Goal: Task Accomplishment & Management: Use online tool/utility

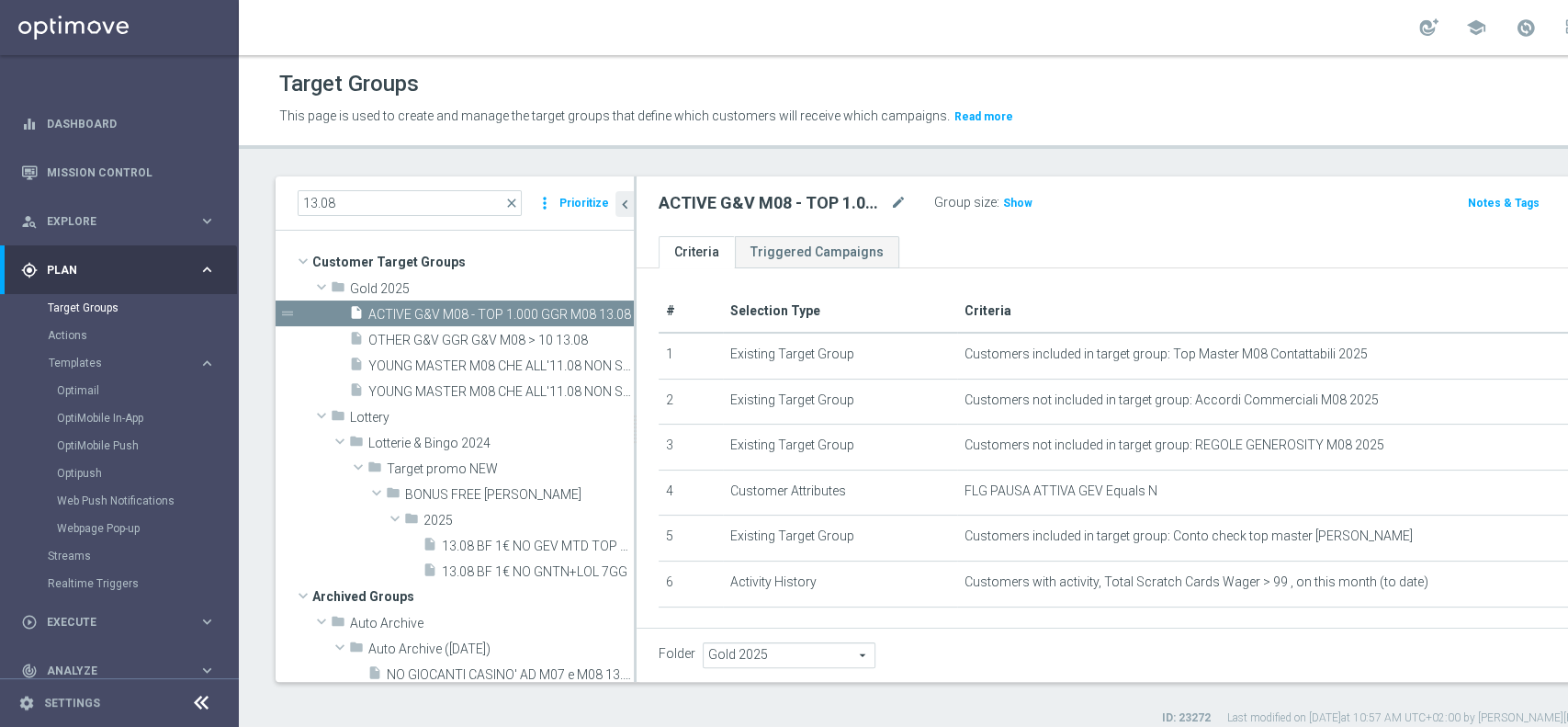
scroll to position [86, 0]
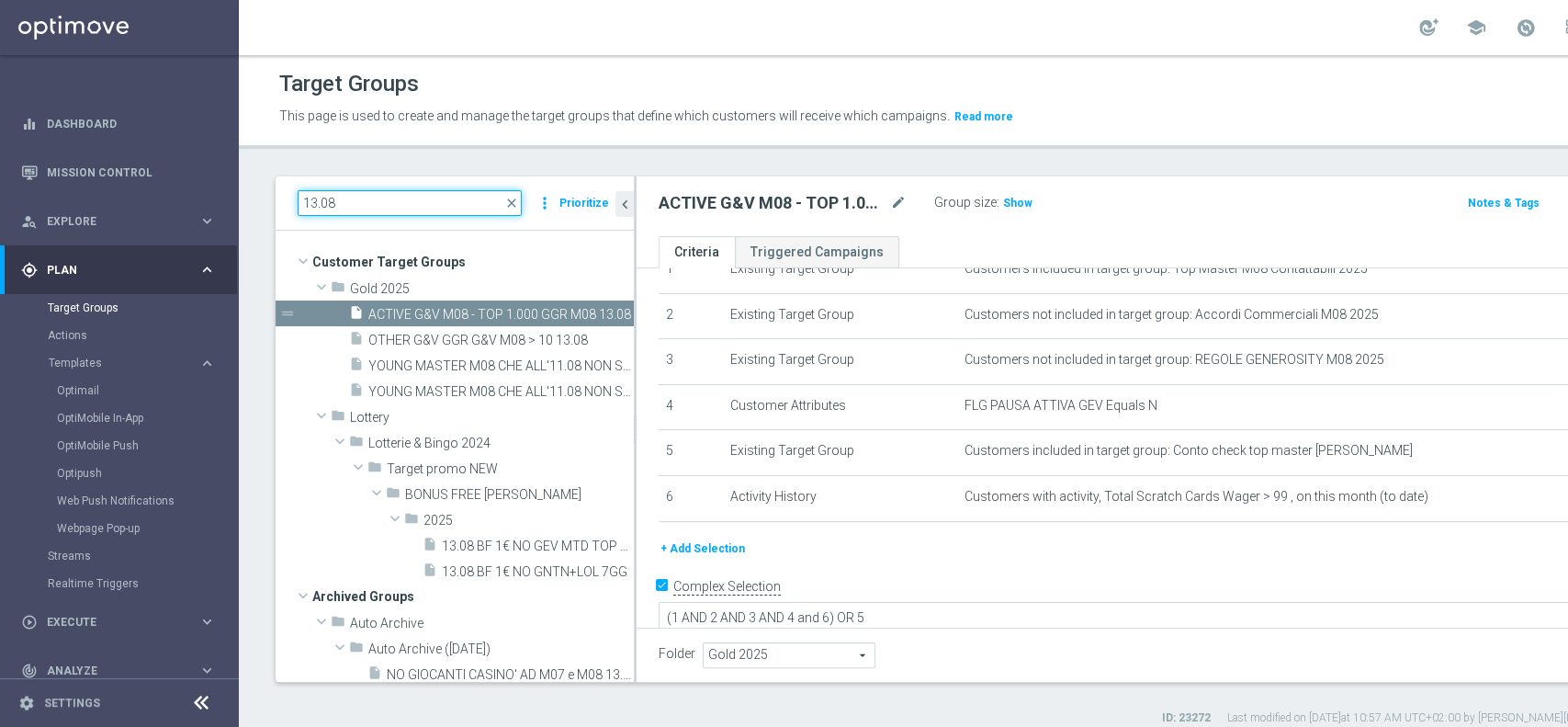
click at [375, 213] on input "13.08" at bounding box center [409, 203] width 224 height 26
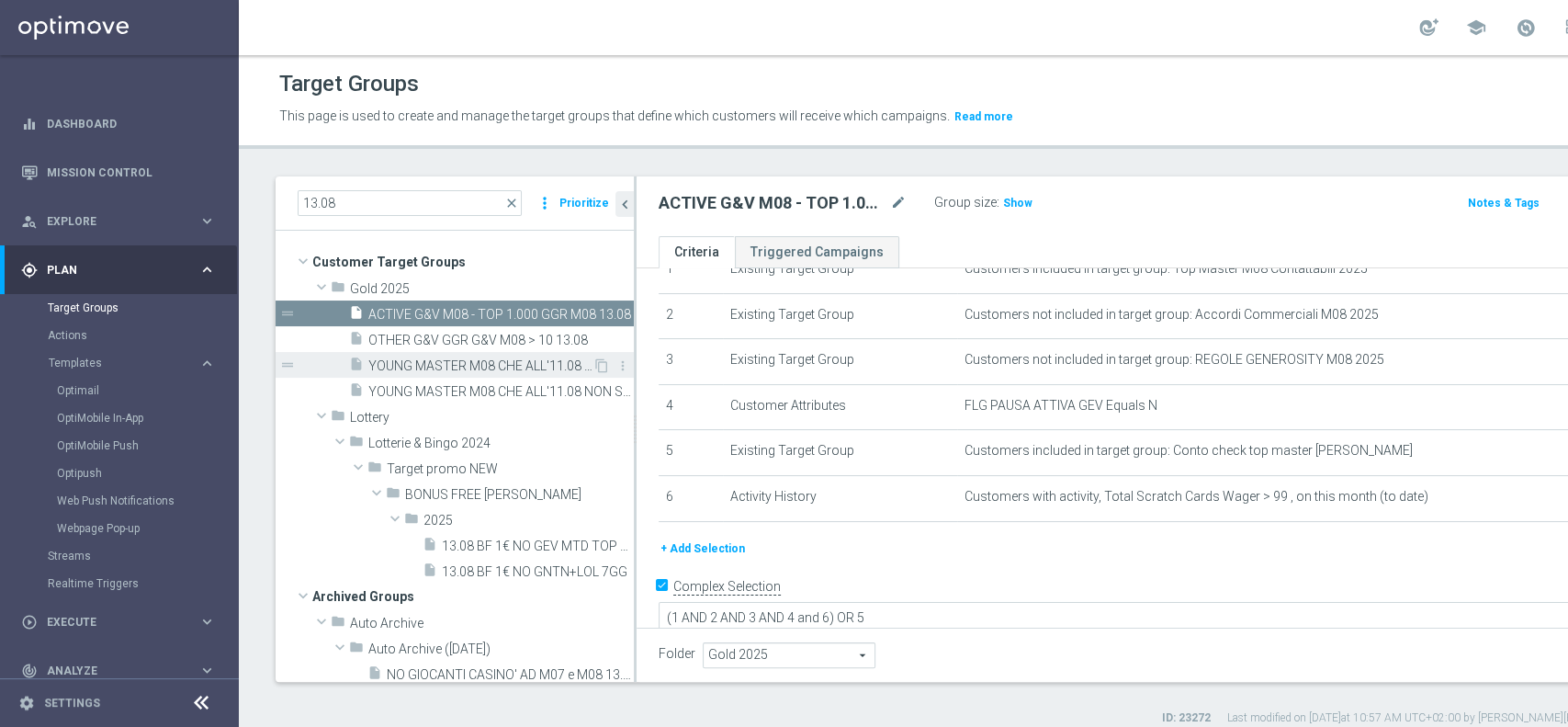
click at [435, 364] on span "YOUNG MASTER M08 CHE ALL'11.08 NON SUPERANO I 3300 SP E CHE NON TRAGUARDANO IN …" at bounding box center [480, 366] width 224 height 15
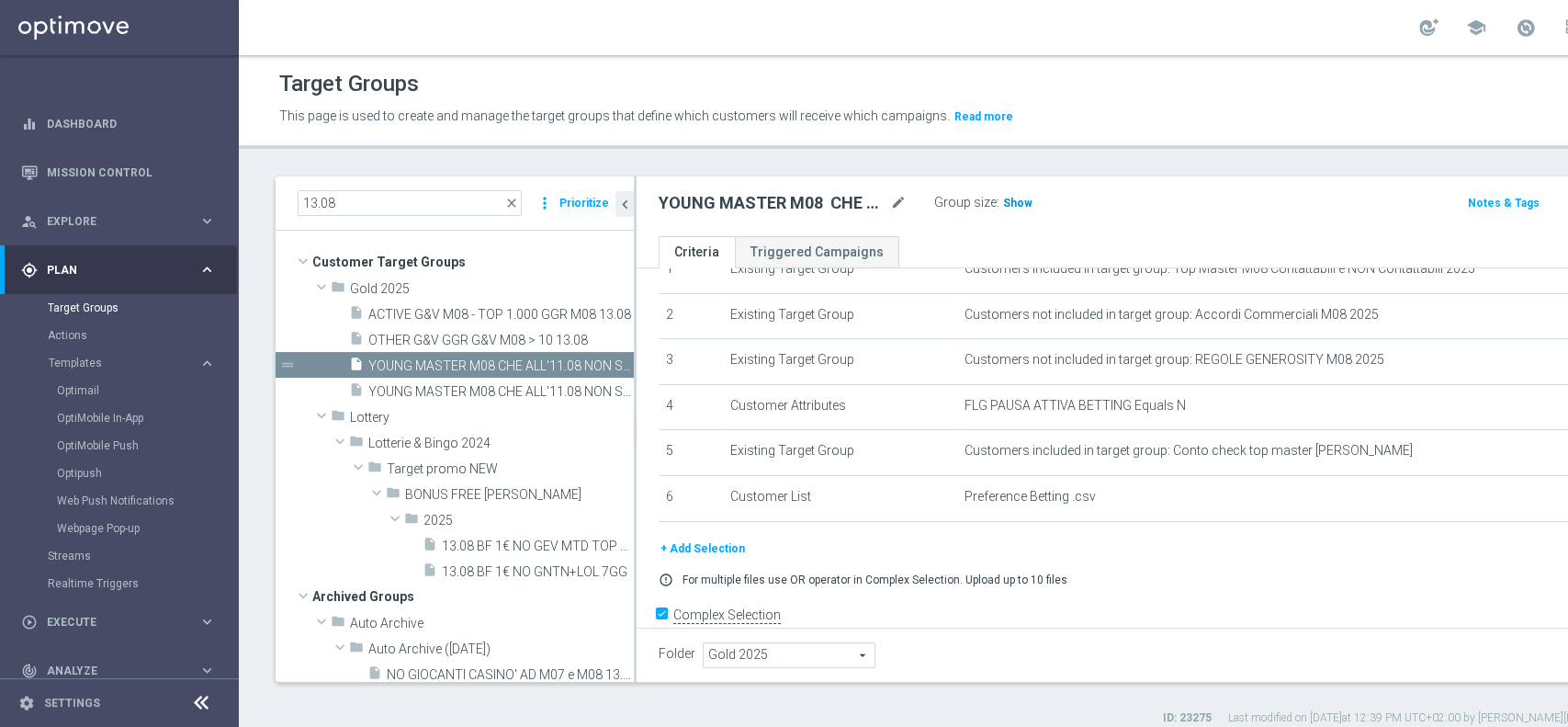
click at [1009, 208] on span "Show" at bounding box center [1017, 202] width 30 height 13
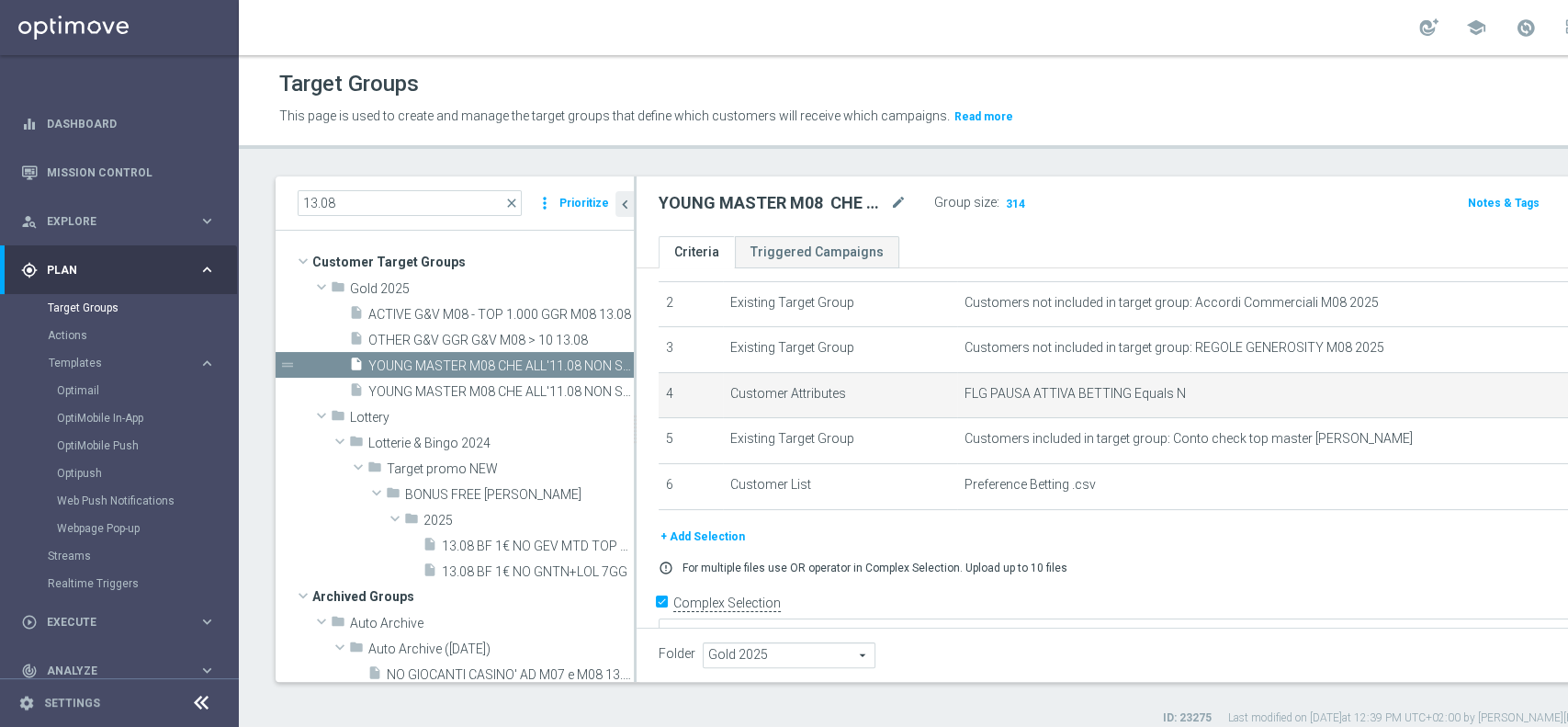
scroll to position [100, 0]
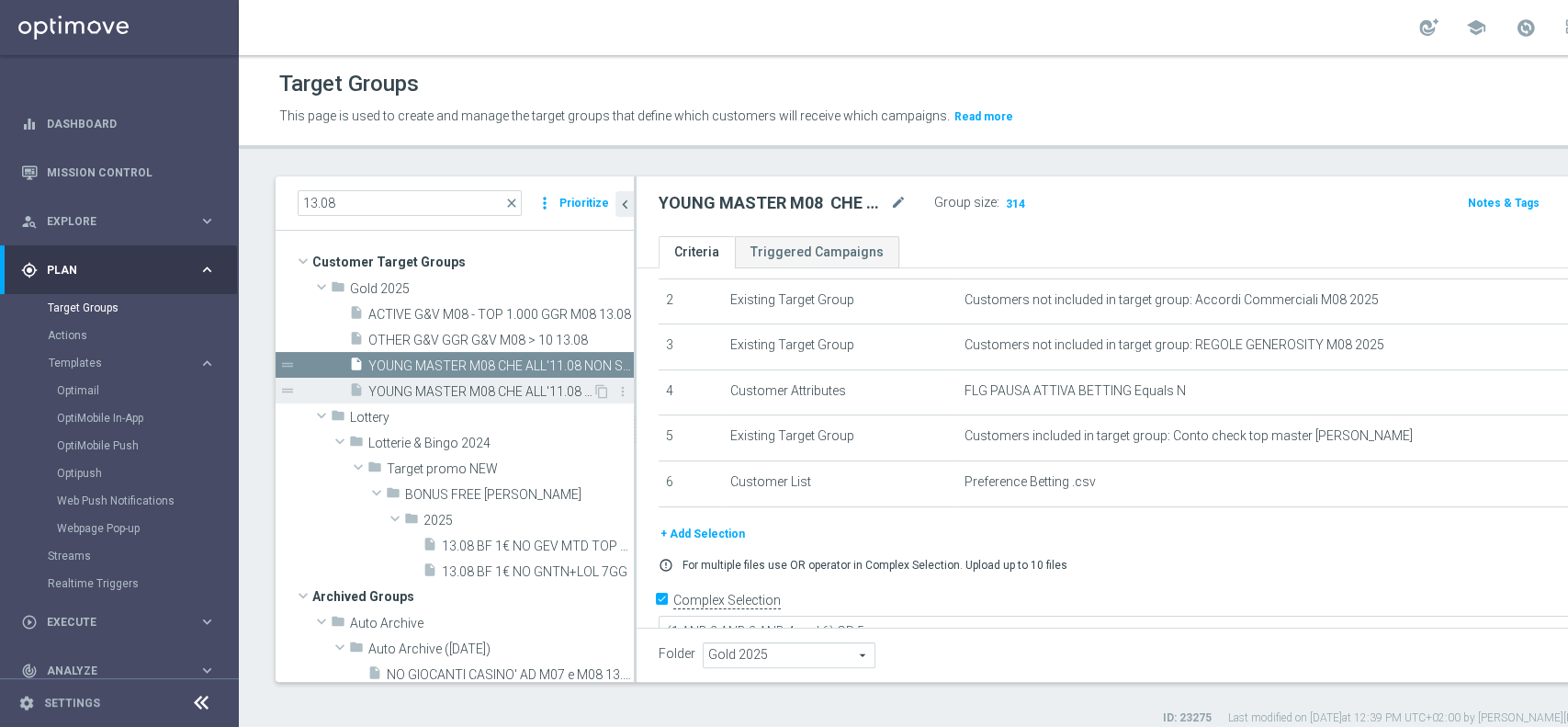
click at [426, 391] on span "YOUNG MASTER M08 CHE ALL'11.08 NON SUPERANO I 3300 SP E CHE NON TRAGUARDANO IN …" at bounding box center [480, 392] width 224 height 15
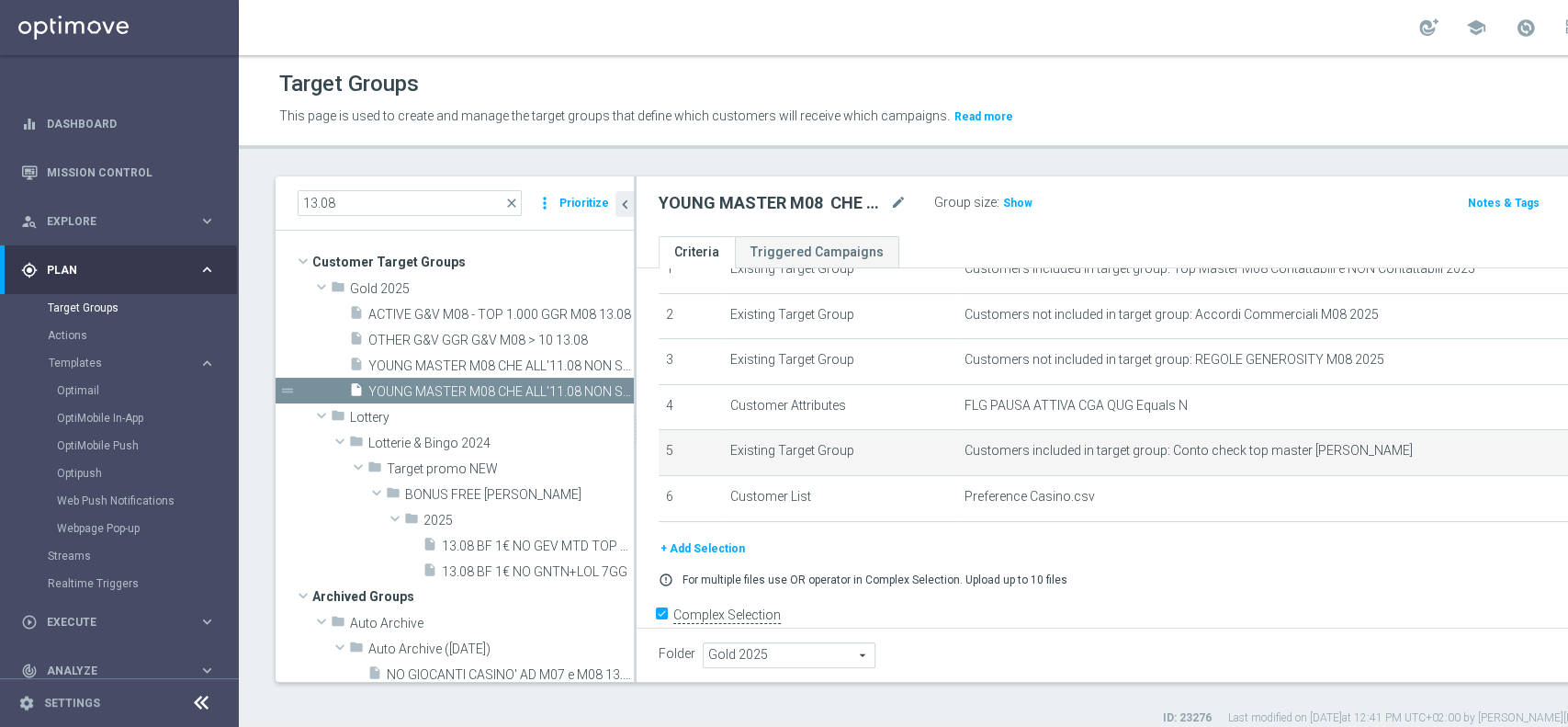
scroll to position [91, 0]
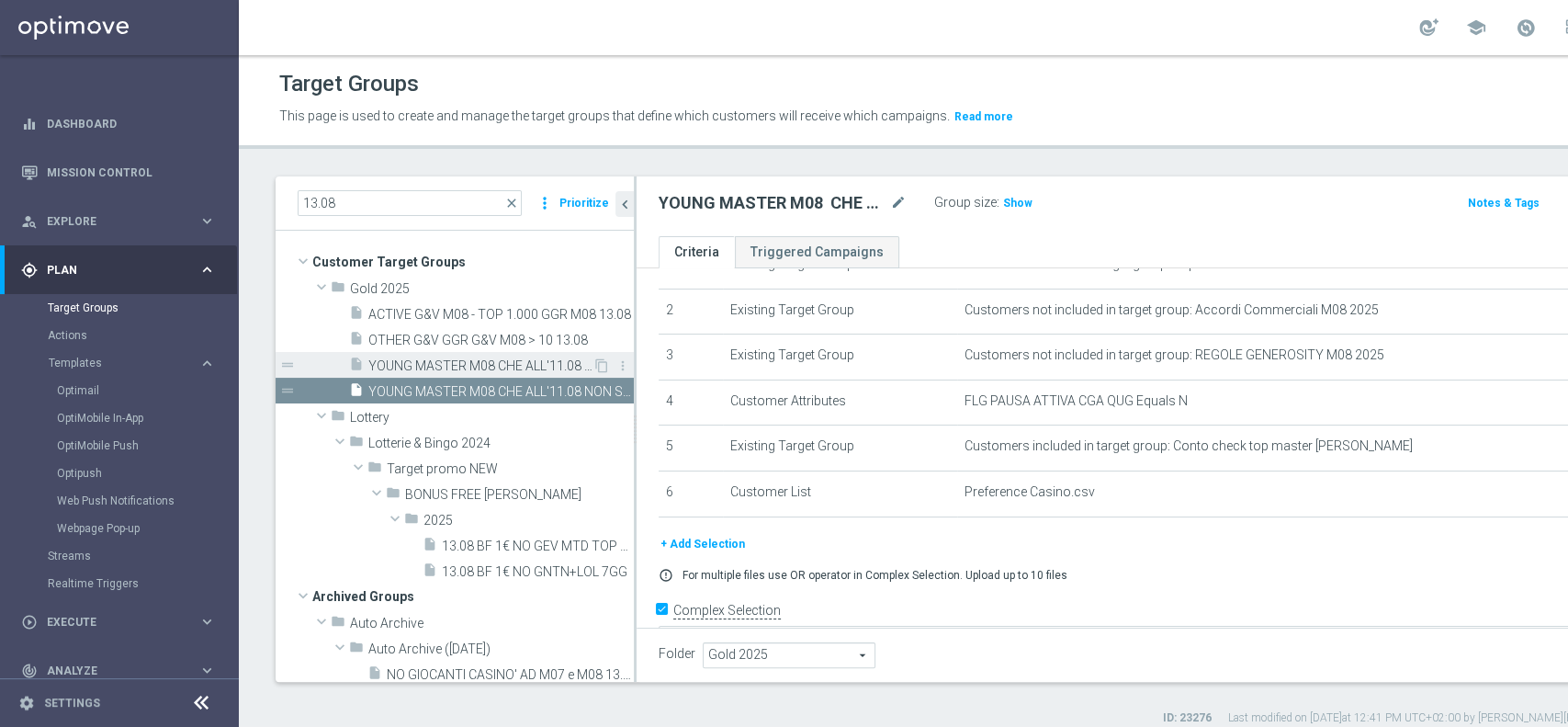
click at [513, 358] on span "YOUNG MASTER M08 CHE ALL'11.08 NON SUPERANO I 3300 SP E CHE NON TRAGUARDANO IN …" at bounding box center [480, 366] width 224 height 15
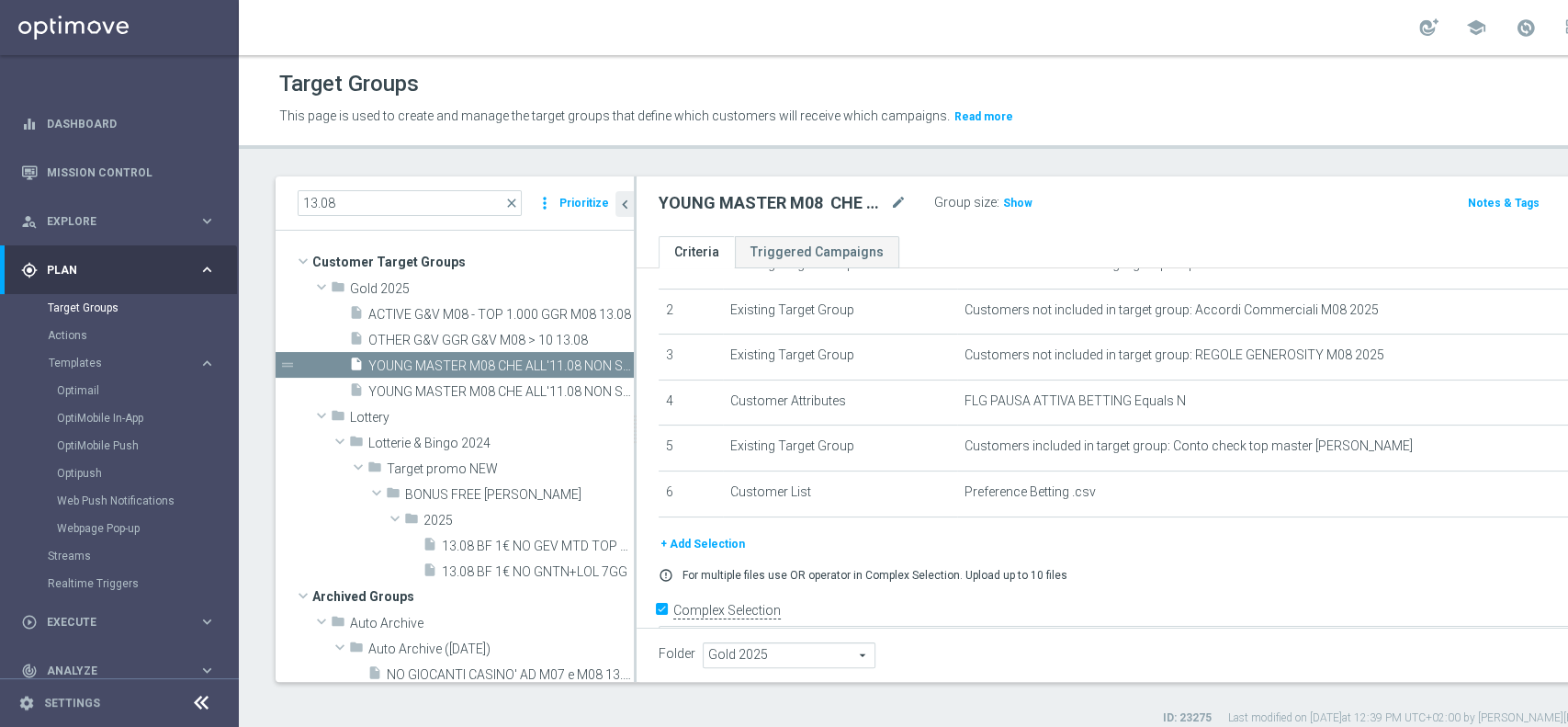
click at [713, 540] on button "+ Add Selection" at bounding box center [703, 543] width 89 height 20
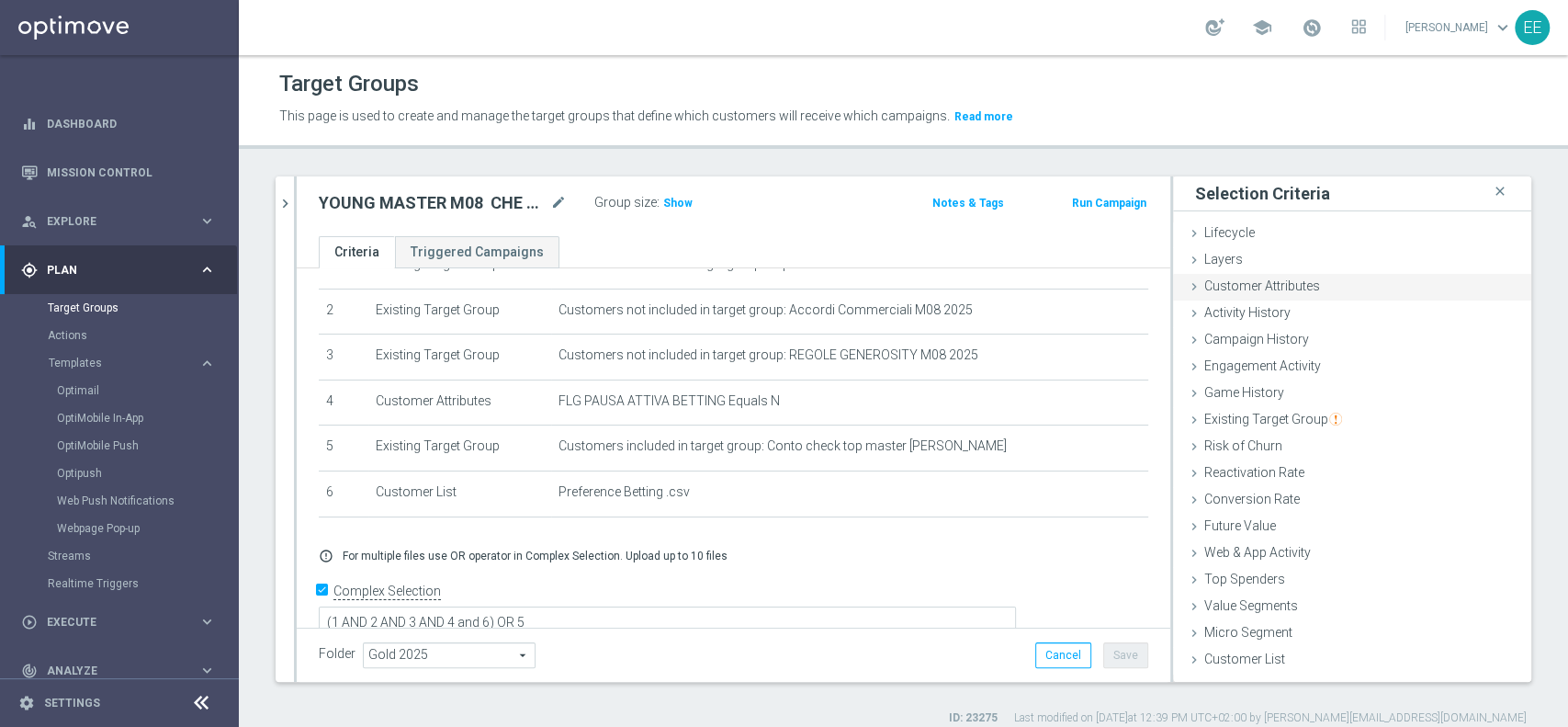
click at [1253, 293] on div "Customer Attributes done" at bounding box center [1352, 287] width 358 height 28
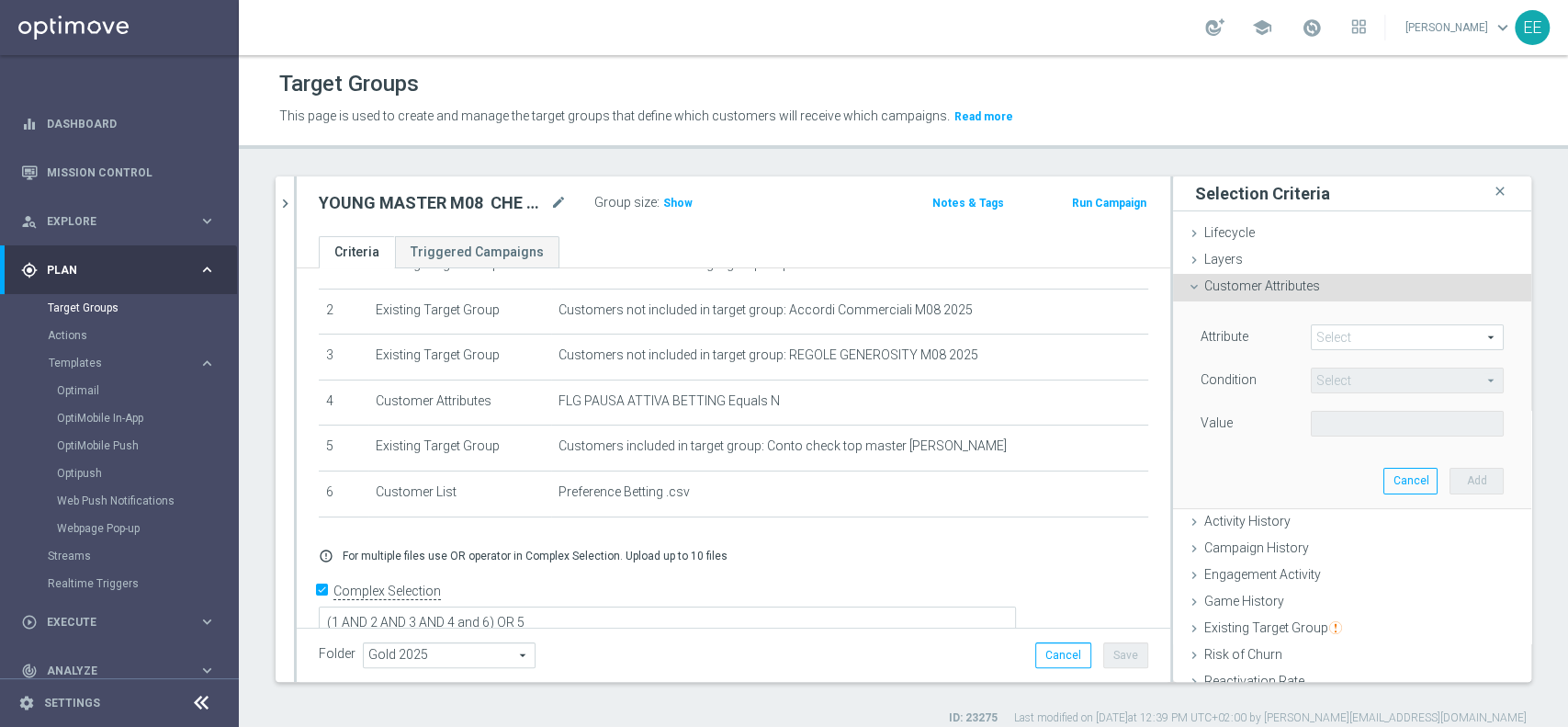
click at [1326, 336] on span at bounding box center [1407, 337] width 191 height 24
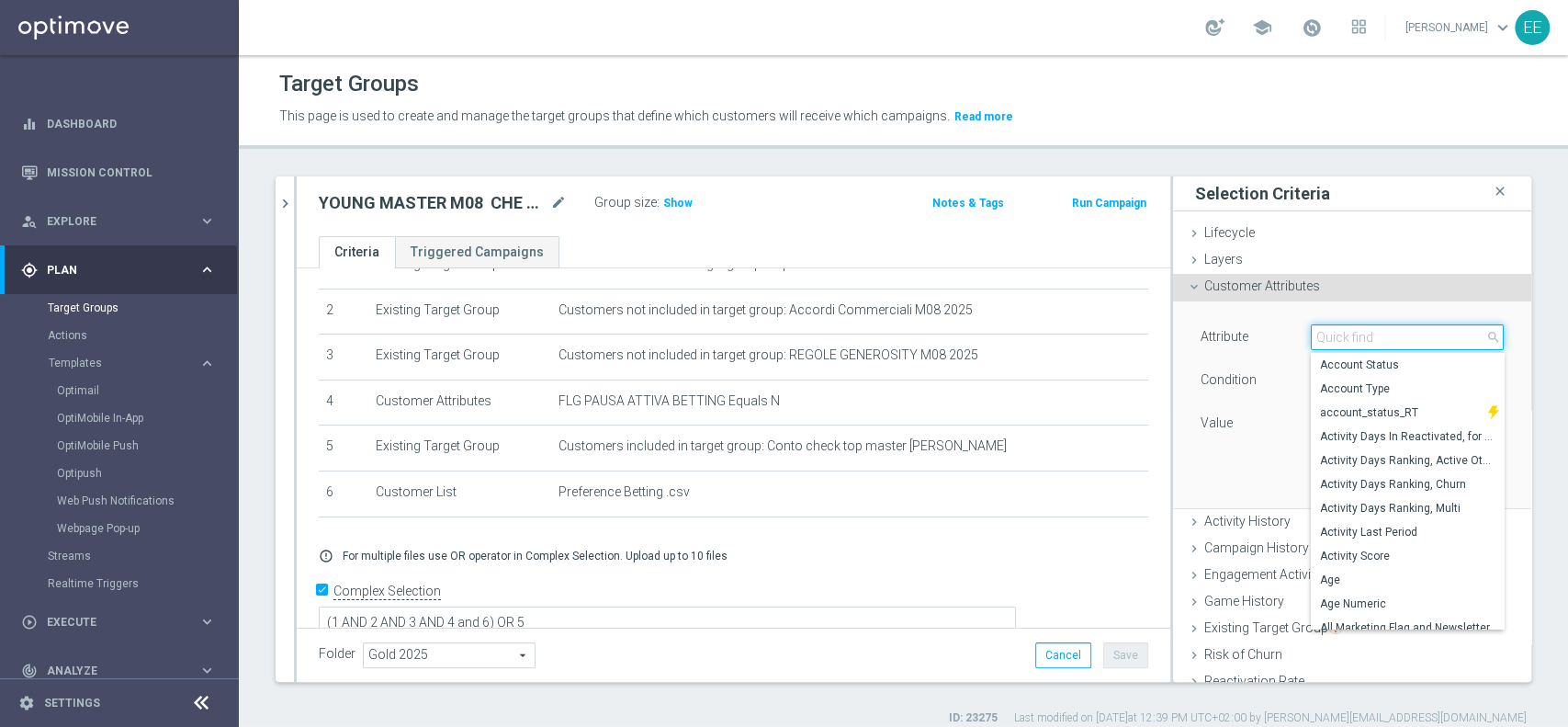
click at [1326, 336] on input "search" at bounding box center [1407, 337] width 193 height 26
type input "availab"
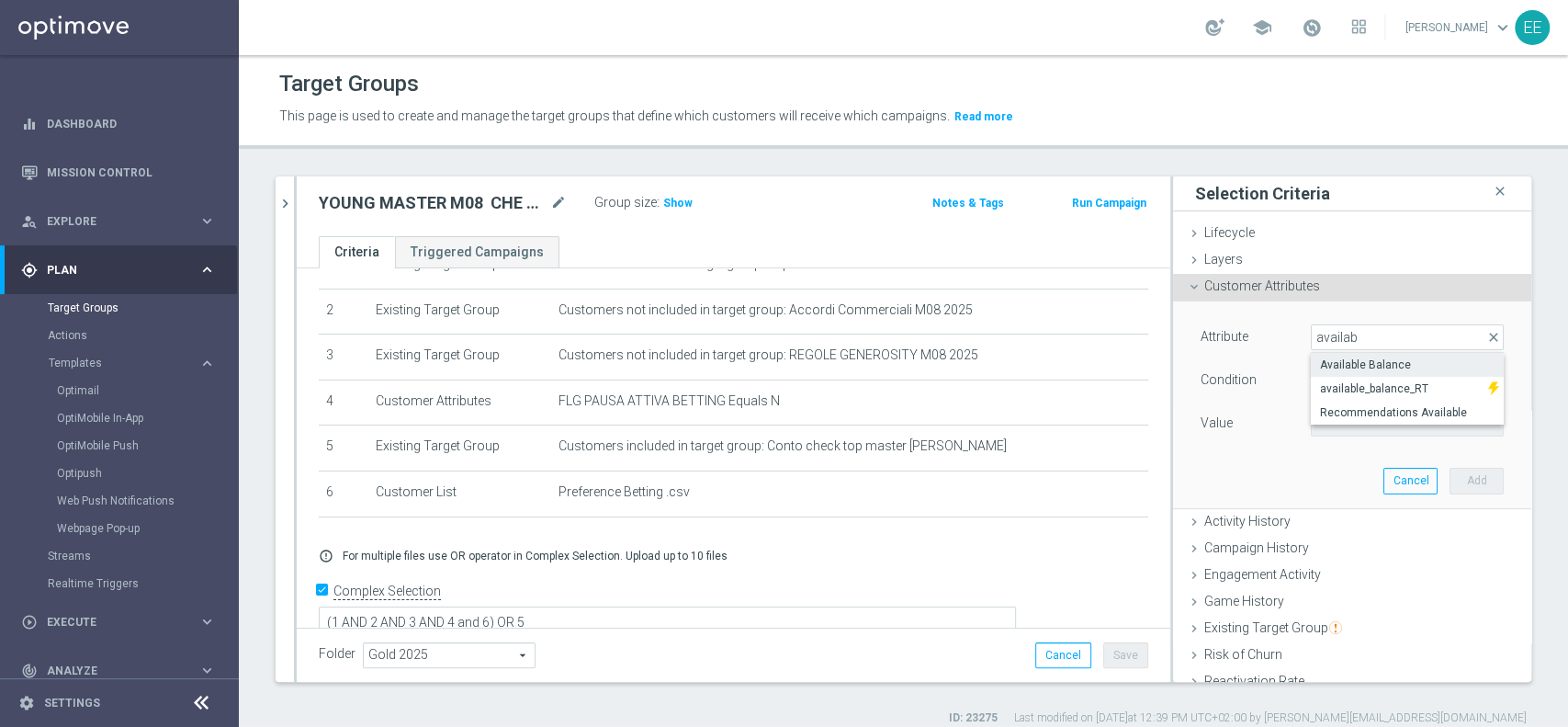
click at [1352, 362] on span "Available Balance" at bounding box center [1406, 364] width 174 height 14
type input "Available Balance"
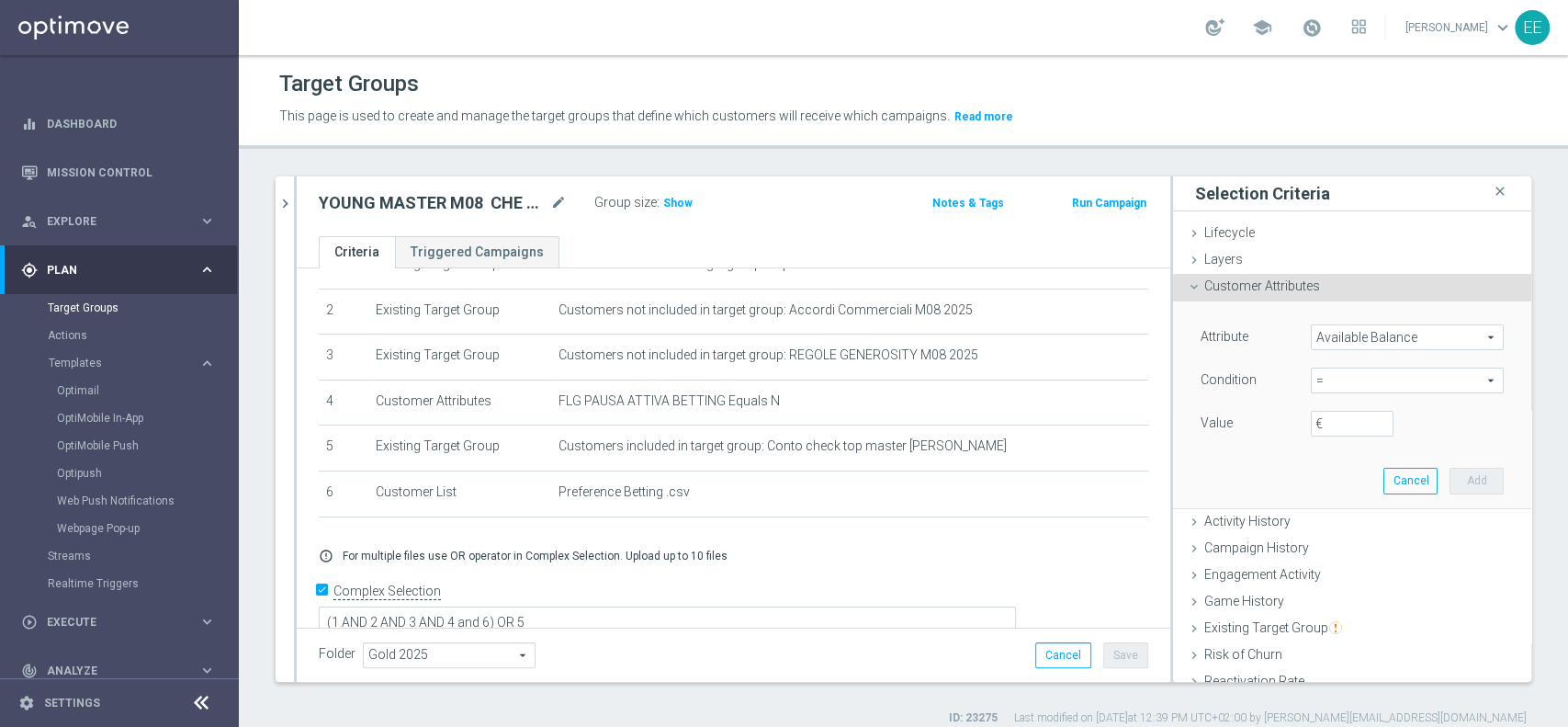
click at [1312, 382] on span "=" at bounding box center [1407, 380] width 191 height 24
click at [1330, 404] on span "<" at bounding box center [1406, 407] width 174 height 14
type input "<"
click at [1317, 428] on input "€" at bounding box center [1352, 424] width 83 height 26
type input "50"
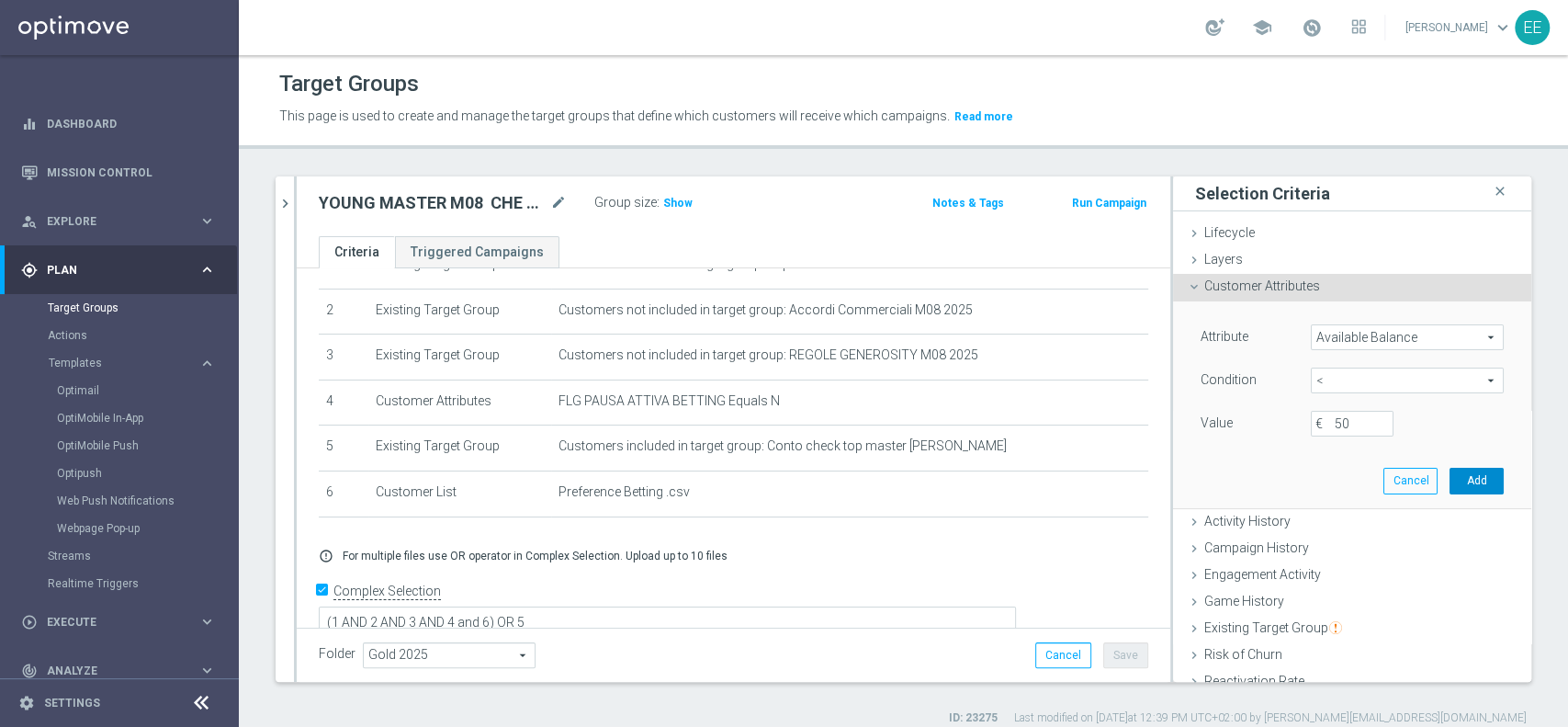
click at [1460, 484] on button "Add" at bounding box center [1477, 480] width 54 height 26
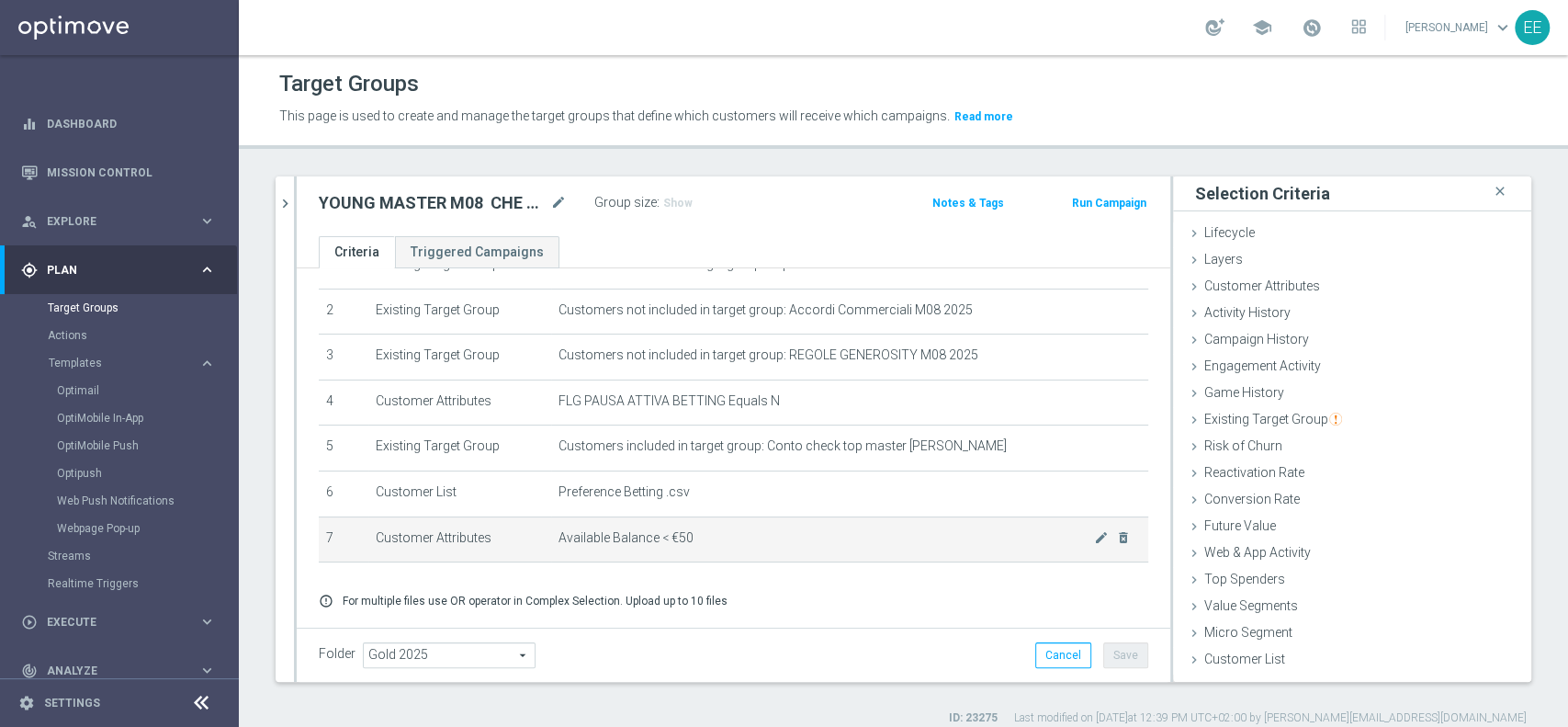
scroll to position [143, 0]
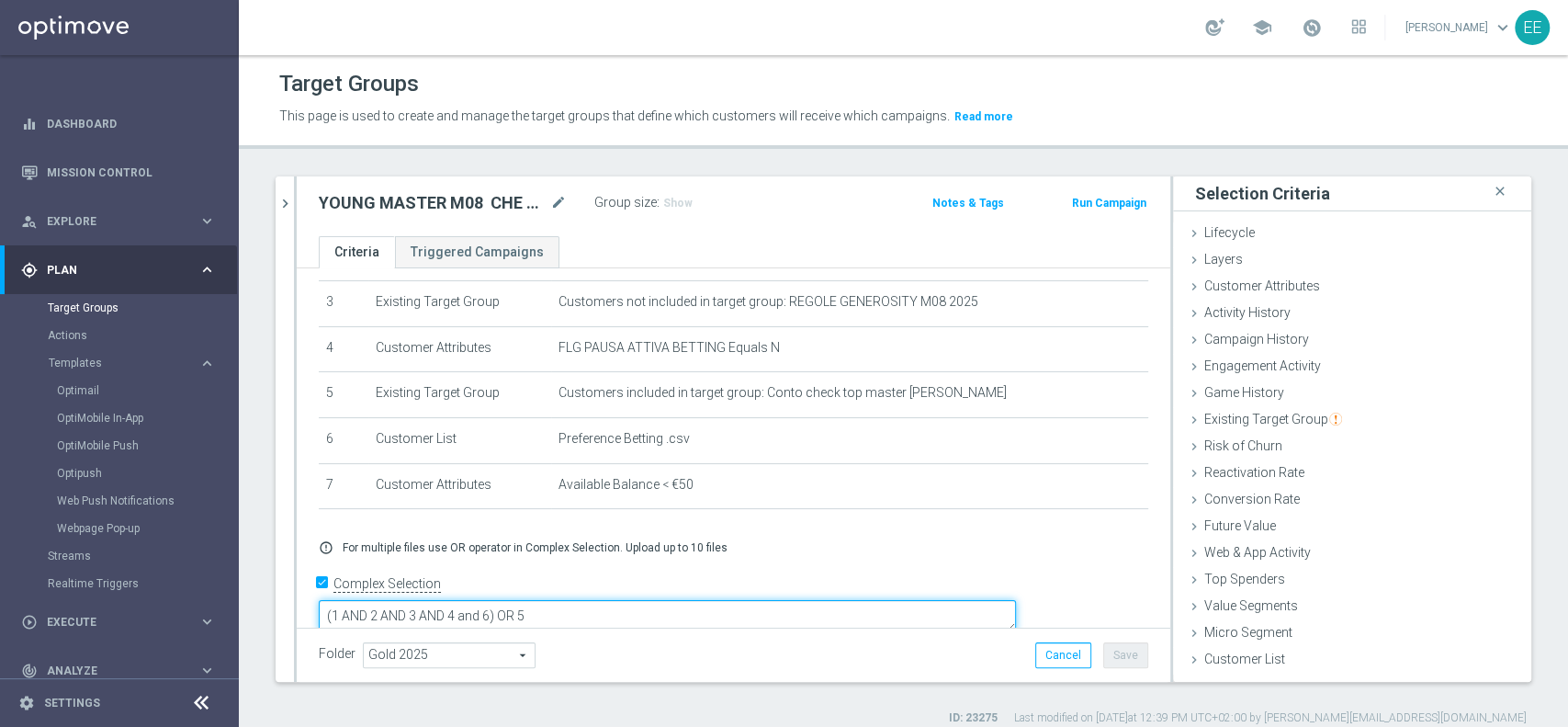
click at [618, 600] on textarea "(1 AND 2 AND 3 AND 4 and 6) OR 5" at bounding box center [667, 615] width 697 height 32
click at [1110, 658] on button "Save" at bounding box center [1125, 655] width 45 height 26
click at [291, 204] on icon "chevron_right" at bounding box center [285, 203] width 17 height 17
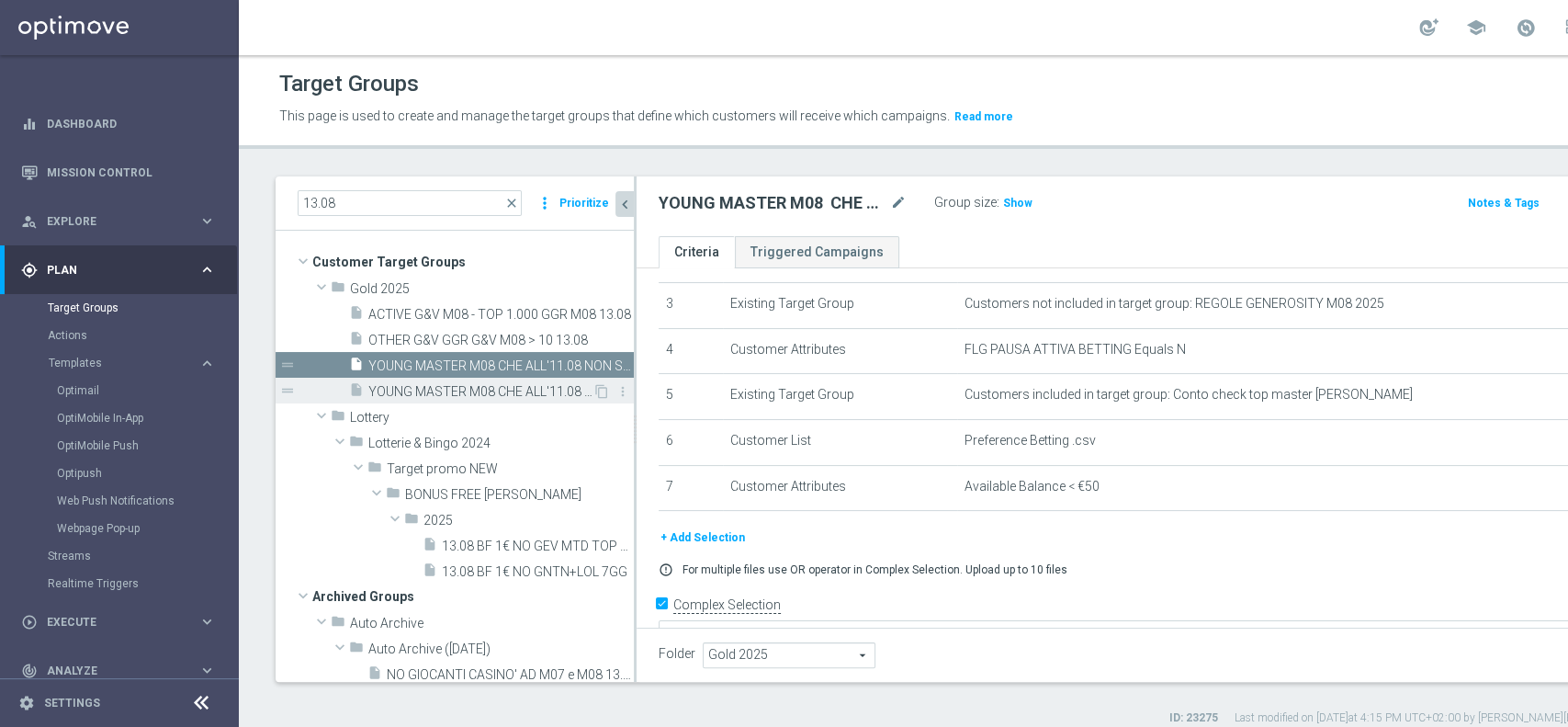
click at [507, 394] on span "YOUNG MASTER M08 CHE ALL'11.08 NON SUPERANO I 3300 SP E CHE NON TRAGUARDANO IN …" at bounding box center [480, 392] width 224 height 15
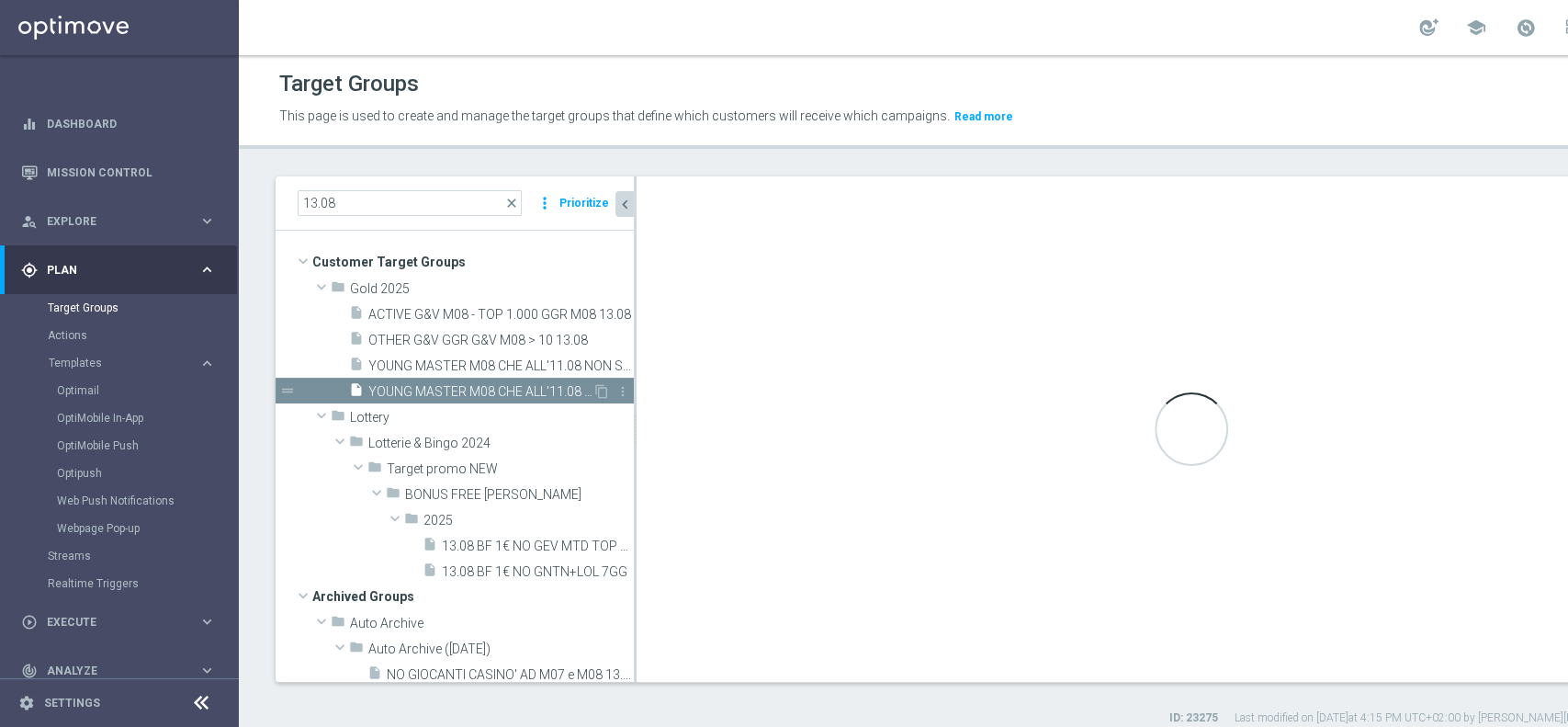
type textarea "(1 AND 2 AND 3 AND 4 and 6) OR 5"
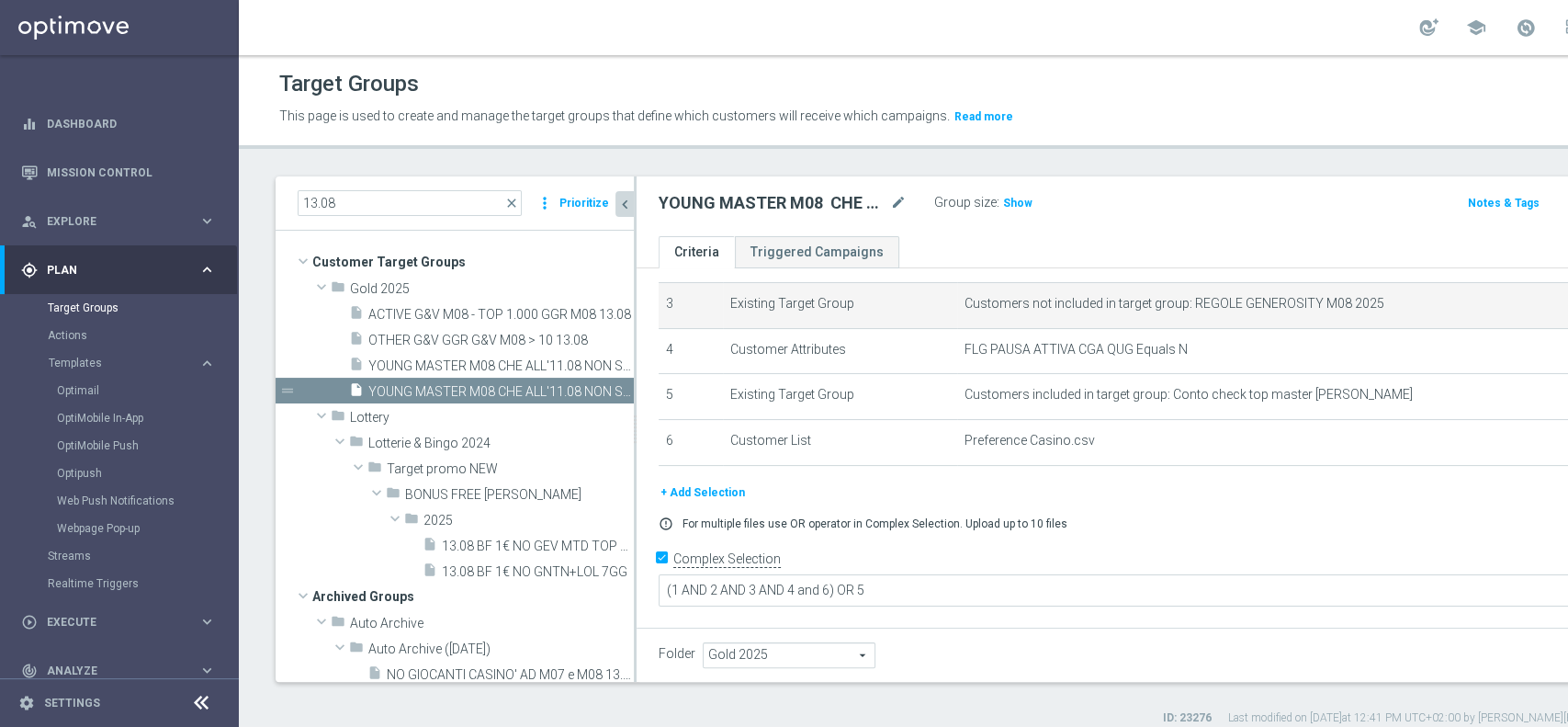
scroll to position [115, 0]
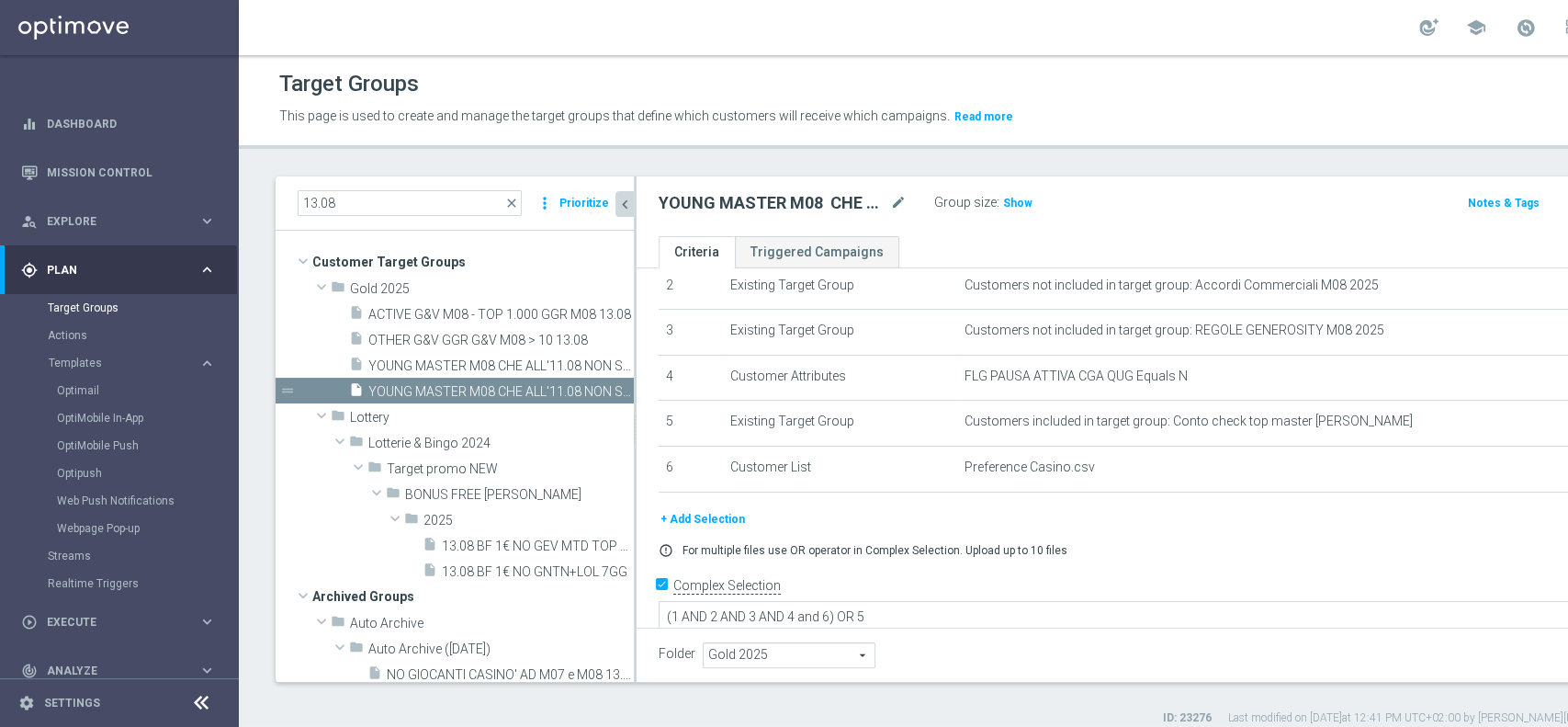
click at [681, 516] on button "+ Add Selection" at bounding box center [703, 519] width 89 height 20
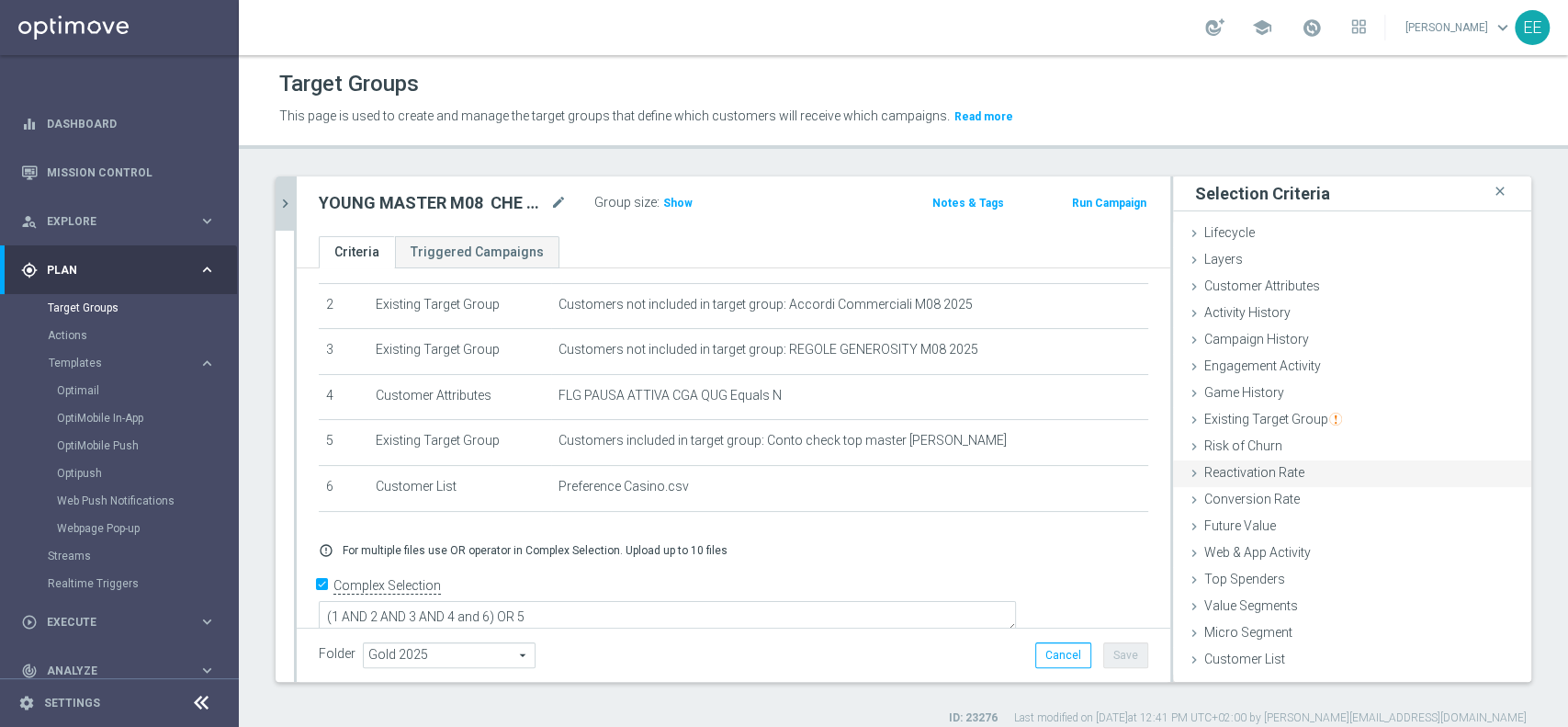
scroll to position [14, 0]
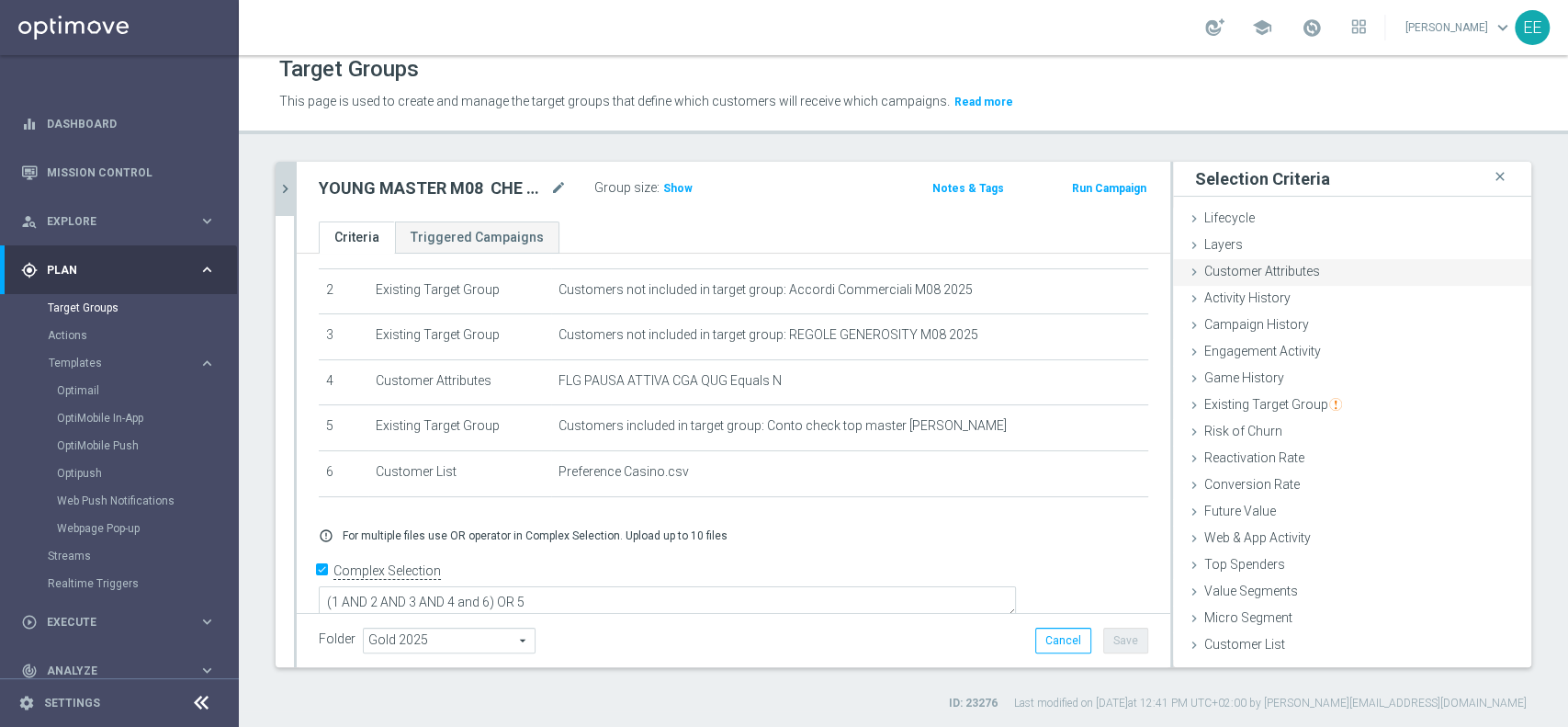
click at [1282, 272] on span "Customer Attributes" at bounding box center [1262, 271] width 116 height 14
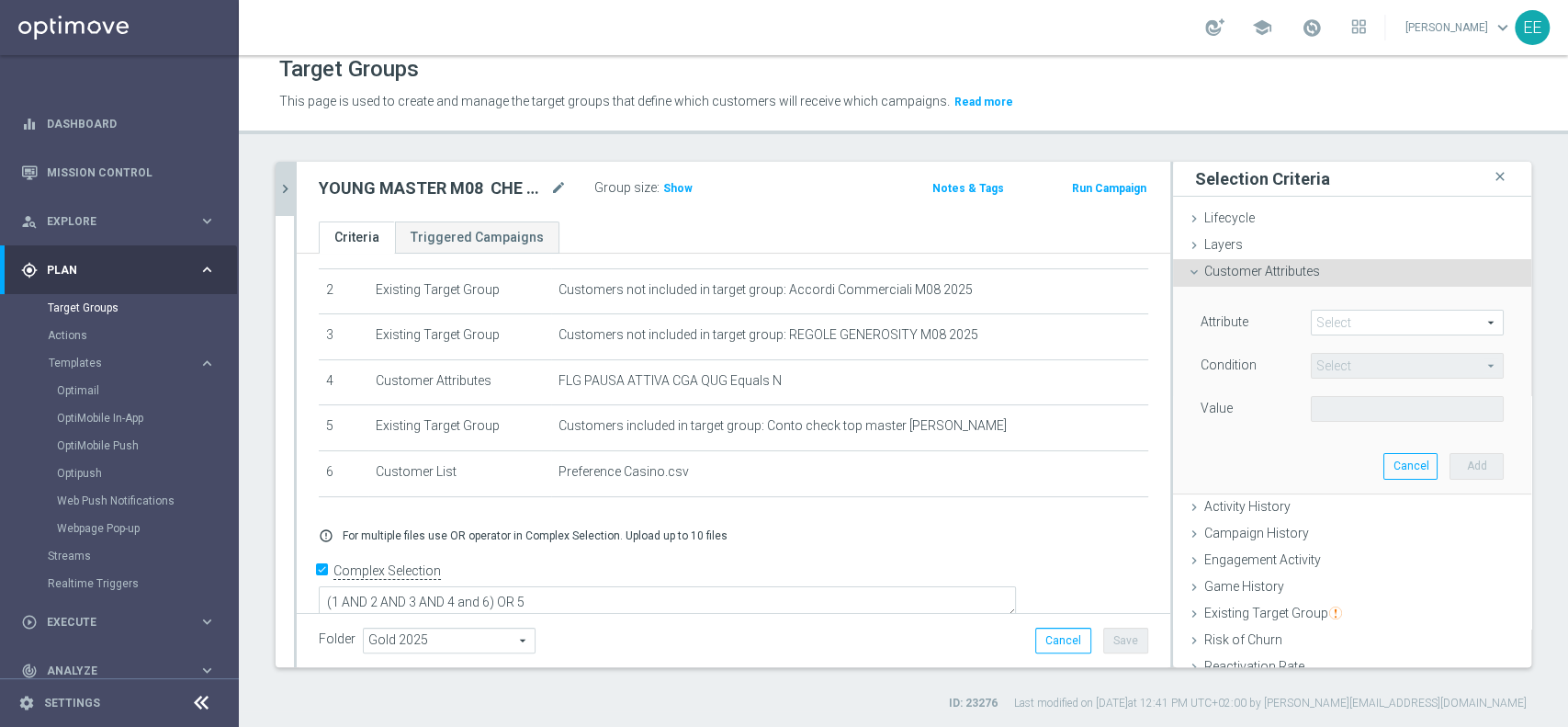
click at [1330, 318] on span at bounding box center [1407, 323] width 191 height 24
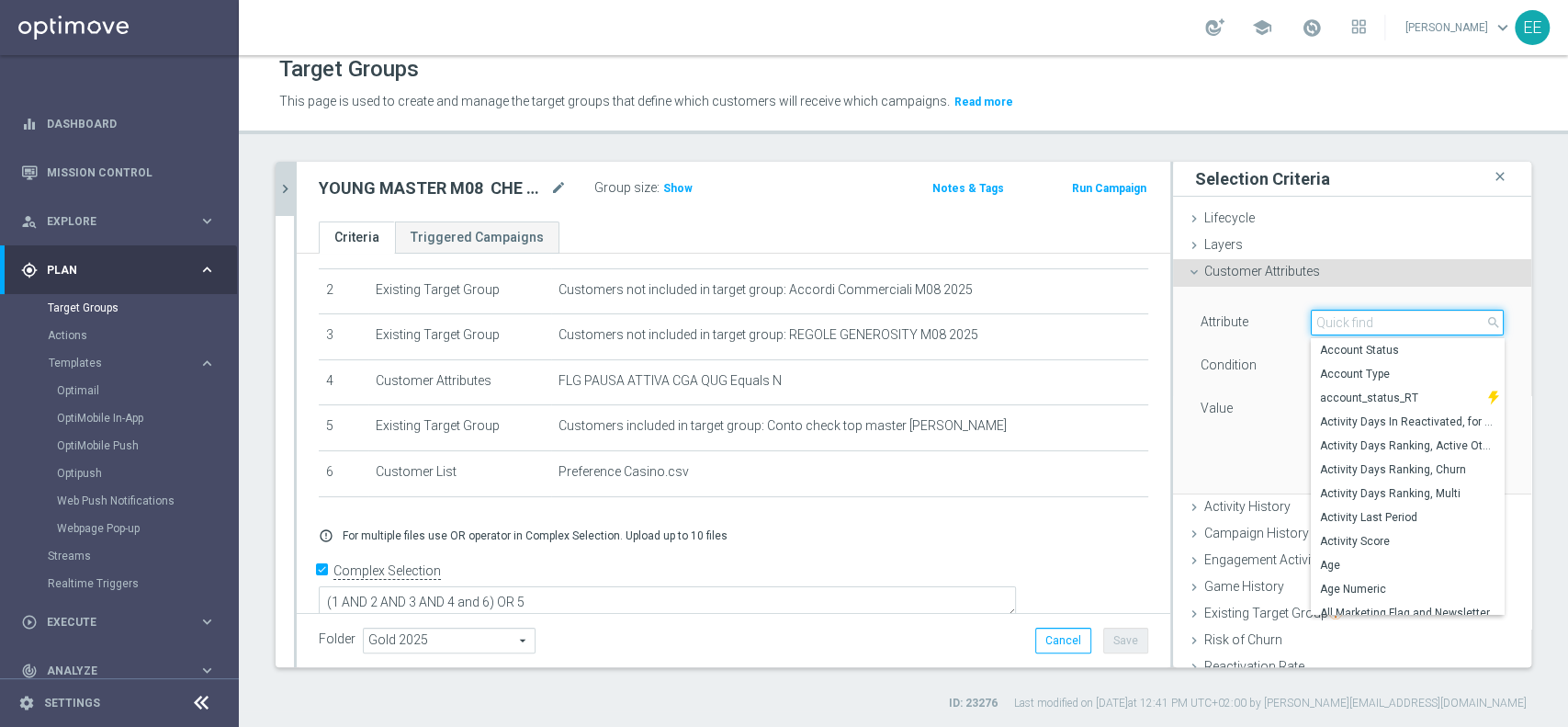
click at [1330, 318] on input "search" at bounding box center [1407, 323] width 193 height 26
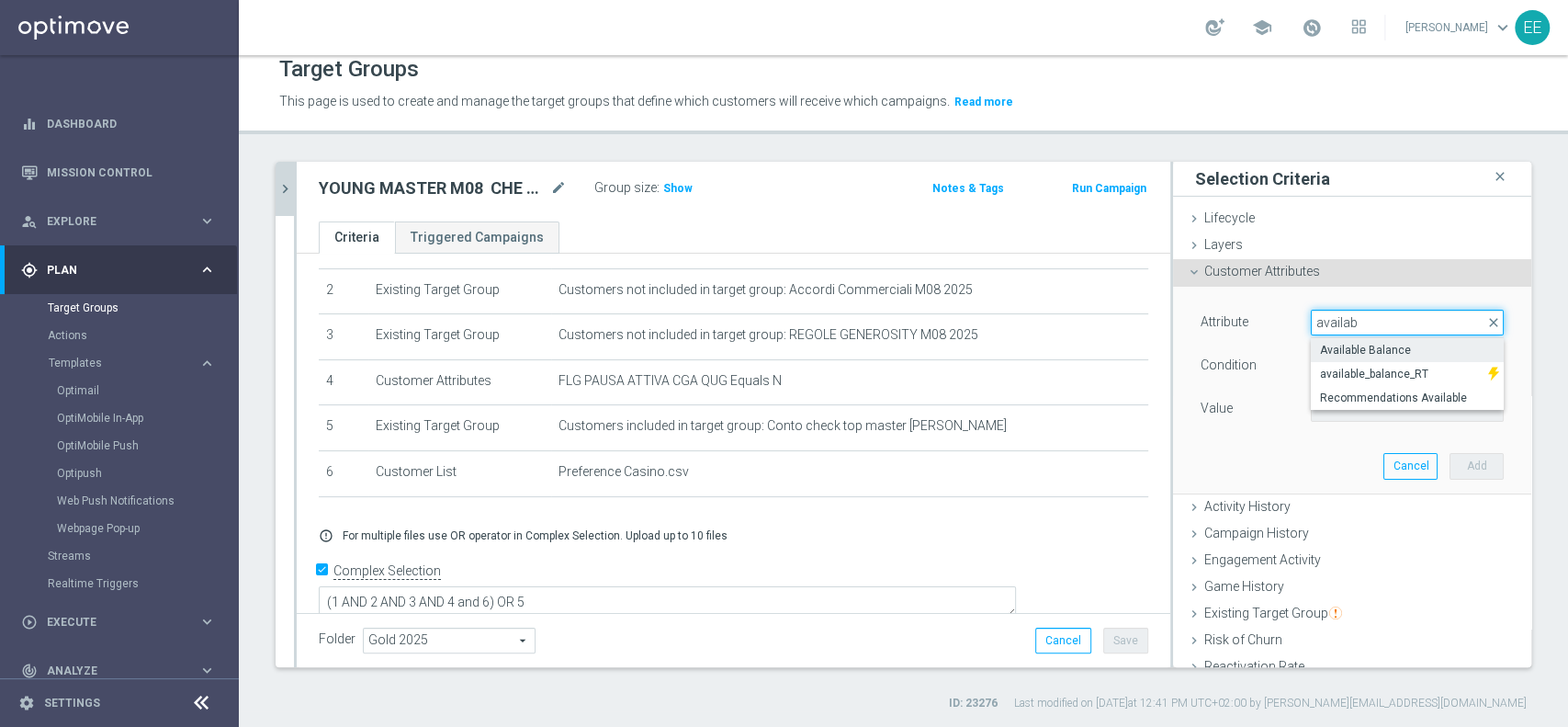
type input "availab"
click at [1361, 338] on label "Available Balance" at bounding box center [1407, 350] width 193 height 24
type input "Available Balance"
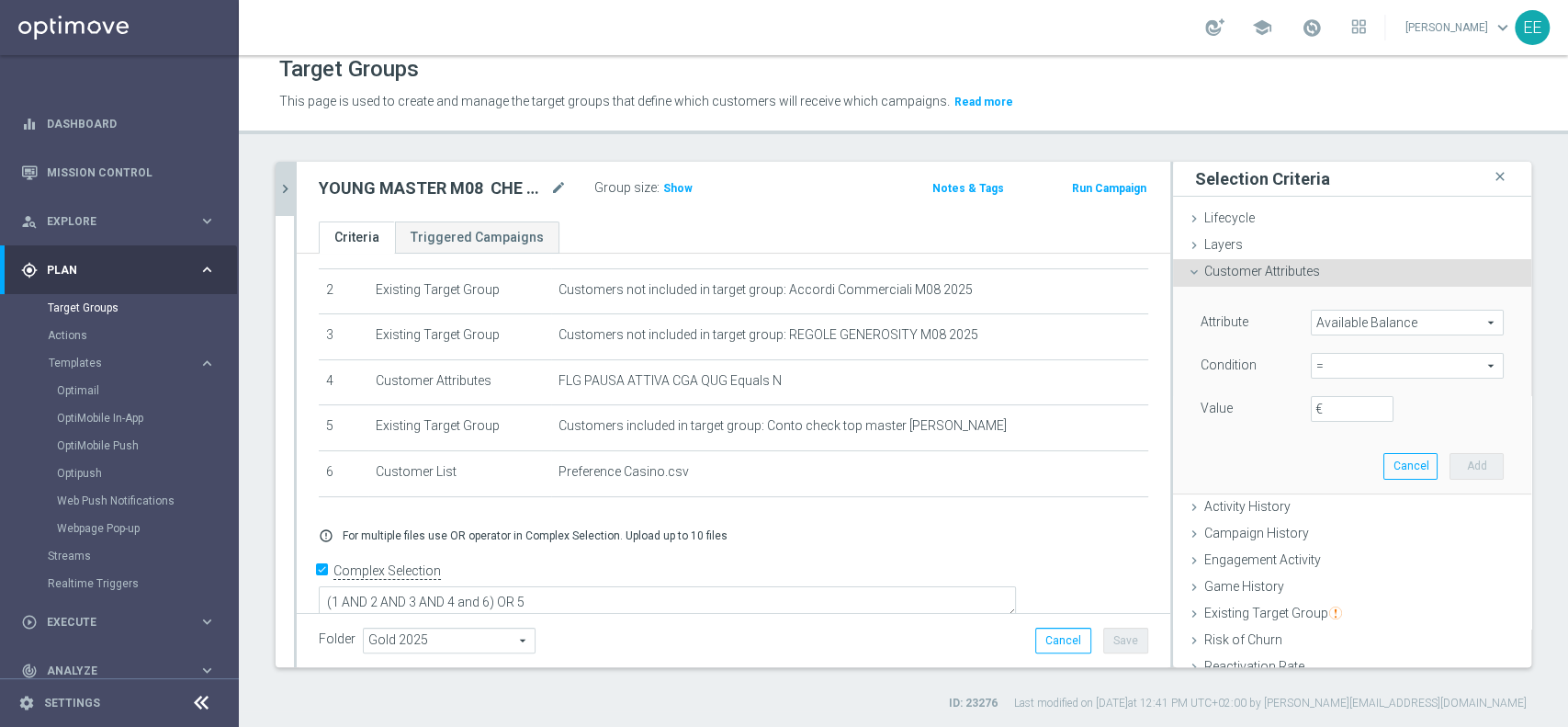
click at [1312, 363] on span "=" at bounding box center [1407, 365] width 191 height 24
click at [1323, 400] on label "<" at bounding box center [1407, 393] width 193 height 24
type input "<"
click at [1329, 413] on input "€" at bounding box center [1352, 408] width 83 height 26
type input "50"
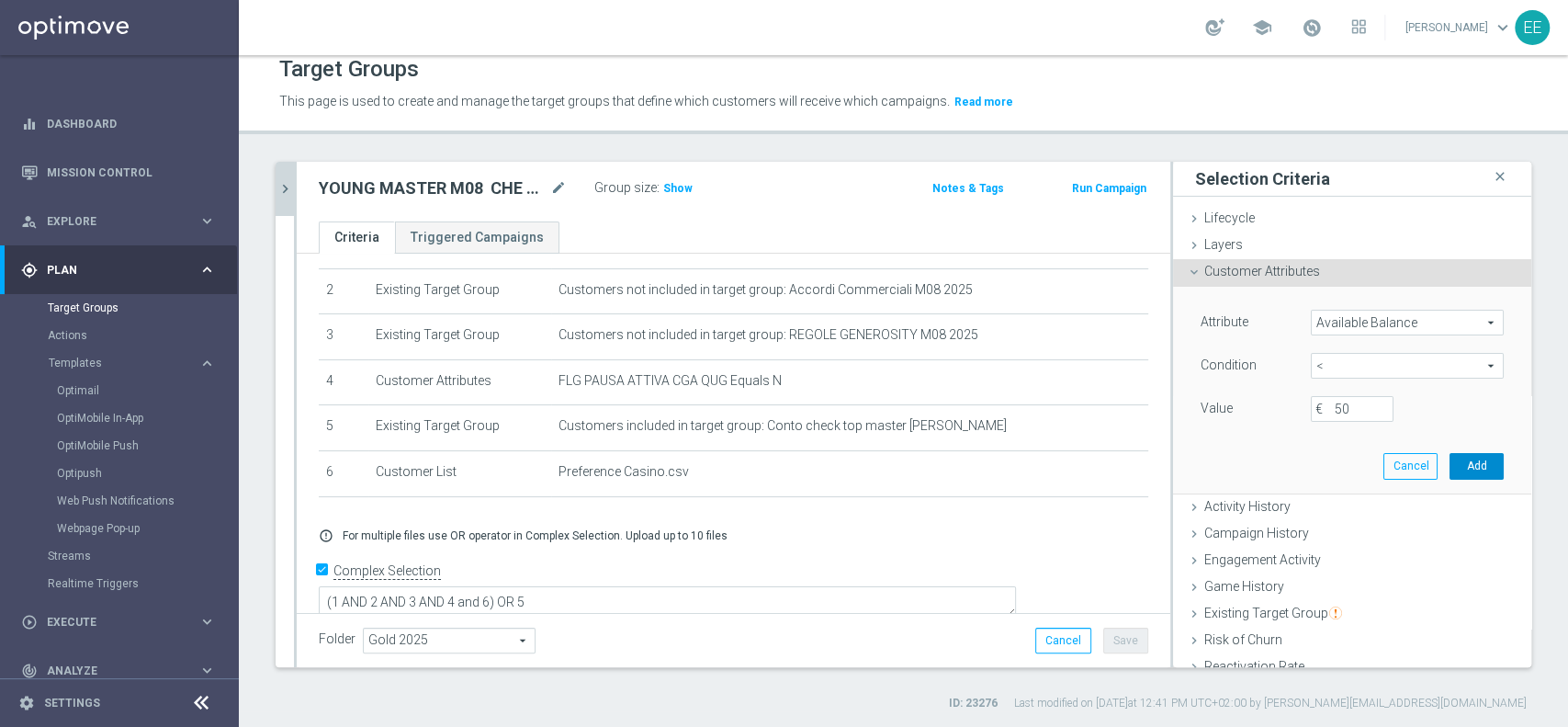
click at [1450, 458] on button "Add" at bounding box center [1477, 465] width 54 height 26
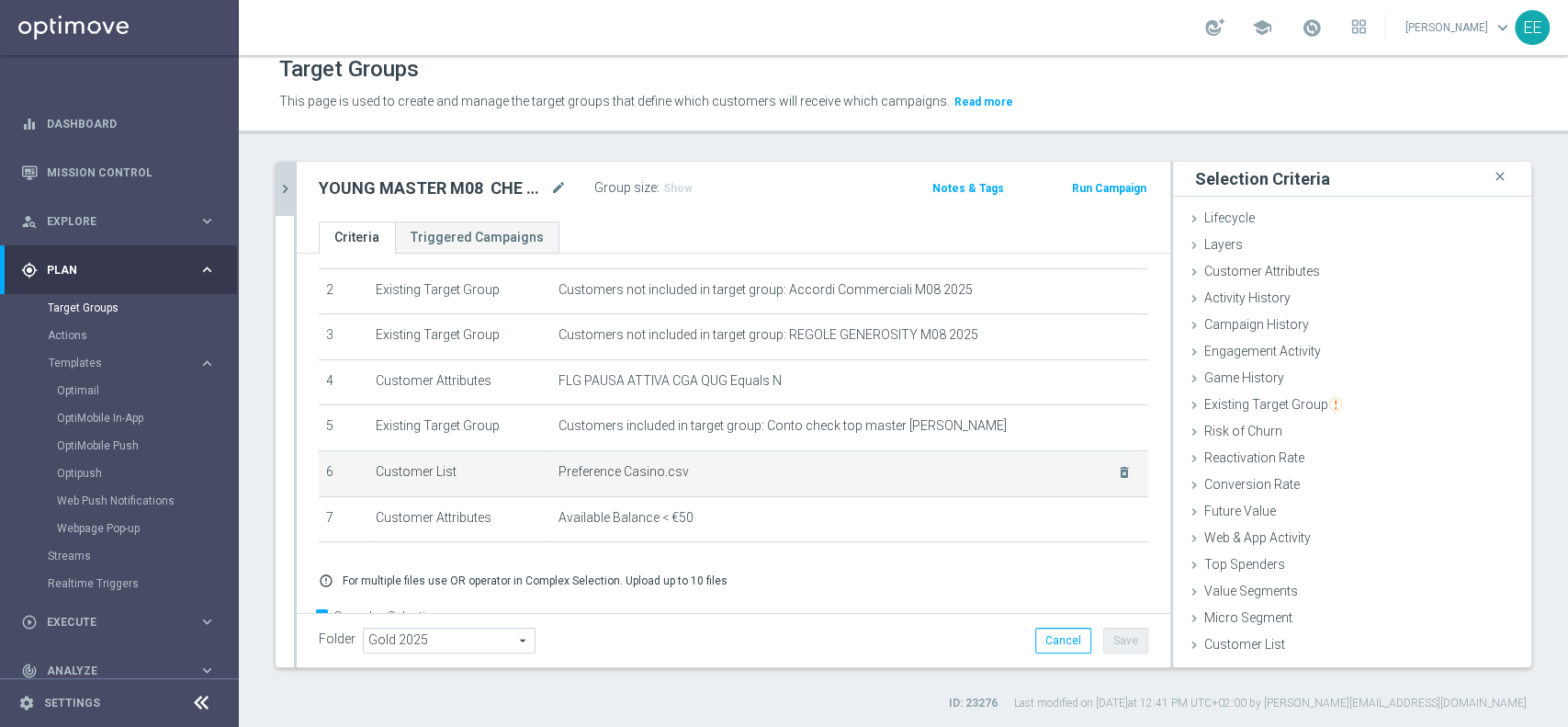
scroll to position [143, 0]
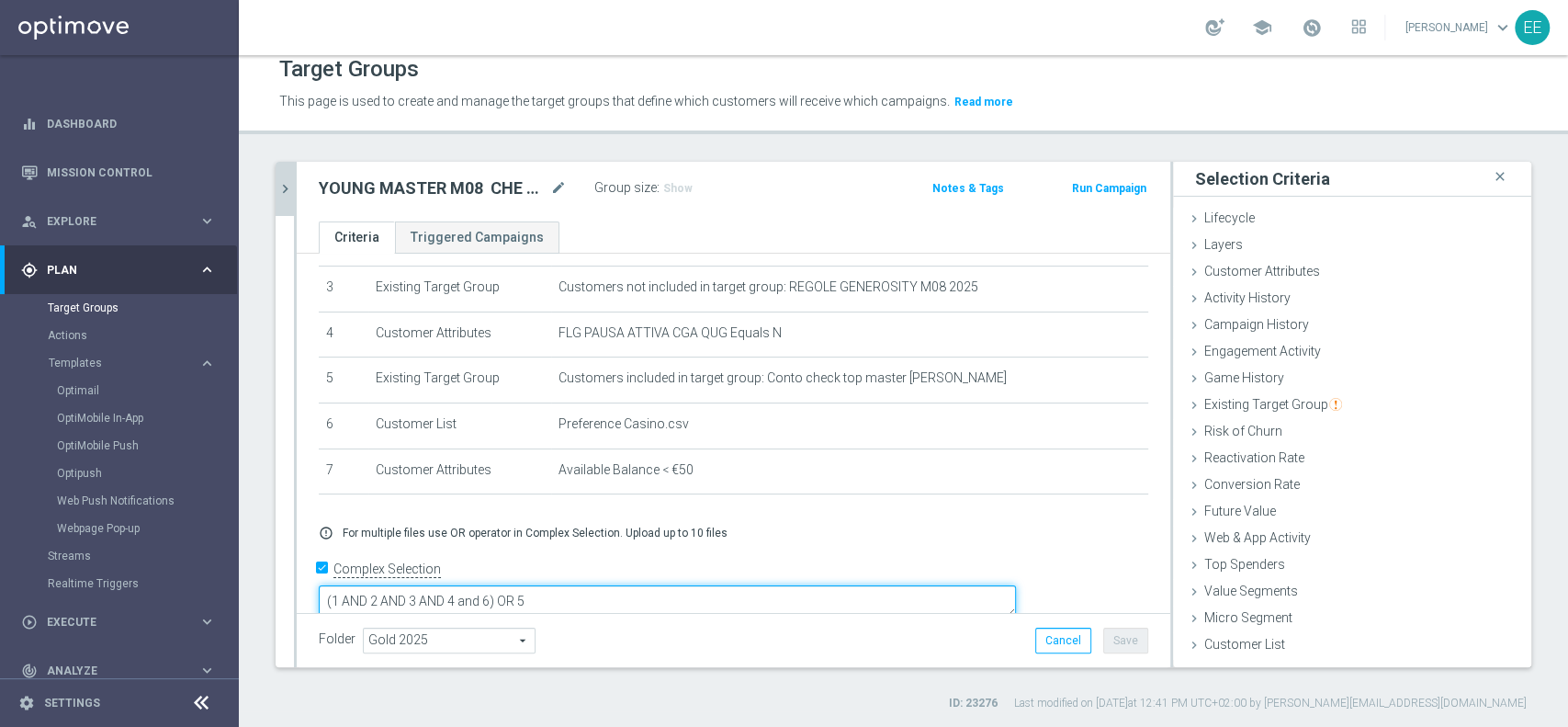
click at [621, 585] on textarea "(1 AND 2 AND 3 AND 4 and 6) OR 5" at bounding box center [667, 601] width 697 height 32
click at [1112, 637] on button "Save" at bounding box center [1125, 640] width 45 height 26
click at [291, 180] on icon "chevron_right" at bounding box center [285, 189] width 17 height 17
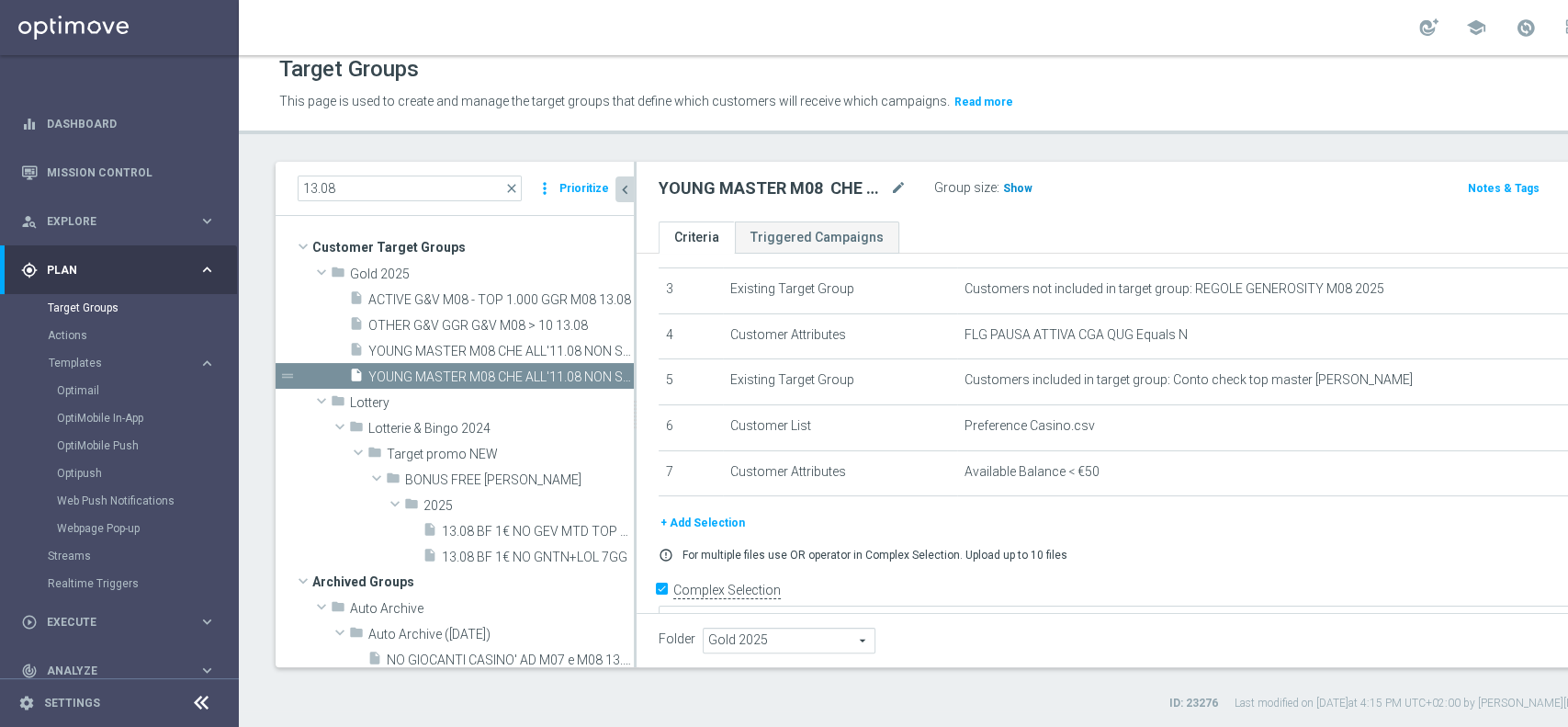
click at [1018, 188] on span "Show" at bounding box center [1017, 188] width 30 height 13
click at [514, 355] on span "YOUNG MASTER M08 CHE ALL'11.08 NON SUPERANO I 3300 SP E CHE NON TRAGUARDANO IN …" at bounding box center [480, 351] width 224 height 15
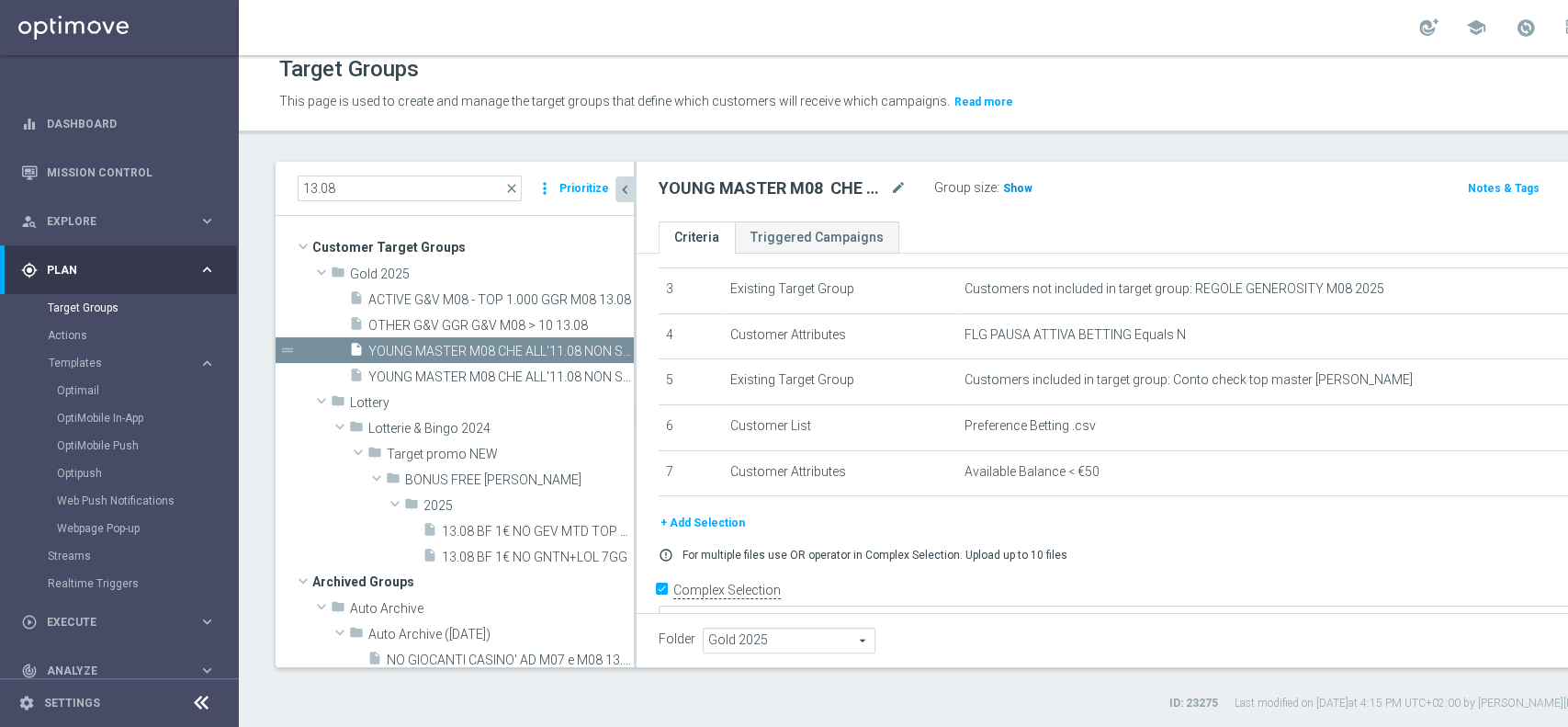
click at [1015, 191] on span "Show" at bounding box center [1017, 188] width 30 height 13
click at [477, 373] on span "YOUNG MASTER M08 CHE ALL'11.08 NON SUPERANO I 3300 SP E CHE NON TRAGUARDANO IN …" at bounding box center [480, 377] width 224 height 15
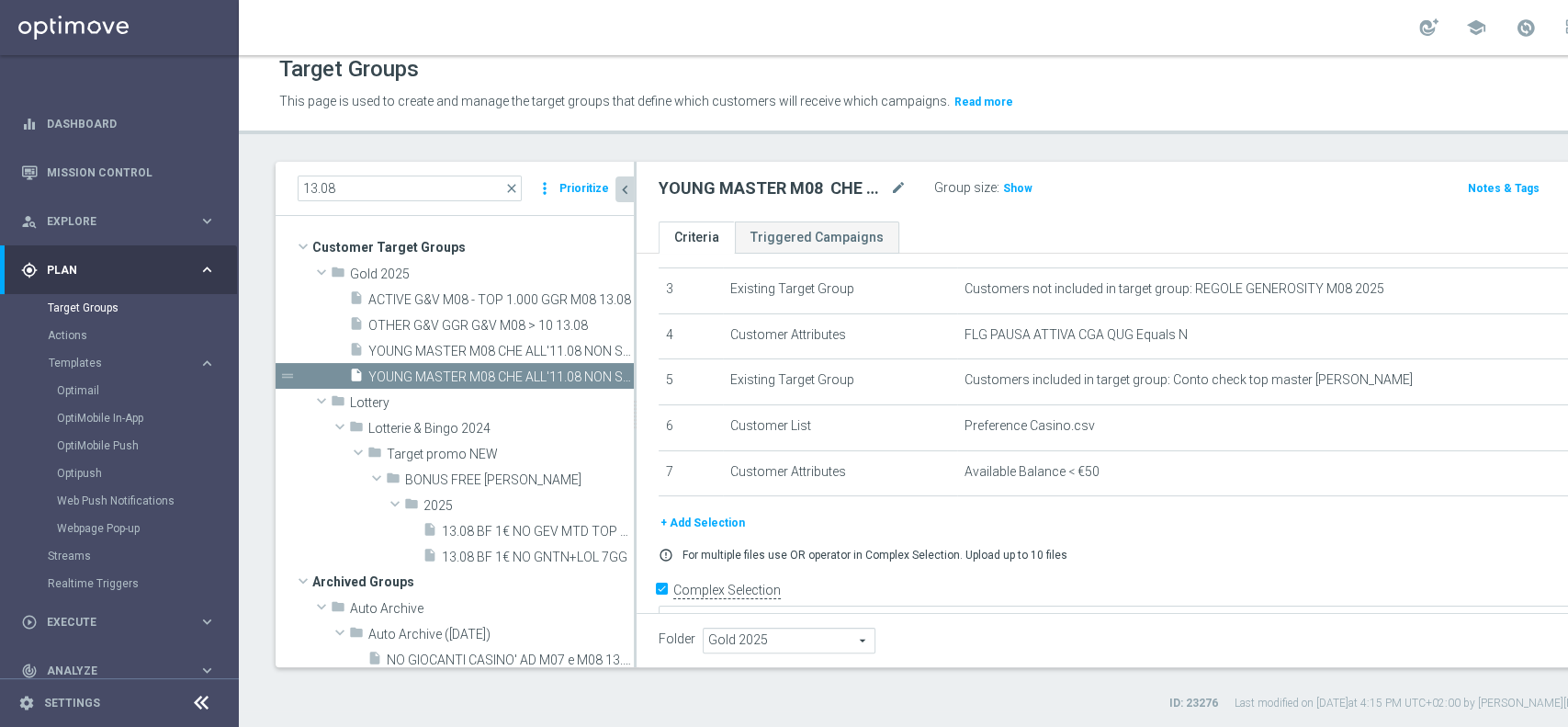
click at [1014, 206] on div "YOUNG MASTER M08 CHE ALL'11.08 NON SUPERANO I 3300 SP E CHE NON TRAGUARDANO IN …" at bounding box center [1191, 192] width 1109 height 60
click at [490, 347] on span "YOUNG MASTER M08 CHE ALL'11.08 NON SUPERANO I 3300 SP E CHE NON TRAGUARDANO IN …" at bounding box center [480, 351] width 224 height 15
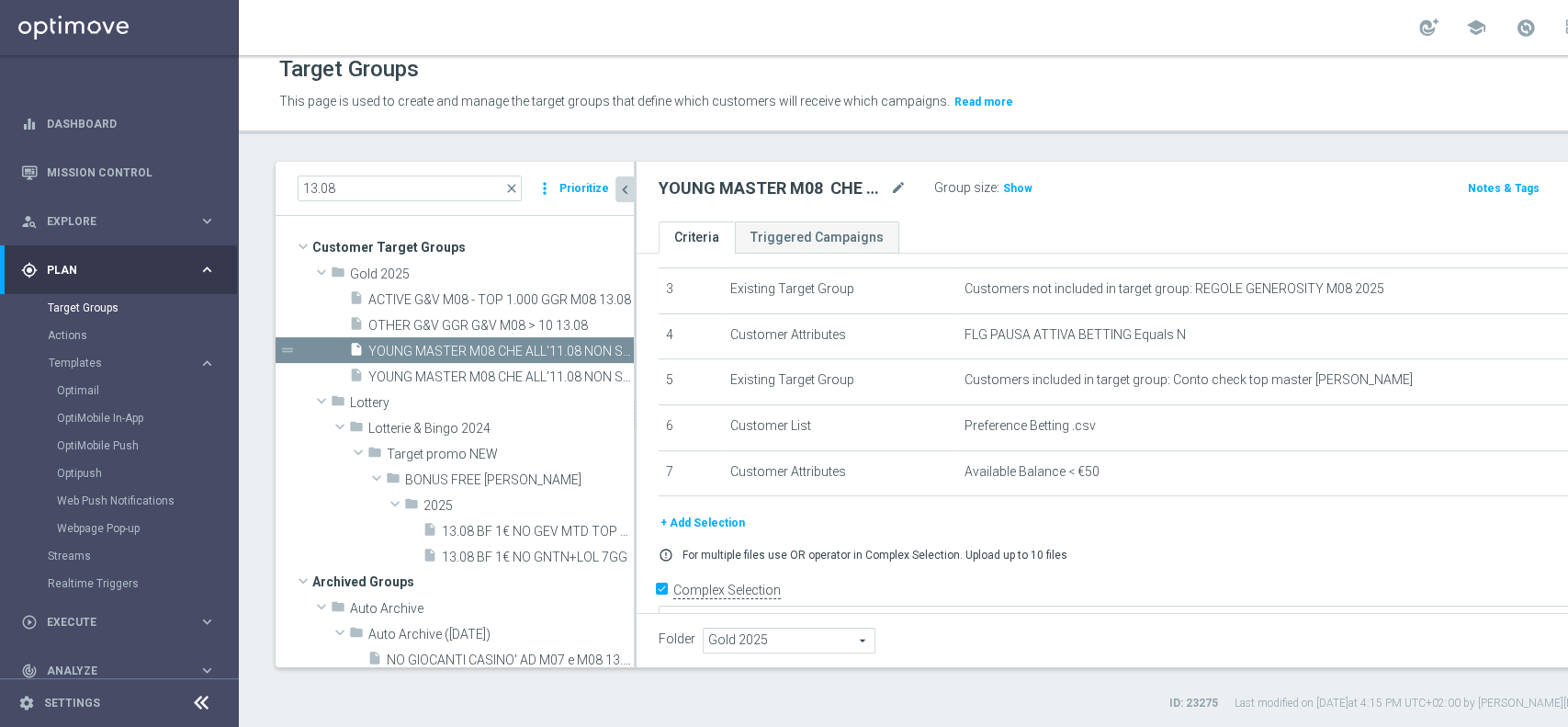
scroll to position [161, 0]
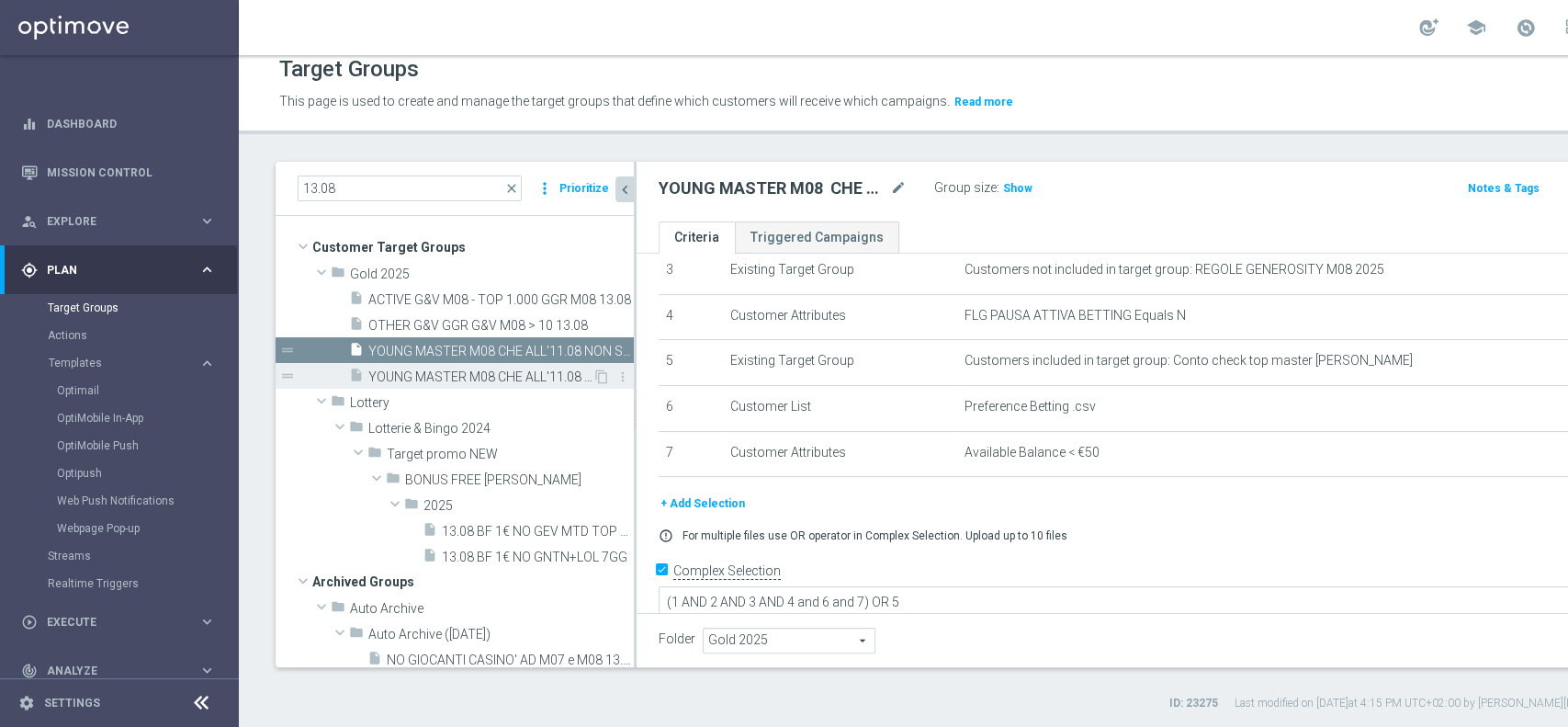
click at [519, 380] on span "YOUNG MASTER M08 CHE ALL'11.08 NON SUPERANO I 3300 SP E CHE NON TRAGUARDANO IN …" at bounding box center [480, 377] width 224 height 15
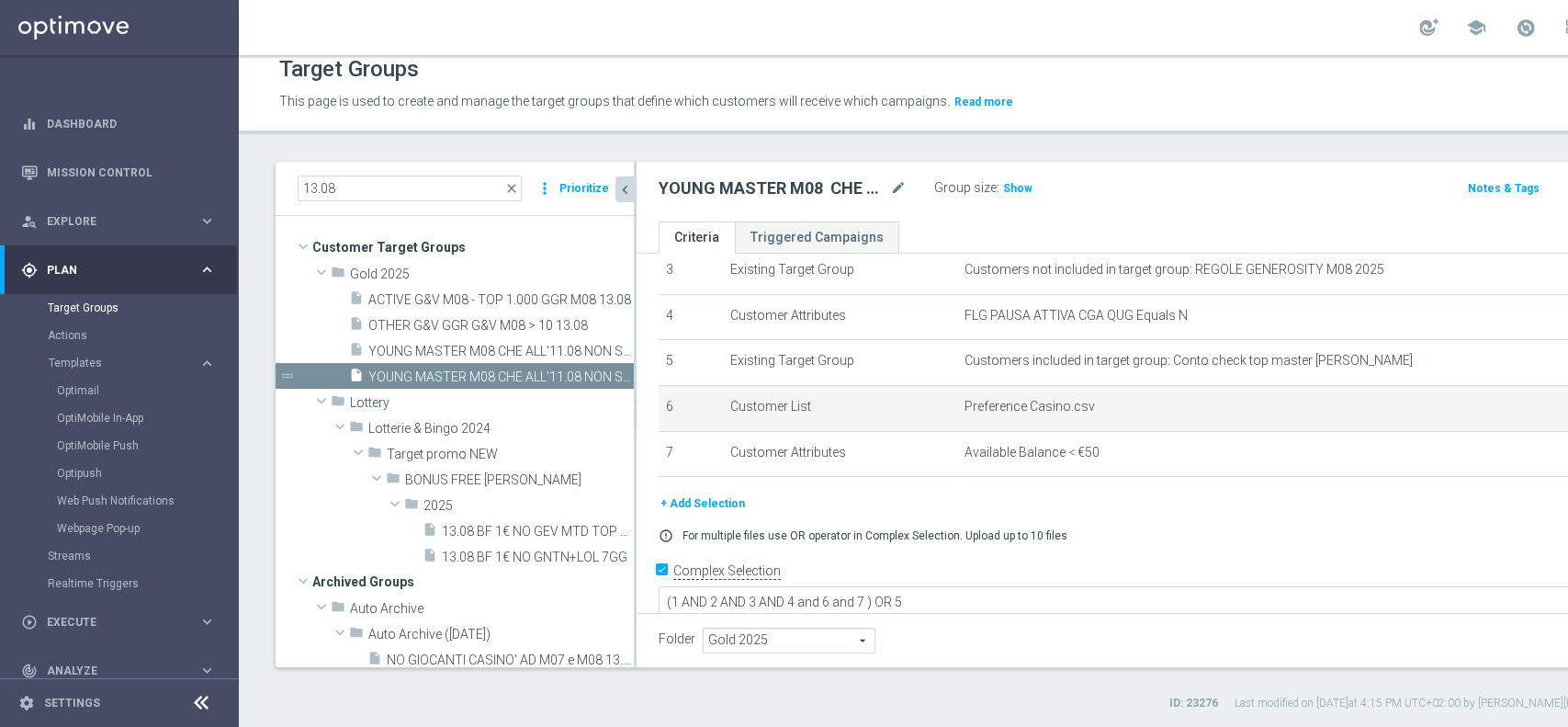
click at [1088, 407] on span "Preference Casino.csv" at bounding box center [1310, 406] width 692 height 15
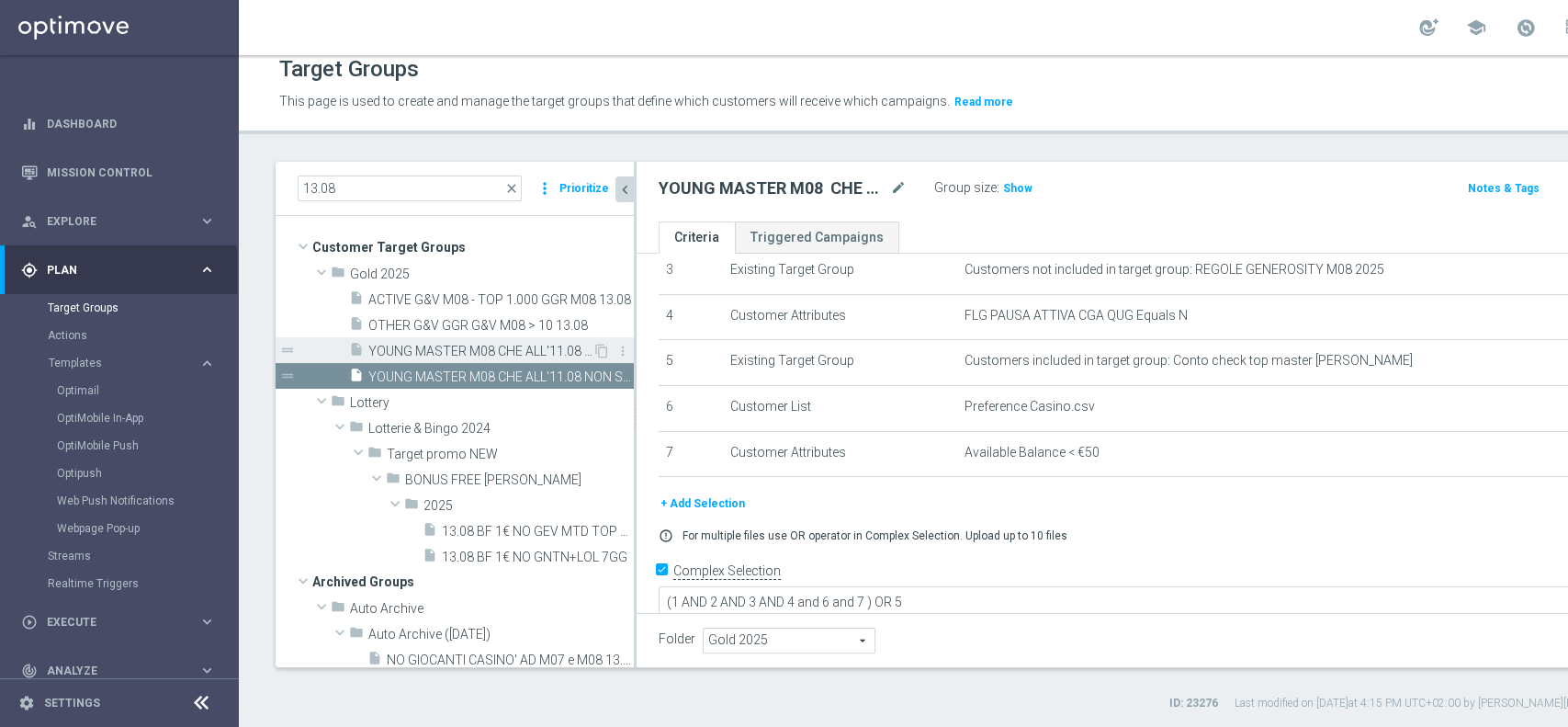
click at [493, 347] on span "YOUNG MASTER M08 CHE ALL'11.08 NON SUPERANO I 3300 SP E CHE NON TRAGUARDANO IN …" at bounding box center [480, 351] width 224 height 15
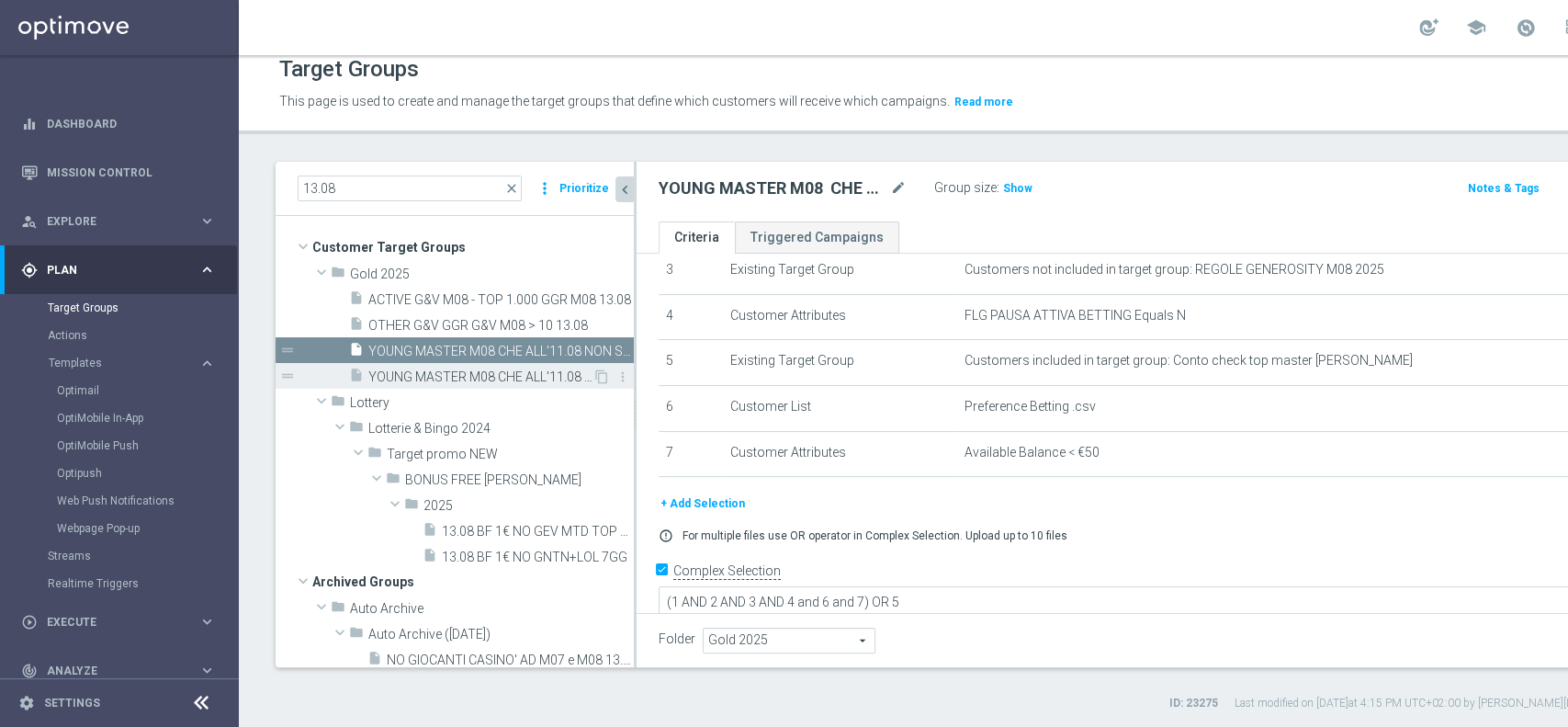
click at [455, 370] on span "YOUNG MASTER M08 CHE ALL'11.08 NON SUPERANO I 3300 SP E CHE NON TRAGUARDANO IN …" at bounding box center [480, 377] width 224 height 15
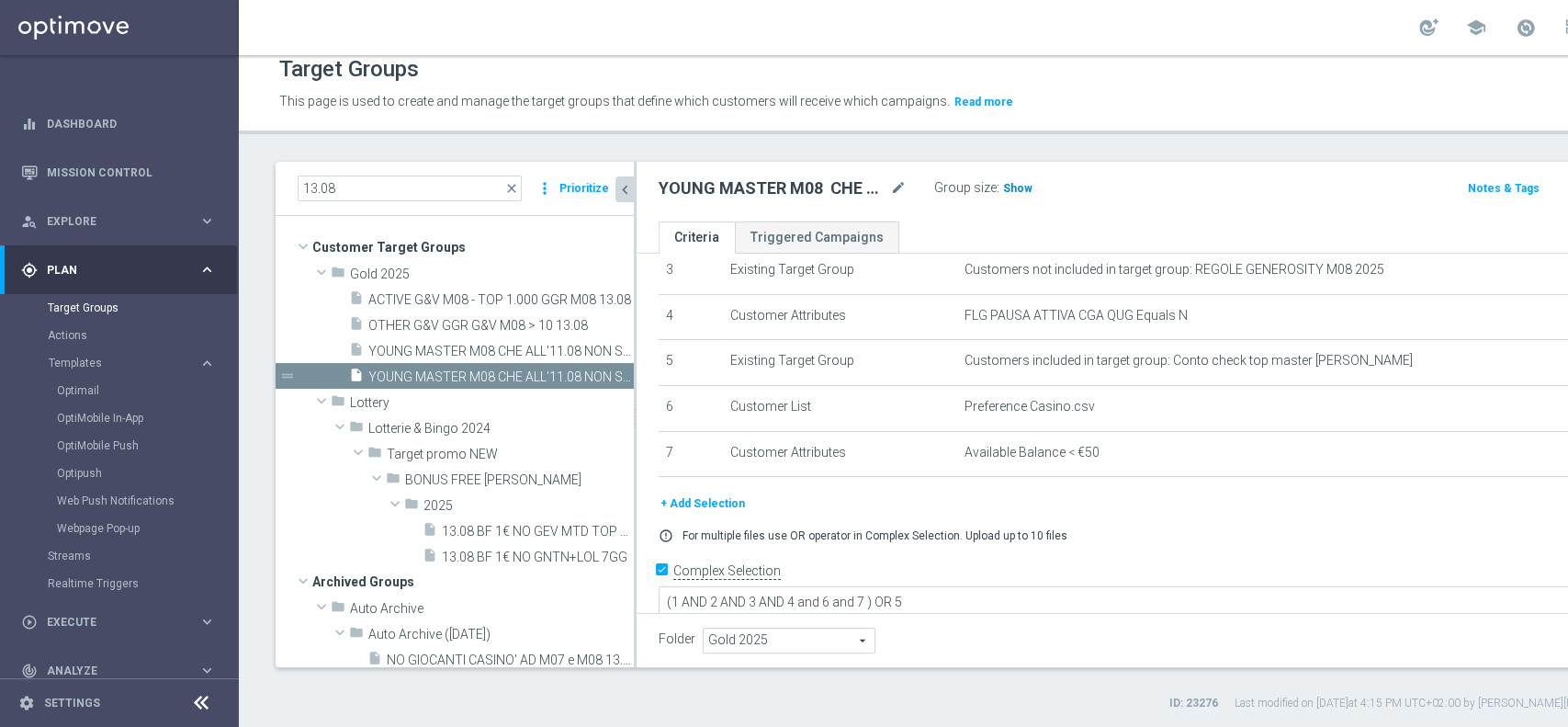
click at [1011, 196] on h3 "Show" at bounding box center [1017, 188] width 33 height 20
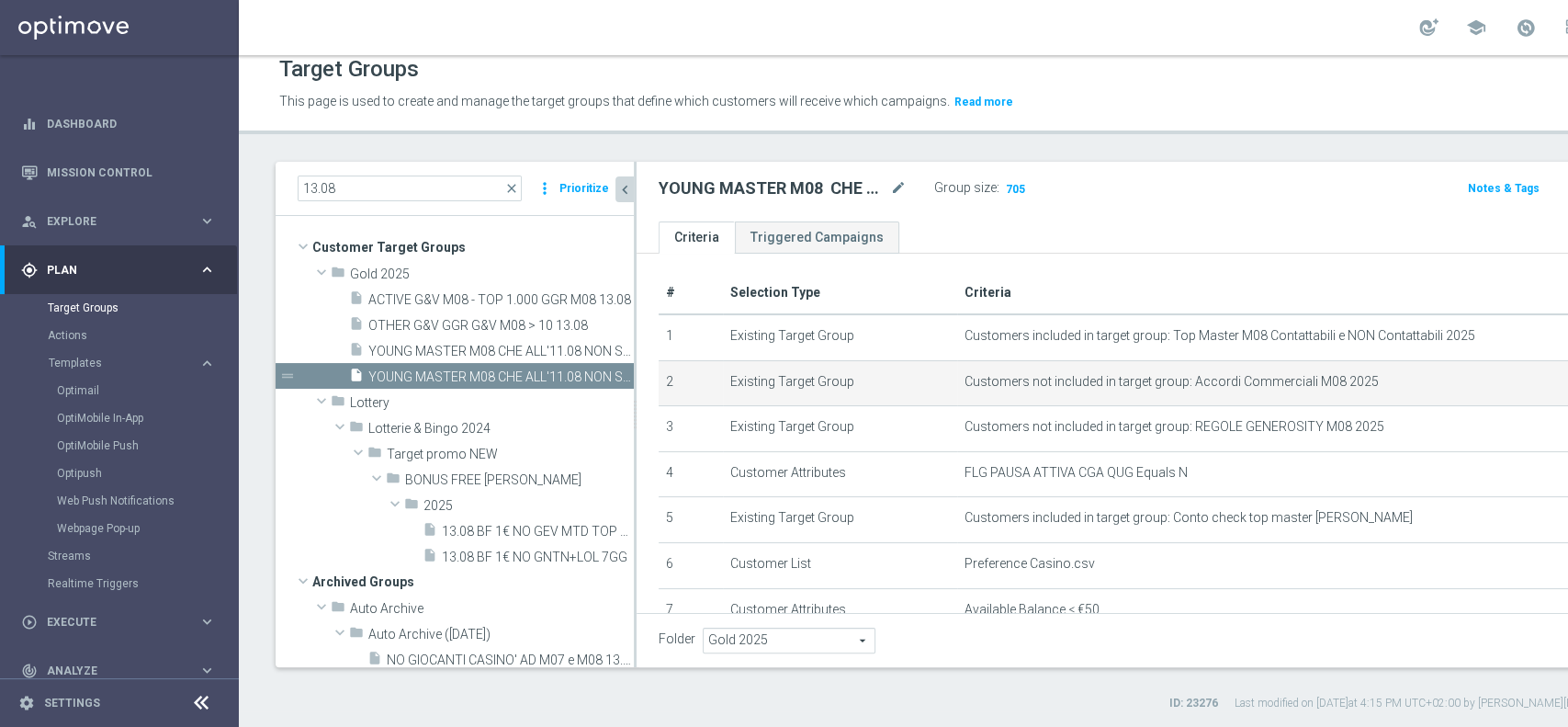
scroll to position [47, 0]
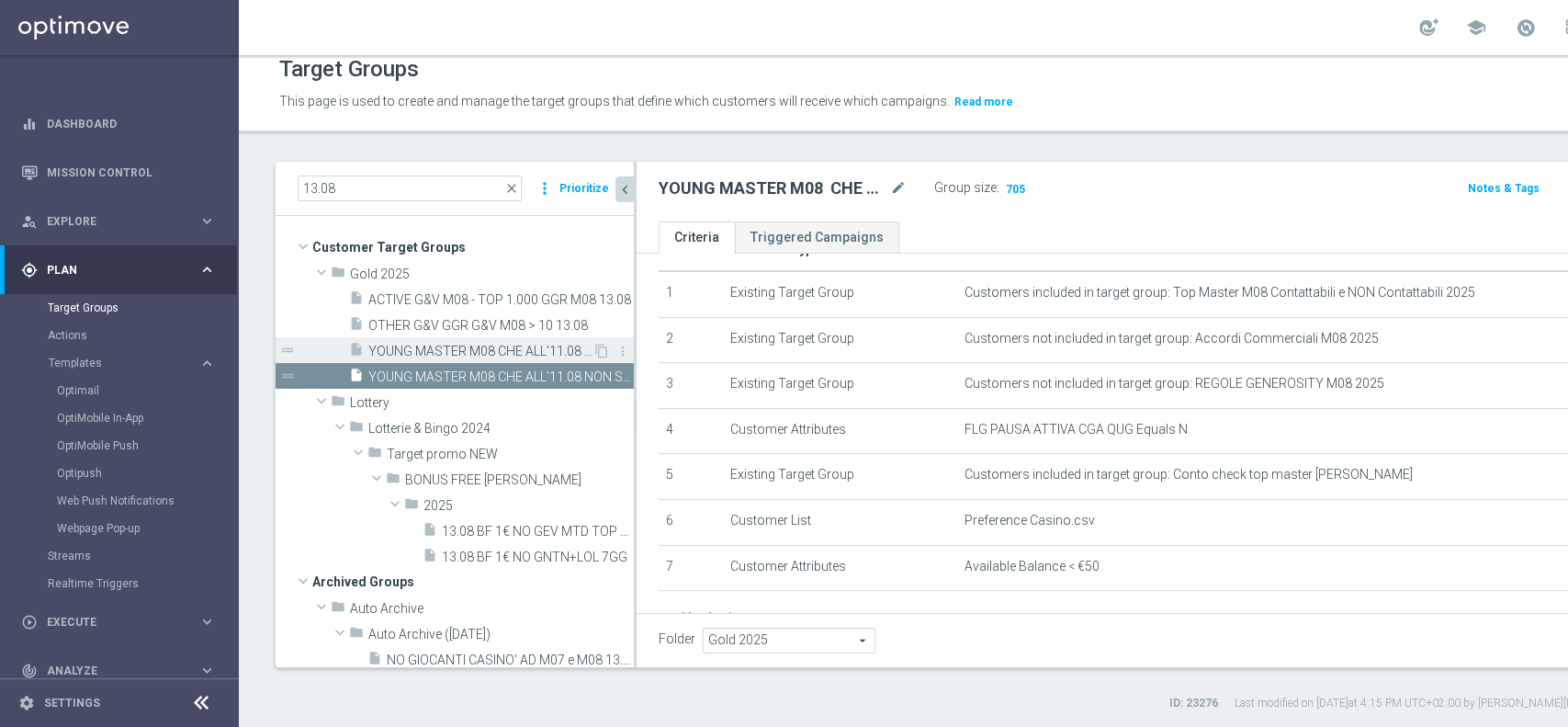
click at [496, 356] on span "YOUNG MASTER M08 CHE ALL'11.08 NON SUPERANO I 3300 SP E CHE NON TRAGUARDANO IN …" at bounding box center [480, 351] width 224 height 15
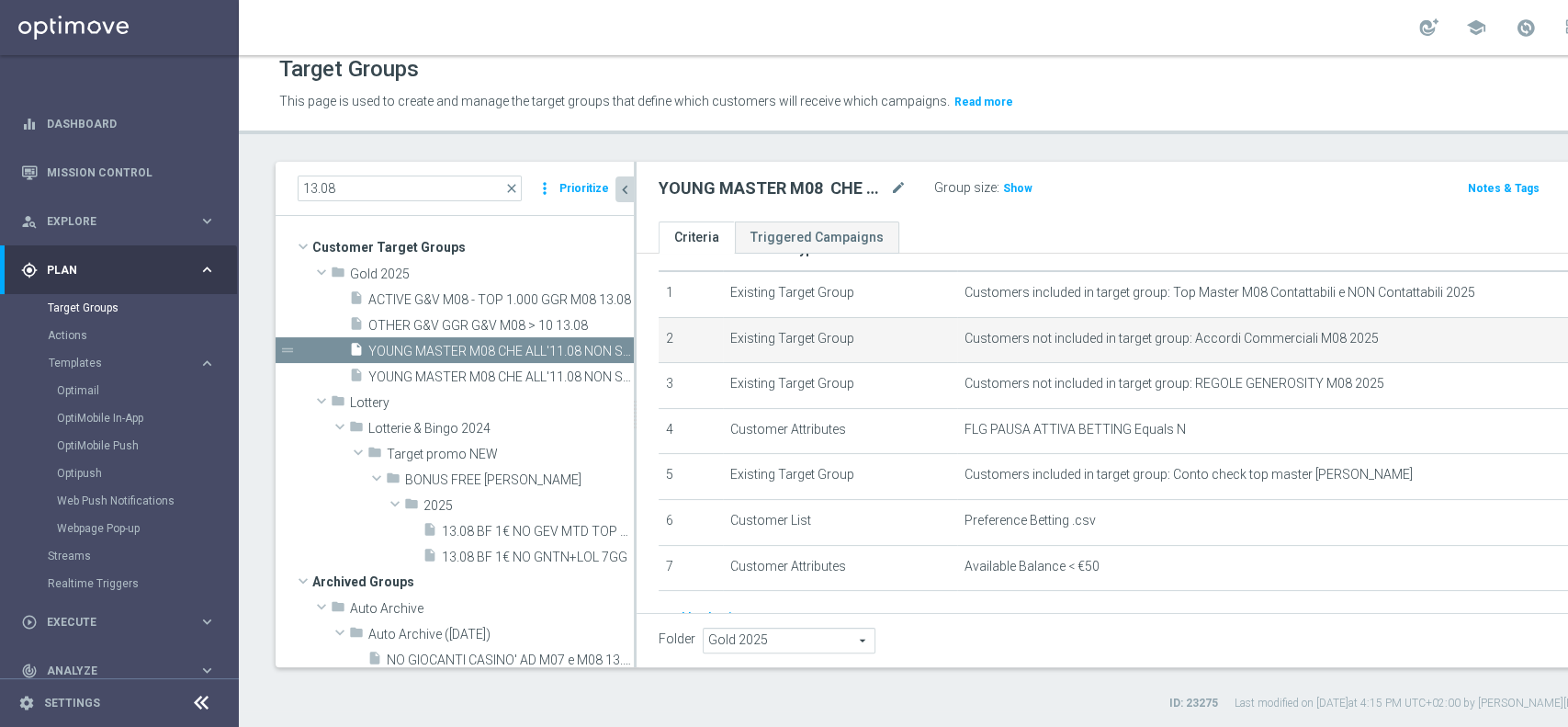
scroll to position [36, 0]
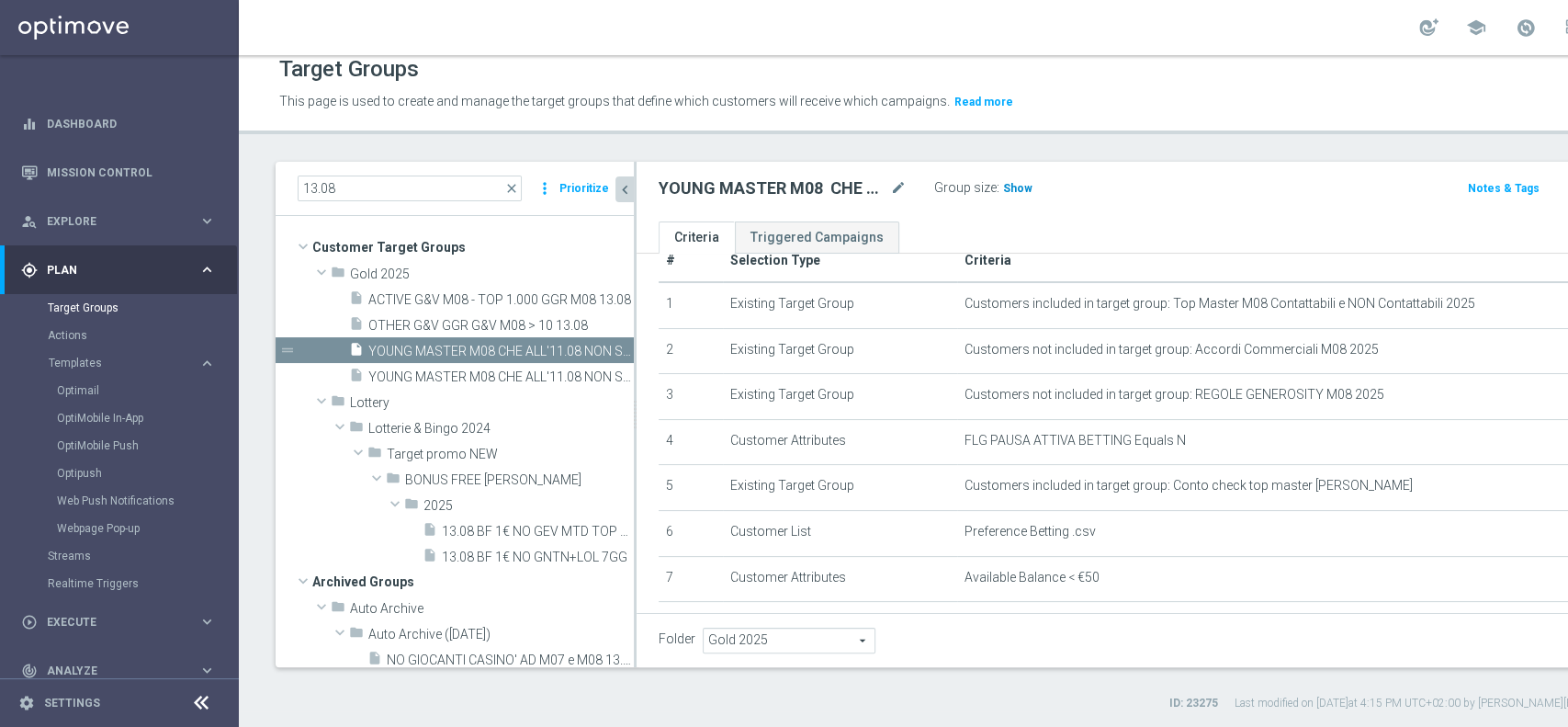
click at [1020, 191] on span "Show" at bounding box center [1017, 188] width 30 height 13
click at [534, 372] on span "YOUNG MASTER M08 CHE ALL'11.08 NON SUPERANO I 3300 SP E CHE NON TRAGUARDANO IN …" at bounding box center [480, 377] width 224 height 15
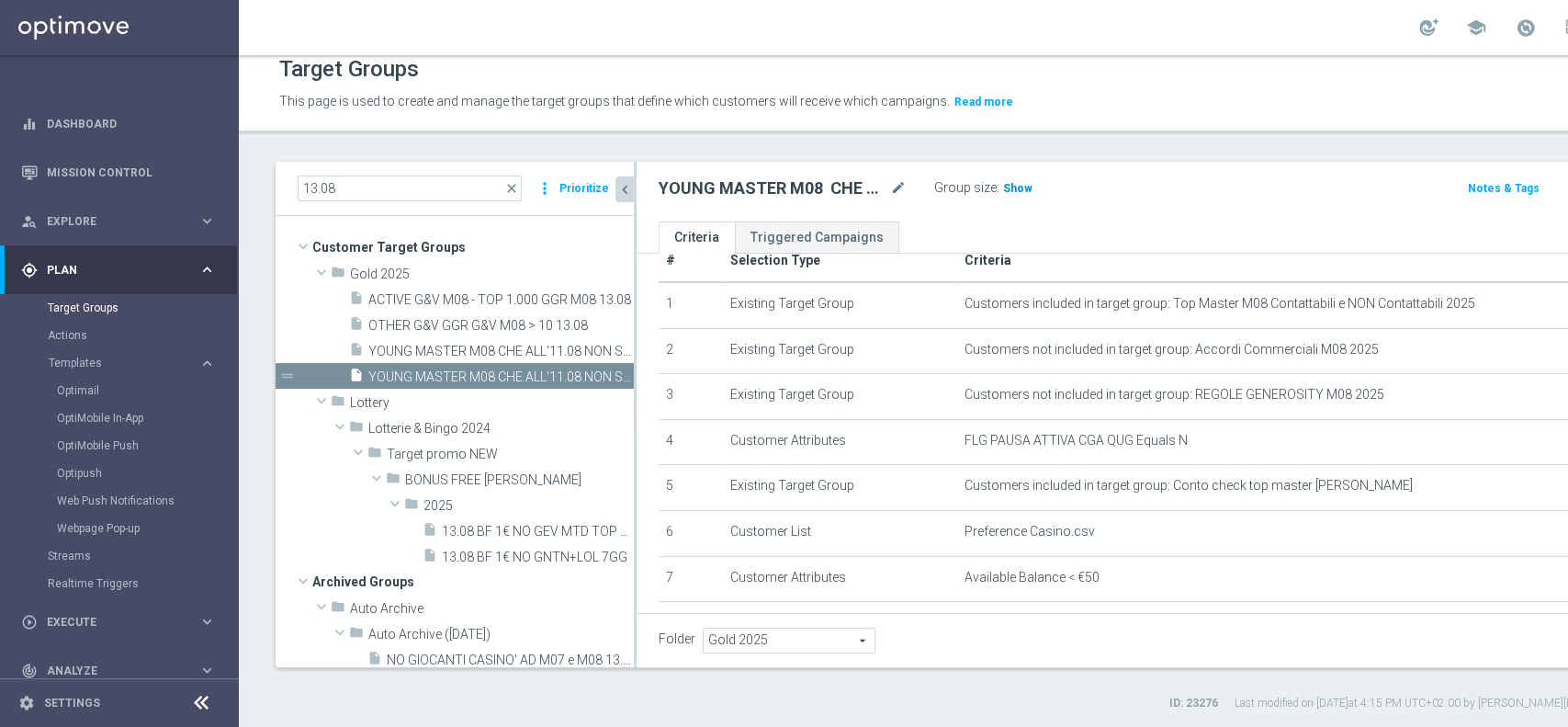
click at [1023, 192] on span "Show" at bounding box center [1017, 188] width 30 height 13
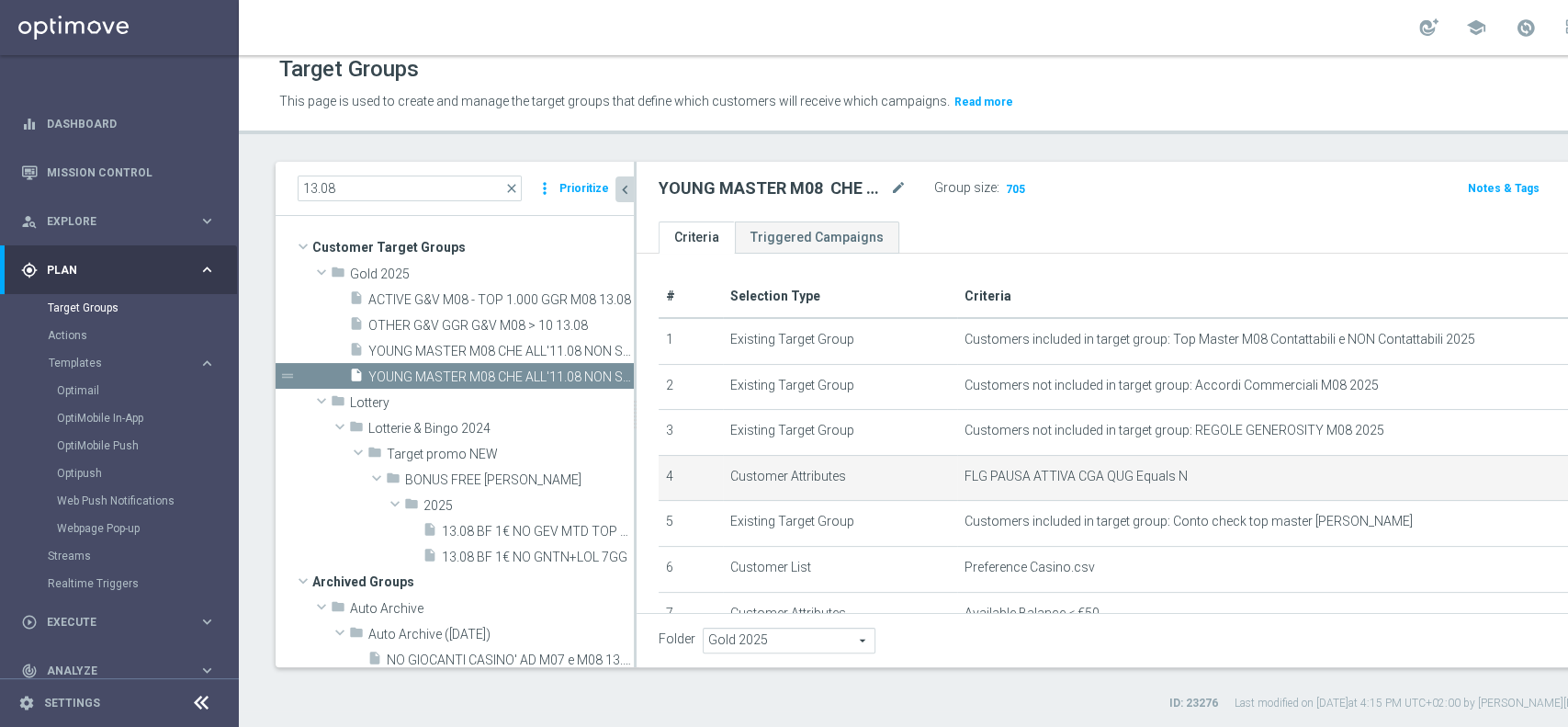
scroll to position [161, 0]
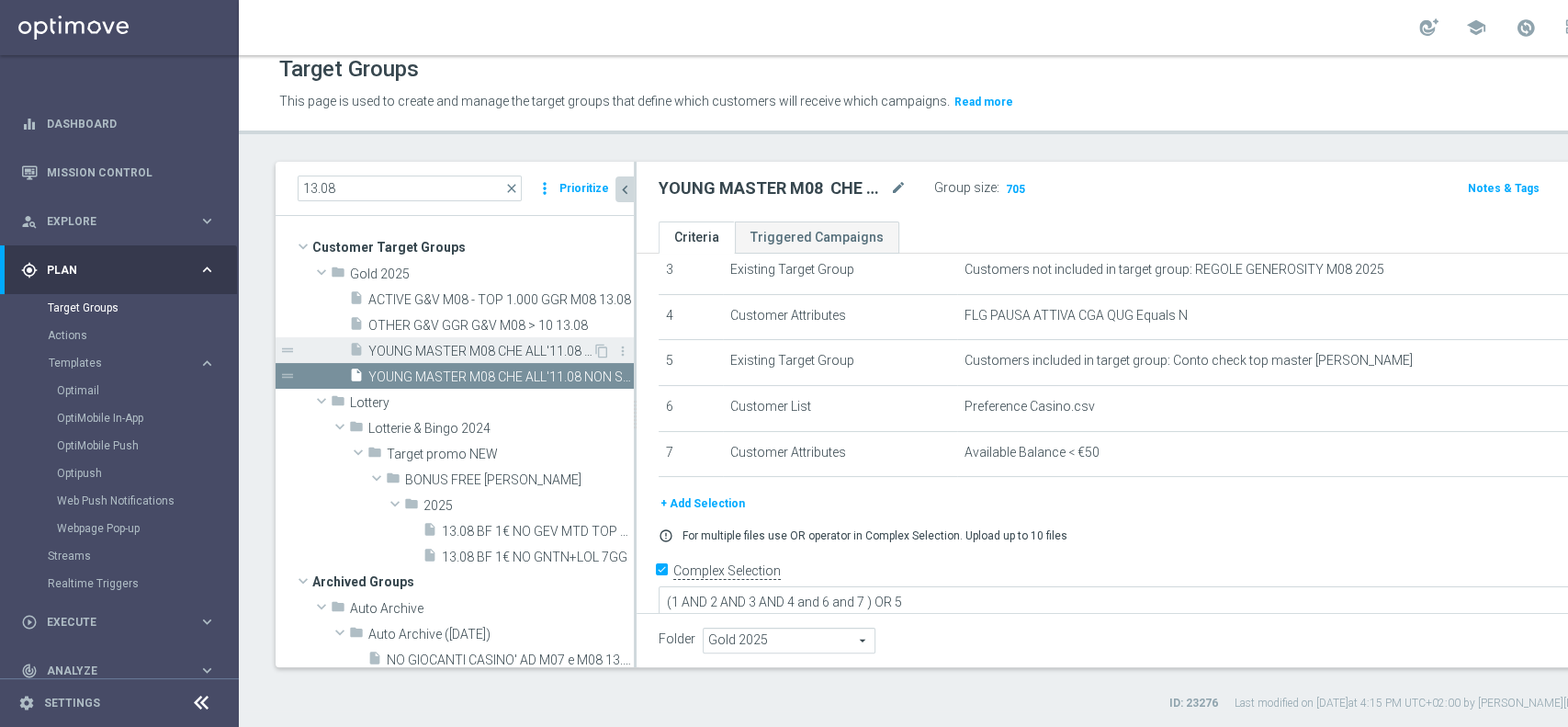
click at [506, 356] on span "YOUNG MASTER M08 CHE ALL'11.08 NON SUPERANO I 3300 SP E CHE NON TRAGUARDANO IN …" at bounding box center [480, 351] width 224 height 15
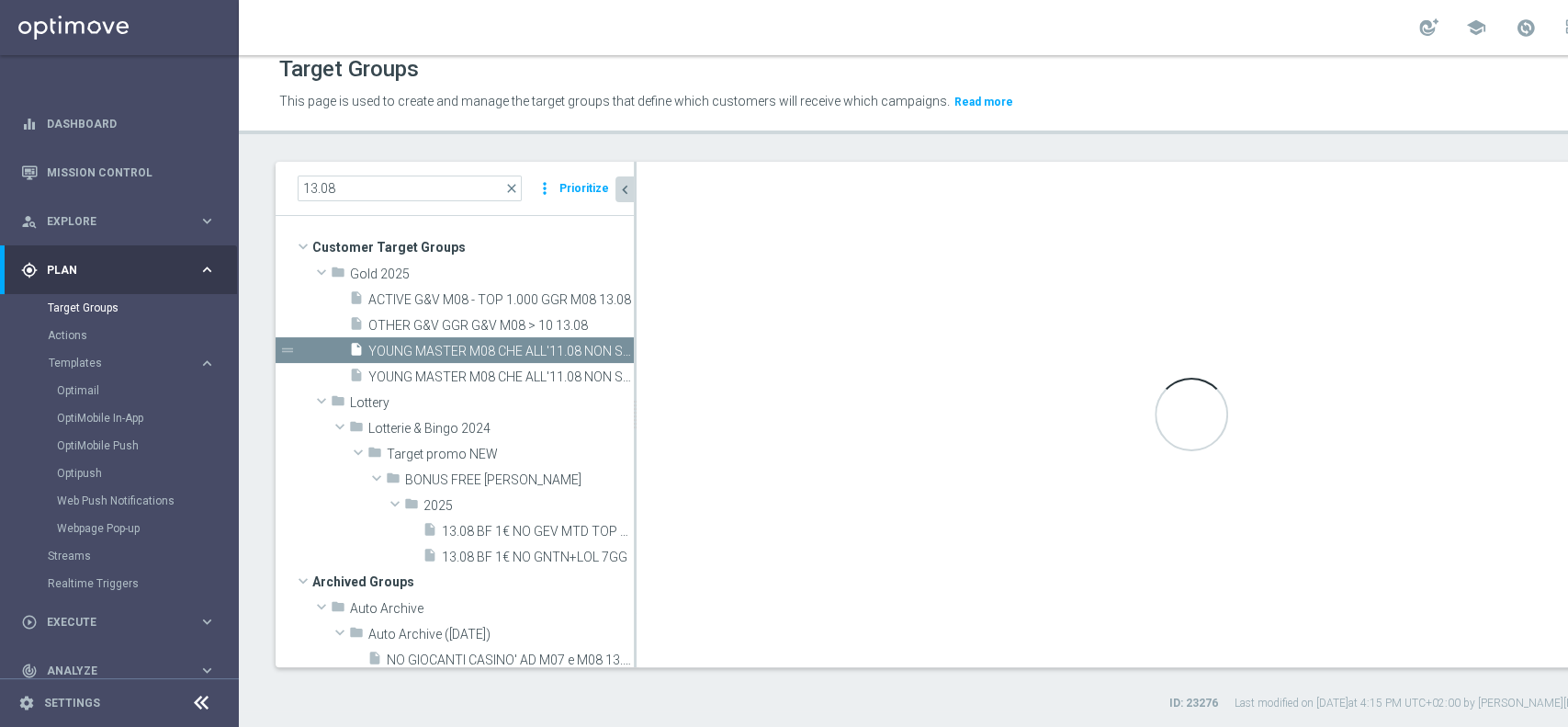
type textarea "(1 AND 2 AND 3 AND 4 and 6 and 7) OR 5"
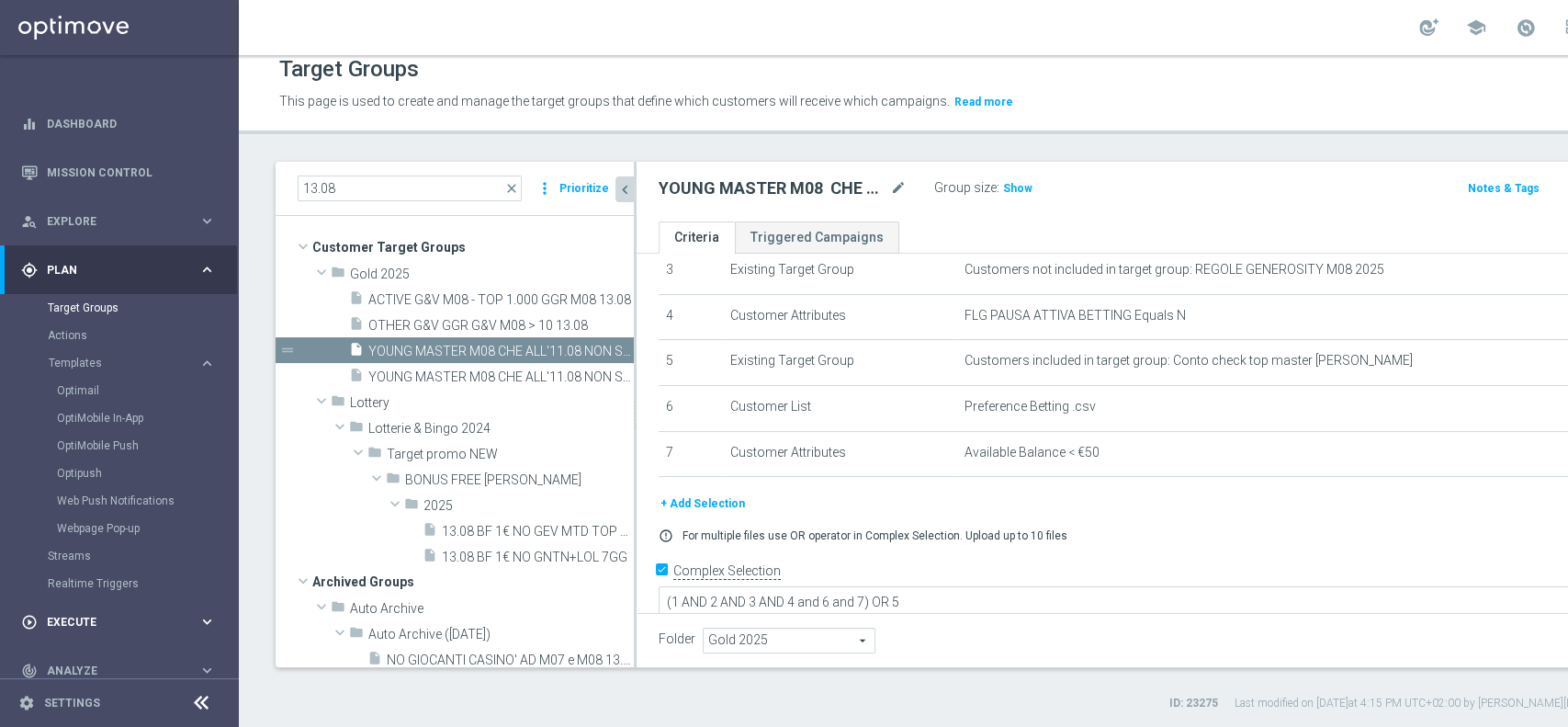
click at [68, 617] on span "Execute" at bounding box center [122, 621] width 151 height 11
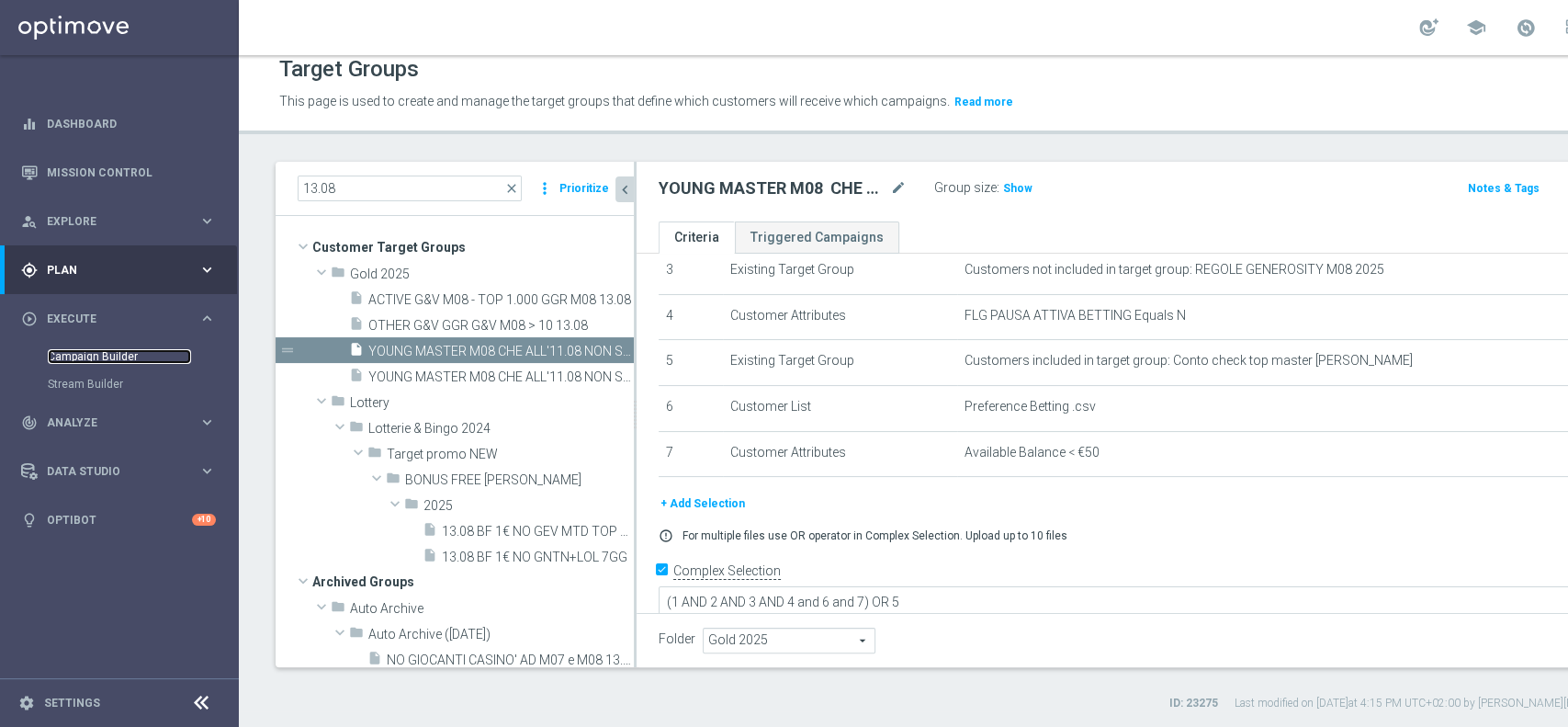
click at [82, 359] on link "Campaign Builder" at bounding box center [119, 356] width 143 height 14
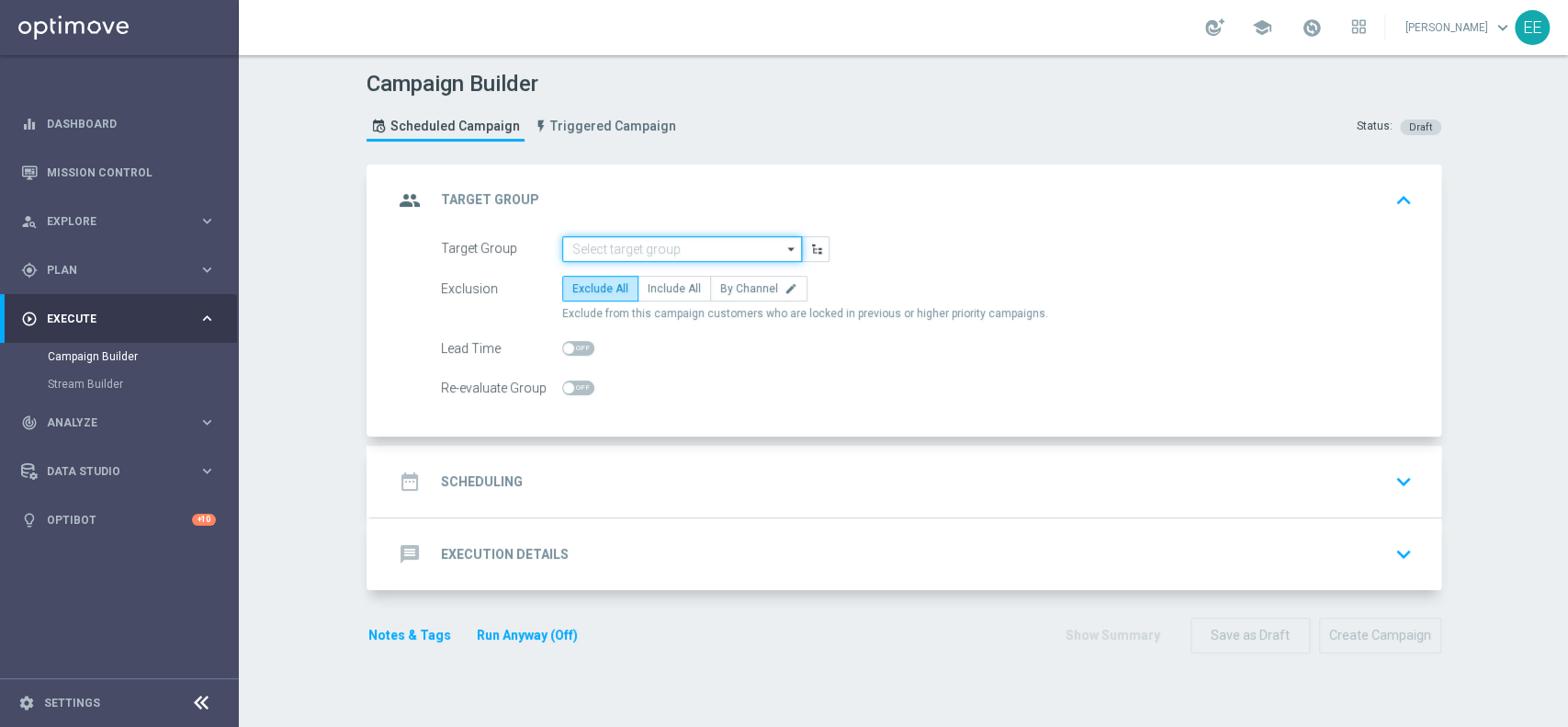
click at [679, 243] on input at bounding box center [681, 248] width 240 height 26
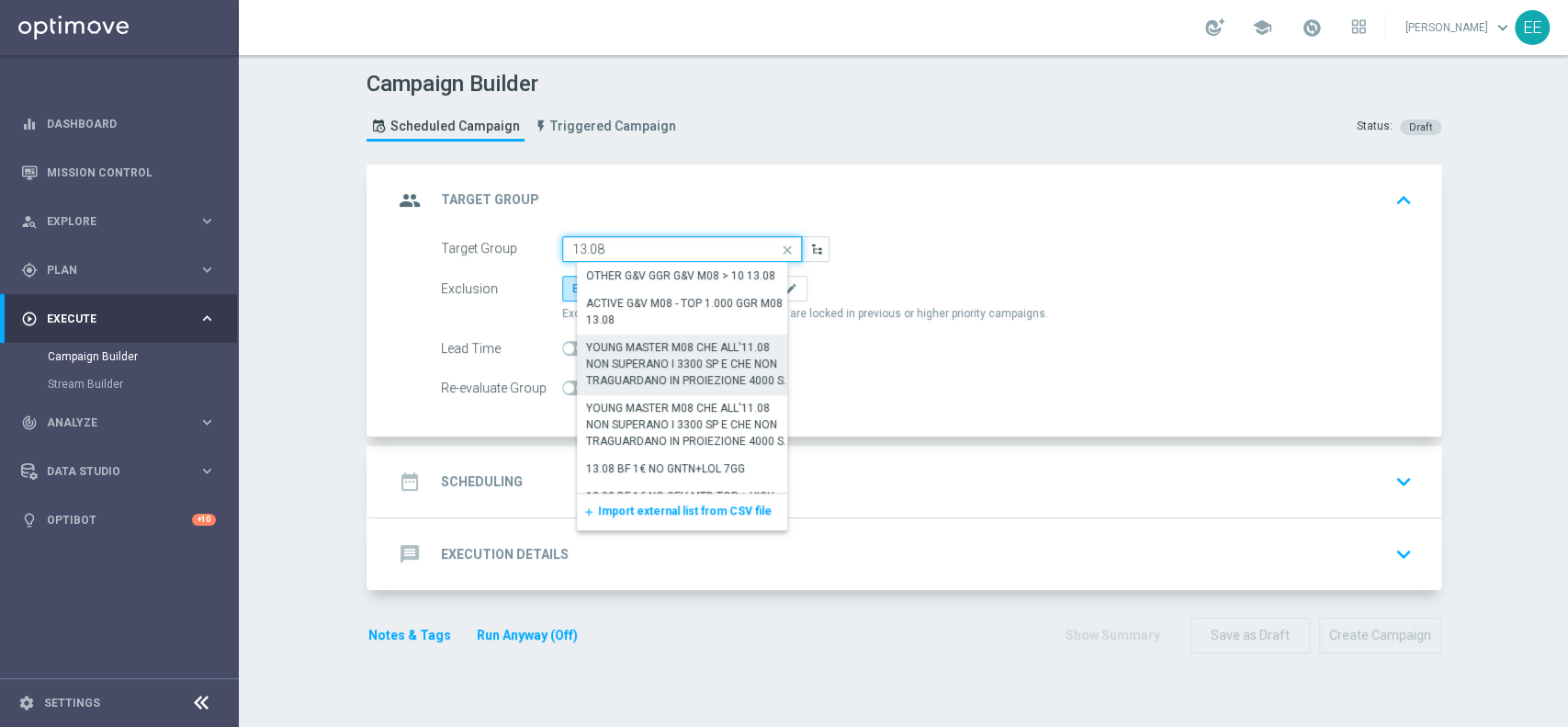
scroll to position [17, 0]
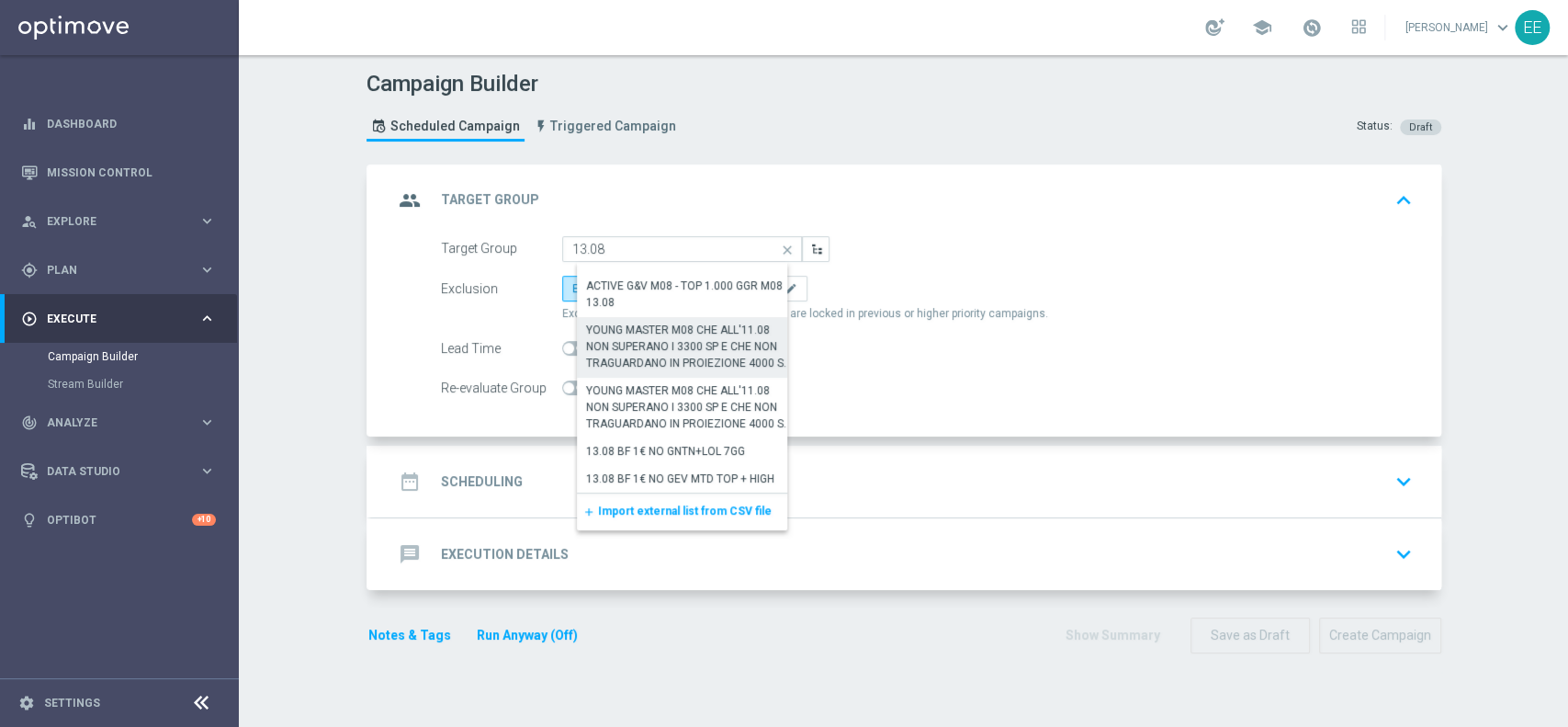
click at [669, 342] on div "YOUNG MASTER M08 CHE ALL'11.08 NON SUPERANO I 3300 SP E CHE NON TRAGUARDANO IN …" at bounding box center [689, 347] width 207 height 50
type input "YOUNG MASTER M08 CHE ALL'11.08 NON SUPERANO I 3300 SP E CHE NON TRAGUARDANO IN …"
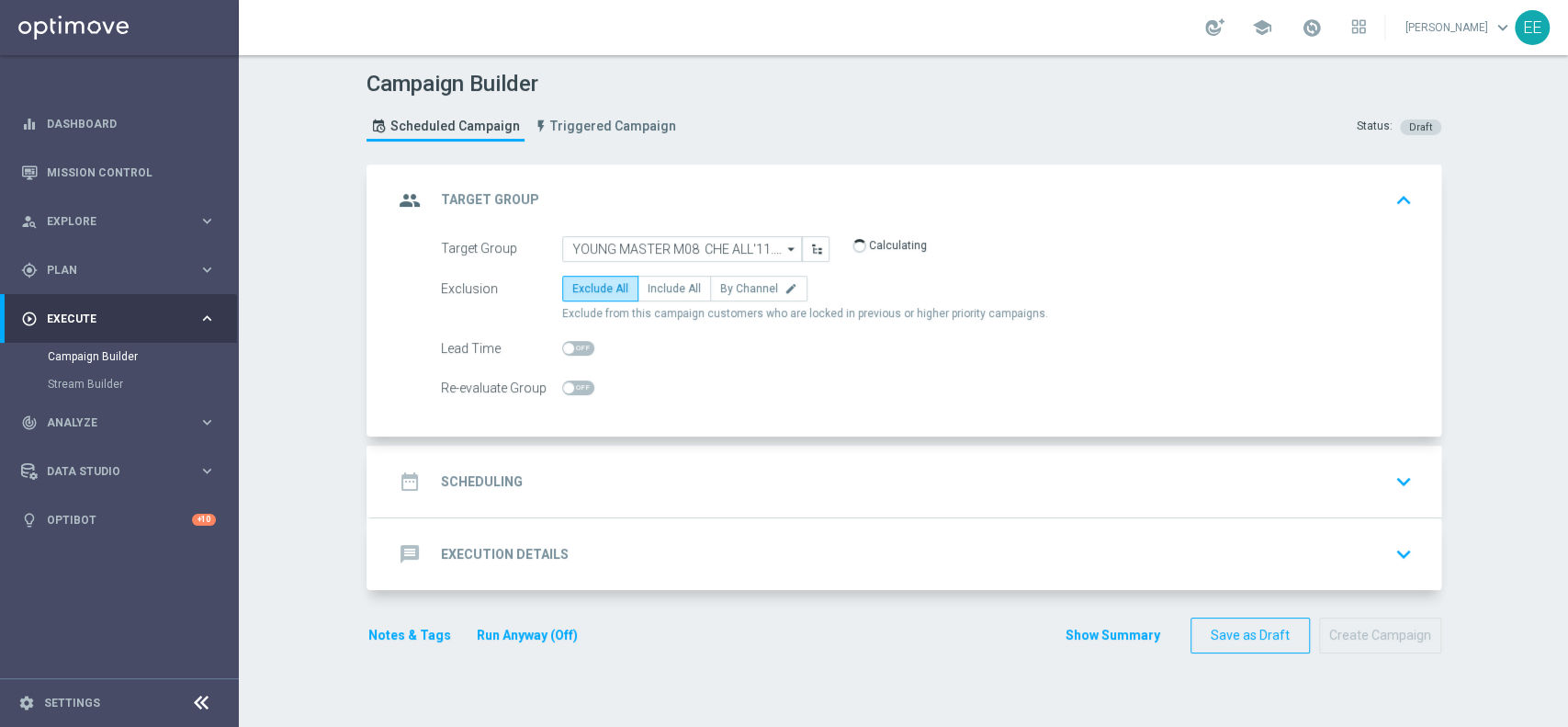
click at [671, 306] on span "Exclude from this campaign customers who are locked in previous or higher prior…" at bounding box center [805, 314] width 486 height 15
click at [661, 283] on span "Include All" at bounding box center [674, 288] width 53 height 13
click at [659, 286] on input "Include All" at bounding box center [654, 292] width 12 height 12
radio input "true"
click at [572, 432] on div "Target Group YOUNG MASTER M08 CHE ALL'11.08 NON SUPERANO I 3300 SP E CHE NON TR…" at bounding box center [906, 336] width 1070 height 201
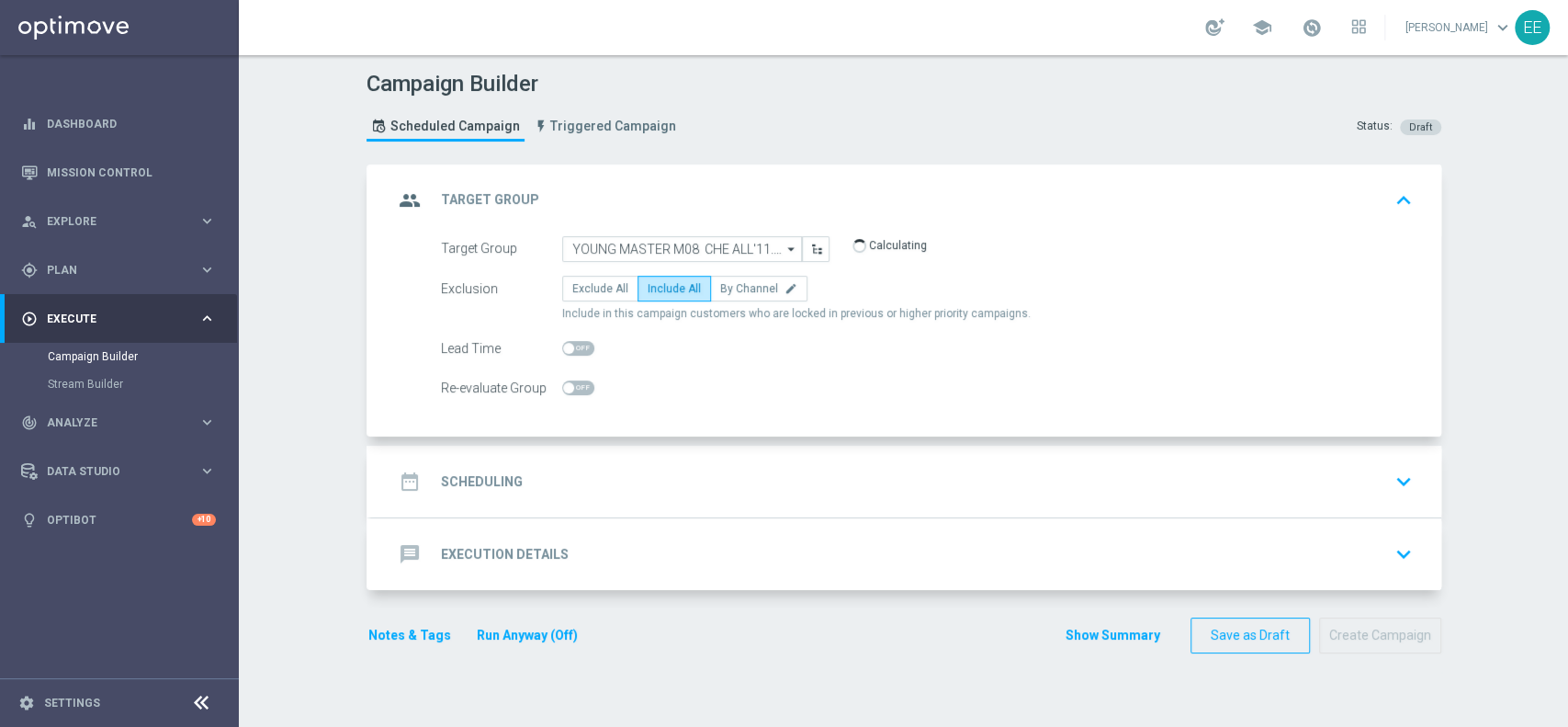
click at [595, 489] on div "date_range Scheduling keyboard_arrow_down" at bounding box center [906, 481] width 1026 height 35
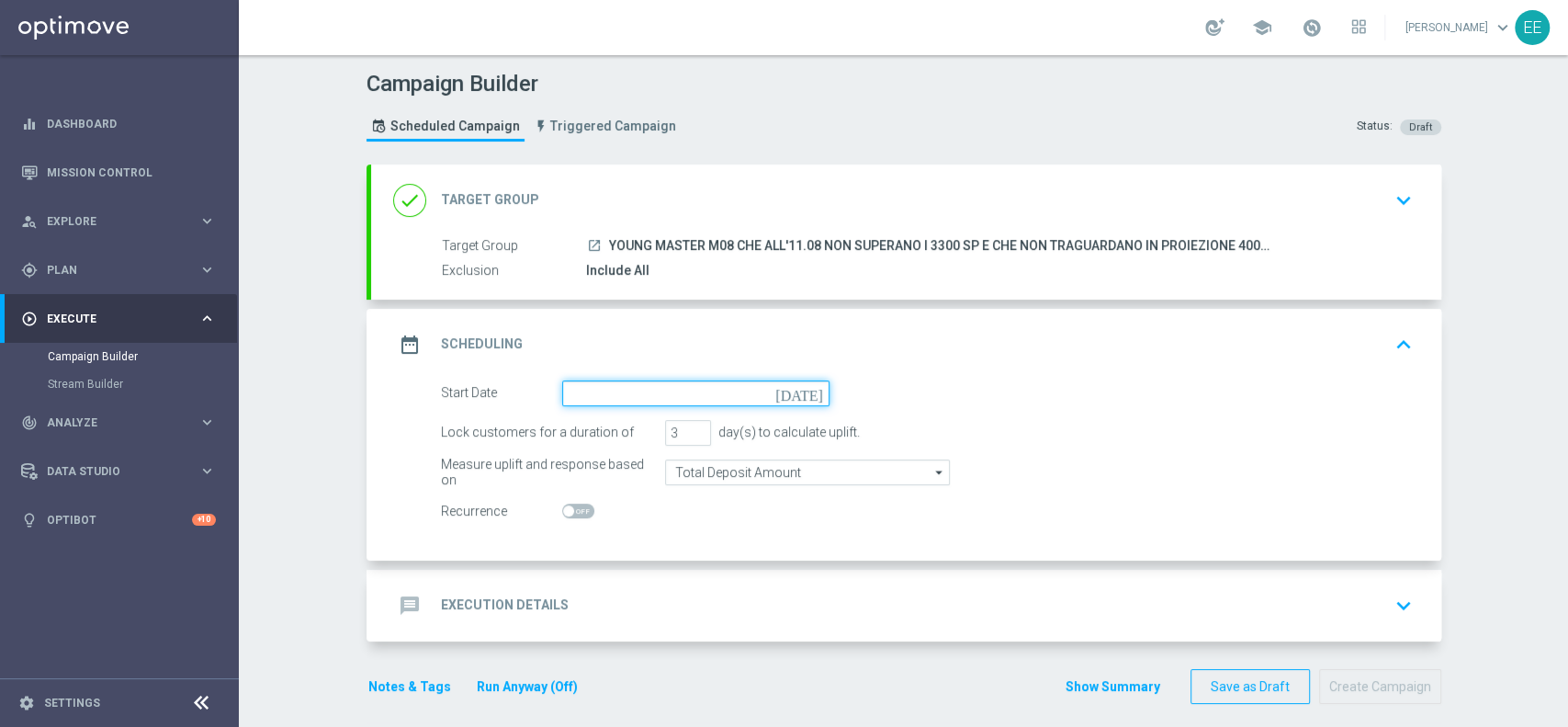
click at [630, 395] on input at bounding box center [696, 393] width 268 height 26
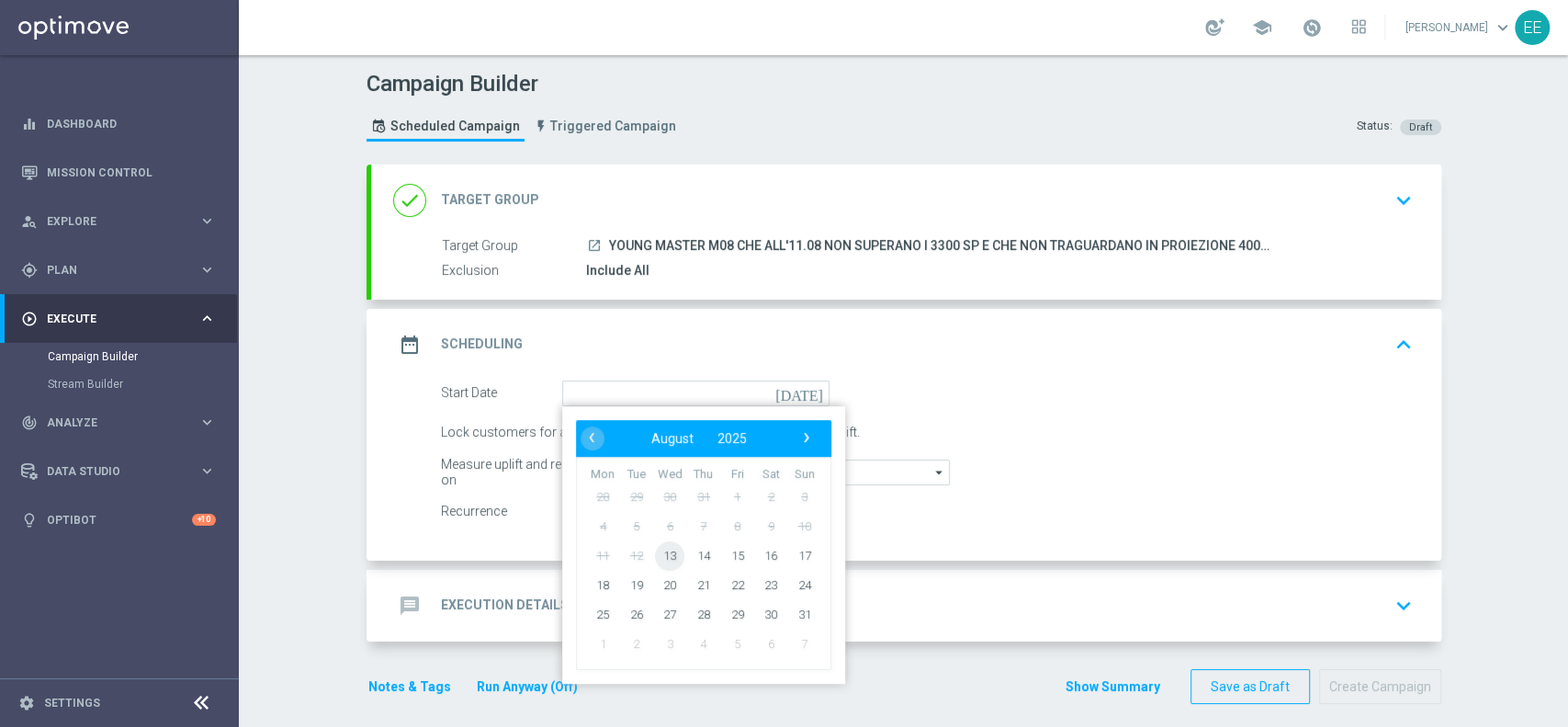
click at [655, 543] on span "13" at bounding box center [669, 555] width 30 height 30
type input "[DATE]"
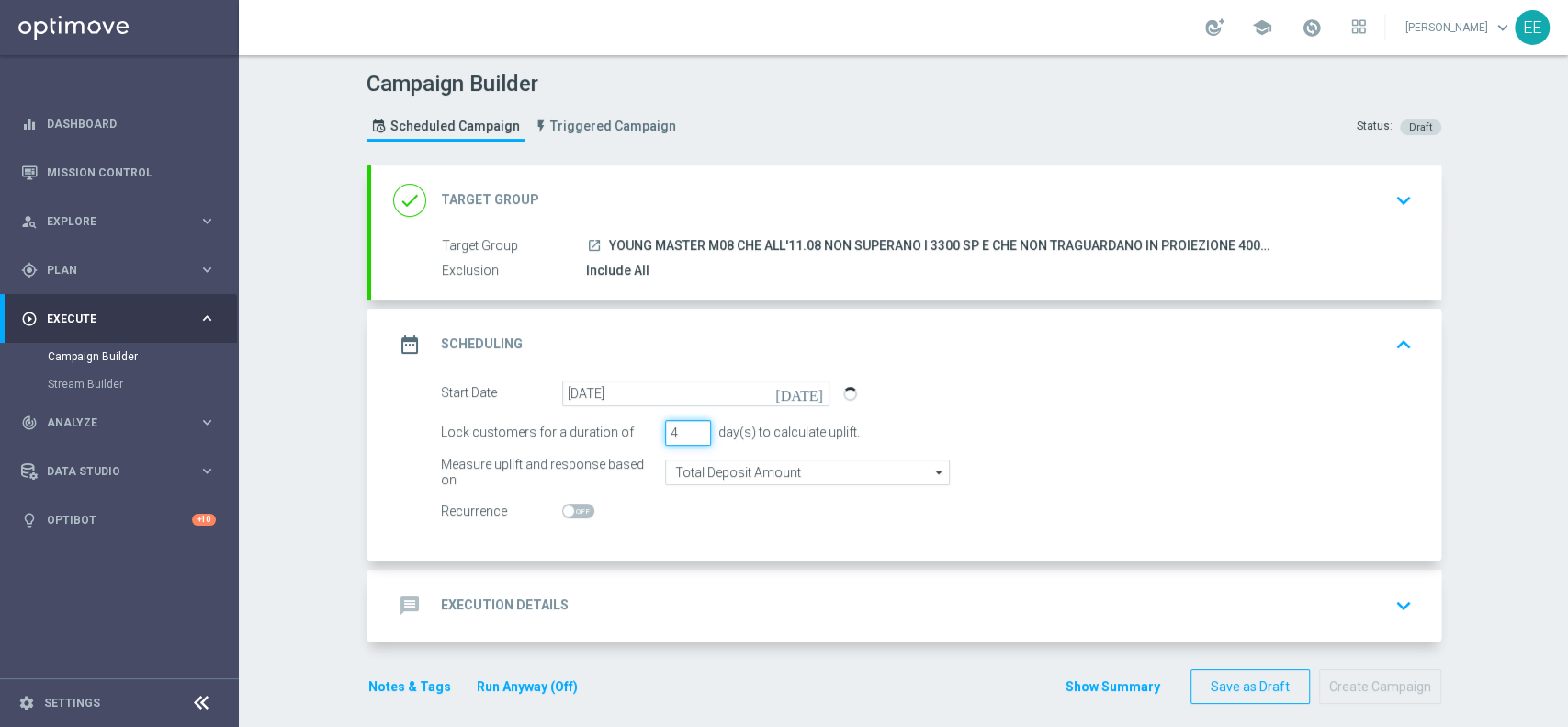
click at [690, 427] on input "4" at bounding box center [688, 432] width 46 height 26
type input "5"
click at [690, 427] on input "5" at bounding box center [688, 432] width 46 height 26
click at [851, 360] on div "date_range Scheduling keyboard_arrow_up" at bounding box center [906, 345] width 1026 height 35
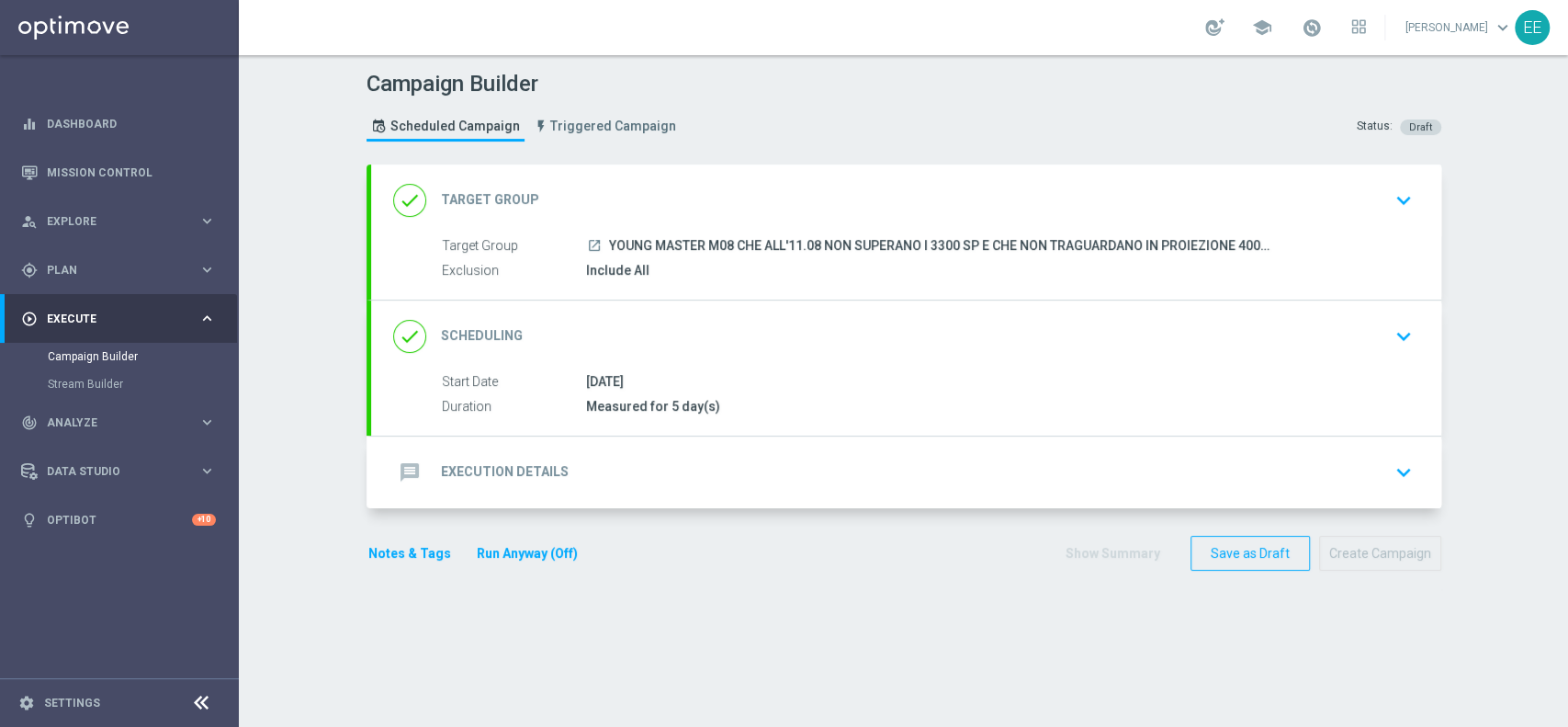
click at [904, 344] on div "done Scheduling keyboard_arrow_down" at bounding box center [906, 336] width 1026 height 35
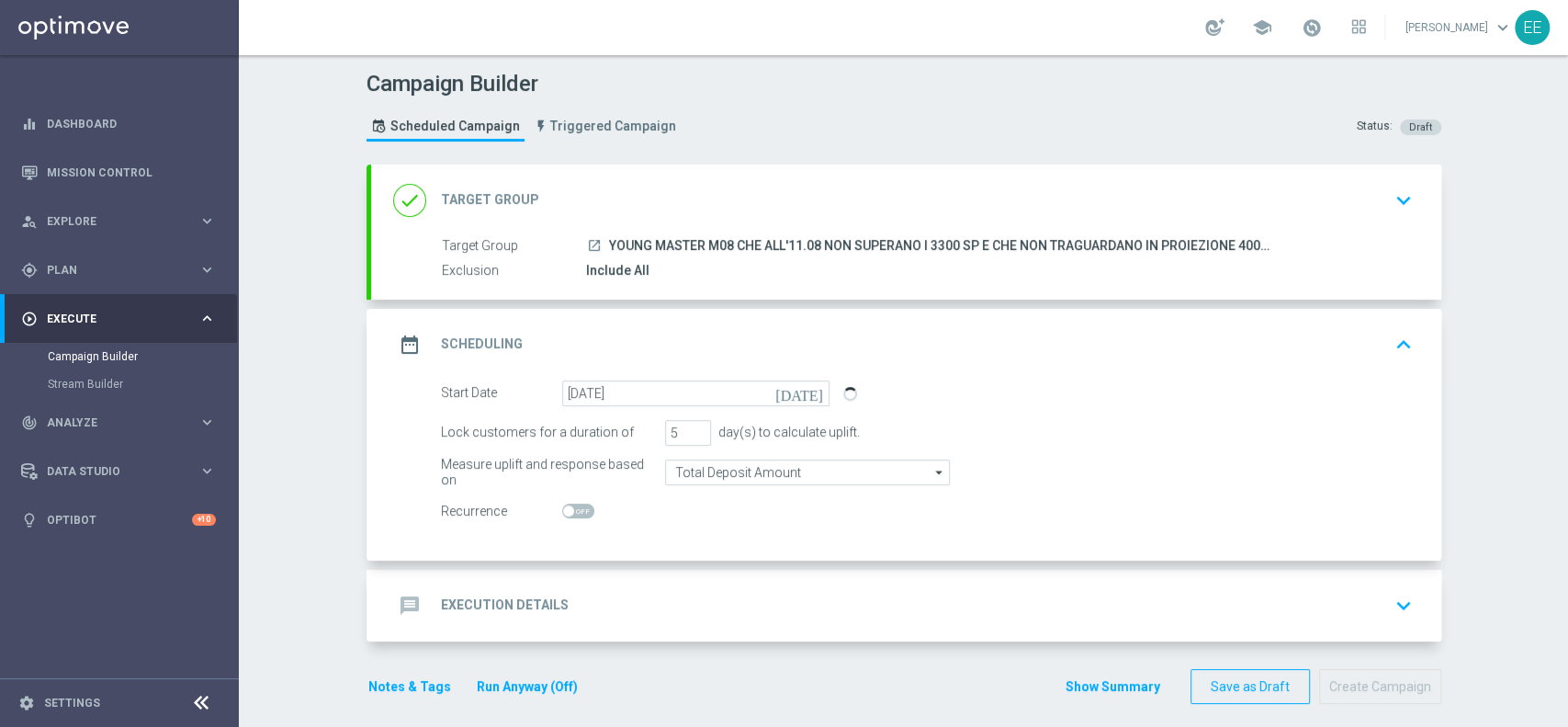
click at [718, 571] on div "message Execution Details keyboard_arrow_down" at bounding box center [906, 606] width 1070 height 71
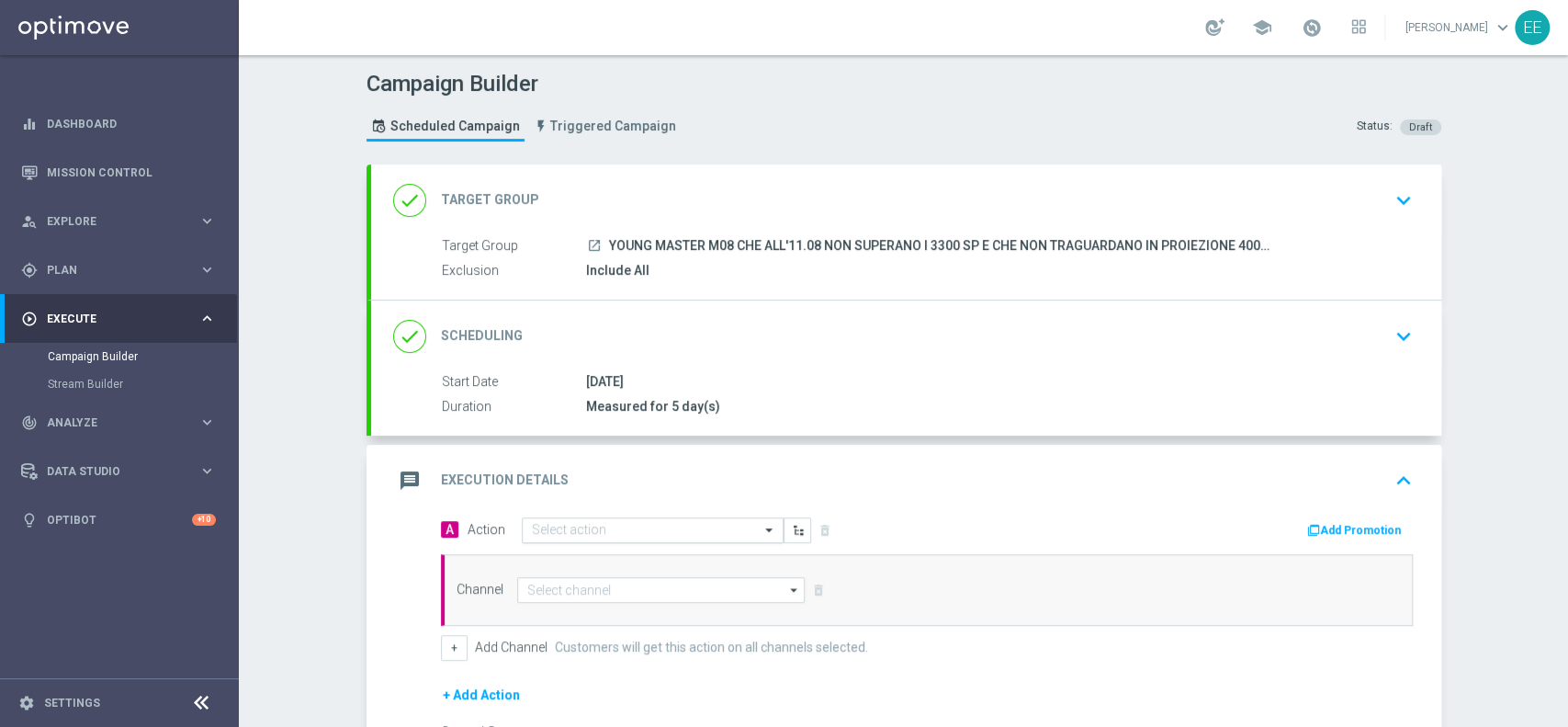
click at [555, 528] on input "text" at bounding box center [633, 531] width 205 height 15
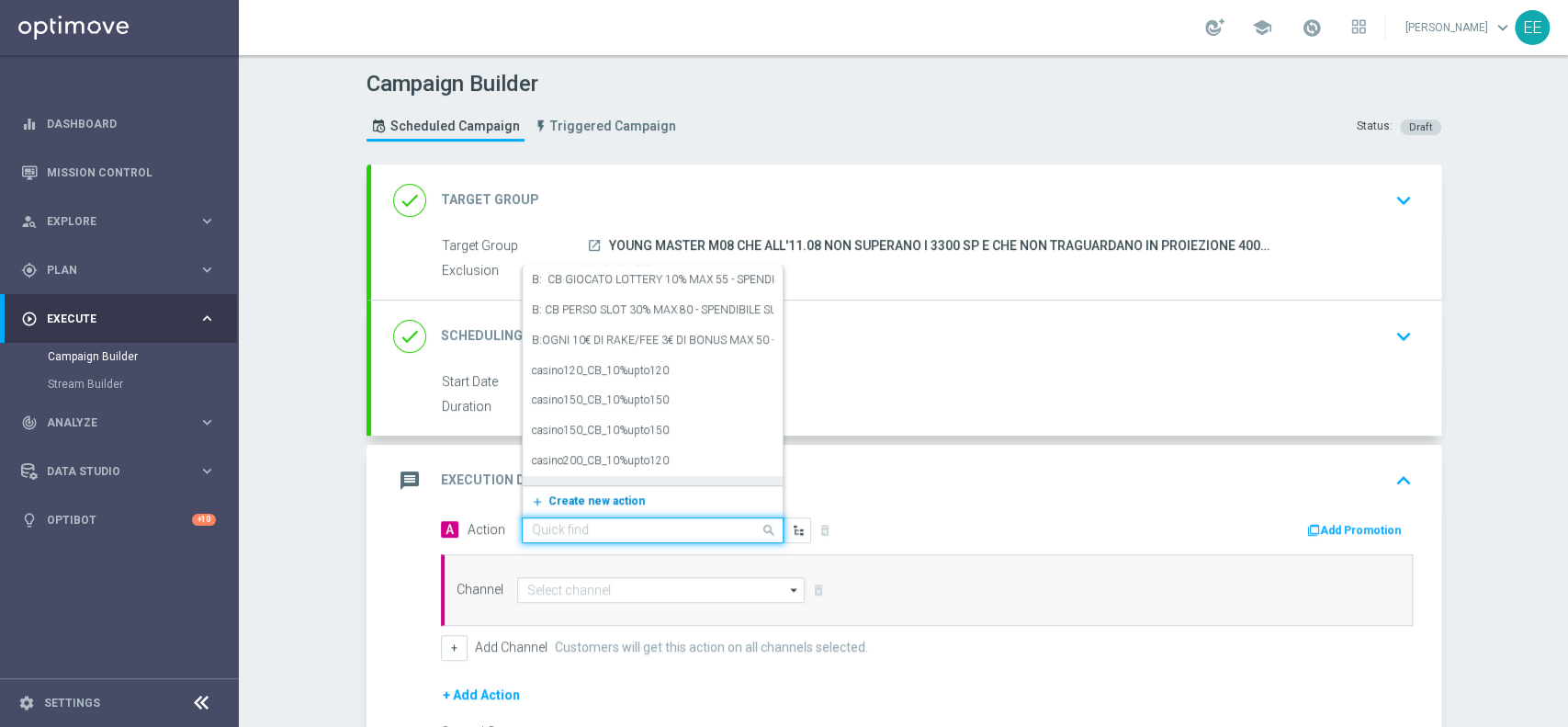
click at [577, 500] on span "Create new action" at bounding box center [597, 500] width 96 height 13
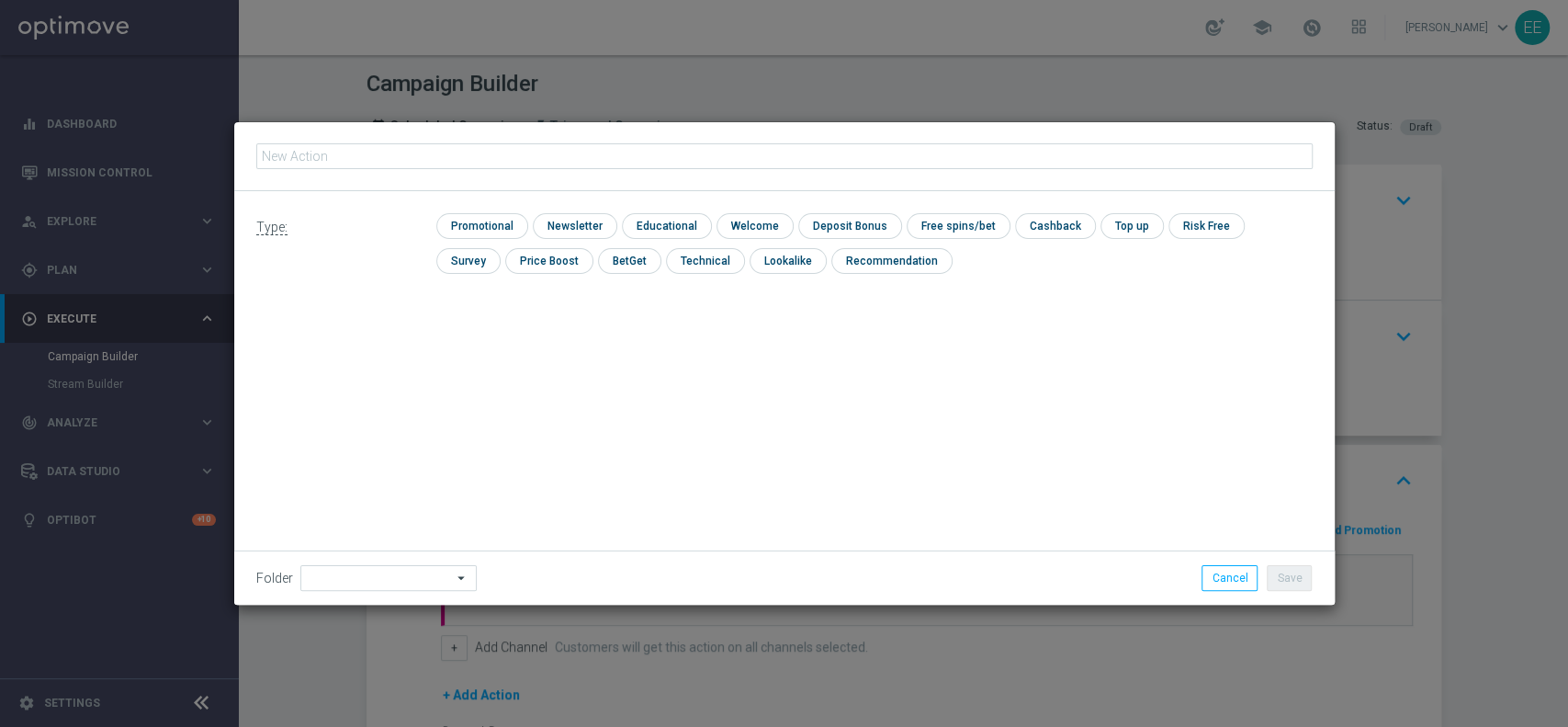
click at [535, 144] on input "text" at bounding box center [784, 156] width 1056 height 26
type input "PROMO RICARICA 30% MAX 250 - SPENDIBILE BETTING + [PERSON_NAME] BETTING 25% MAX…"
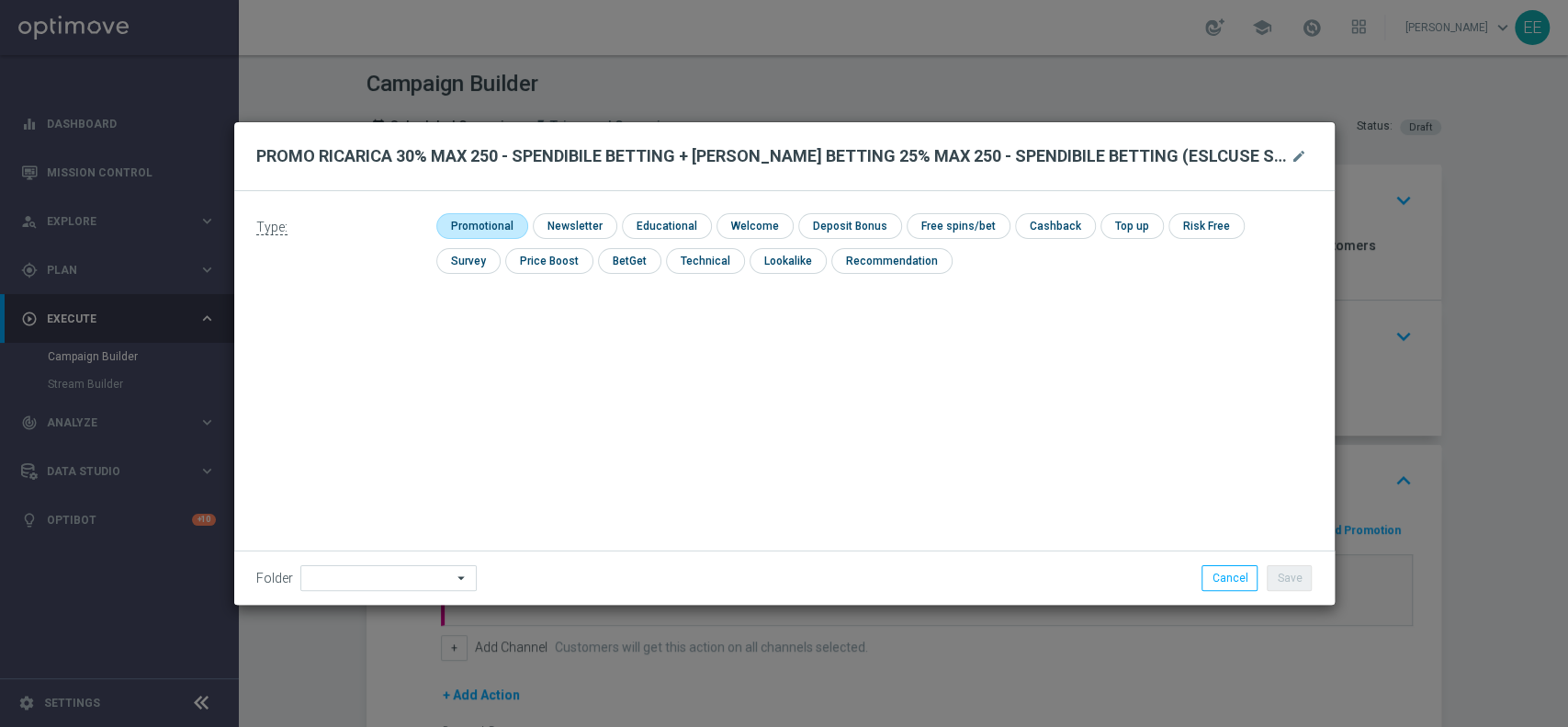
click at [480, 227] on input "checkbox" at bounding box center [479, 225] width 88 height 25
checkbox input "true"
click at [1068, 217] on input "checkbox" at bounding box center [1071, 225] width 77 height 25
checkbox input "true"
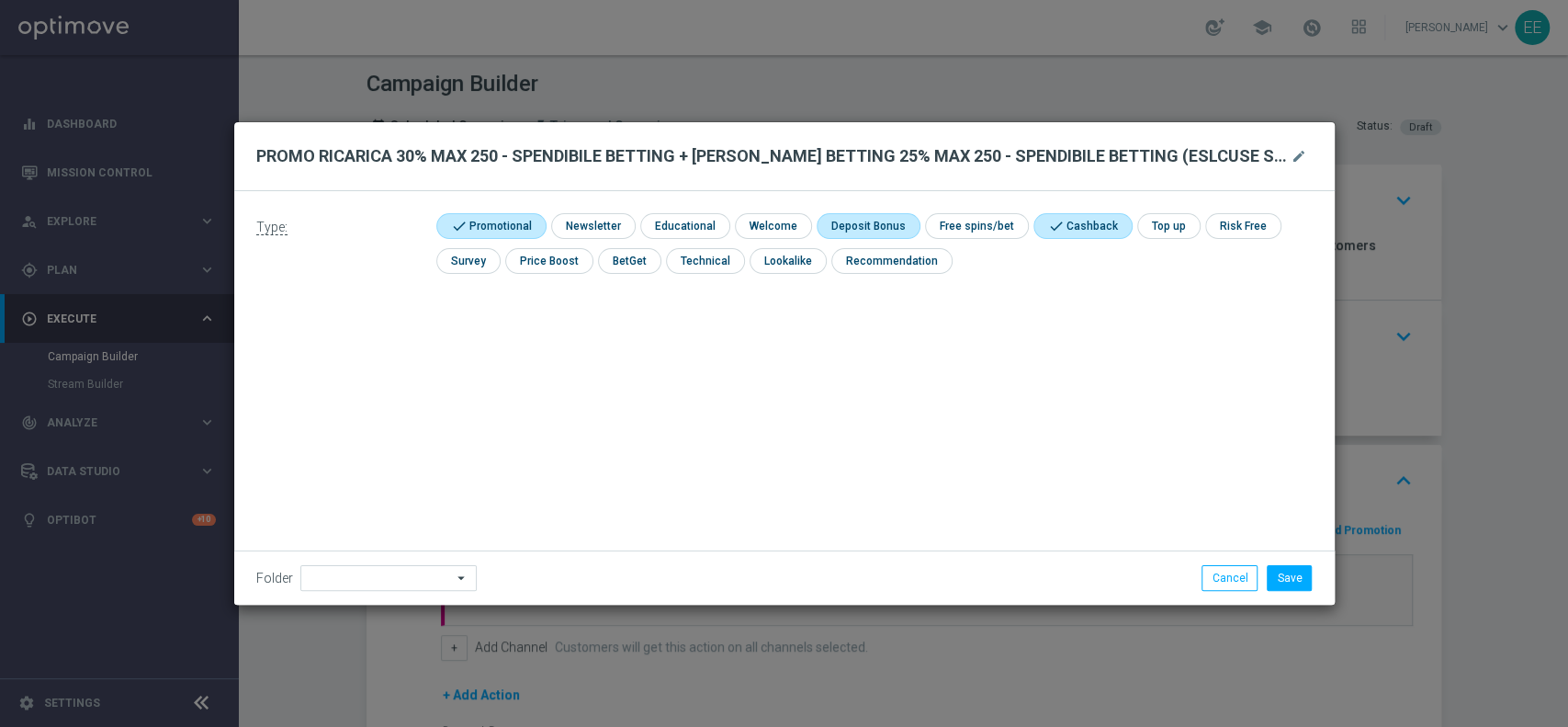
click at [816, 223] on input "checkbox" at bounding box center [865, 225] width 98 height 25
checkbox input "true"
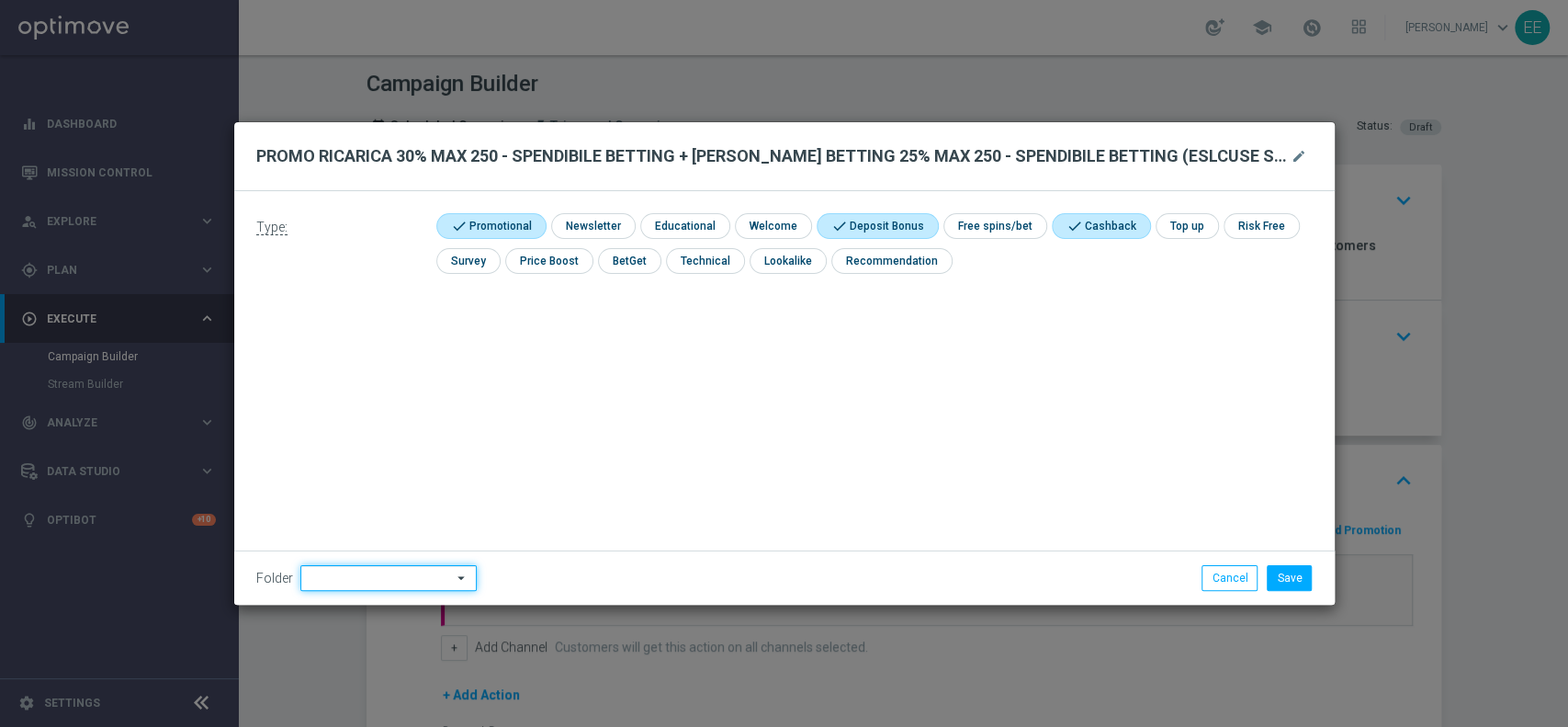
click at [373, 572] on input at bounding box center [388, 578] width 176 height 26
type input "OMNICHANNEL"
click at [1292, 563] on div "Folder OMNICHANNEL OMNICHANNEL arrow_drop_down Drag here to set row groups Drag…" at bounding box center [784, 578] width 1100 height 54
click at [1291, 570] on button "Save" at bounding box center [1289, 578] width 45 height 26
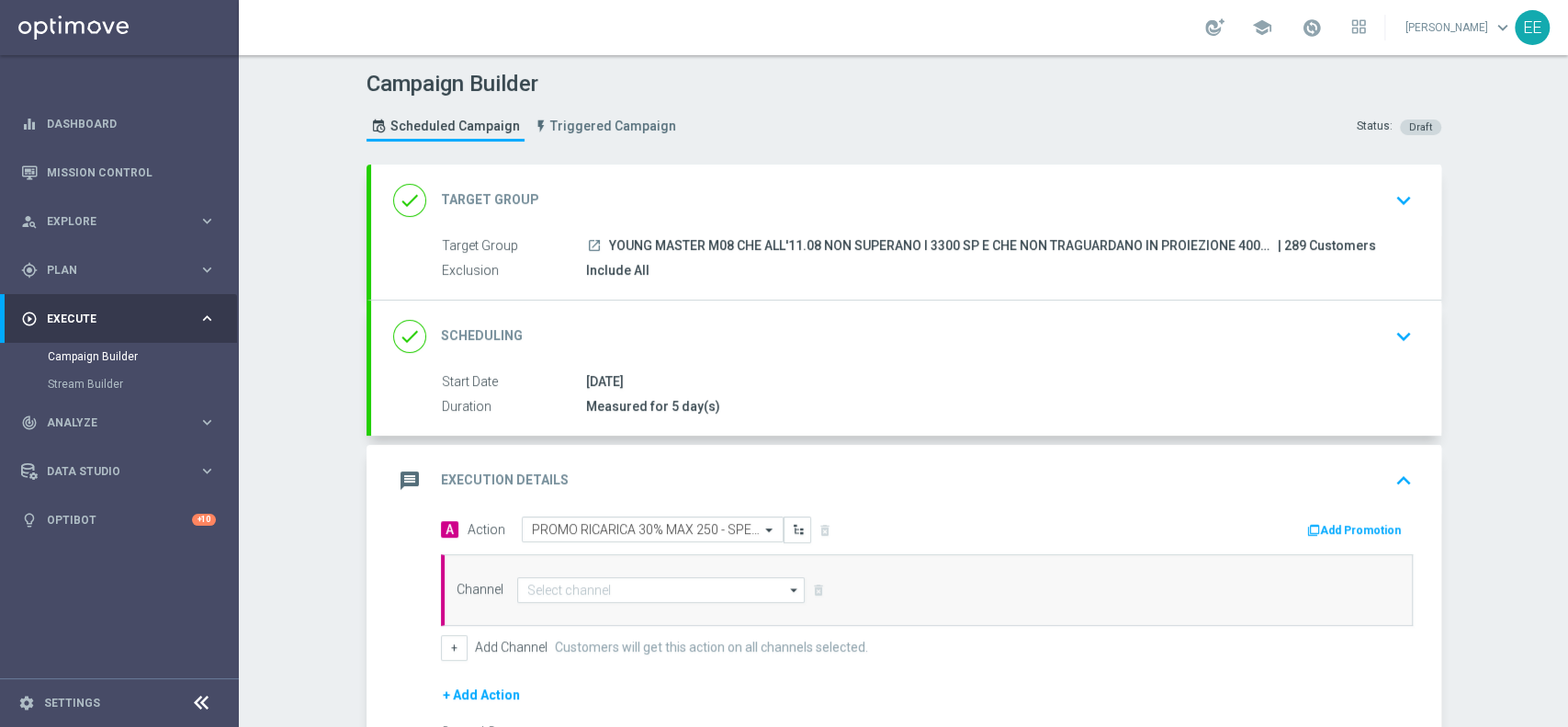
click at [1355, 520] on button "Add Promotion" at bounding box center [1356, 530] width 102 height 20
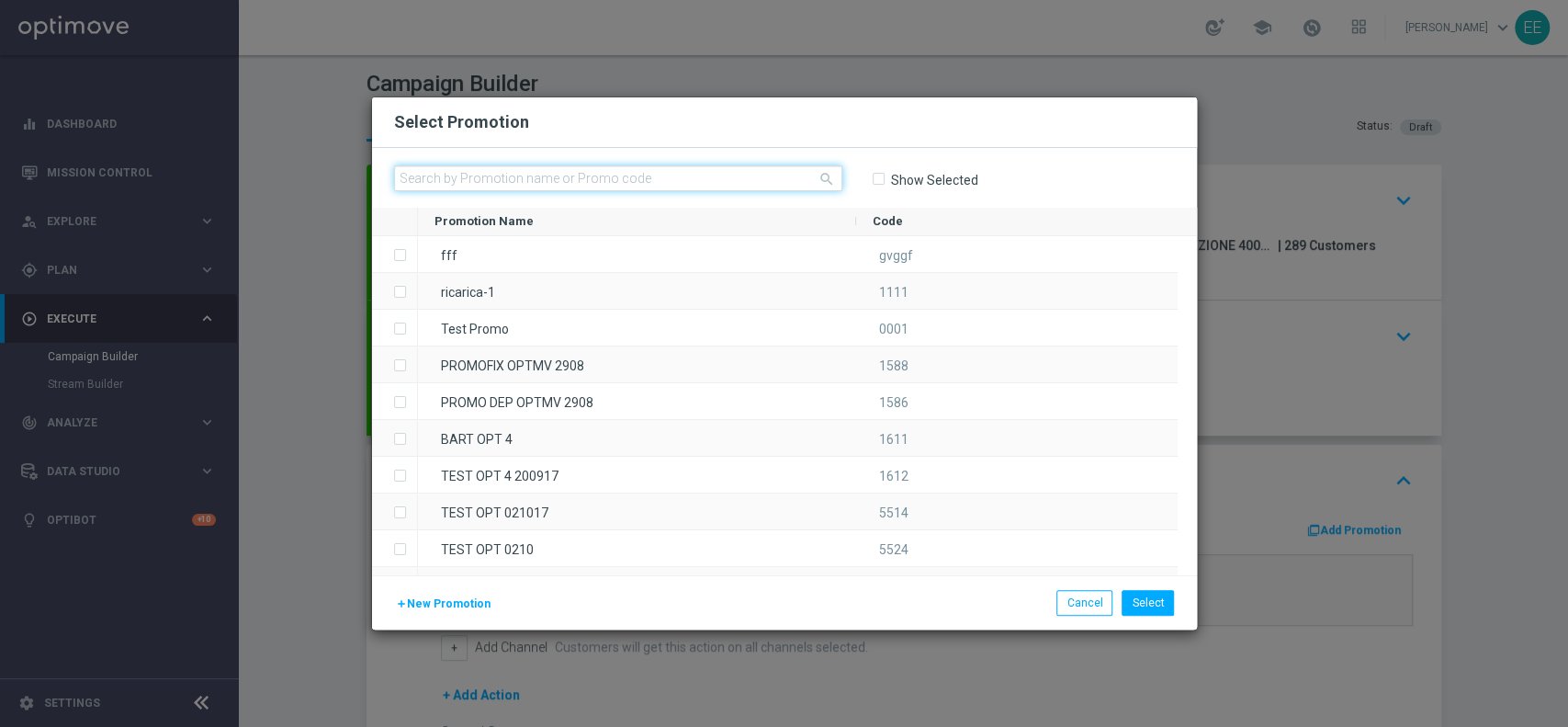
click at [572, 174] on input "text" at bounding box center [618, 178] width 449 height 26
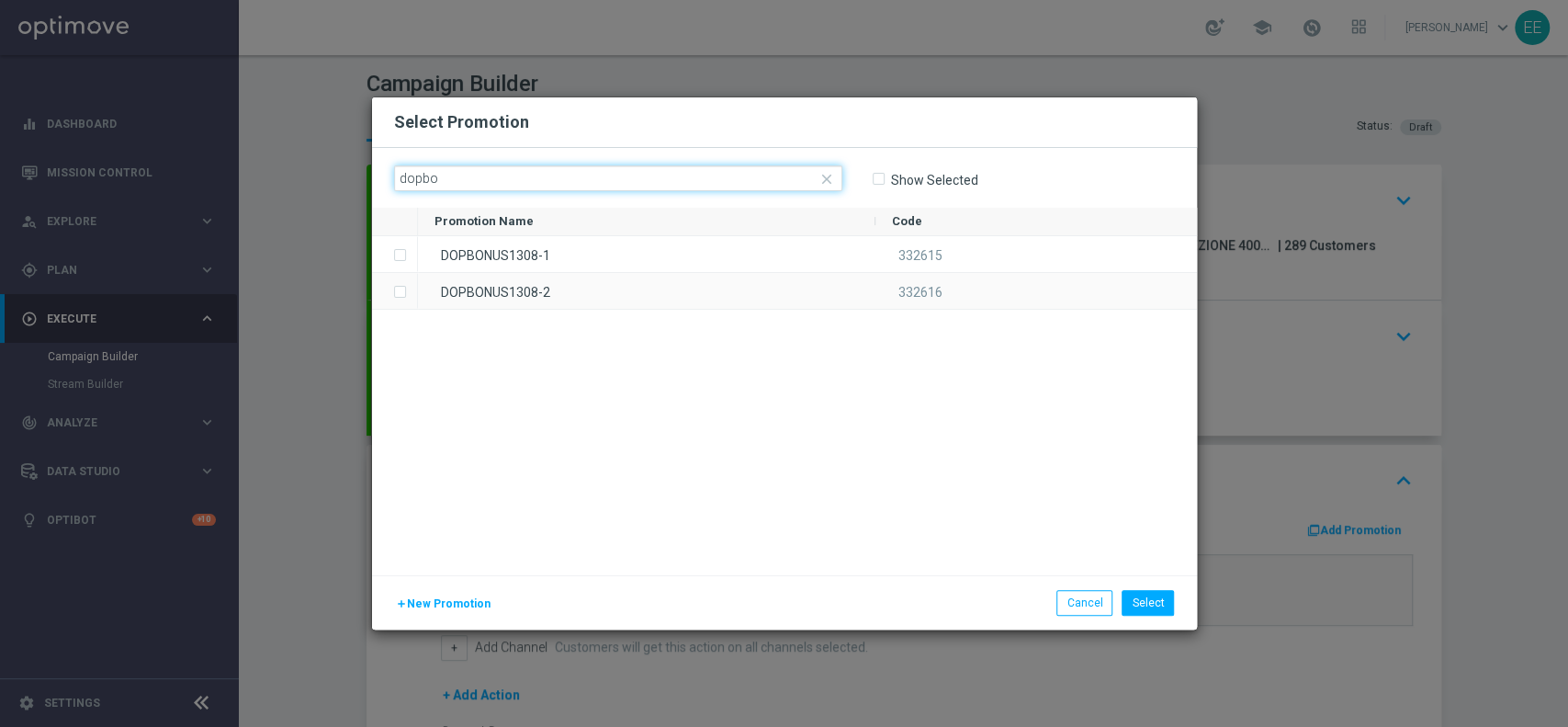
type input "dopbo"
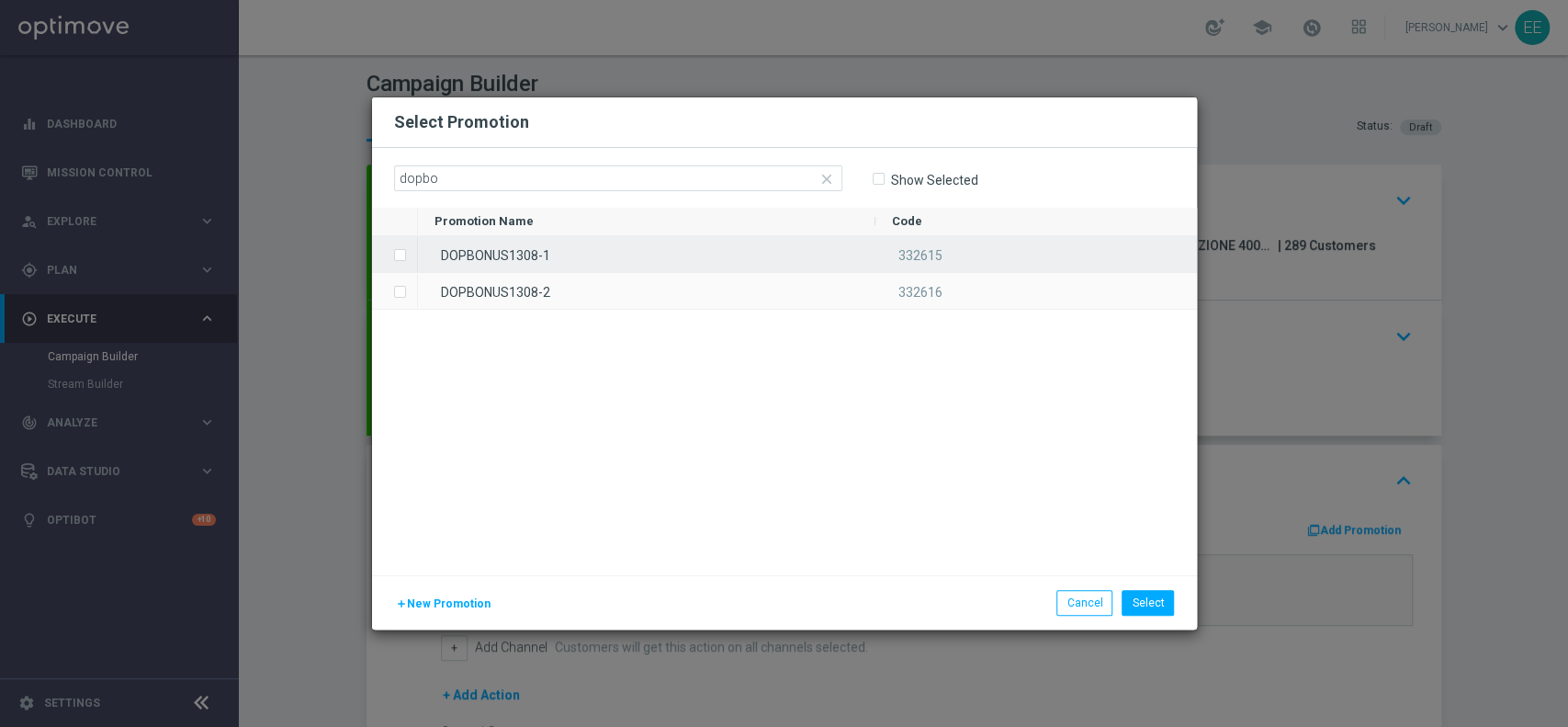
click at [574, 241] on div "DOPBONUS1308-1" at bounding box center [646, 253] width 457 height 36
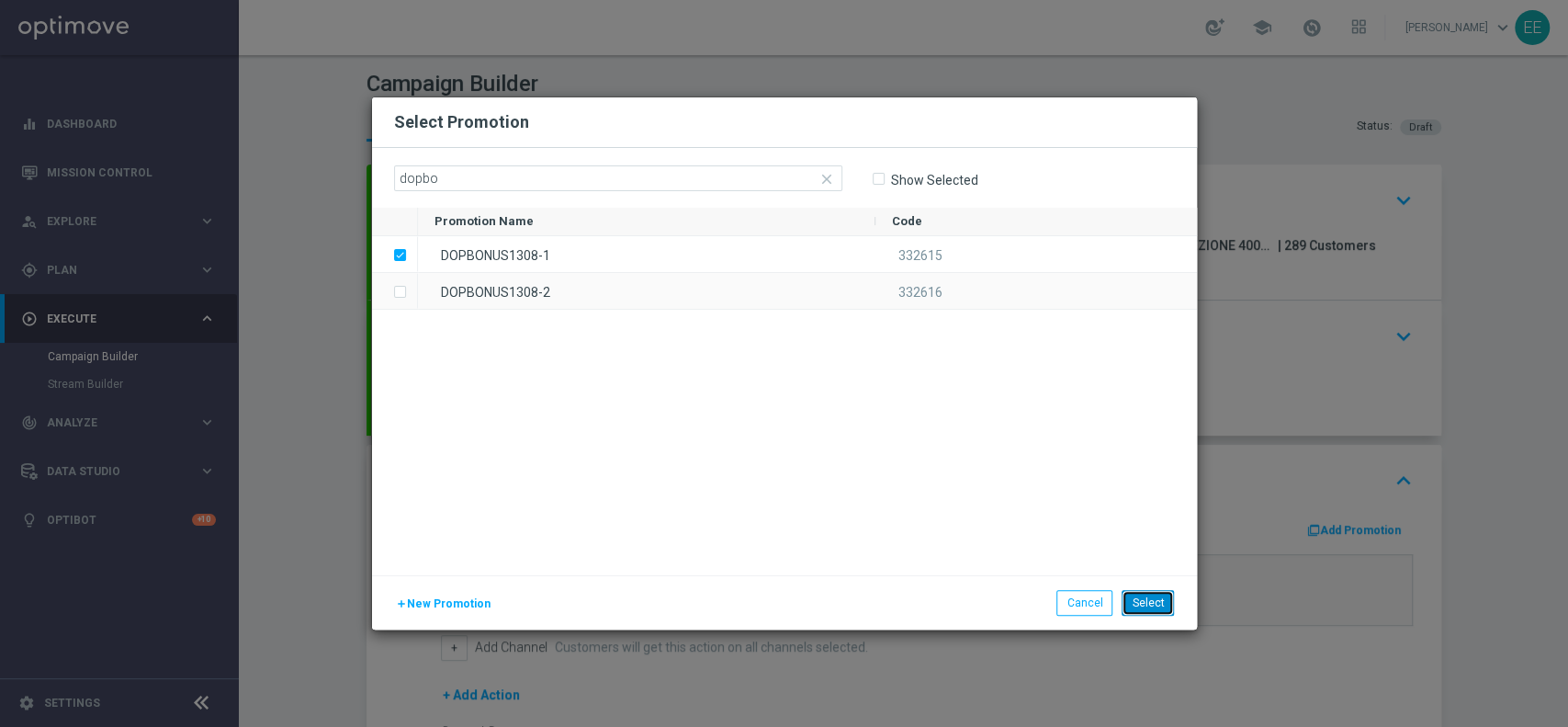
click at [1152, 597] on button "Select" at bounding box center [1147, 603] width 52 height 26
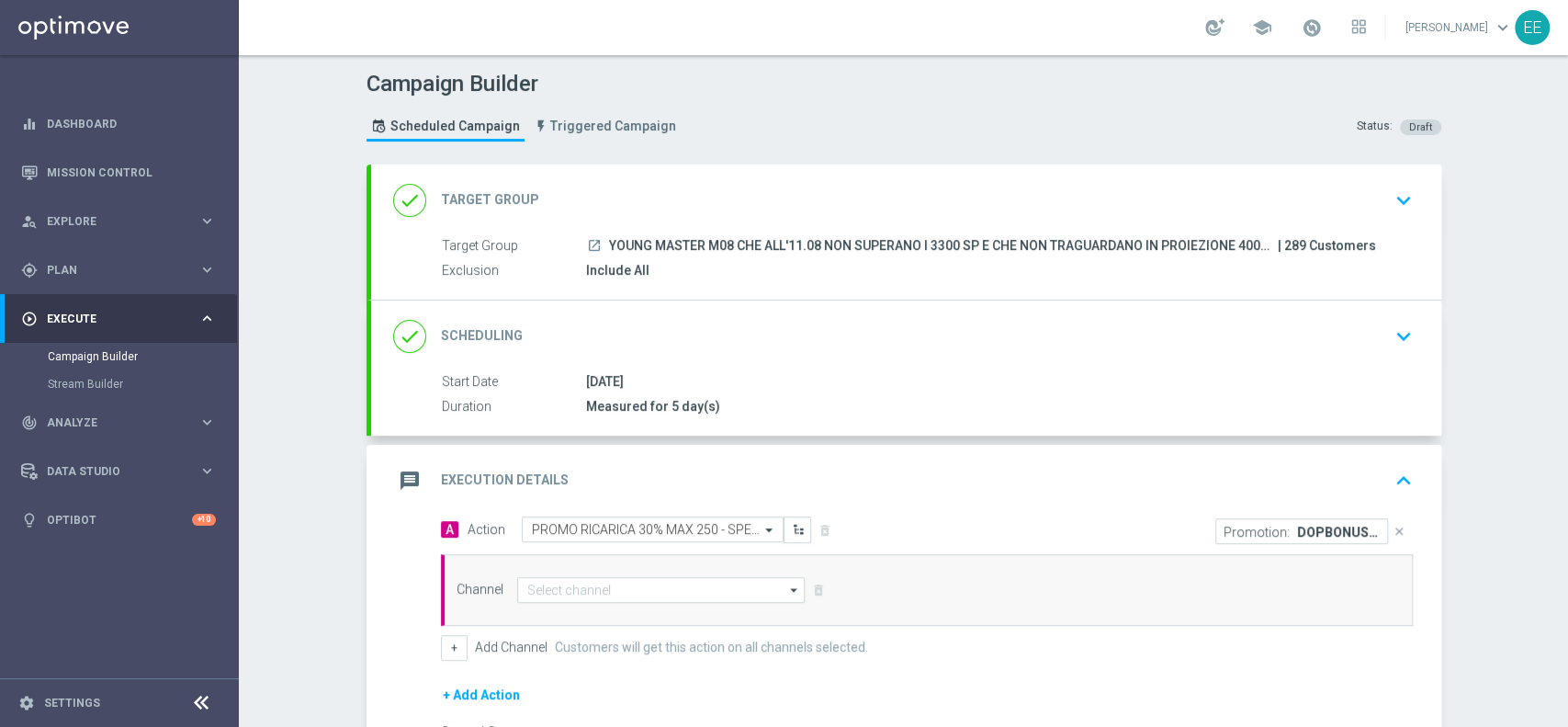
scroll to position [221, 0]
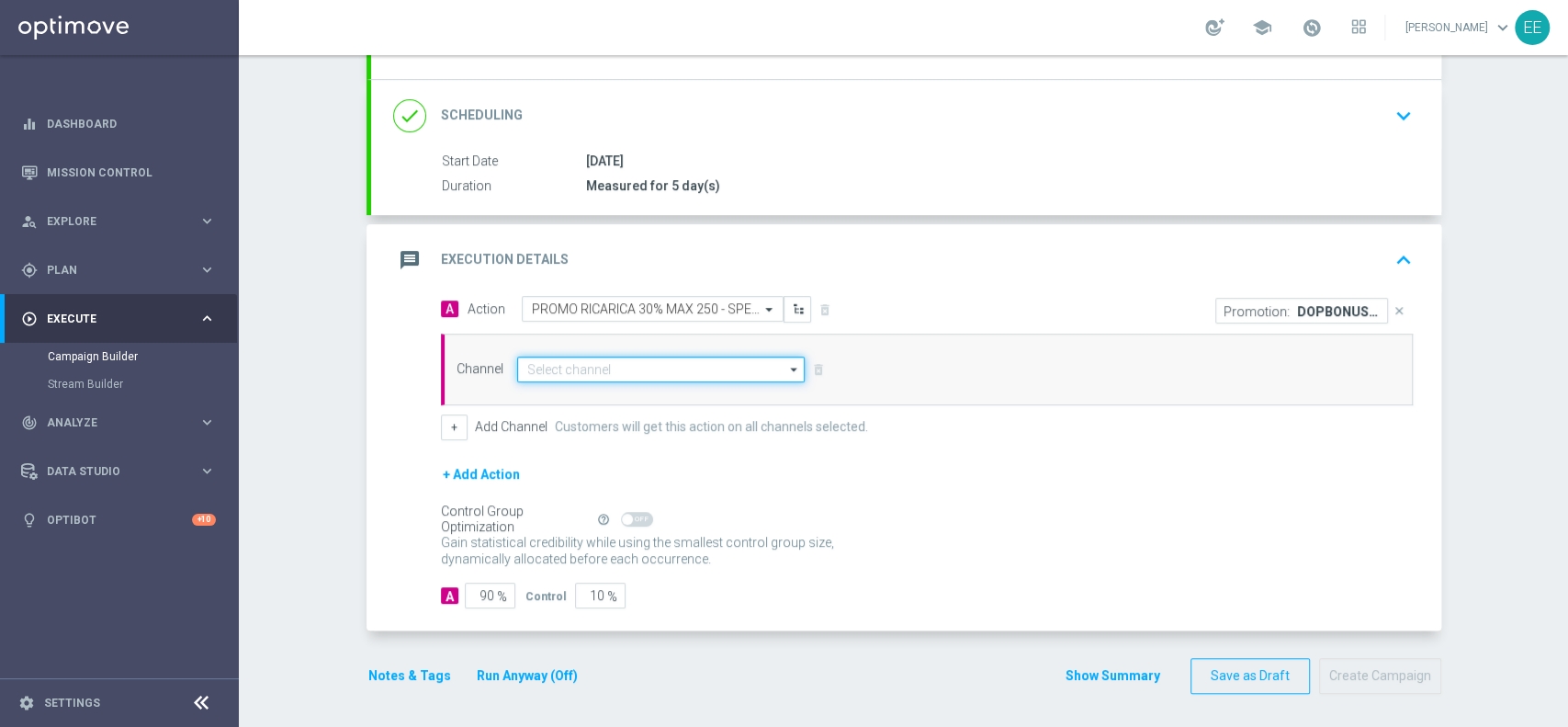
click at [600, 371] on input at bounding box center [661, 369] width 289 height 26
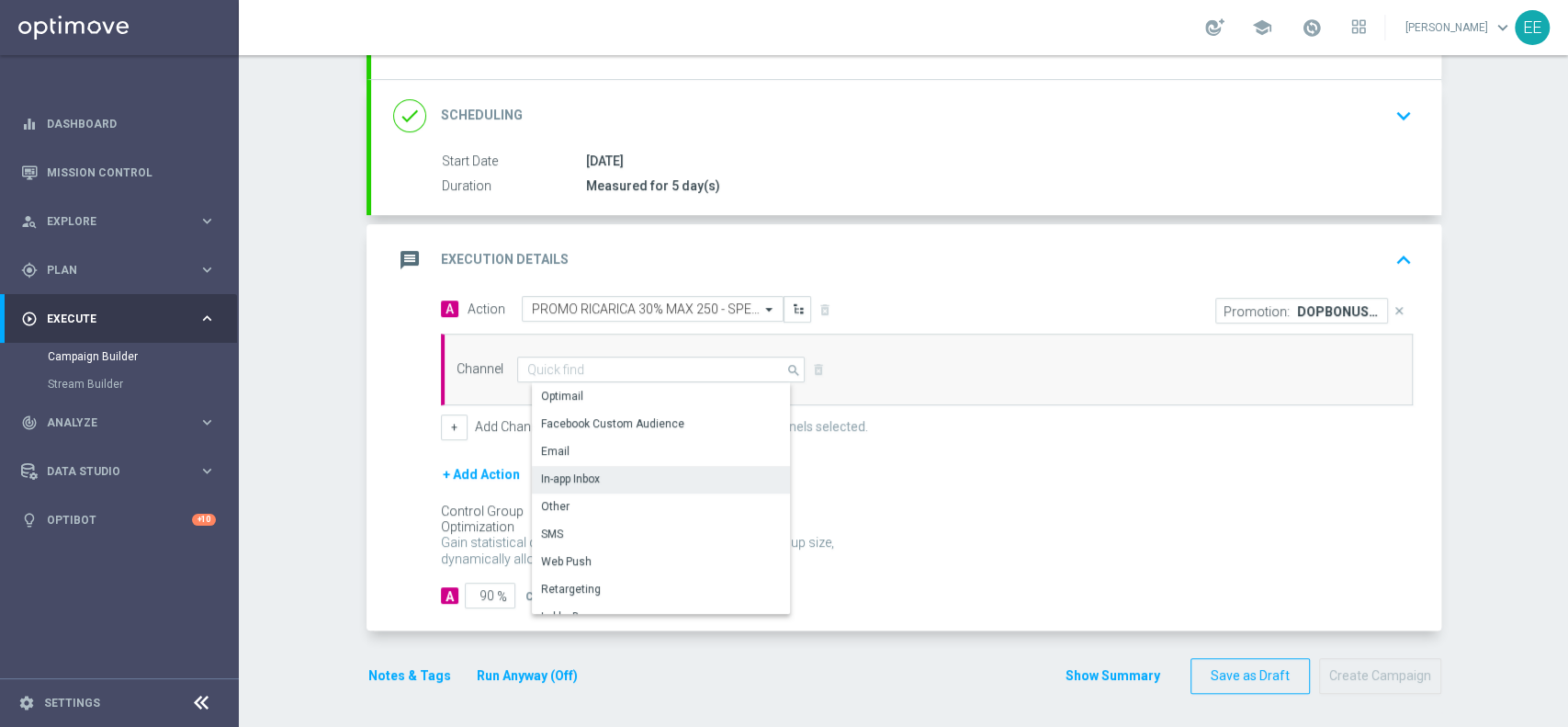
click at [591, 474] on div "In-app Inbox" at bounding box center [668, 479] width 273 height 26
type input "In-app Inbox"
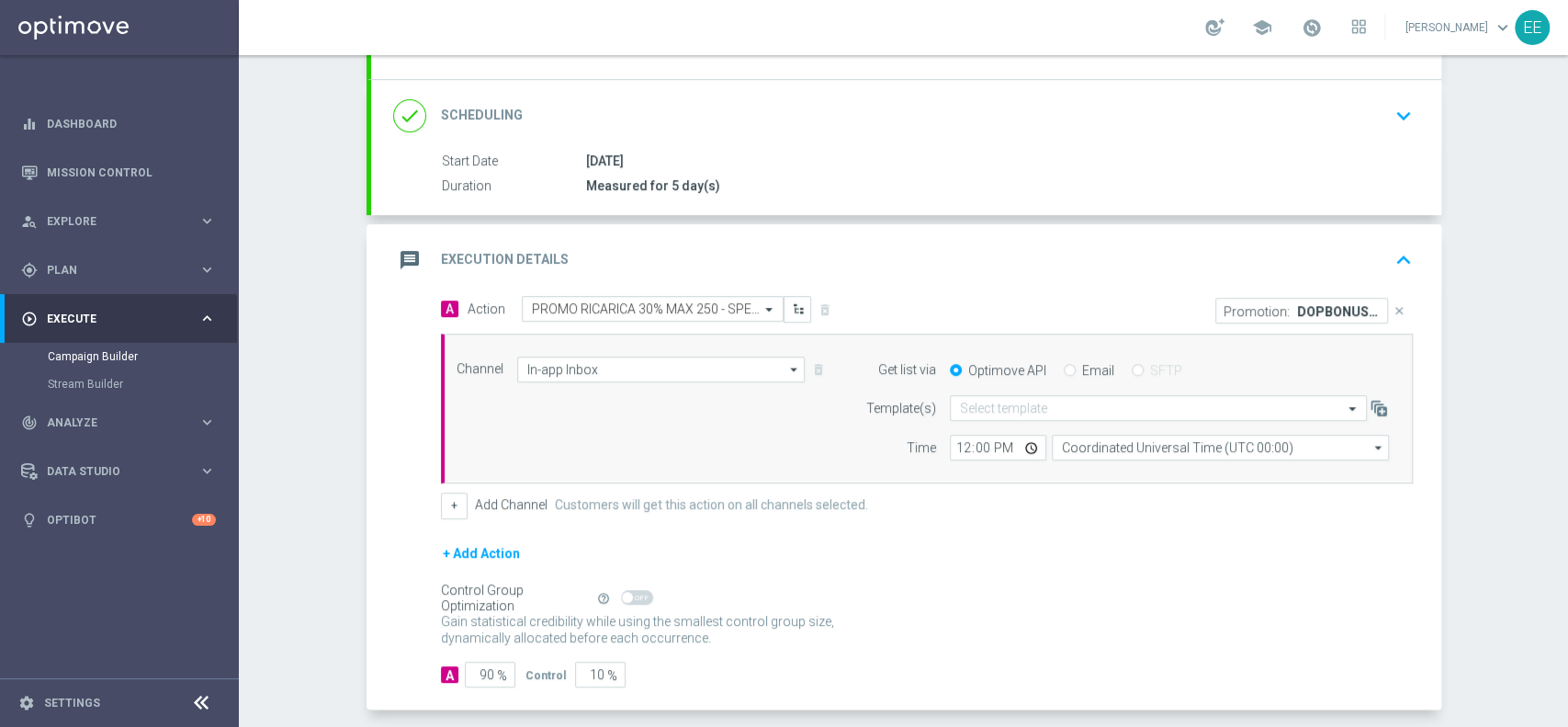
click at [1082, 362] on label "Email" at bounding box center [1097, 370] width 32 height 16
click at [1064, 366] on input "Email" at bounding box center [1069, 372] width 12 height 12
radio input "true"
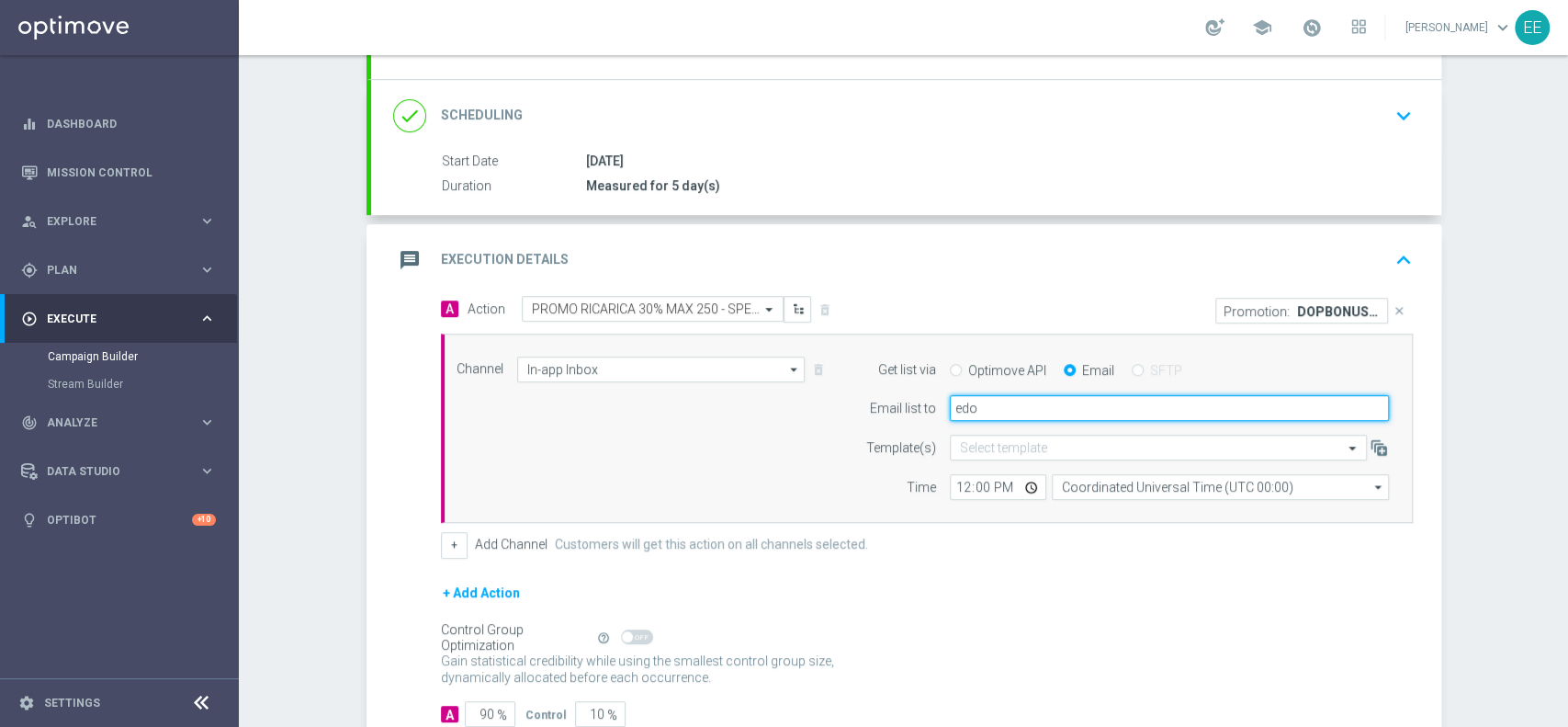
type input "[PERSON_NAME][EMAIL_ADDRESS][DOMAIN_NAME]"
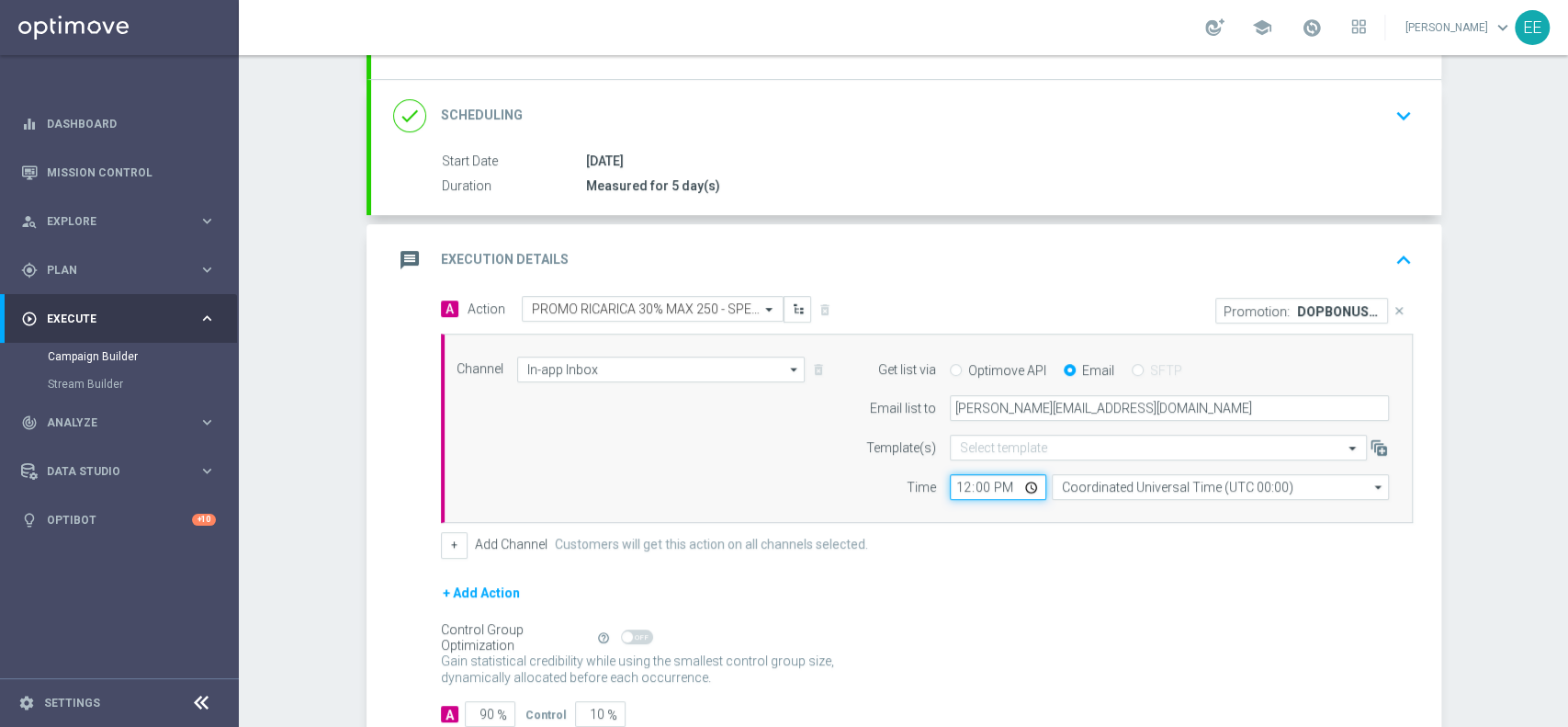
click at [953, 490] on input "12:00" at bounding box center [998, 486] width 96 height 26
type input "17:00"
click at [953, 490] on input "17:00" at bounding box center [998, 486] width 96 height 26
click at [958, 548] on div "+ Add Channel Customers will get this action on all channels selected." at bounding box center [927, 544] width 972 height 26
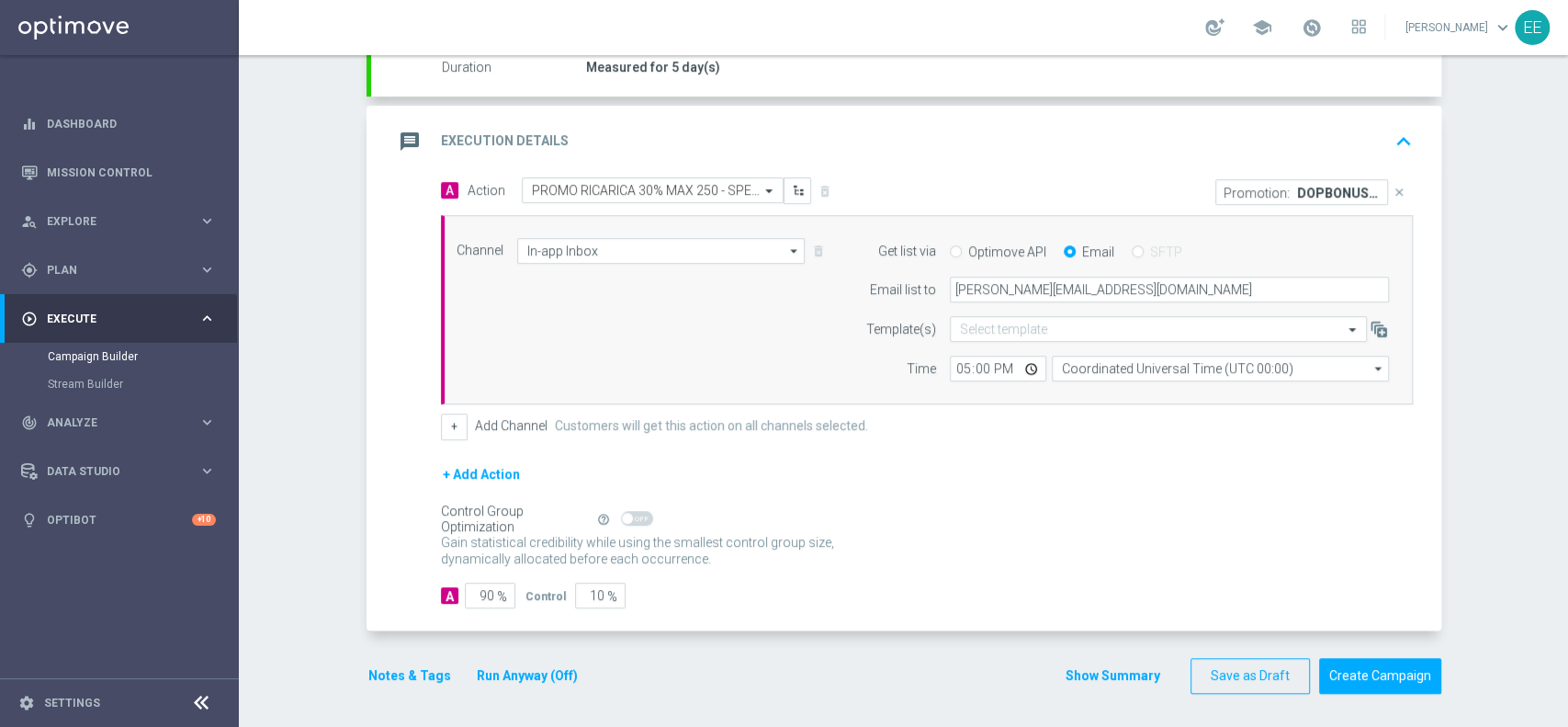
click at [416, 658] on div "Notes & Tags Run Anyway (Off)" at bounding box center [484, 675] width 235 height 36
click at [402, 671] on button "Notes & Tags" at bounding box center [410, 676] width 87 height 23
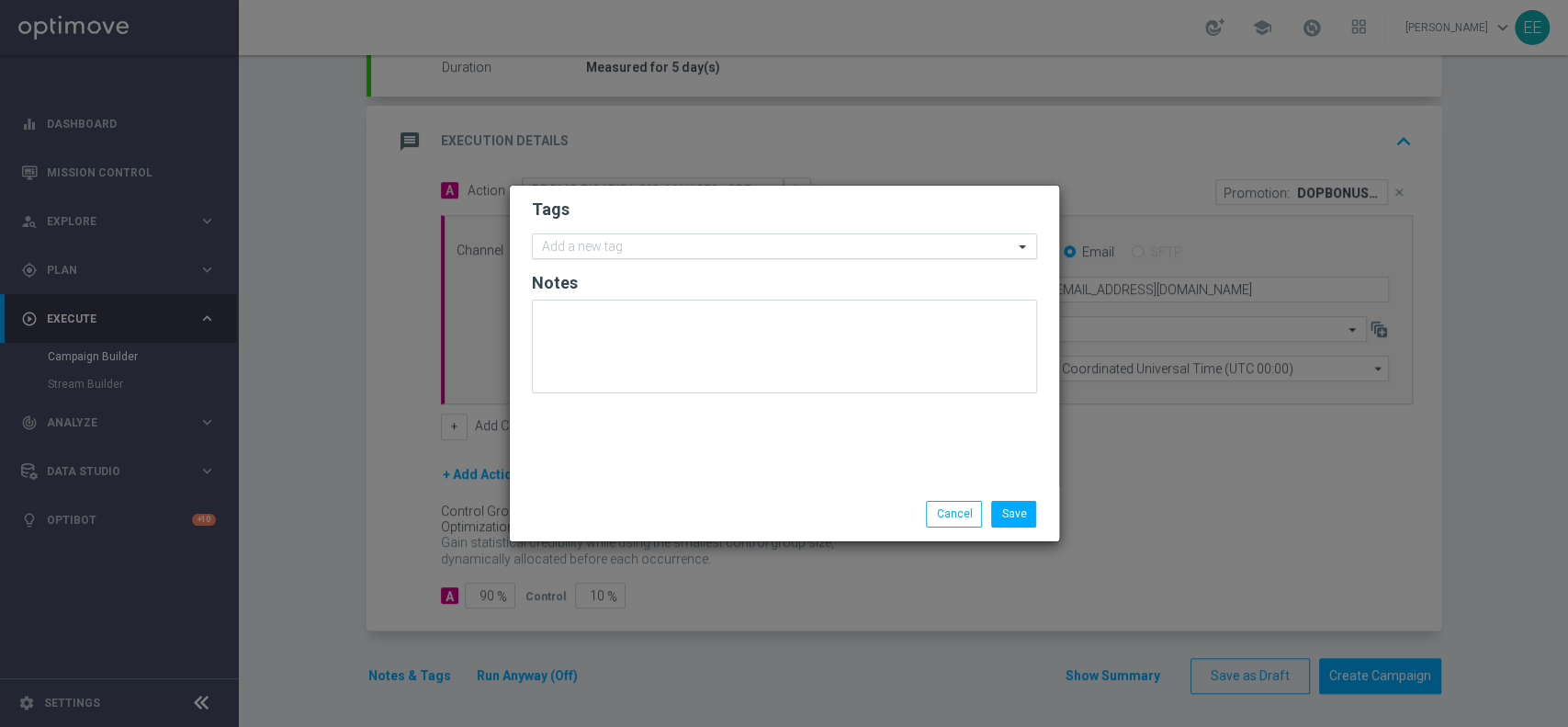
click at [712, 249] on input "text" at bounding box center [778, 247] width 472 height 15
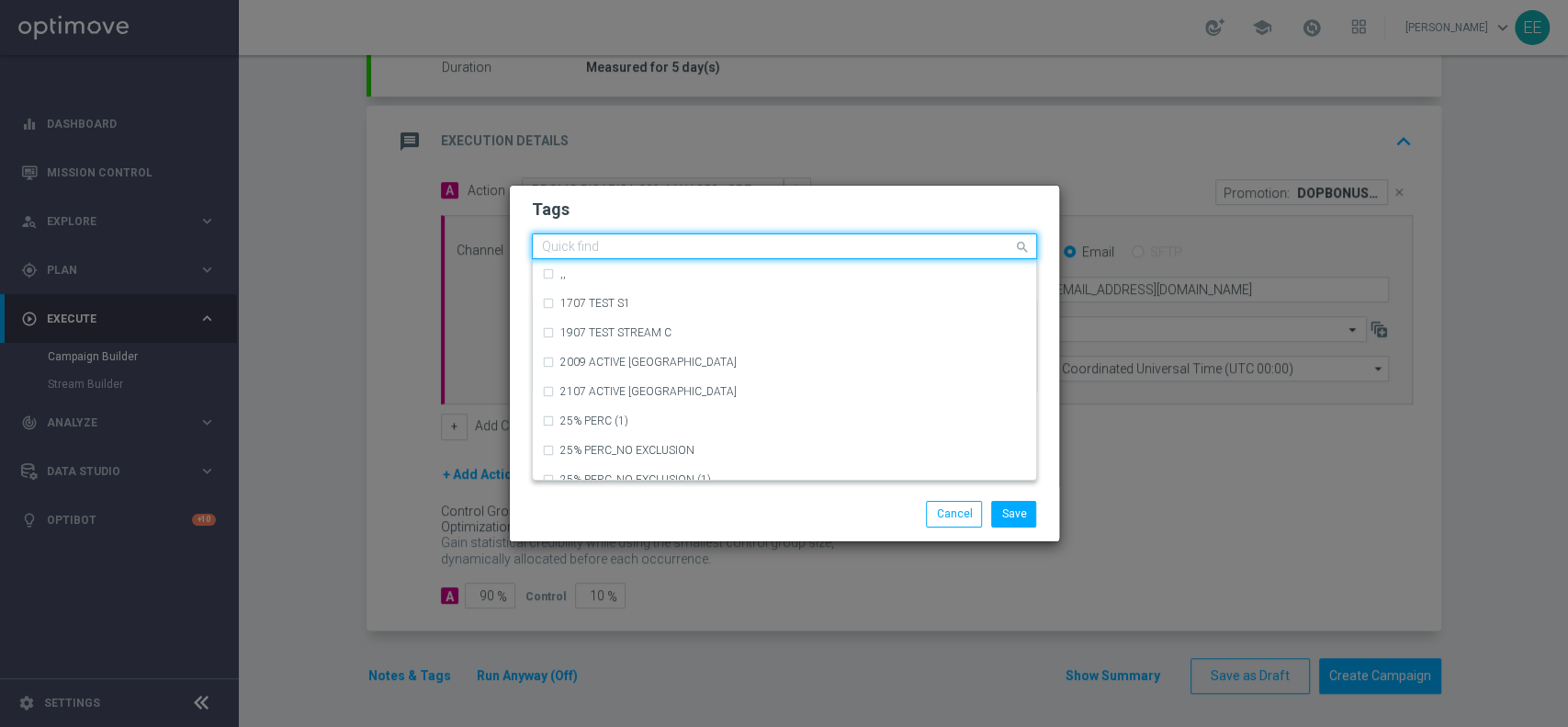
type input "e"
click at [712, 249] on input "e" at bounding box center [778, 247] width 472 height 15
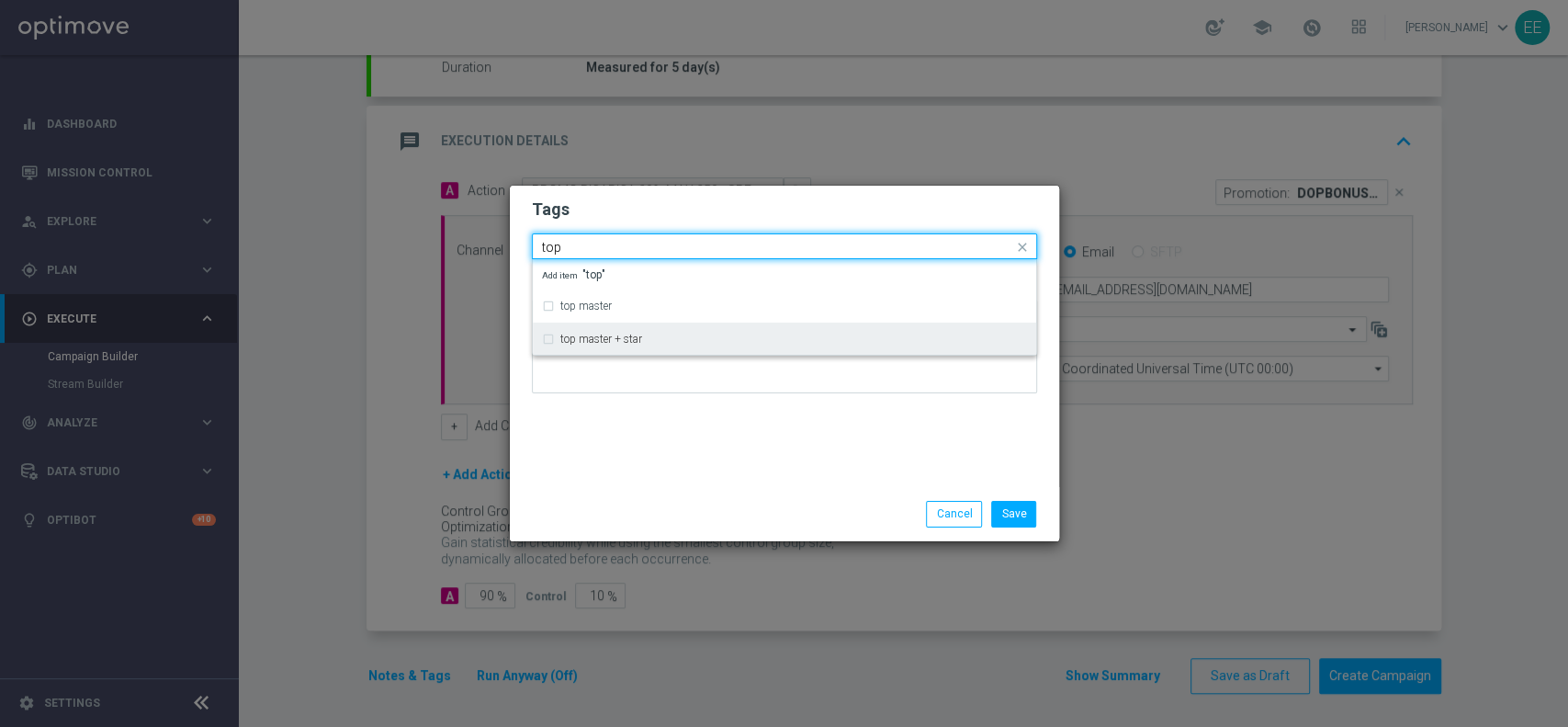
click at [623, 328] on div "top master + star" at bounding box center [784, 339] width 485 height 30
type input "top"
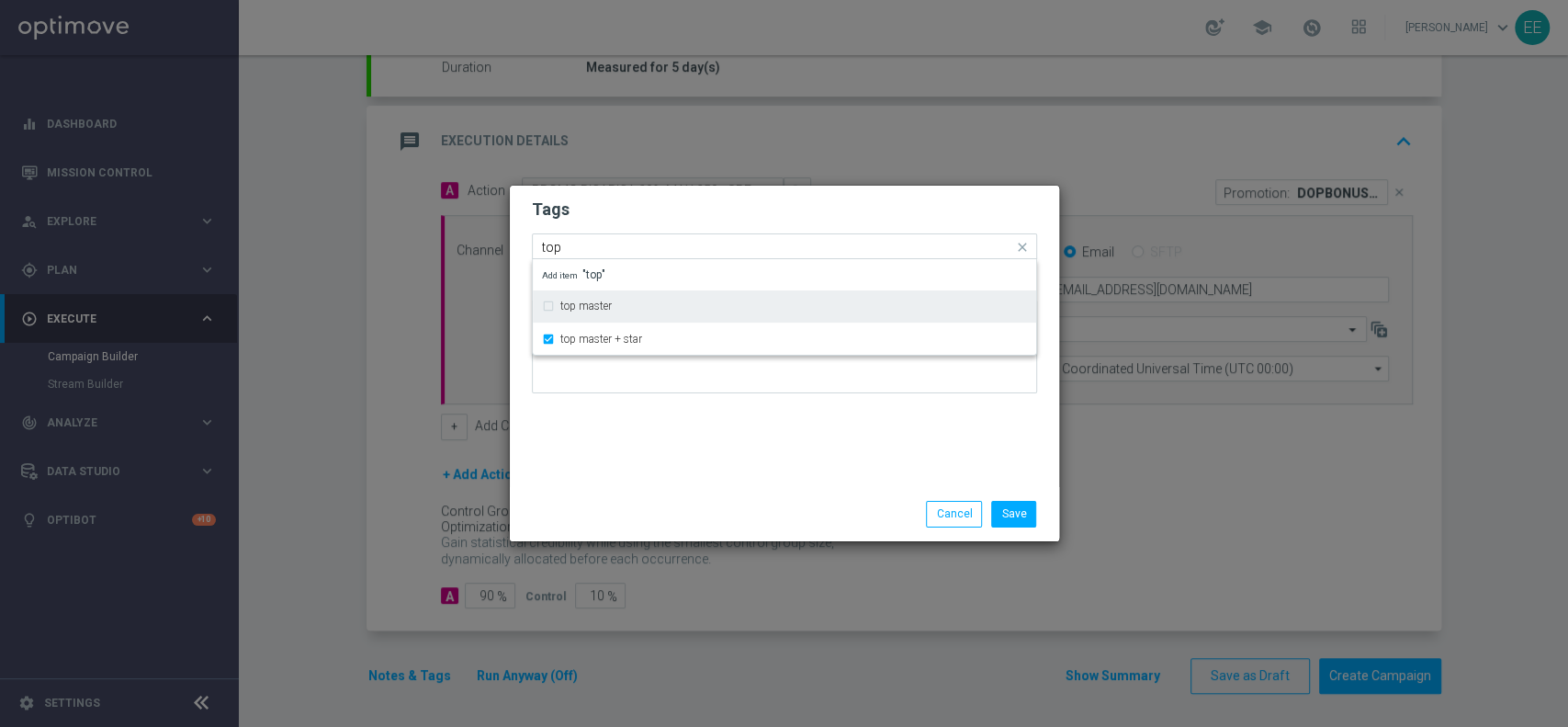
click at [630, 307] on div "top master" at bounding box center [793, 305] width 467 height 11
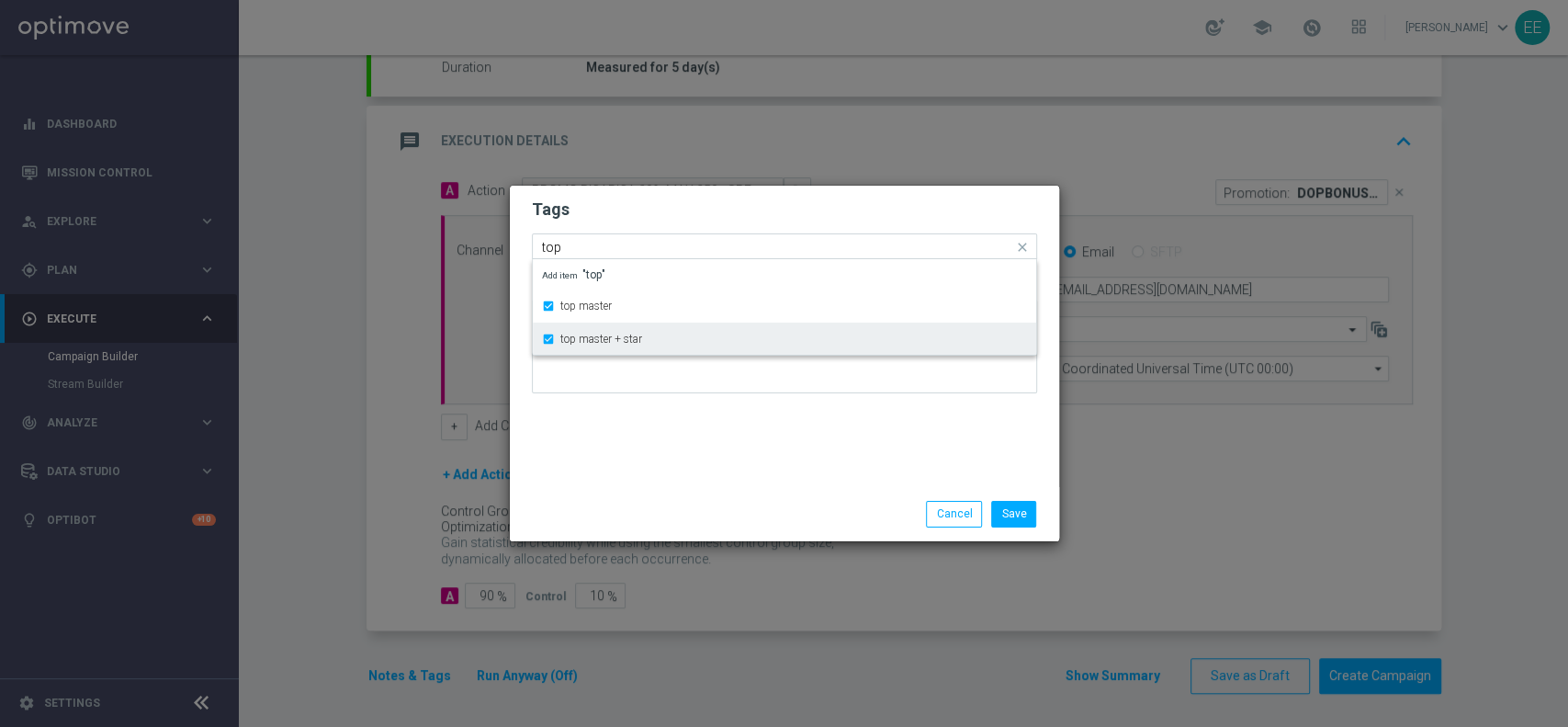
click at [631, 347] on div "top master + star" at bounding box center [784, 339] width 485 height 30
click at [665, 408] on div "Tags Quick find × top master top master top master + star Add item "top" Notes" at bounding box center [784, 336] width 550 height 301
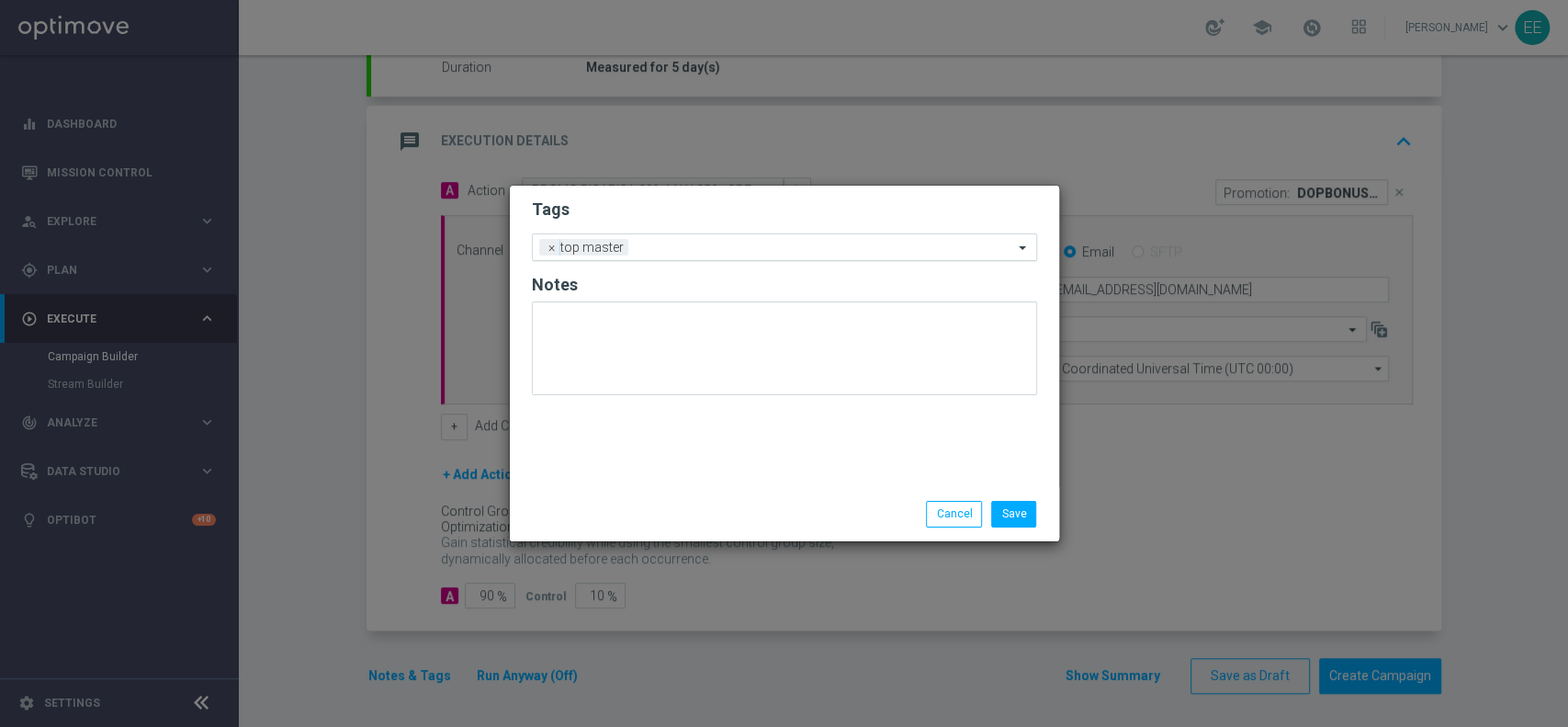
click at [723, 247] on input "text" at bounding box center [824, 248] width 377 height 15
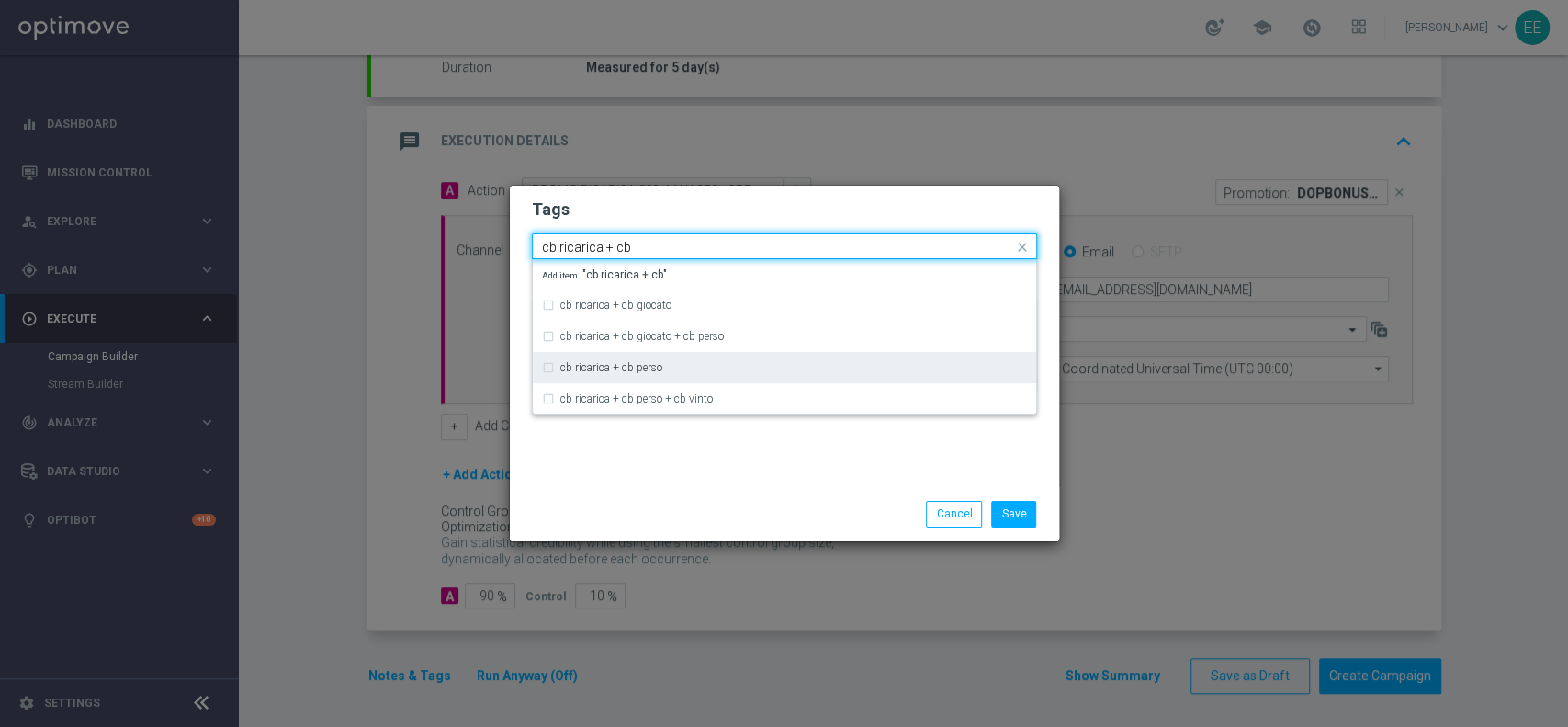
click at [604, 371] on label "cb ricarica + cb perso" at bounding box center [611, 367] width 102 height 11
type input "cb ricarica + cb"
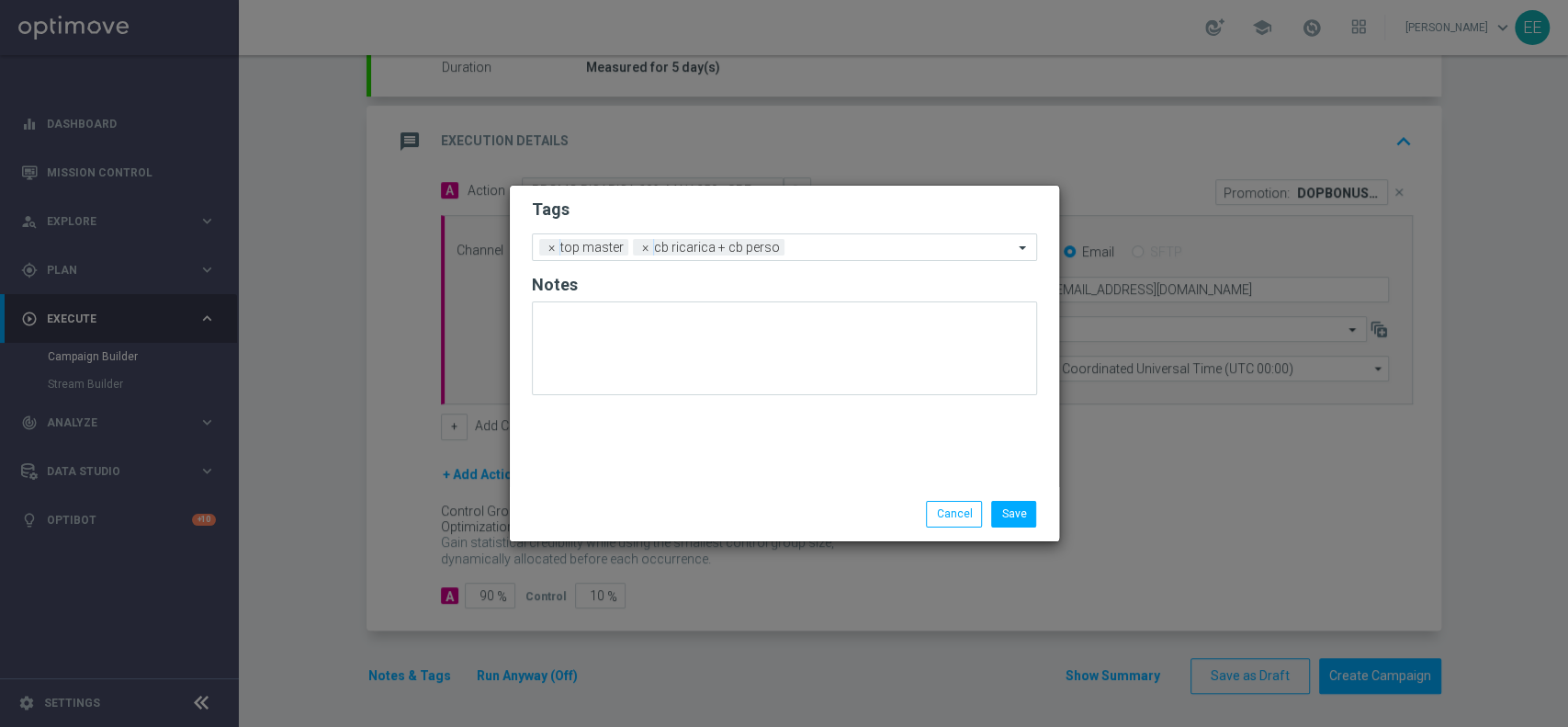
click at [691, 475] on div "Tags Add a new tag × top master × cb ricarica + [PERSON_NAME] Notes" at bounding box center [784, 336] width 550 height 301
click at [835, 244] on input "text" at bounding box center [903, 248] width 221 height 15
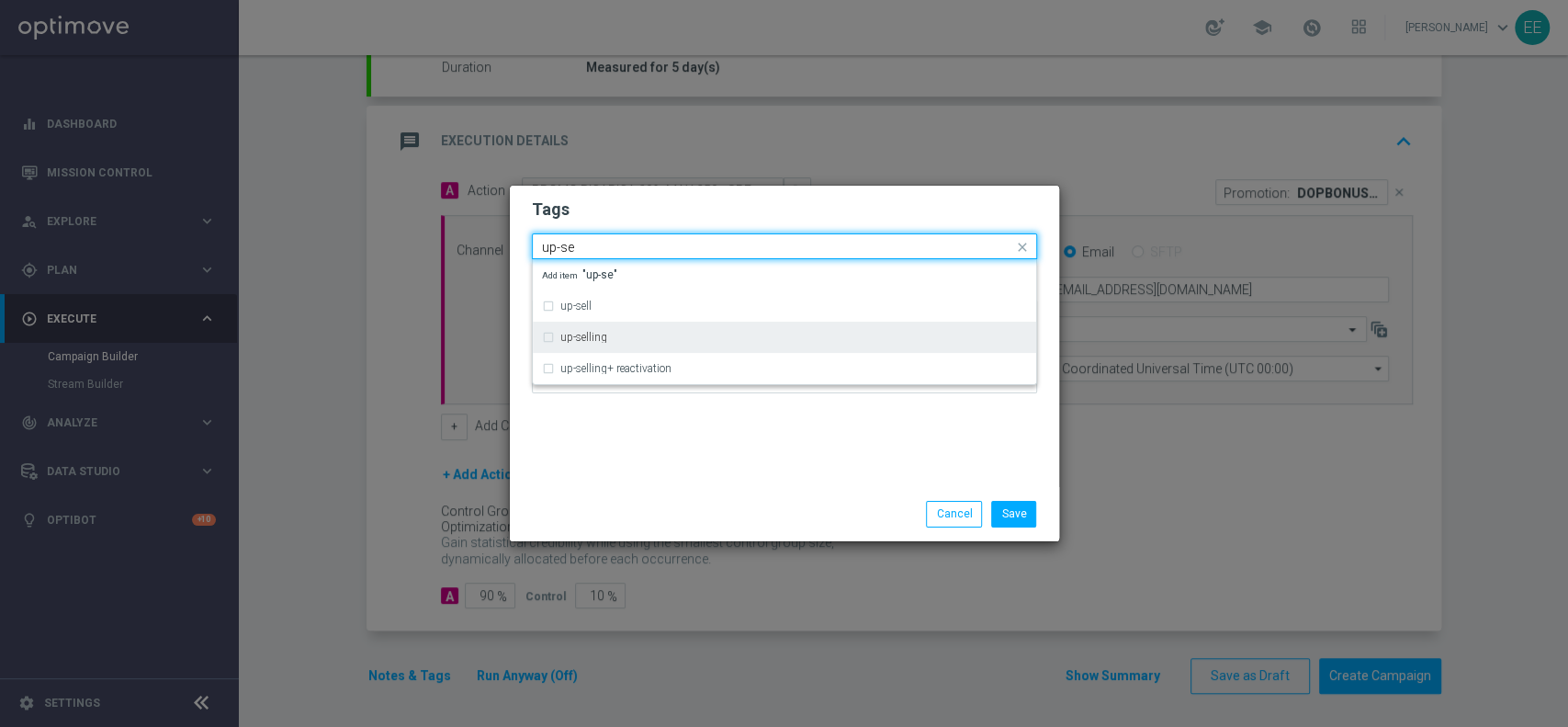
click at [657, 335] on div "up-selling" at bounding box center [793, 336] width 467 height 11
type input "up-se"
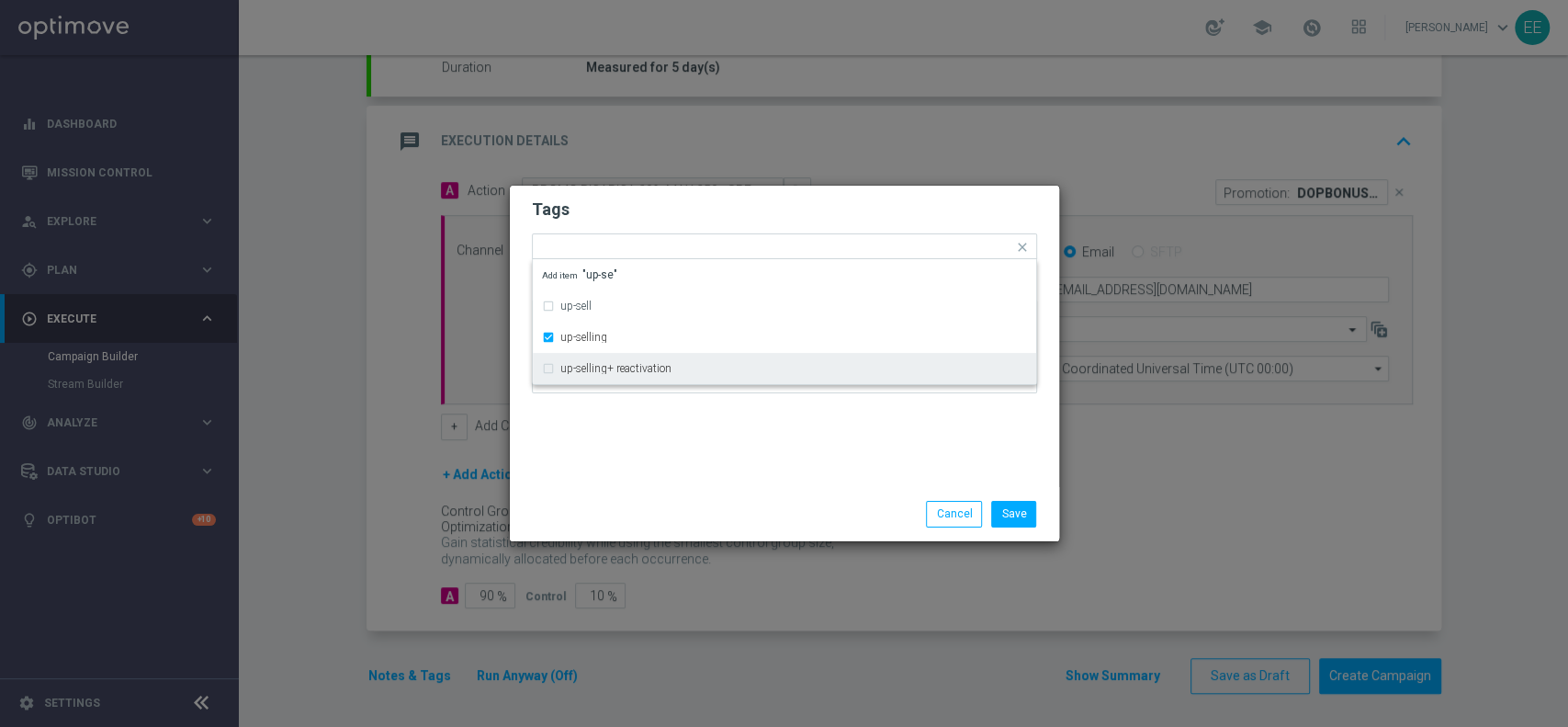
click at [658, 432] on div "Tags Quick find × top master × cb ricarica + [PERSON_NAME] × up-selling up-sell…" at bounding box center [784, 336] width 550 height 301
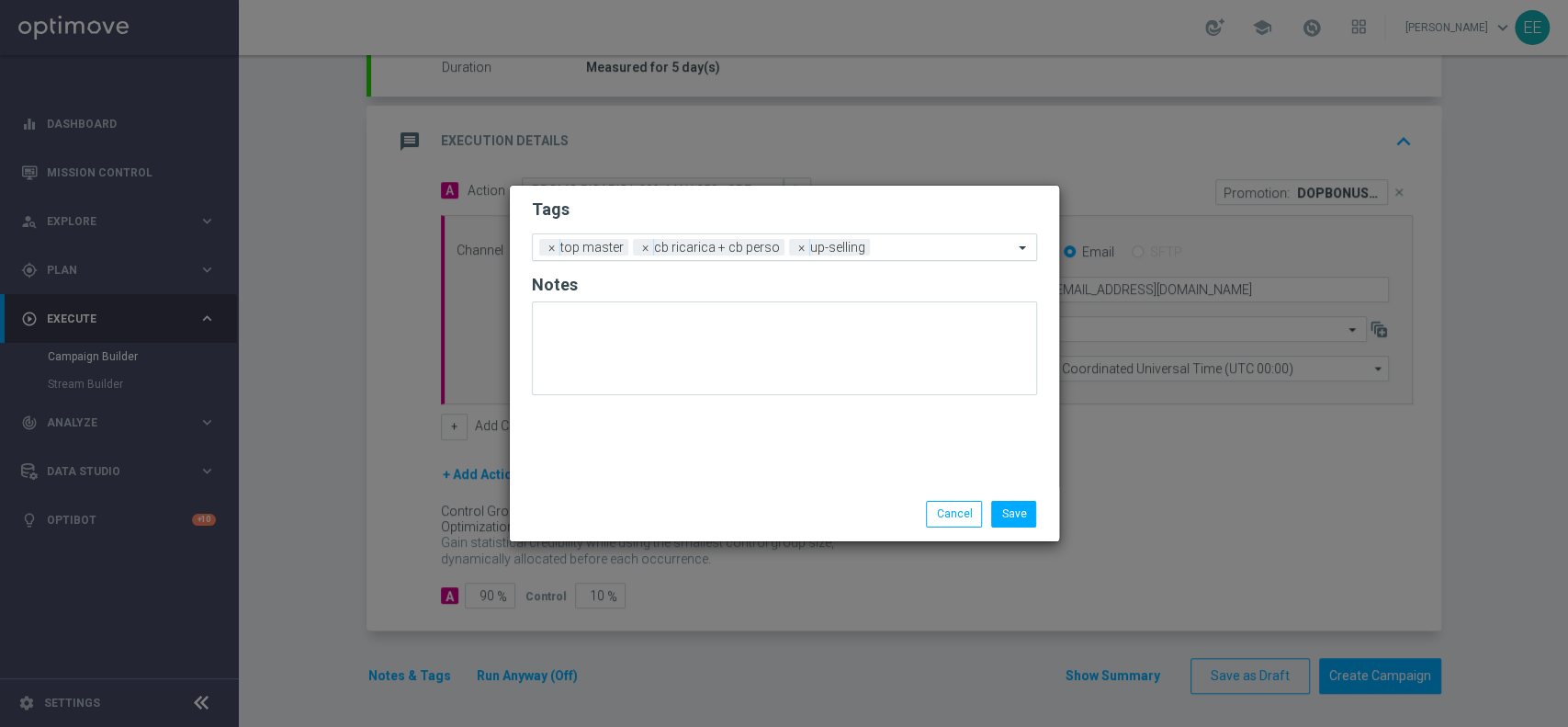
click at [911, 250] on input "text" at bounding box center [944, 248] width 136 height 15
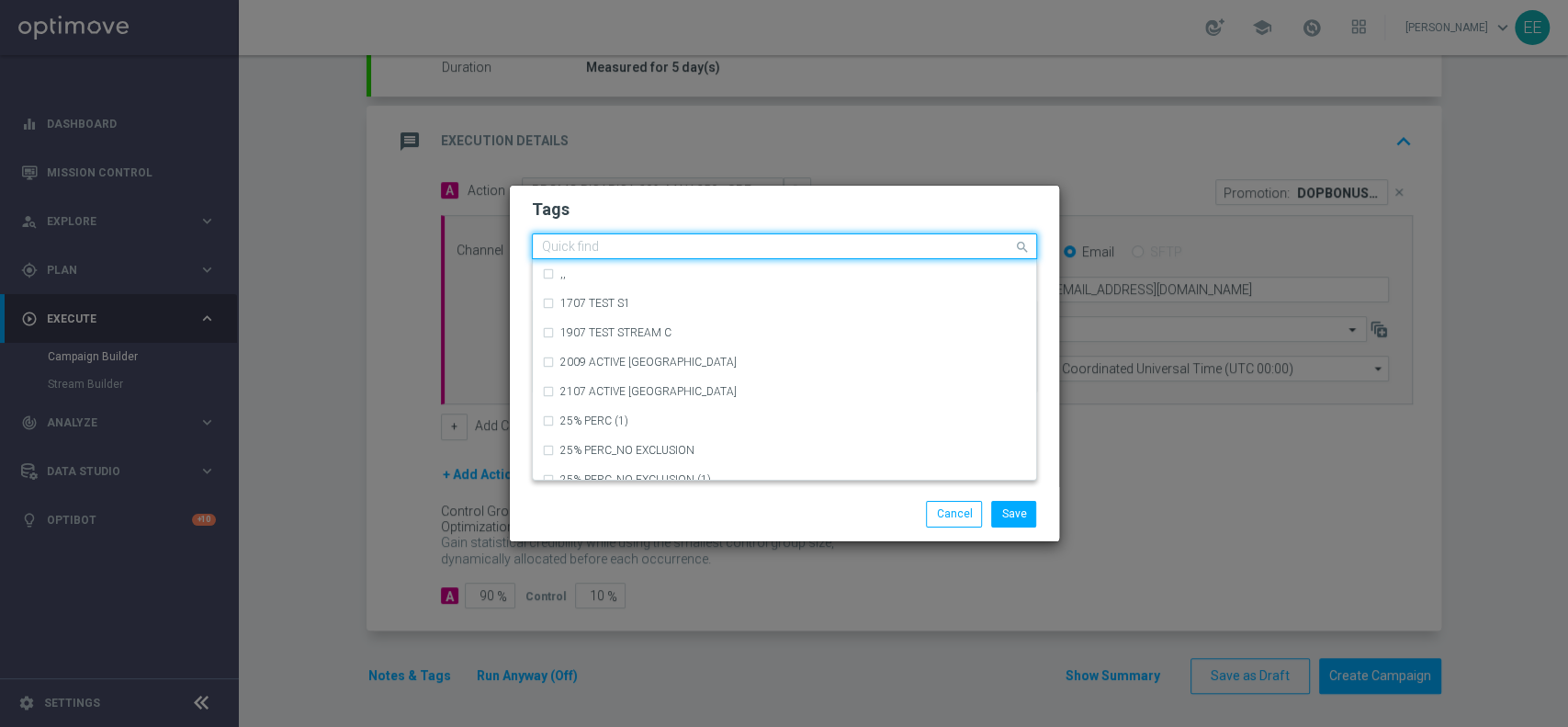
type input "b"
type input "a"
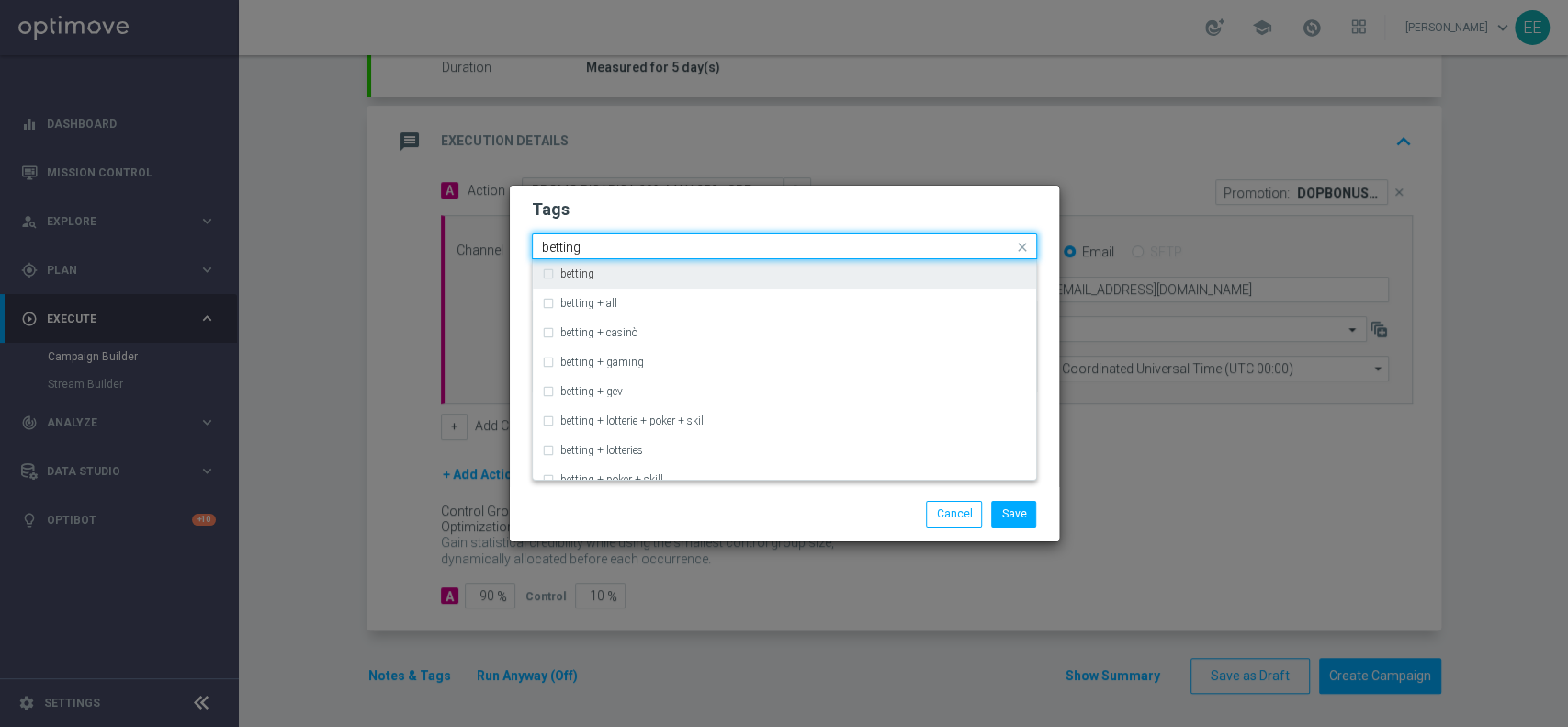
click at [798, 269] on div "betting" at bounding box center [793, 273] width 467 height 11
type input "betting"
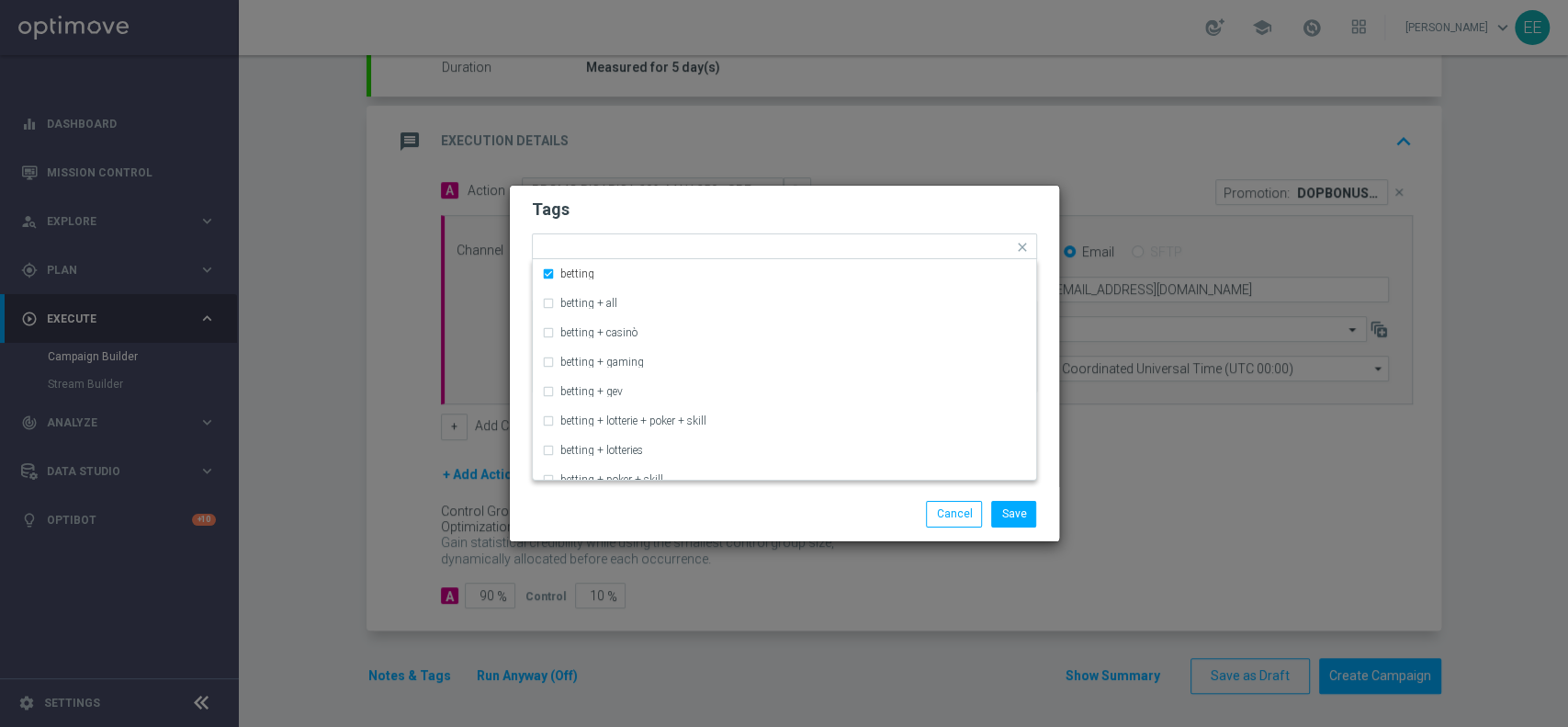
click at [916, 195] on form "Tags Quick find × top master × cb ricarica + [PERSON_NAME] × up-selling × betti…" at bounding box center [784, 299] width 505 height 213
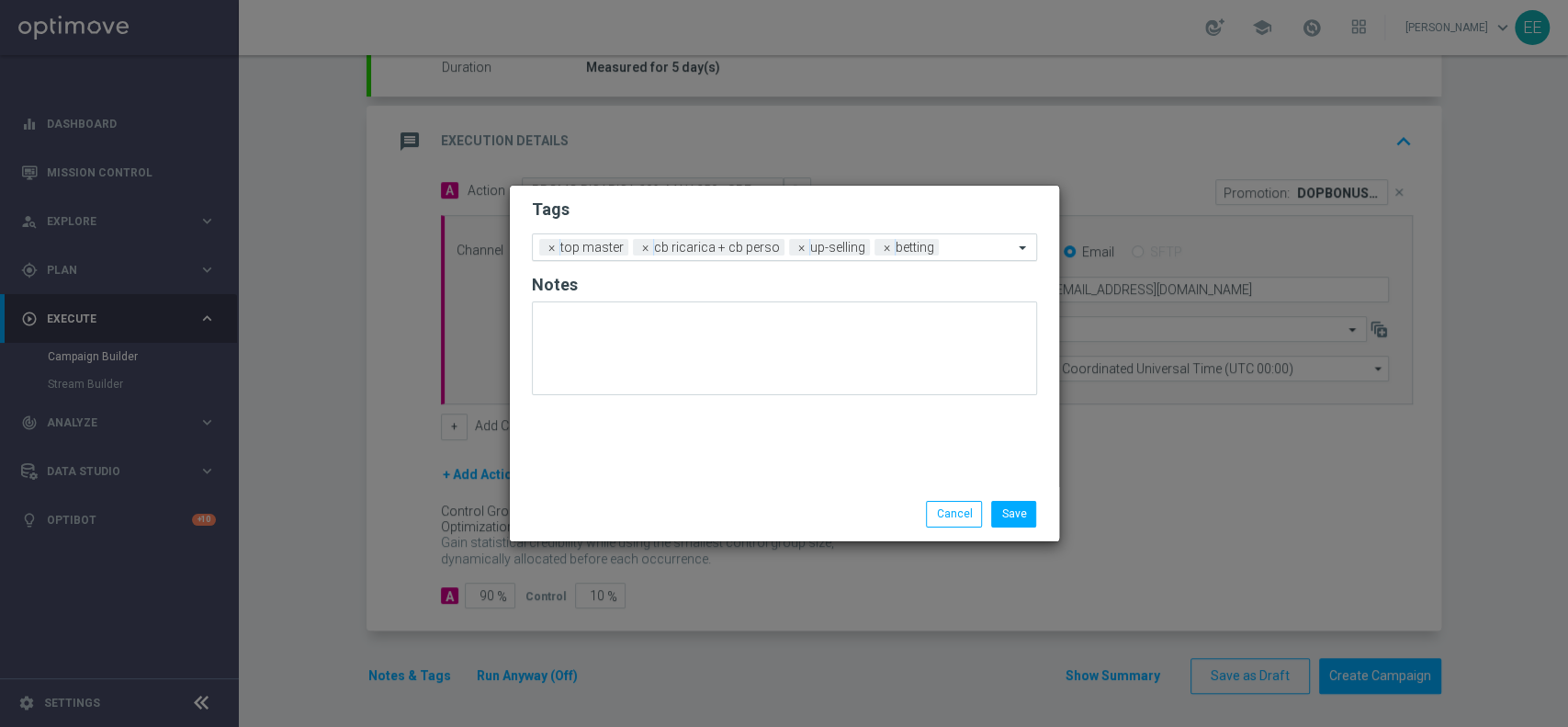
click at [976, 252] on input "text" at bounding box center [980, 248] width 67 height 15
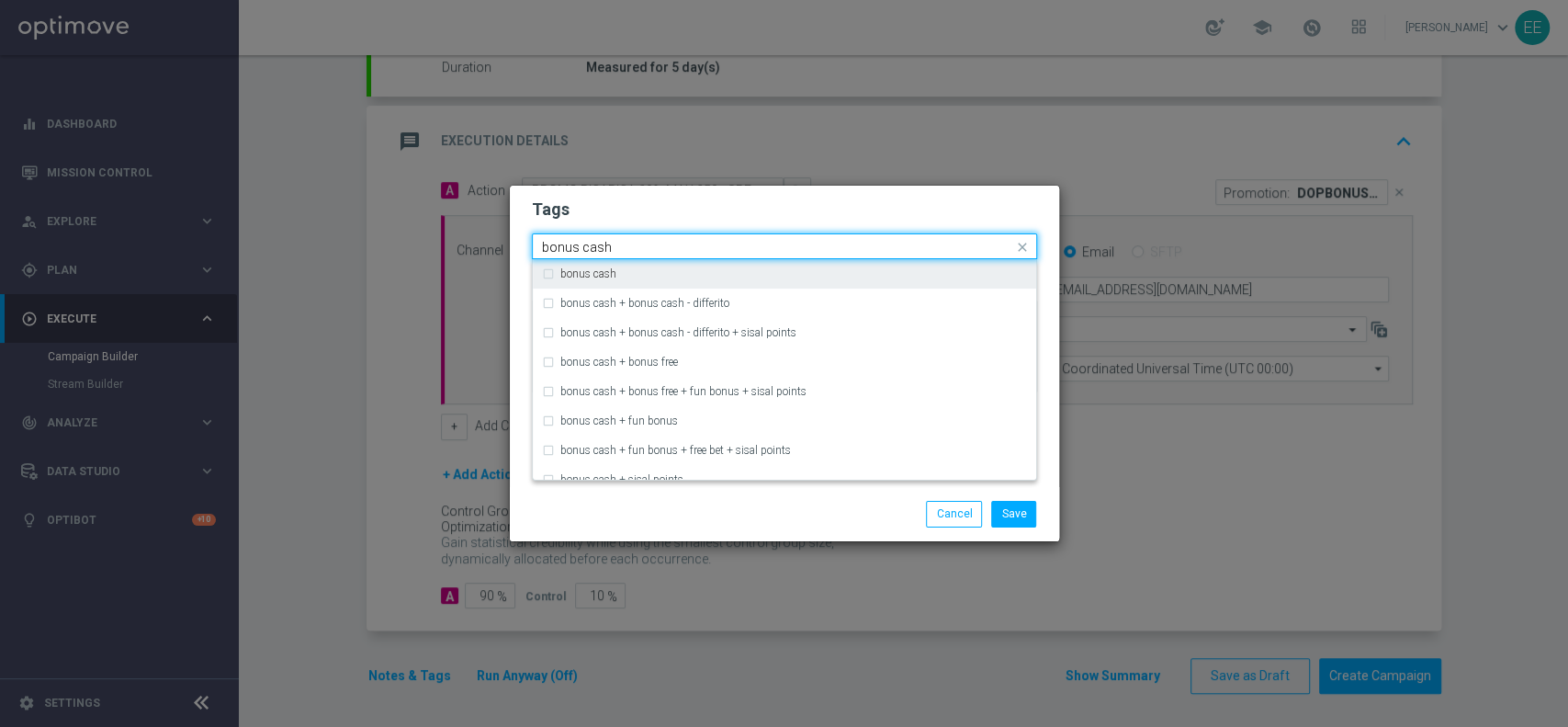
click at [889, 275] on div "bonus cash" at bounding box center [793, 273] width 467 height 11
type input "bonus cash"
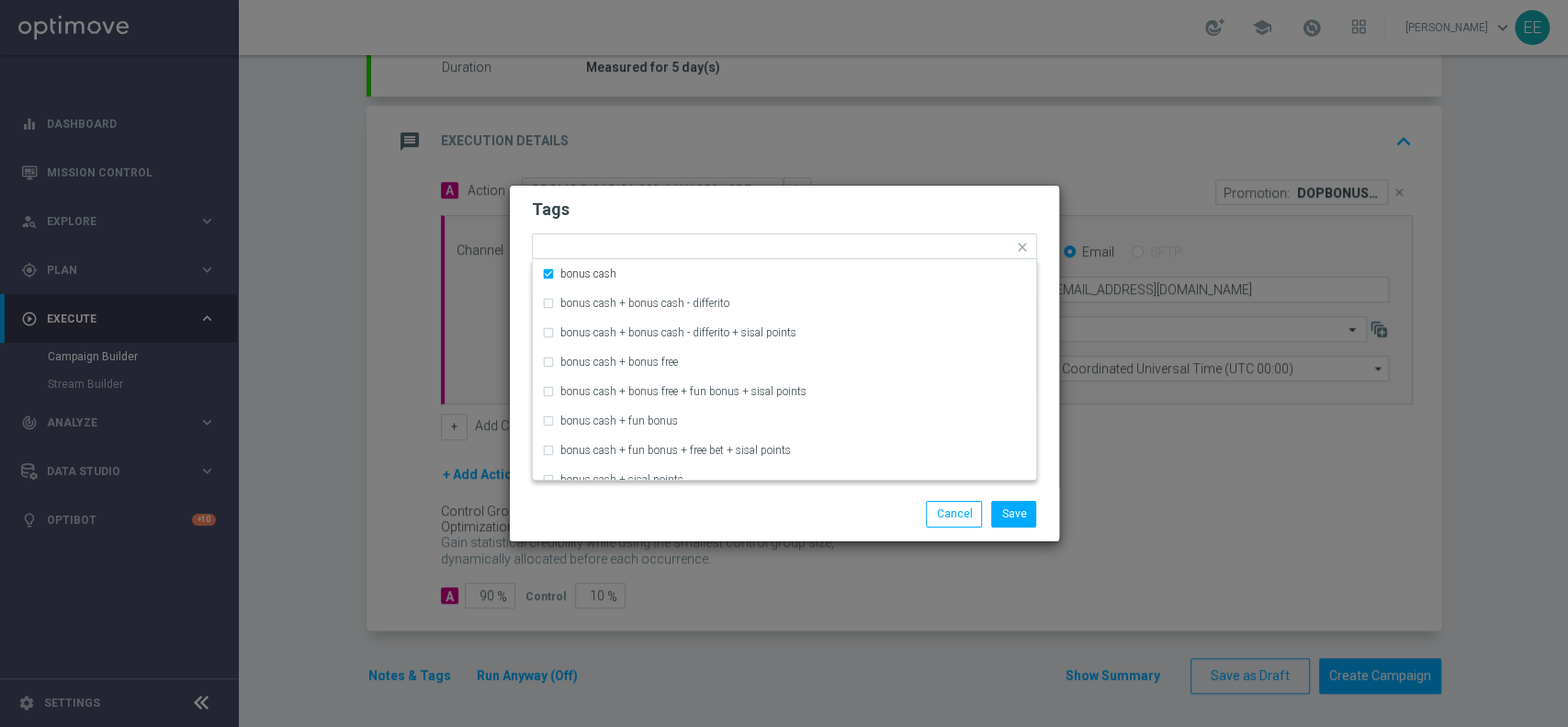
click at [950, 202] on h2 "Tags" at bounding box center [784, 209] width 505 height 22
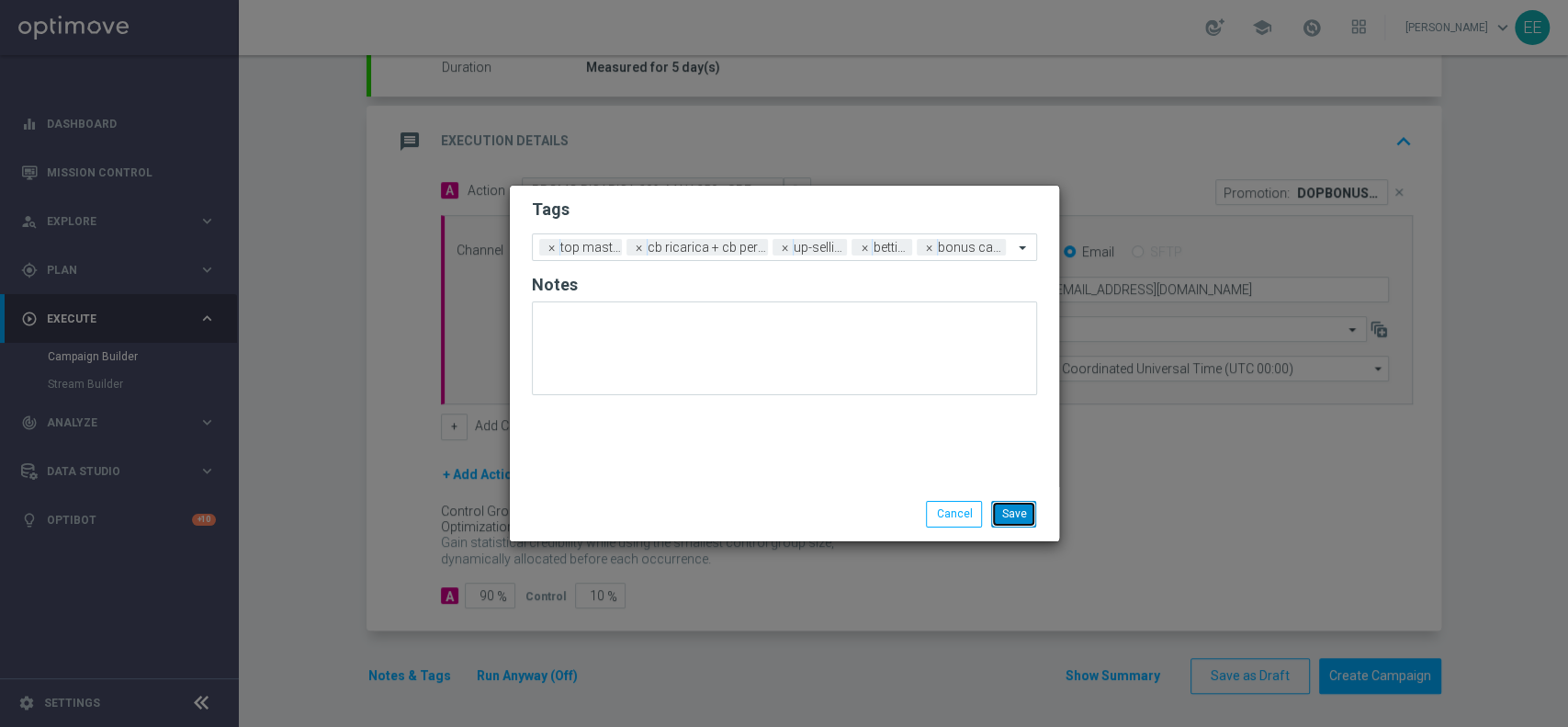
click at [1024, 522] on button "Save" at bounding box center [1014, 513] width 45 height 26
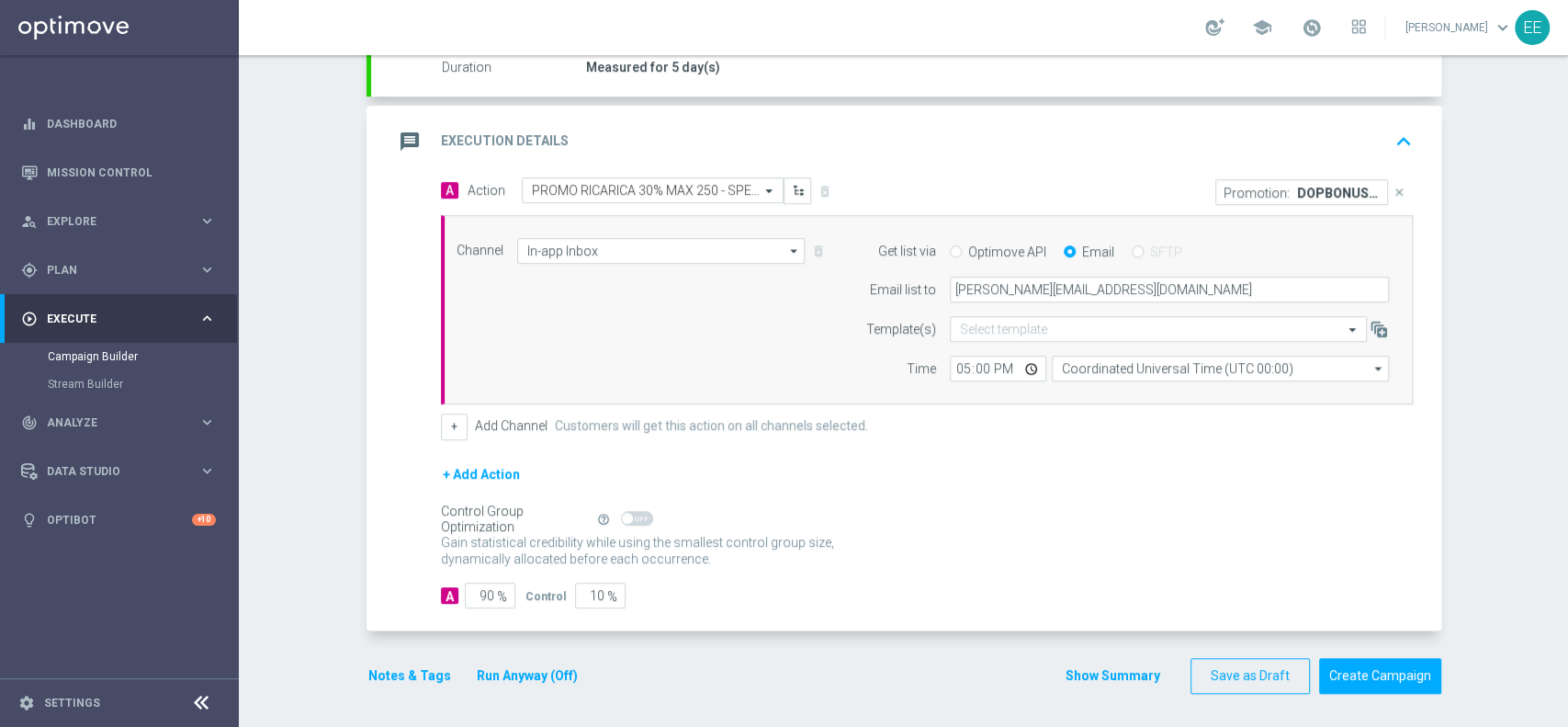
click at [1388, 133] on button "keyboard_arrow_up" at bounding box center [1403, 142] width 31 height 35
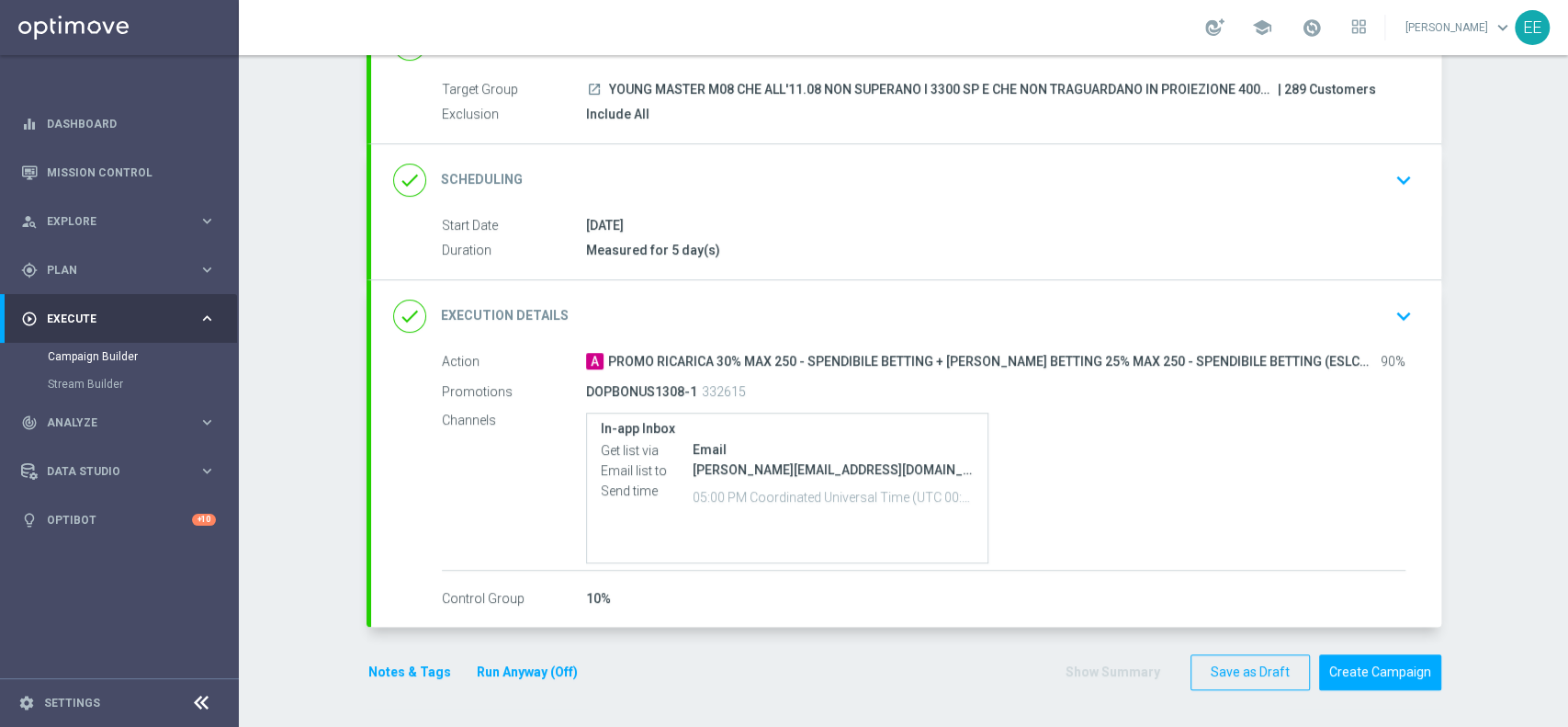
scroll to position [154, 0]
click at [1393, 659] on button "Create Campaign" at bounding box center [1379, 674] width 122 height 36
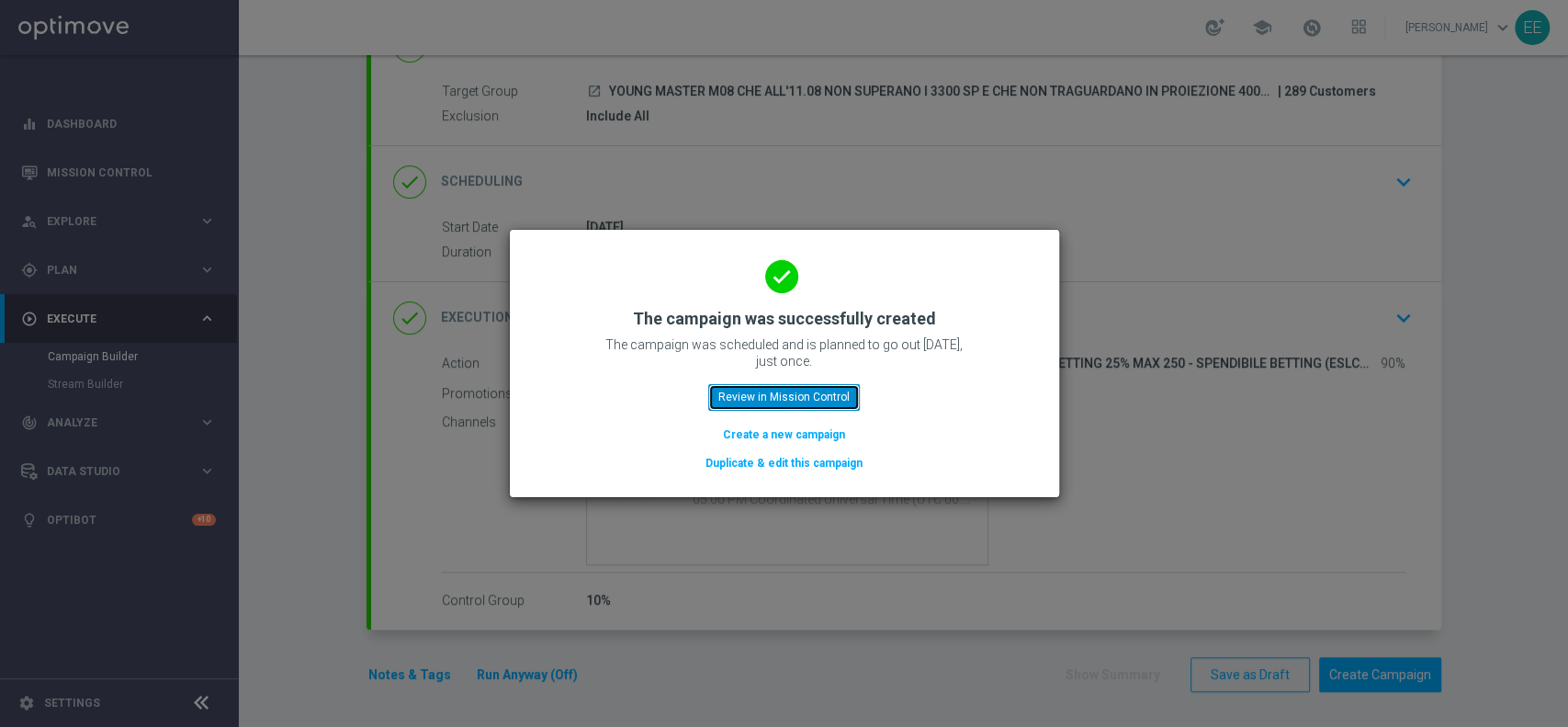
click at [778, 393] on button "Review in Mission Control" at bounding box center [784, 397] width 151 height 26
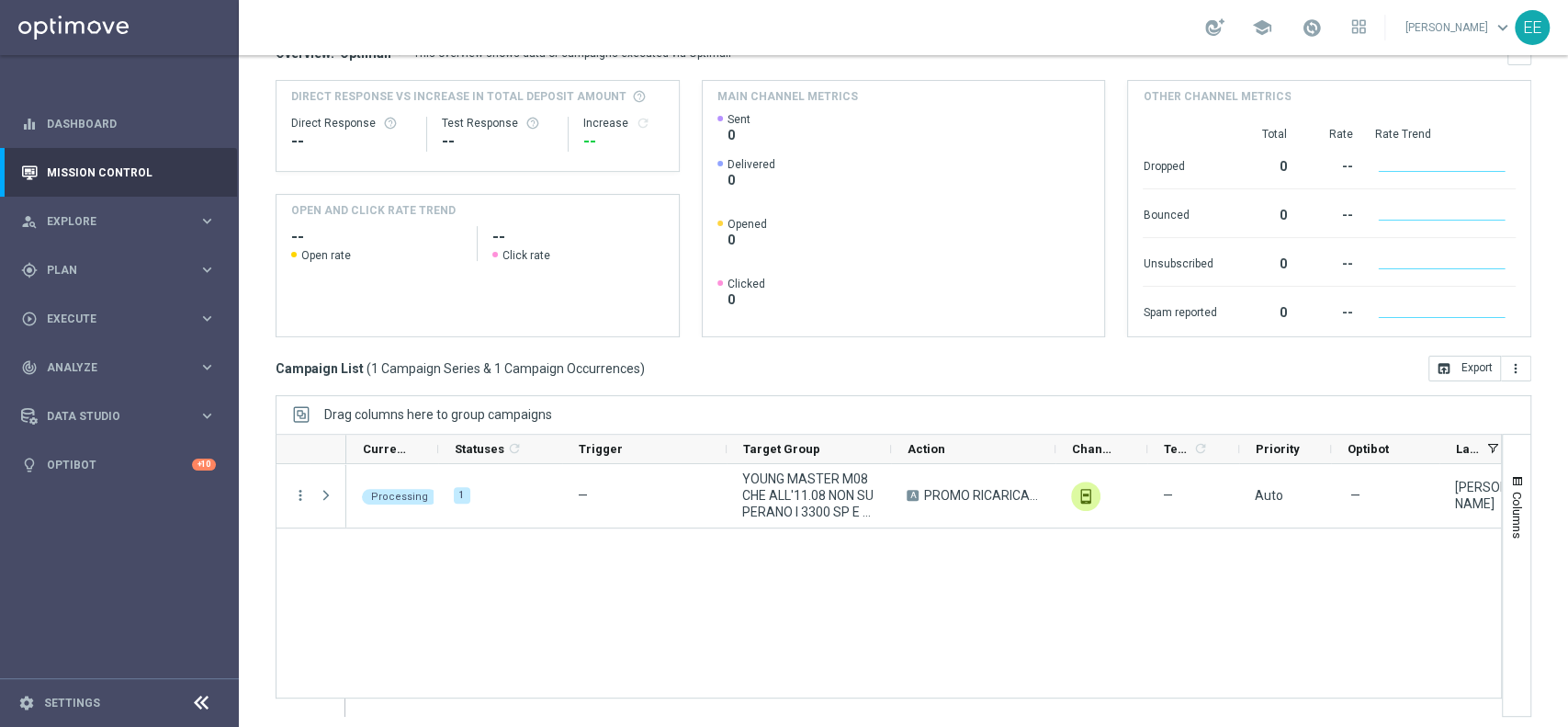
scroll to position [228, 0]
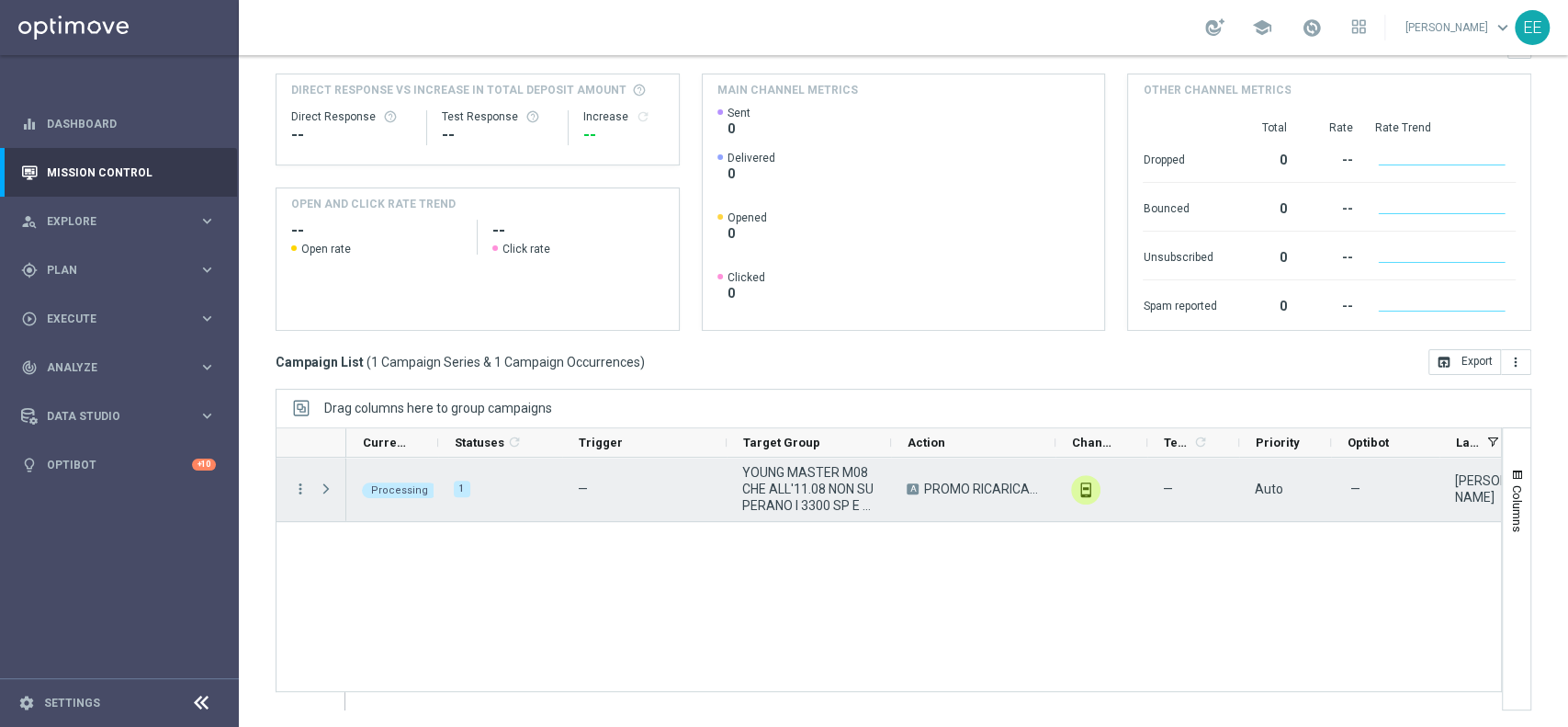
click at [316, 491] on div "Press SPACE to select this row." at bounding box center [328, 489] width 37 height 64
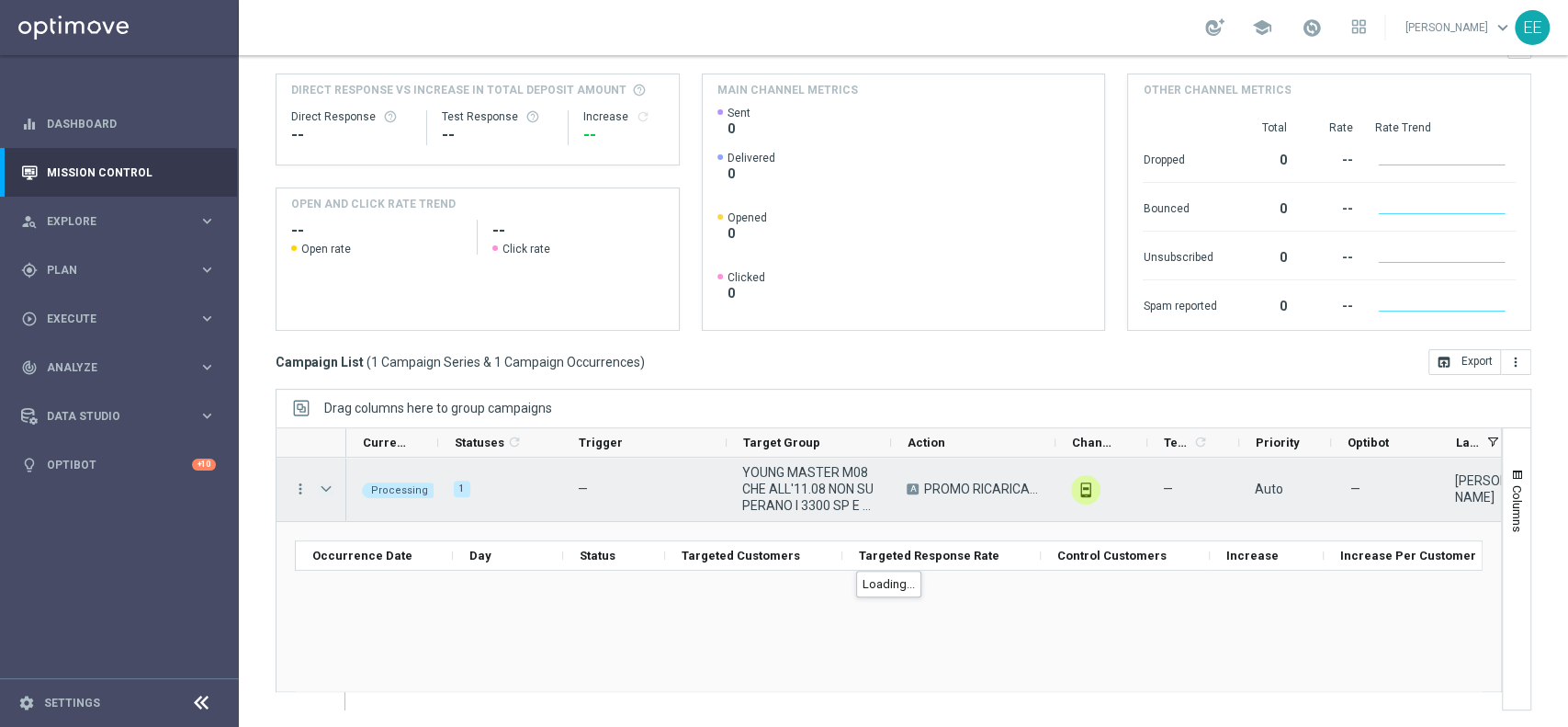
click at [327, 484] on span "Press SPACE to select this row." at bounding box center [325, 488] width 16 height 14
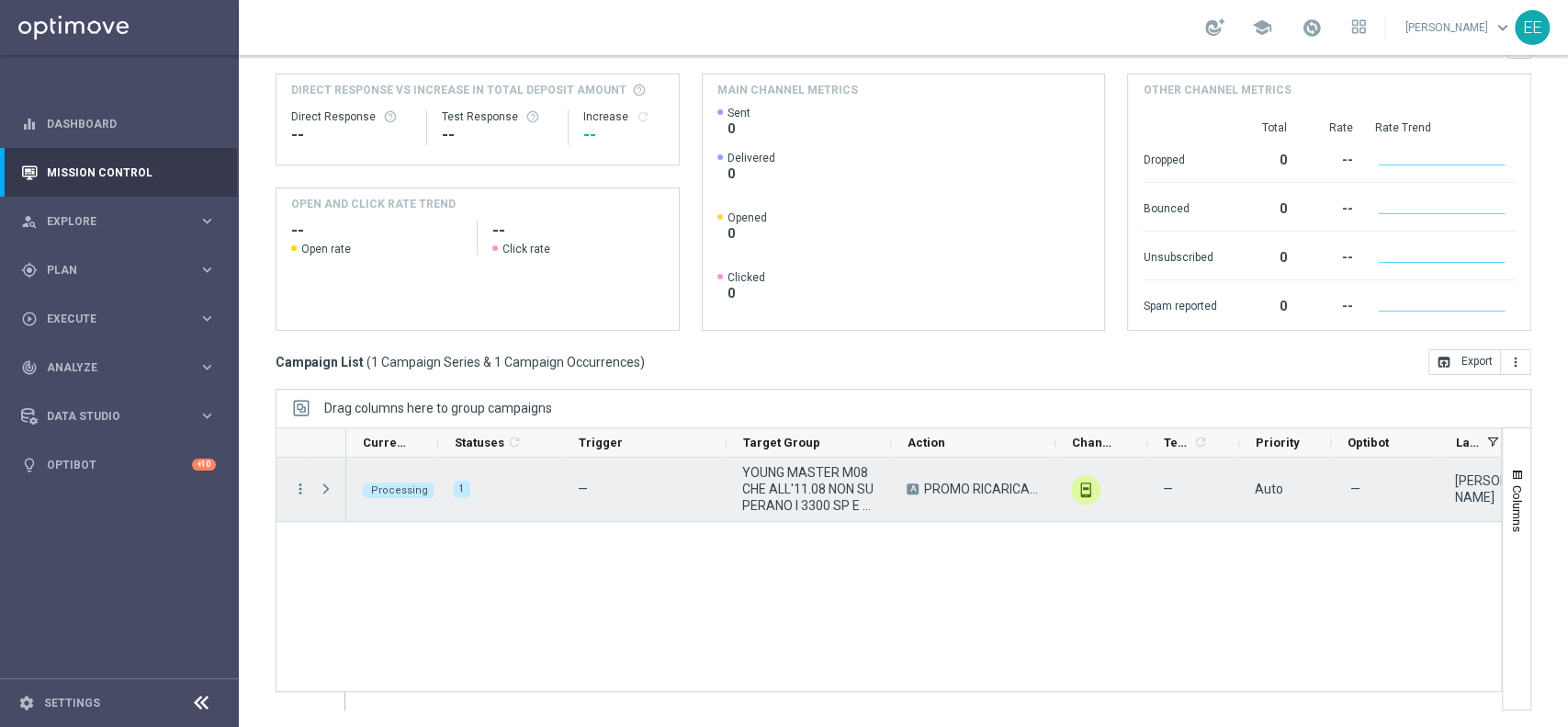
click at [327, 484] on span "Press SPACE to select this row." at bounding box center [325, 488] width 16 height 14
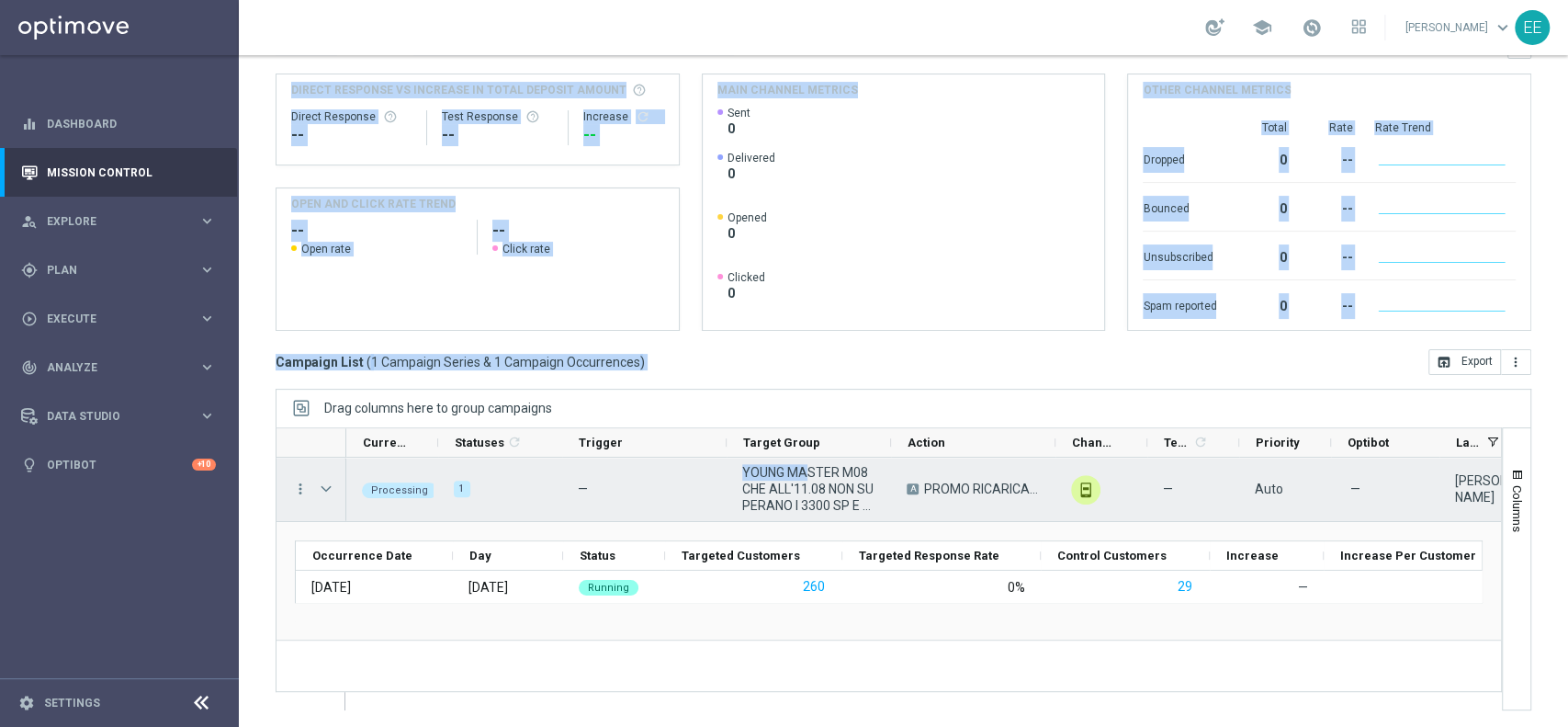
scroll to position [0, 0]
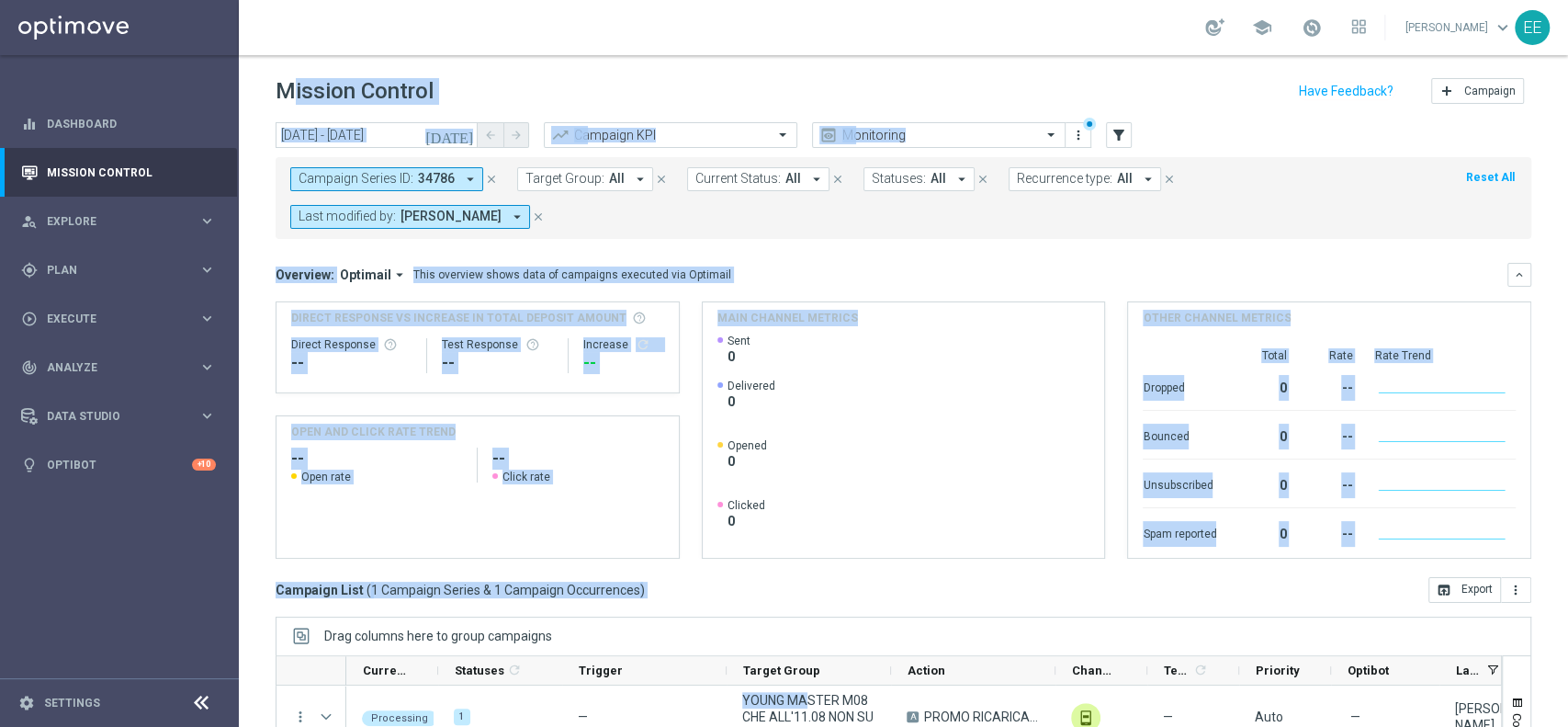
drag, startPoint x: 805, startPoint y: 470, endPoint x: 213, endPoint y: -99, distance: 821.1
click at [213, 0] on html "equalizer Dashboard Mission Control" at bounding box center [784, 363] width 1568 height 727
click at [786, 66] on header "Mission Control add Campaign" at bounding box center [903, 89] width 1329 height 67
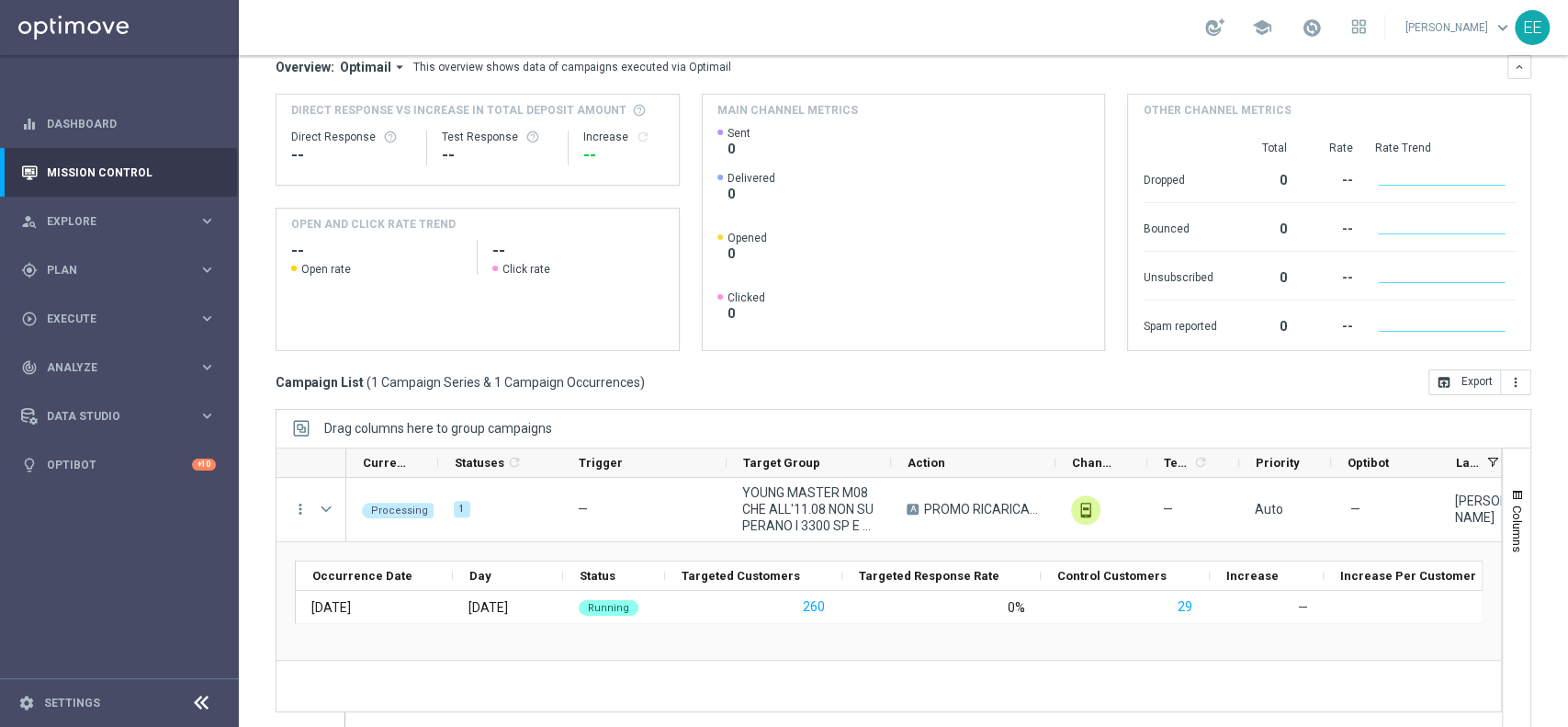
scroll to position [215, 0]
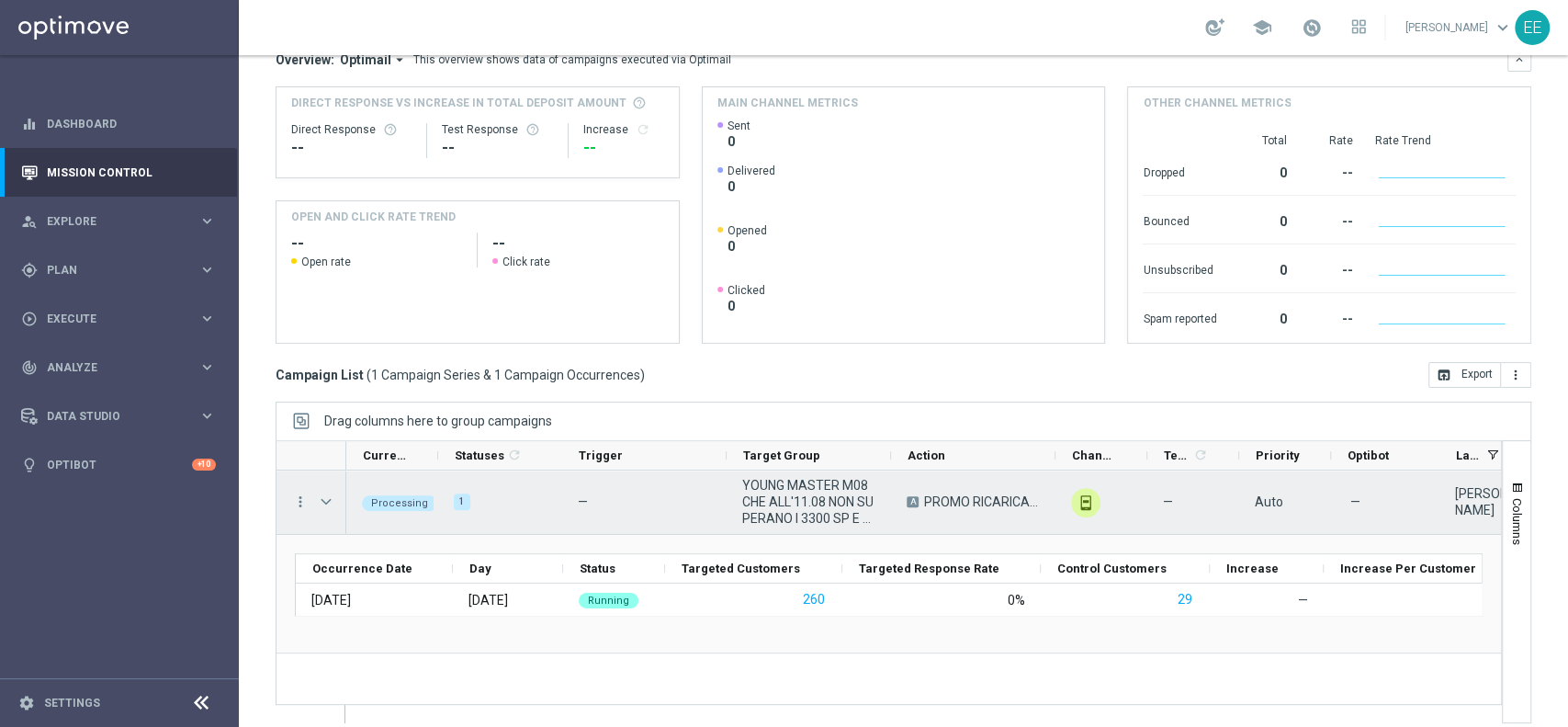
click at [777, 481] on span "YOUNG MASTER M08 CHE ALL'11.08 NON SUPERANO I 3300 SP E CHE NON TRAGUARDANO IN …" at bounding box center [809, 502] width 133 height 50
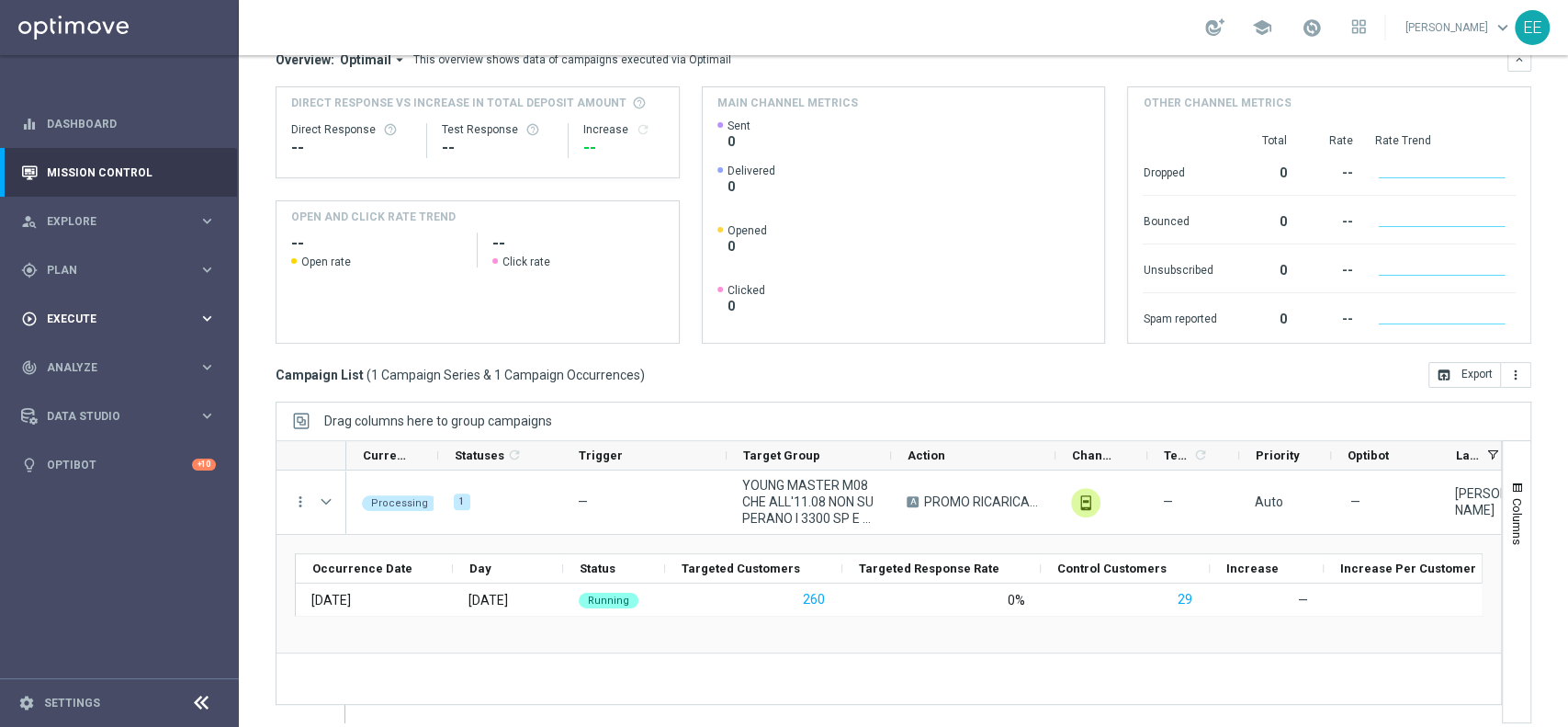
click at [66, 336] on div "play_circle_outline Execute keyboard_arrow_right" at bounding box center [118, 318] width 237 height 49
click at [81, 347] on div "Campaign Builder" at bounding box center [142, 356] width 190 height 28
click at [90, 355] on link "Campaign Builder" at bounding box center [119, 356] width 143 height 14
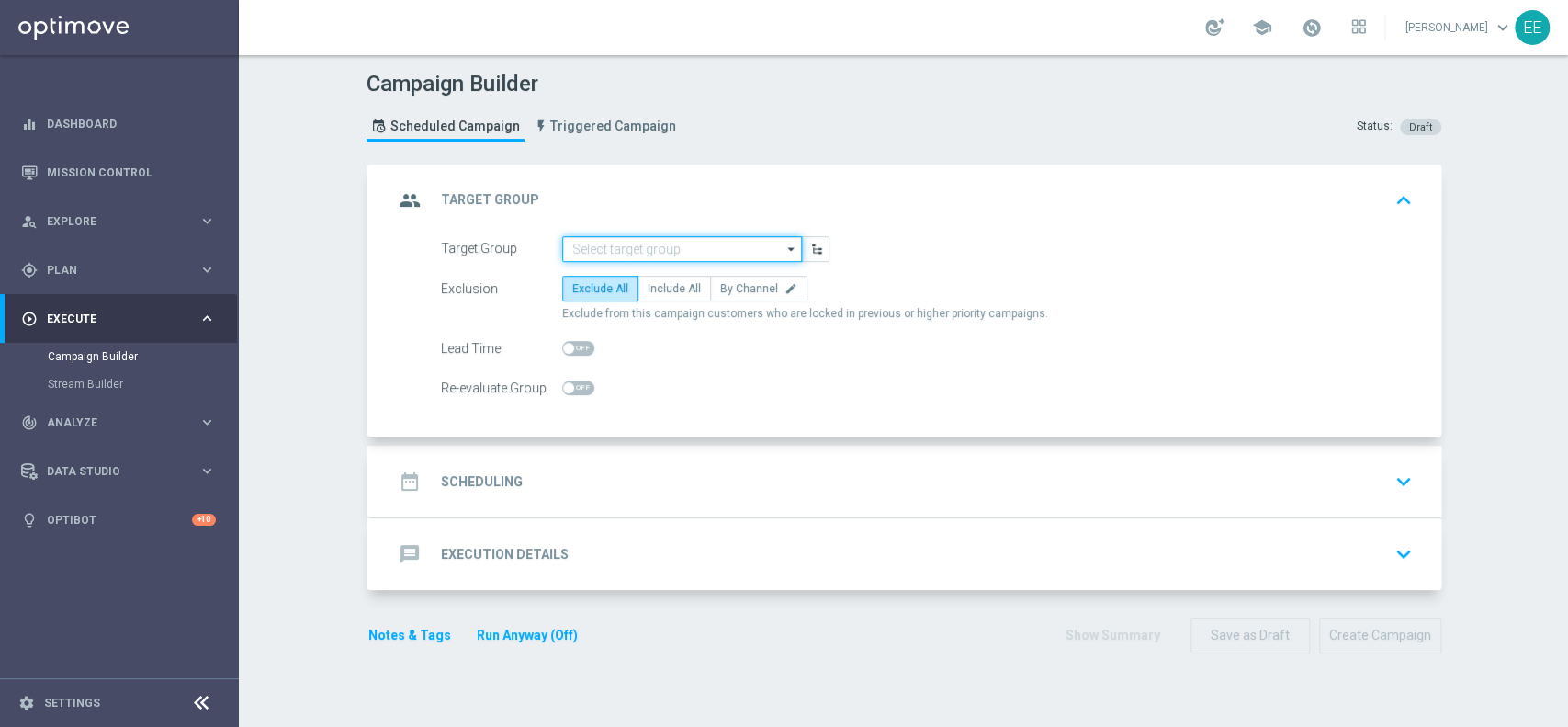
click at [579, 238] on input at bounding box center [681, 248] width 240 height 26
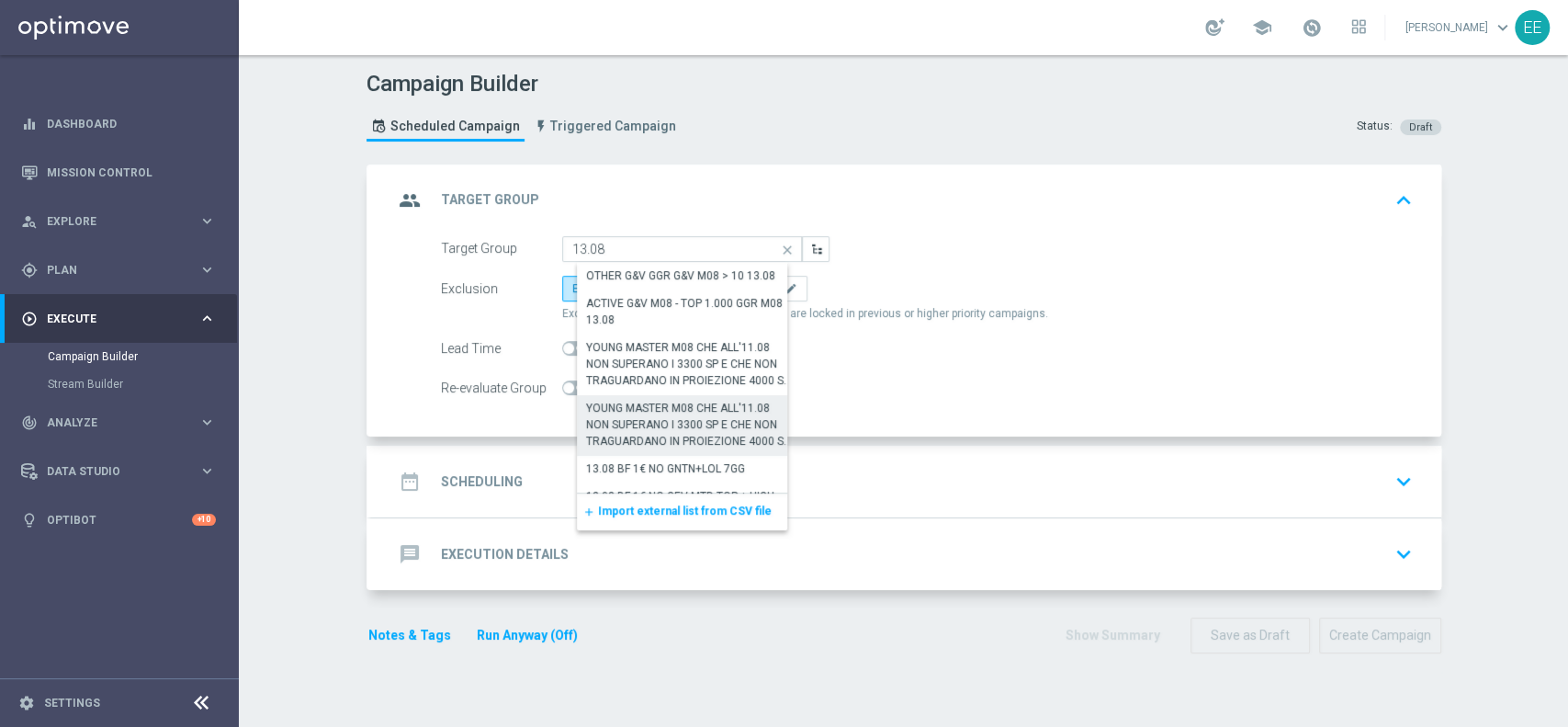
click at [659, 411] on div "YOUNG MASTER M08 CHE ALL'11.08 NON SUPERANO I 3300 SP E CHE NON TRAGUARDANO IN …" at bounding box center [689, 425] width 207 height 50
type input "YOUNG MASTER M08 CHE ALL'11.08 NON SUPERANO I 3300 SP E CHE NON TRAGUARDANO IN …"
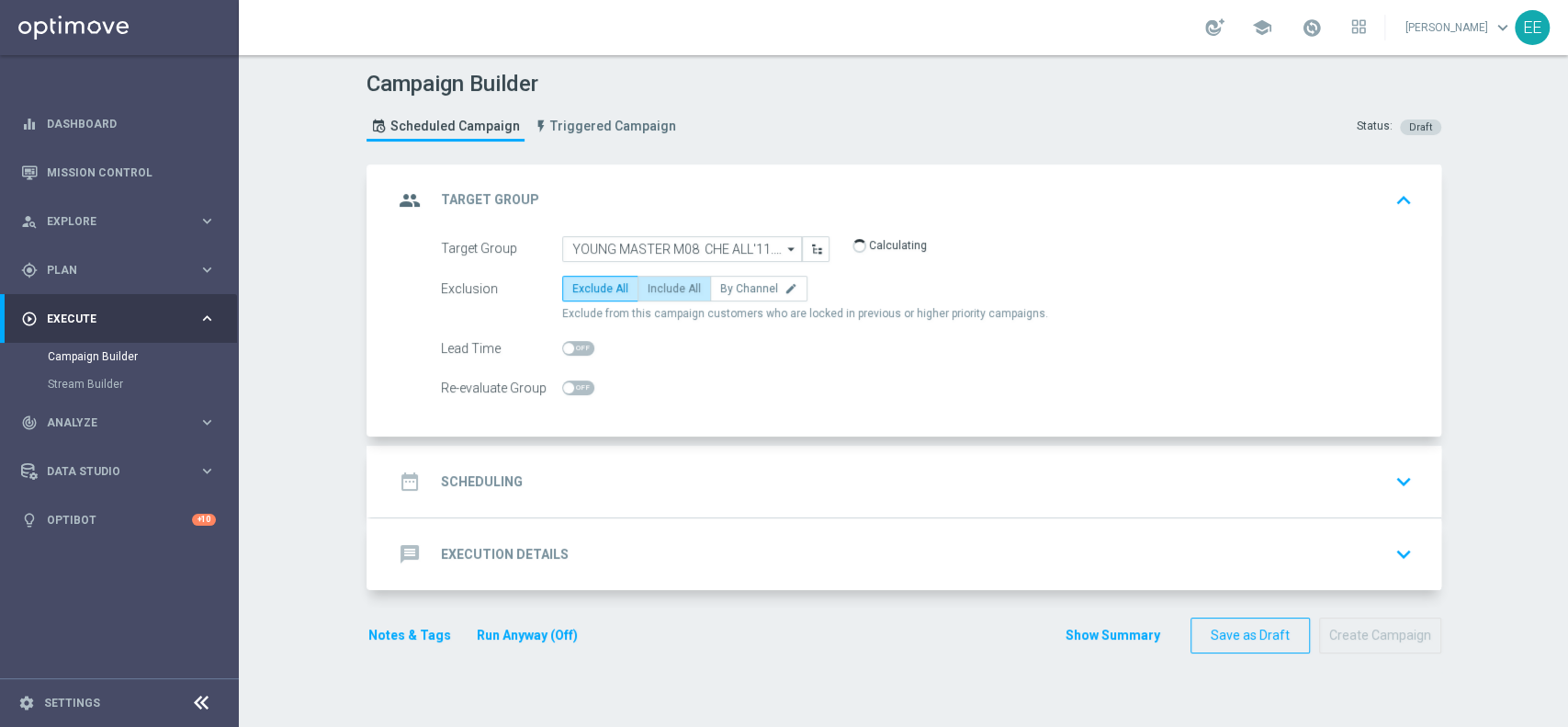
click at [648, 284] on span "Include All" at bounding box center [674, 288] width 53 height 13
click at [648, 286] on input "Include All" at bounding box center [654, 292] width 12 height 12
radio input "true"
click at [630, 468] on div "date_range Scheduling keyboard_arrow_down" at bounding box center [906, 481] width 1026 height 35
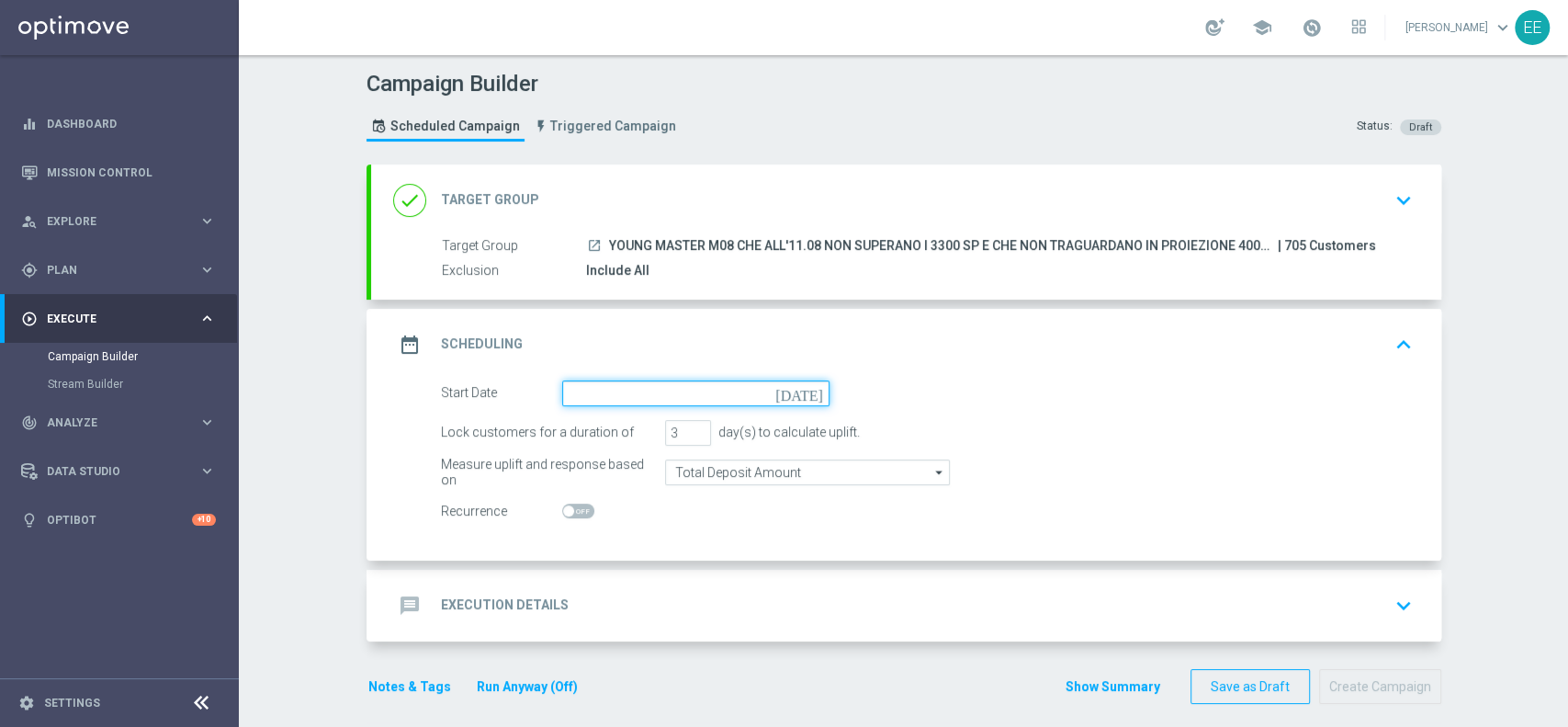
click at [579, 395] on input at bounding box center [696, 393] width 268 height 26
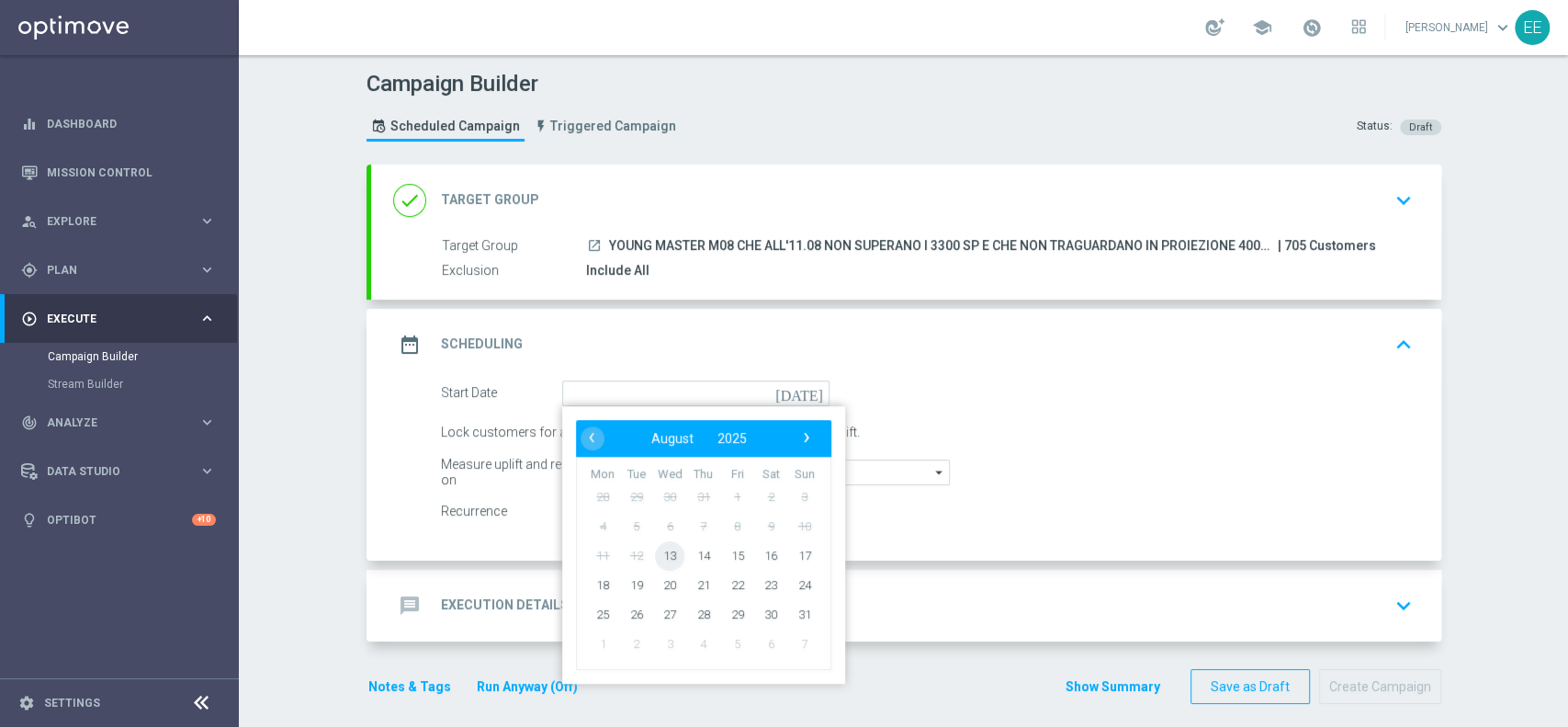
click at [667, 559] on span "13" at bounding box center [669, 555] width 30 height 30
type input "[DATE]"
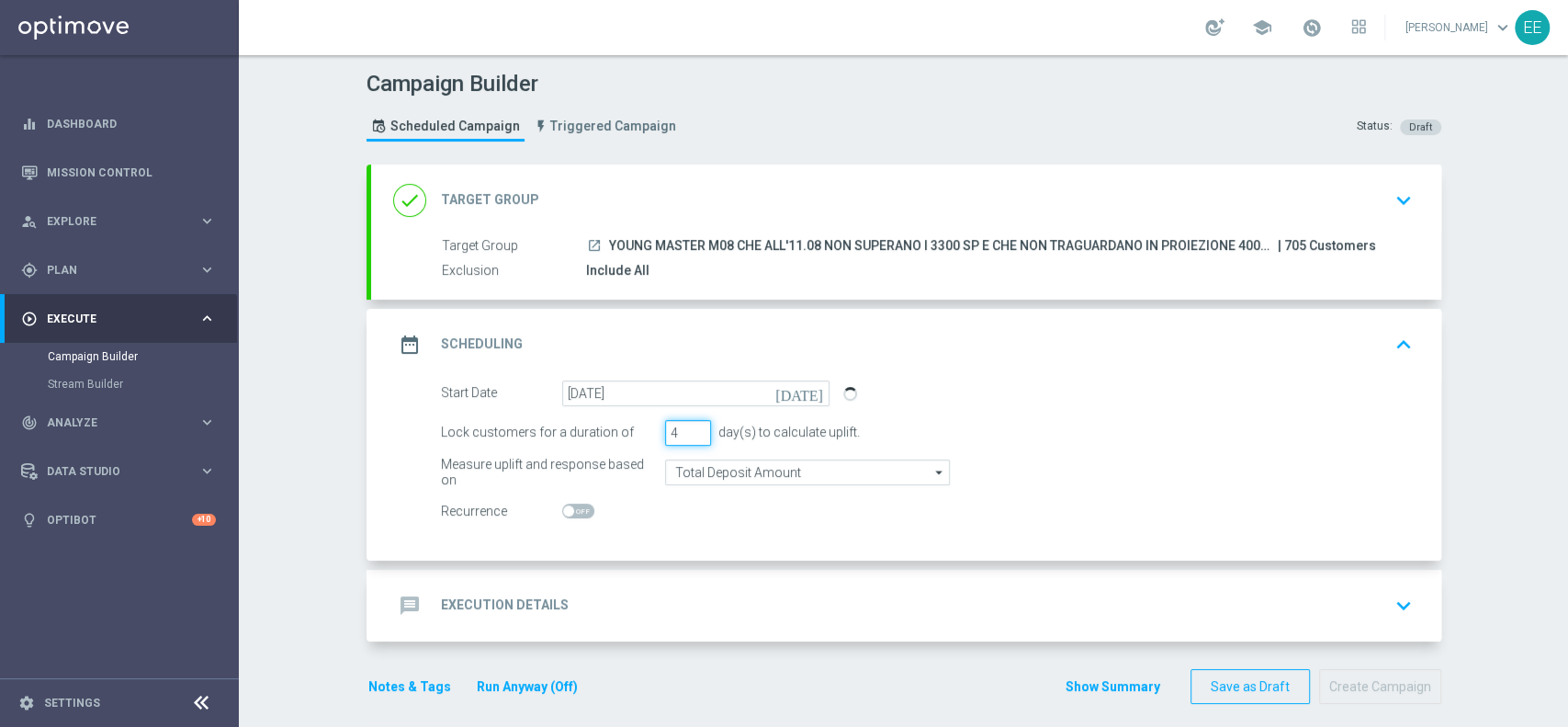
click at [686, 426] on input "4" at bounding box center [688, 432] width 46 height 26
type input "5"
click at [686, 426] on input "5" at bounding box center [688, 432] width 46 height 26
click at [631, 583] on div "message Execution Details keyboard_arrow_down" at bounding box center [906, 606] width 1070 height 71
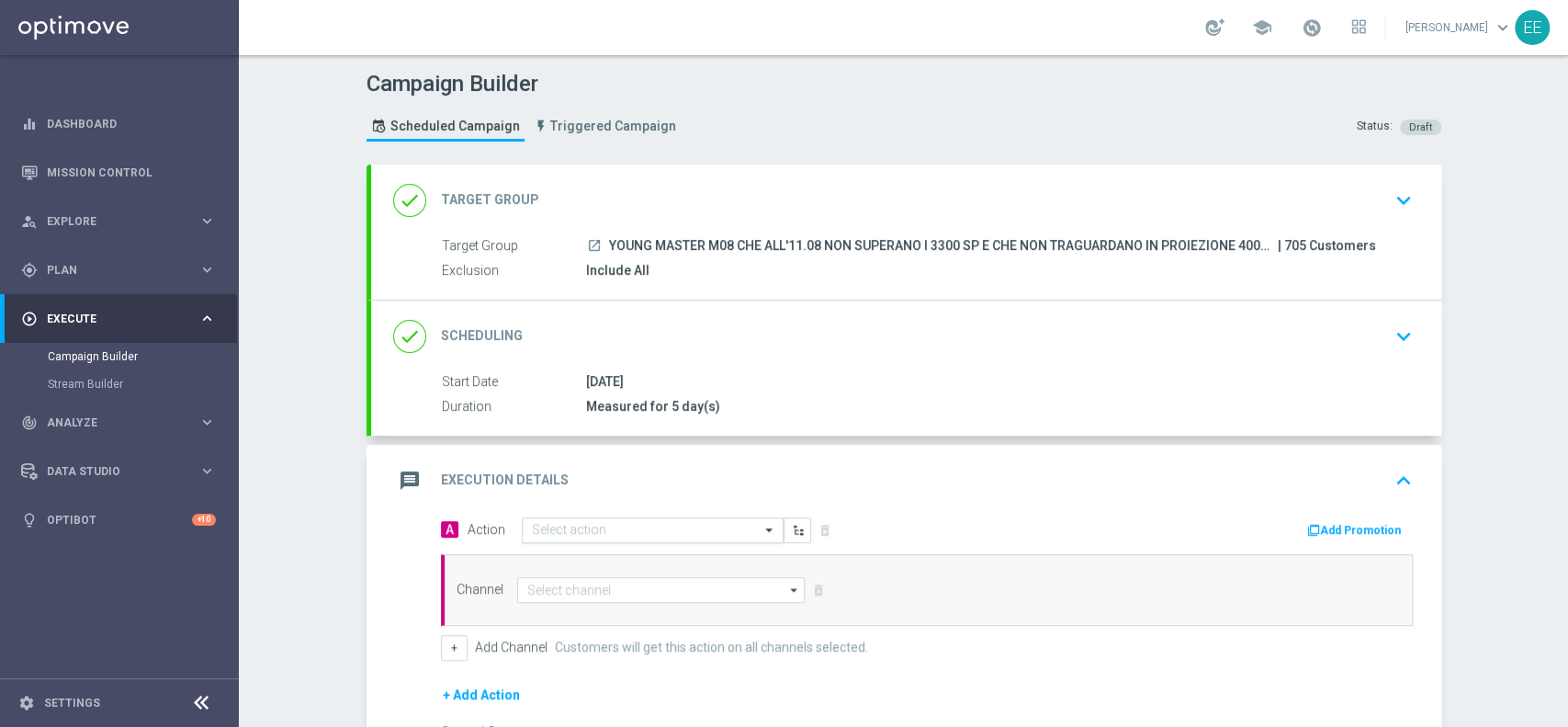
click at [619, 529] on input "text" at bounding box center [633, 531] width 205 height 15
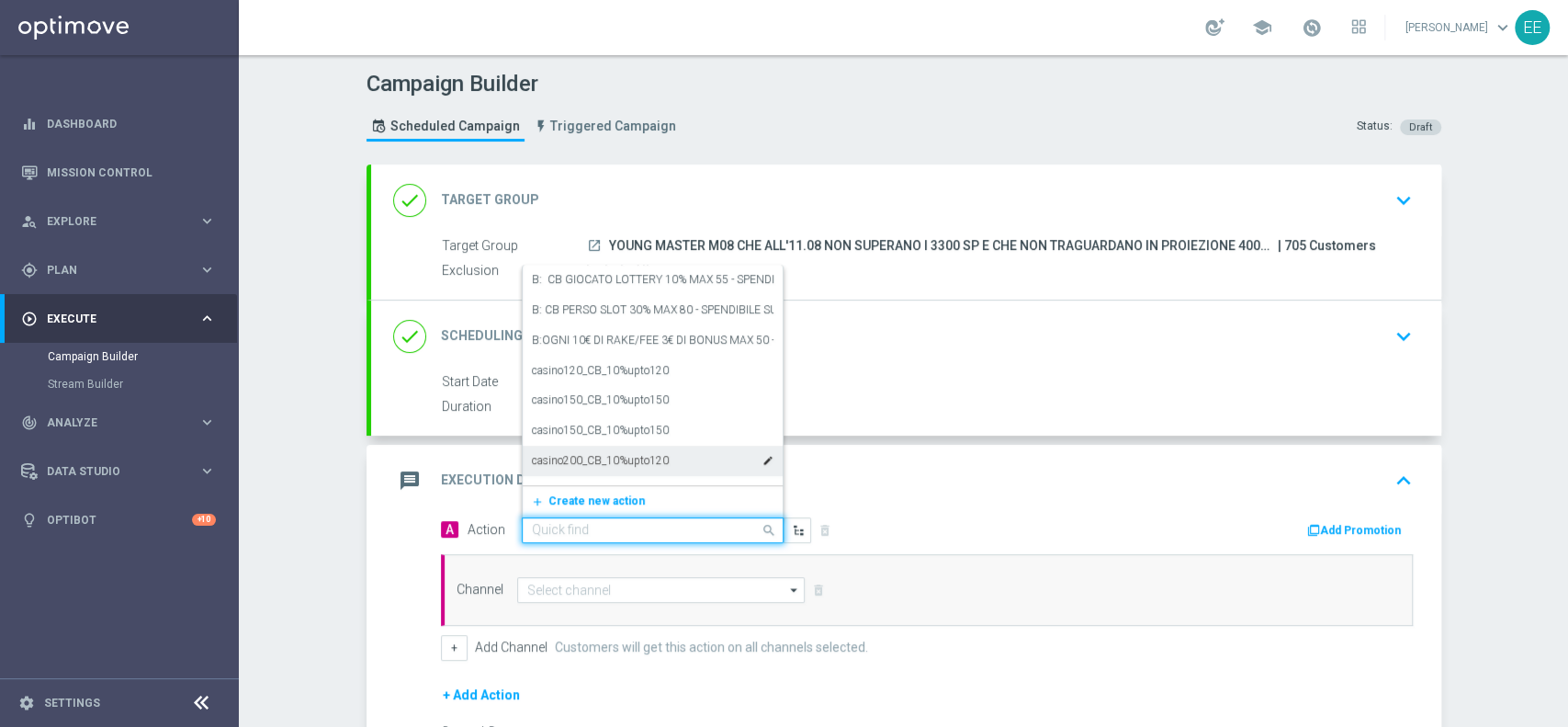
paste input "PROMO RICARICA 30% MAX 250 - SPENDIBILE SLOT + [PERSON_NAME] CASINO' 25% MAX 25…"
type input "PROMO RICARICA 30% MAX 250 - SPENDIBILE SLOT + [PERSON_NAME] CASINO' 25% MAX 25…"
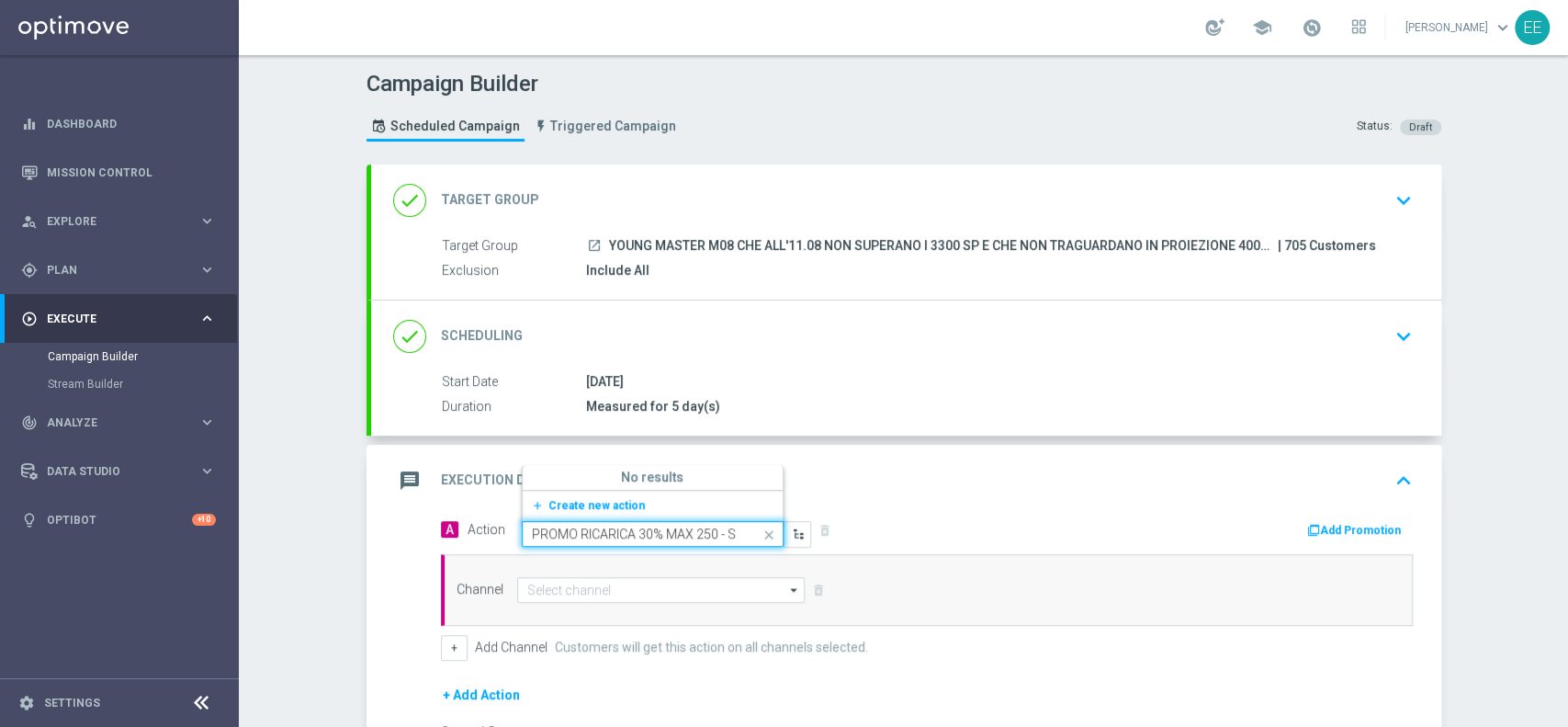
scroll to position [0, 410]
click at [583, 499] on span "Create new action" at bounding box center [597, 505] width 96 height 13
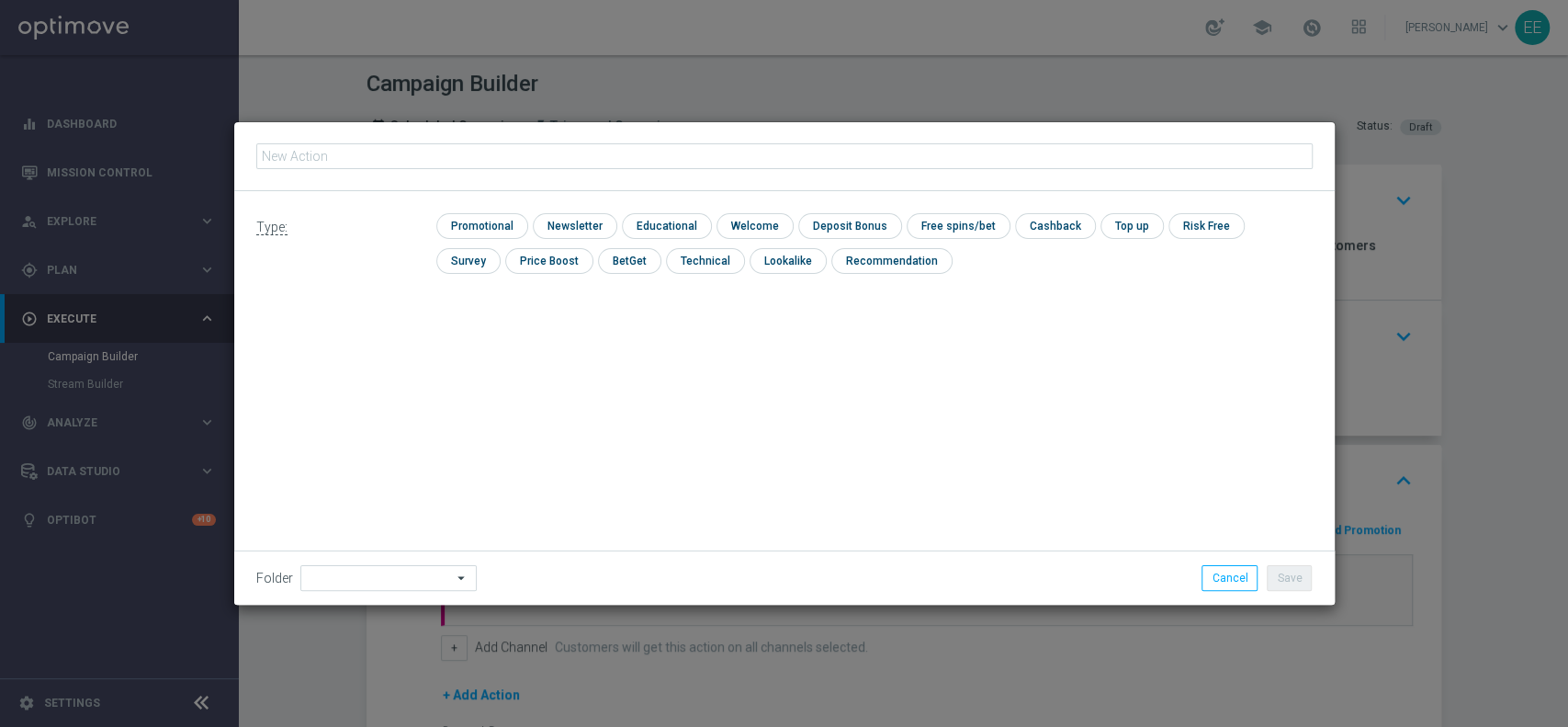
click at [413, 152] on input "text" at bounding box center [784, 156] width 1056 height 26
type input "PROMO RICARICA 30% MAX 250 - SPENDIBILE SLOT + [PERSON_NAME] CASINO' 25% MAX 25…"
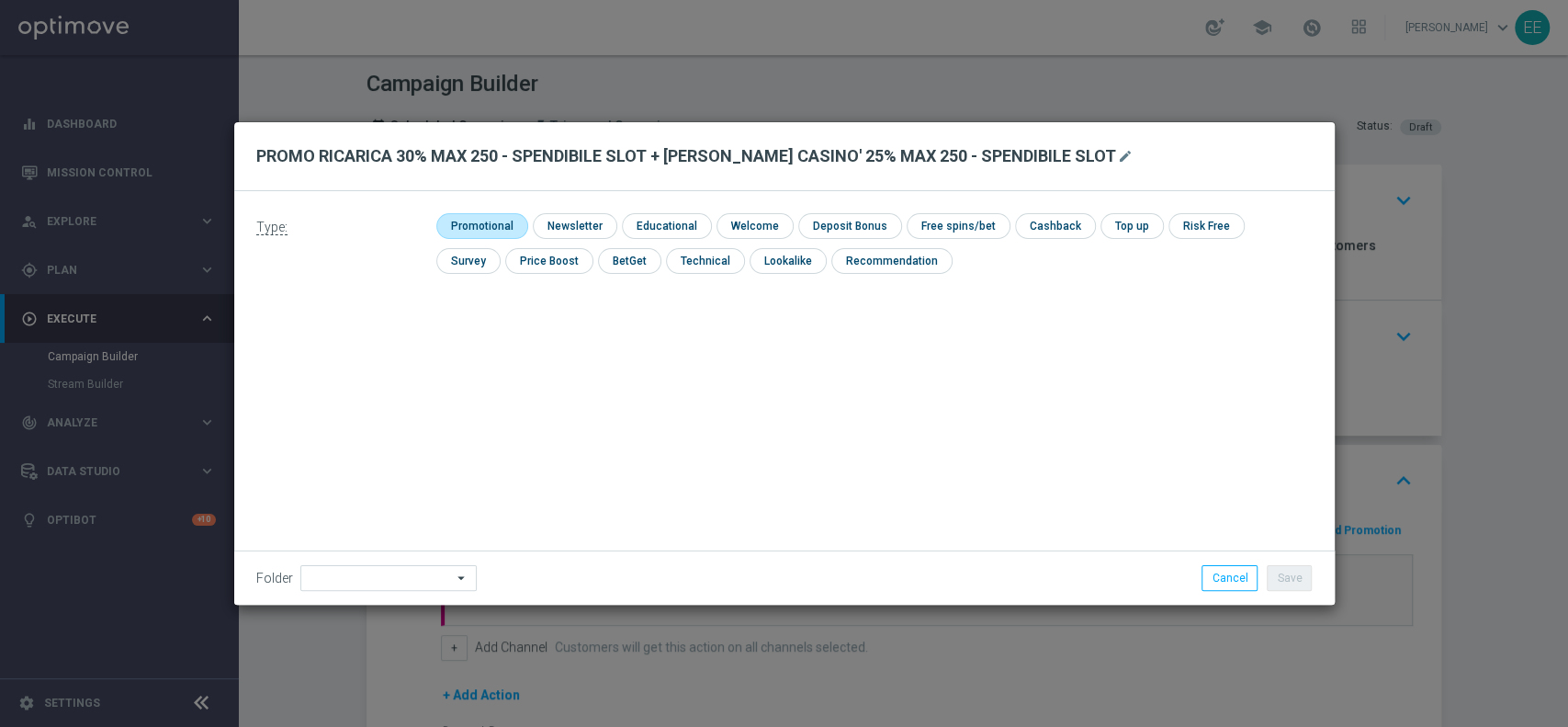
click at [500, 221] on input "checkbox" at bounding box center [479, 225] width 88 height 25
checkbox input "true"
click at [1041, 218] on input "checkbox" at bounding box center [1071, 225] width 77 height 25
checkbox input "true"
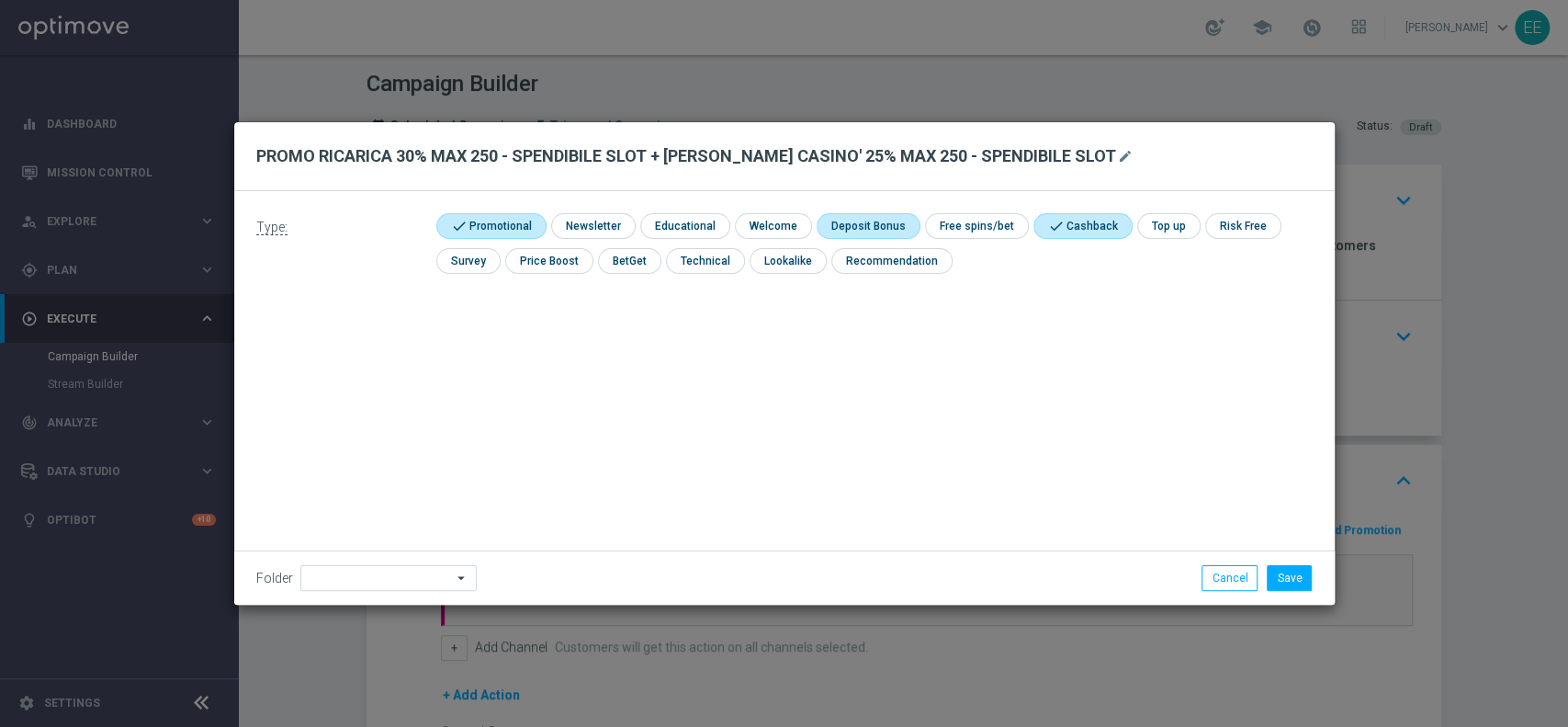
click at [823, 218] on input "checkbox" at bounding box center [865, 225] width 98 height 25
checkbox input "true"
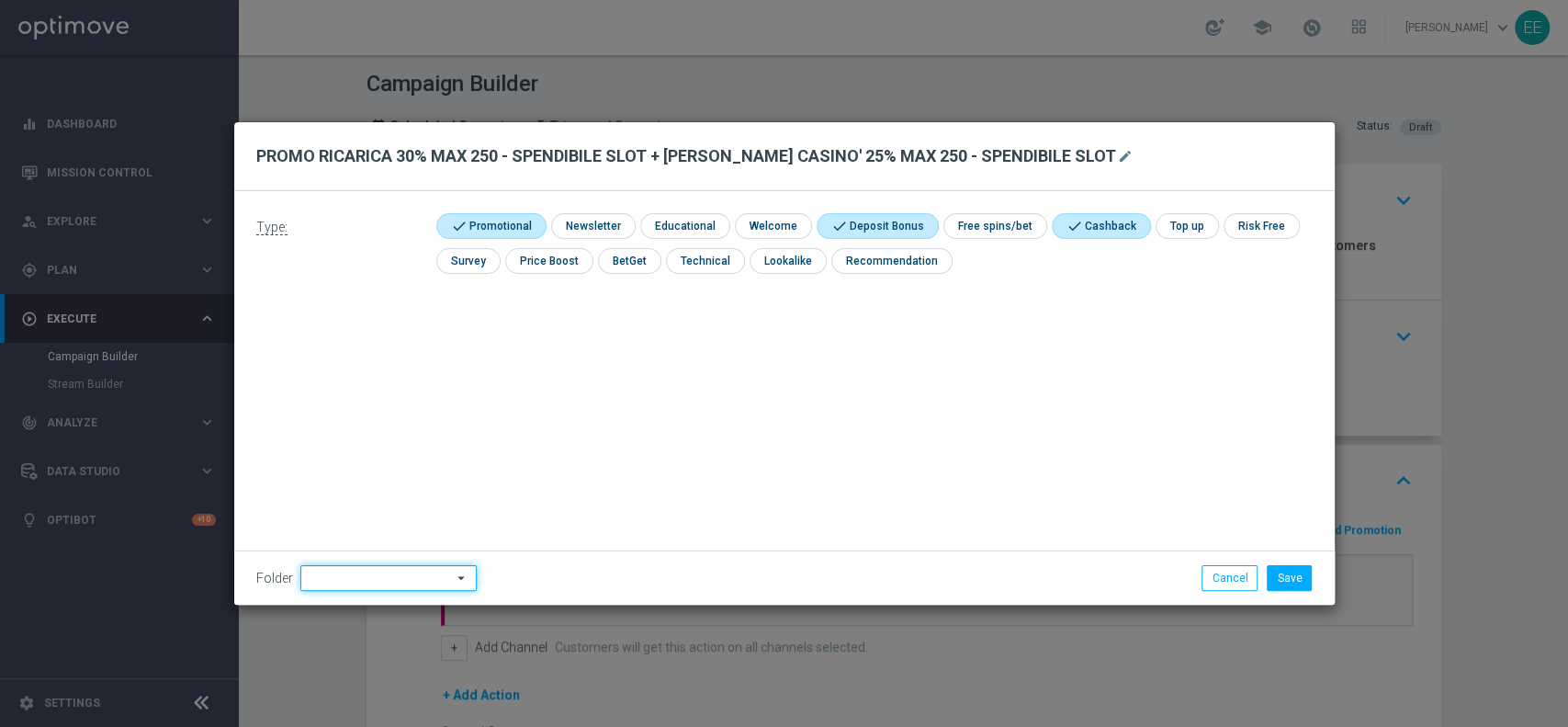
click at [300, 579] on input at bounding box center [388, 578] width 176 height 26
type input "OMNICHANNEL"
click at [1291, 560] on div "Folder OMNICHANNEL OMNICHANNEL arrow_drop_down Drag here to set row groups Drag…" at bounding box center [784, 578] width 1100 height 54
click at [1285, 584] on button "Save" at bounding box center [1289, 578] width 45 height 26
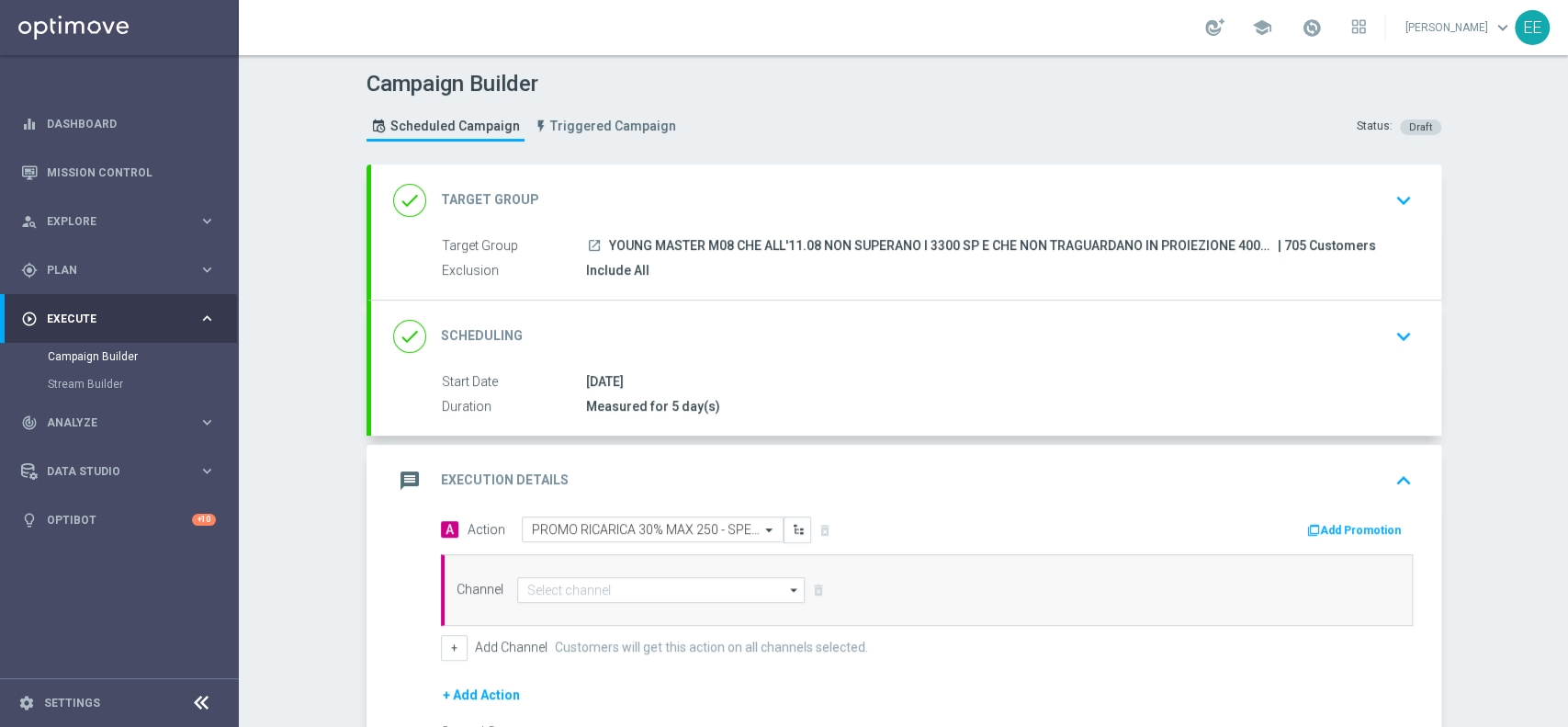
click at [1360, 528] on button "Add Promotion" at bounding box center [1356, 530] width 102 height 20
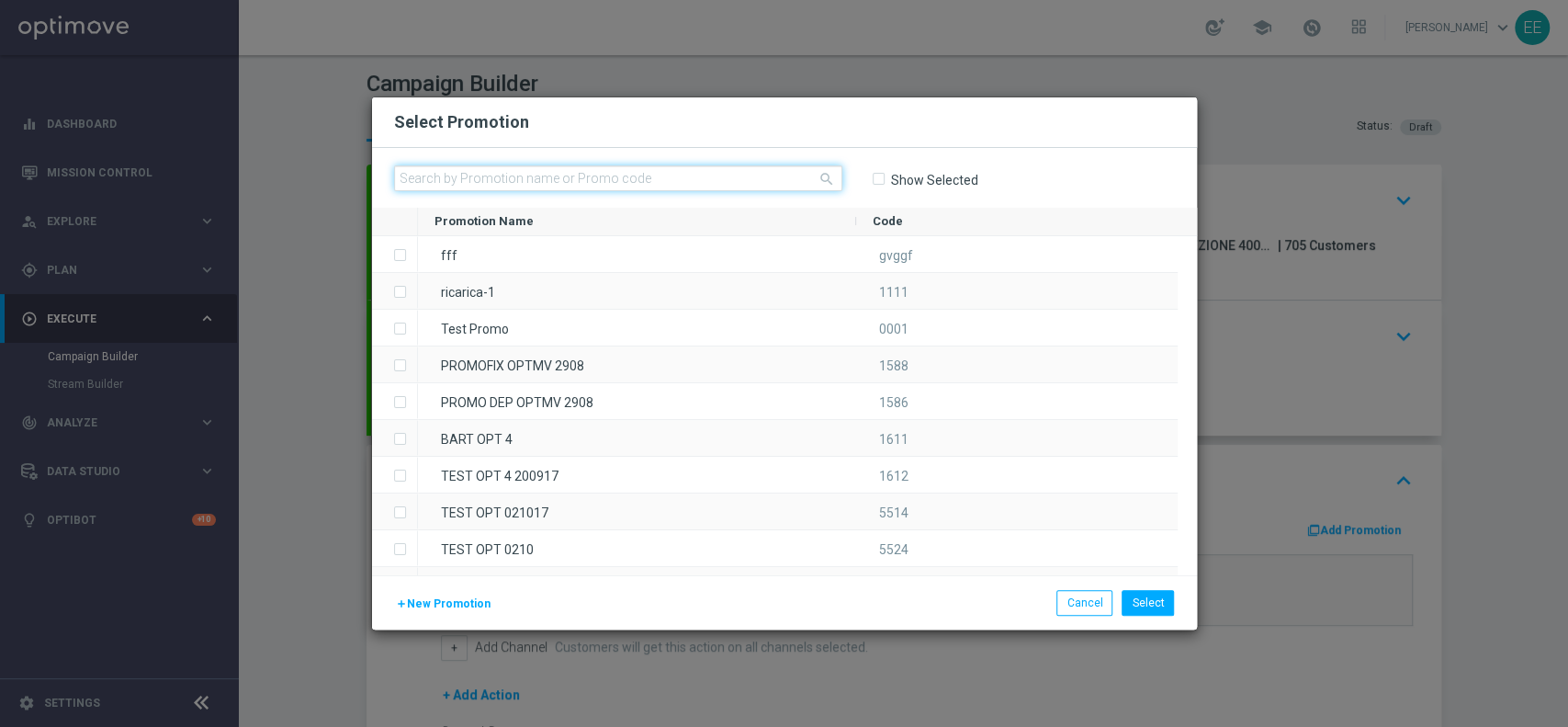
click at [529, 176] on input "text" at bounding box center [618, 178] width 449 height 26
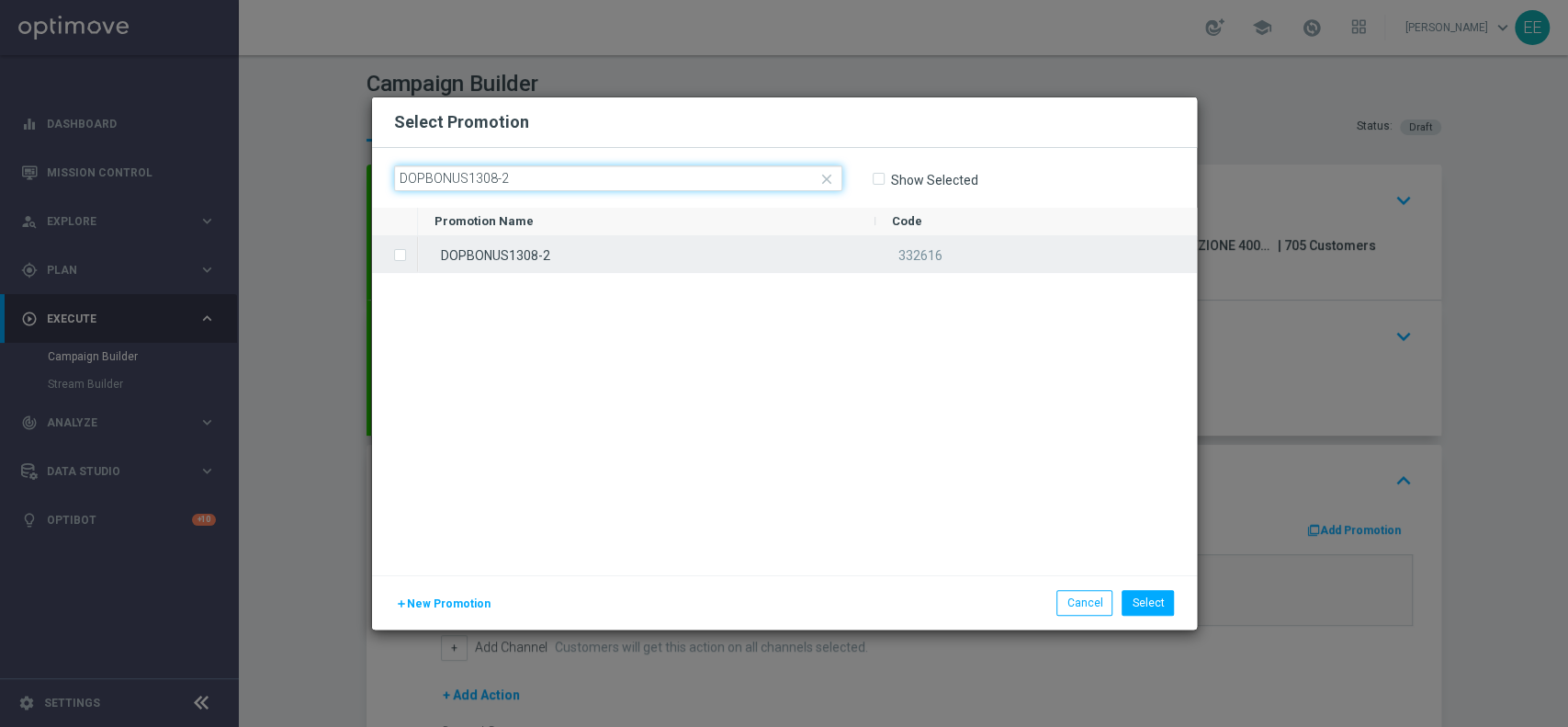
type input "DOPBONUS1308-2"
click at [578, 258] on div "DOPBONUS1308-2" at bounding box center [646, 253] width 457 height 36
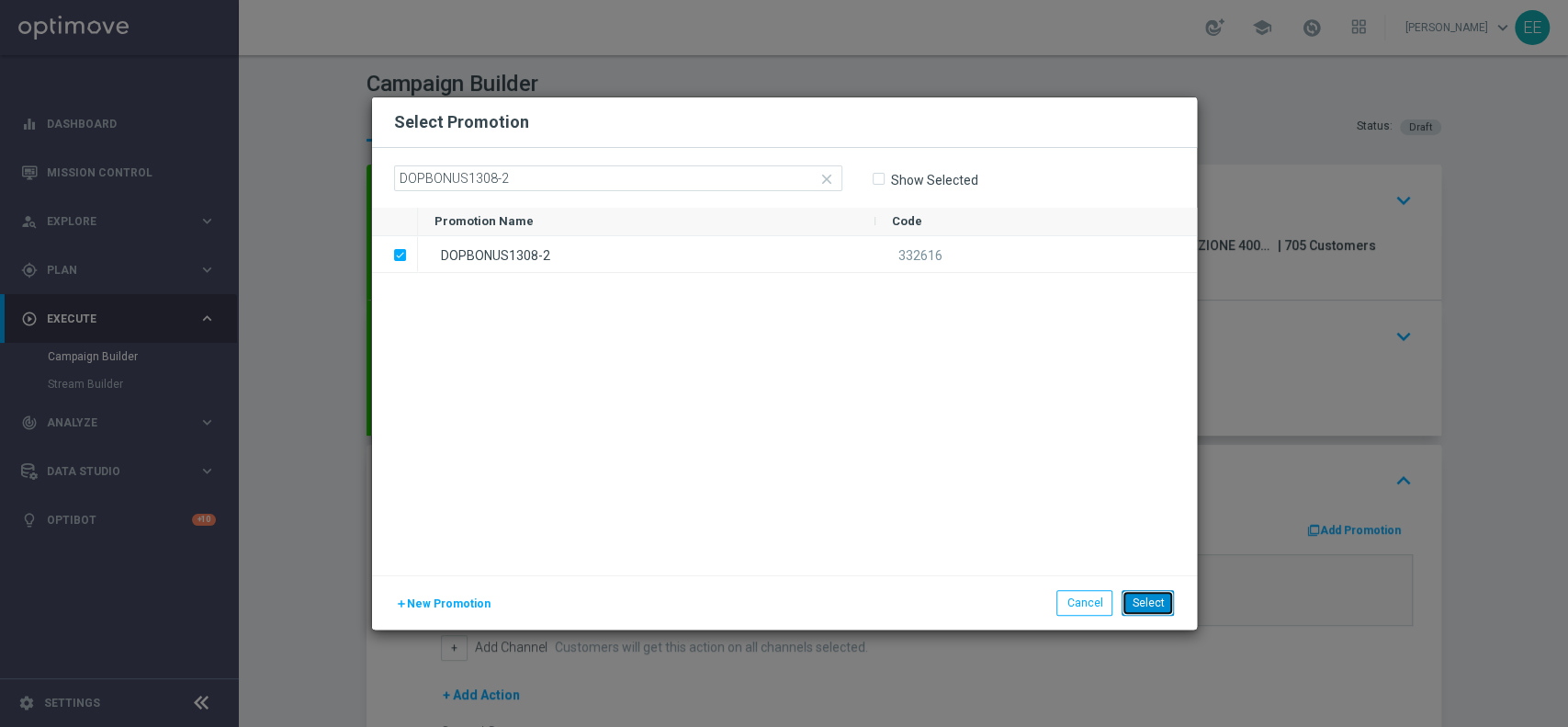
click at [1147, 596] on button "Select" at bounding box center [1147, 603] width 52 height 26
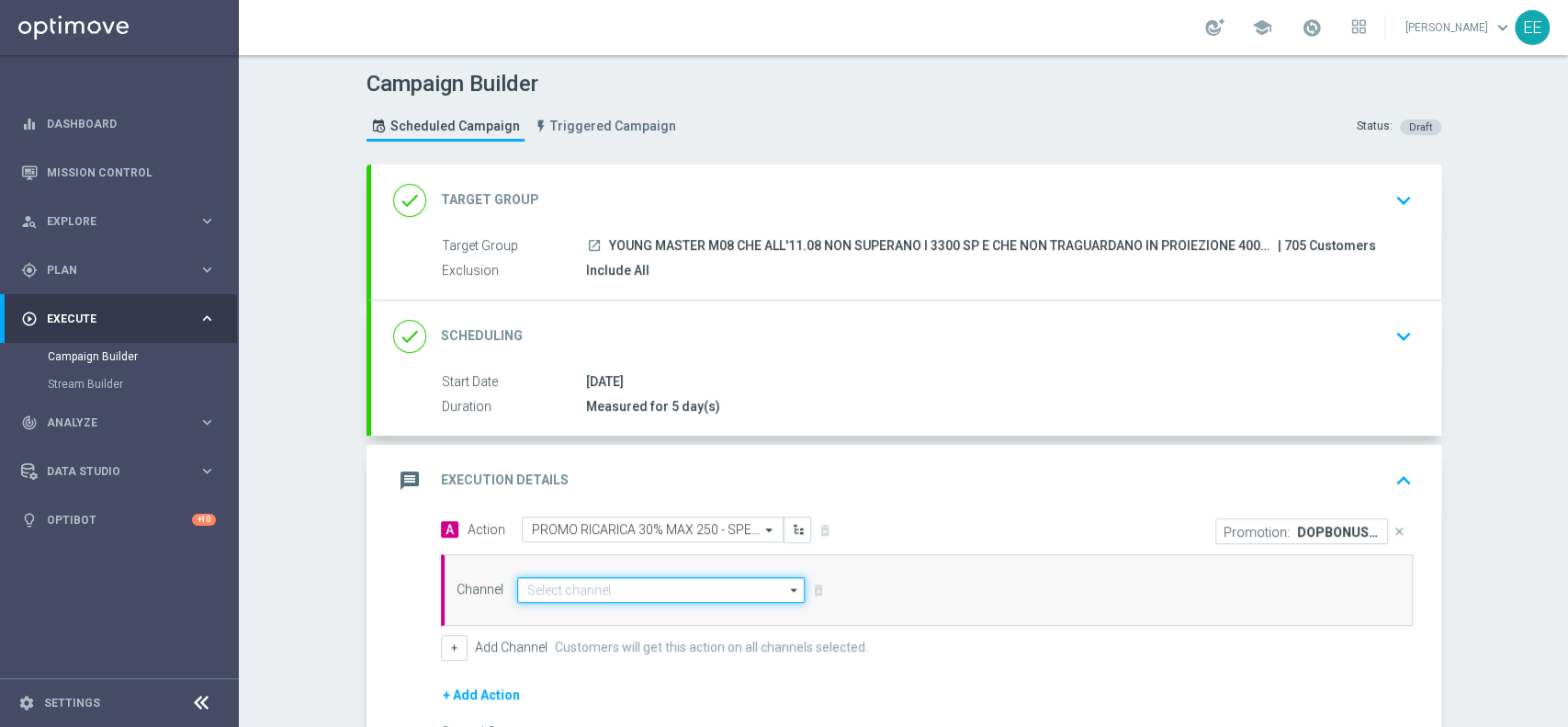
click at [584, 592] on input at bounding box center [661, 589] width 289 height 26
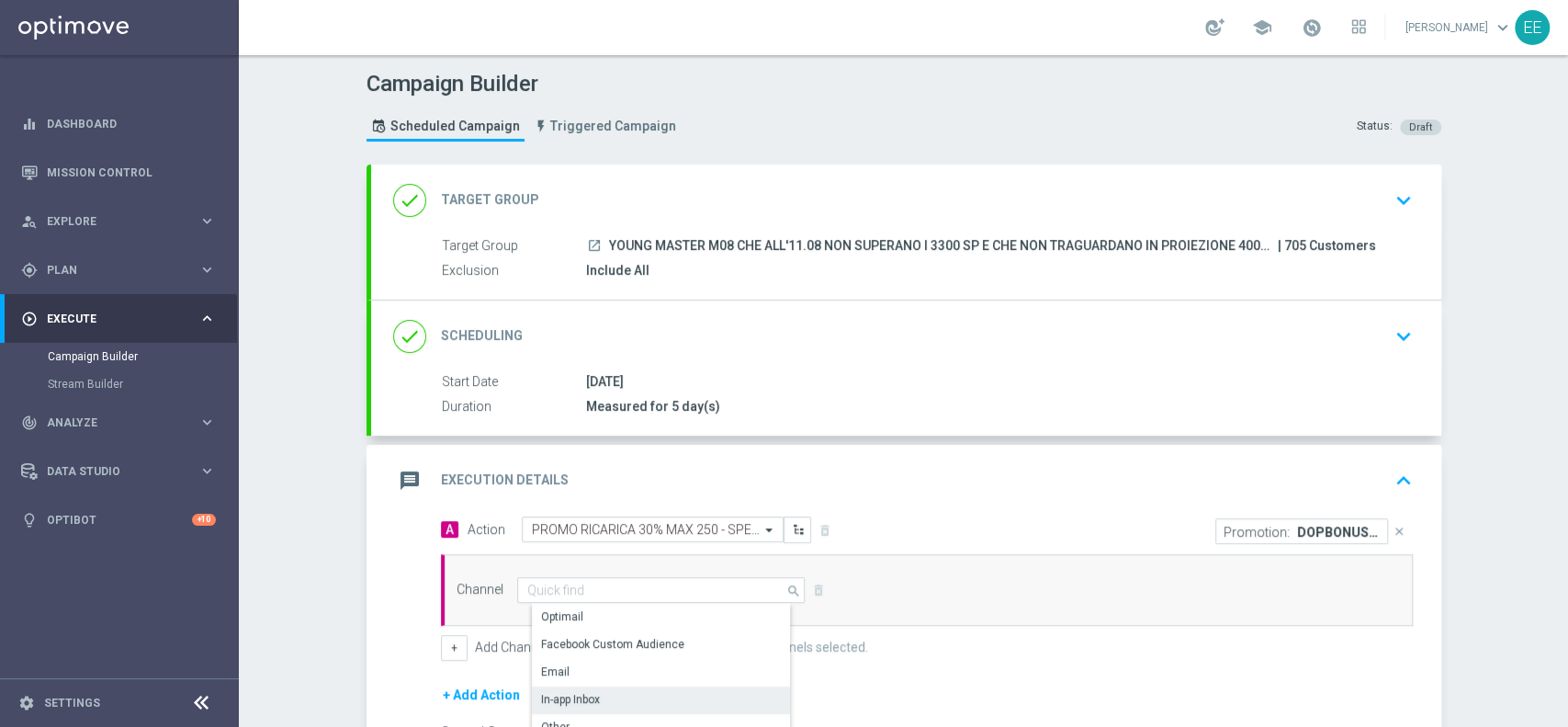
click at [593, 689] on div "In-app Inbox" at bounding box center [668, 699] width 273 height 26
type input "In-app Inbox"
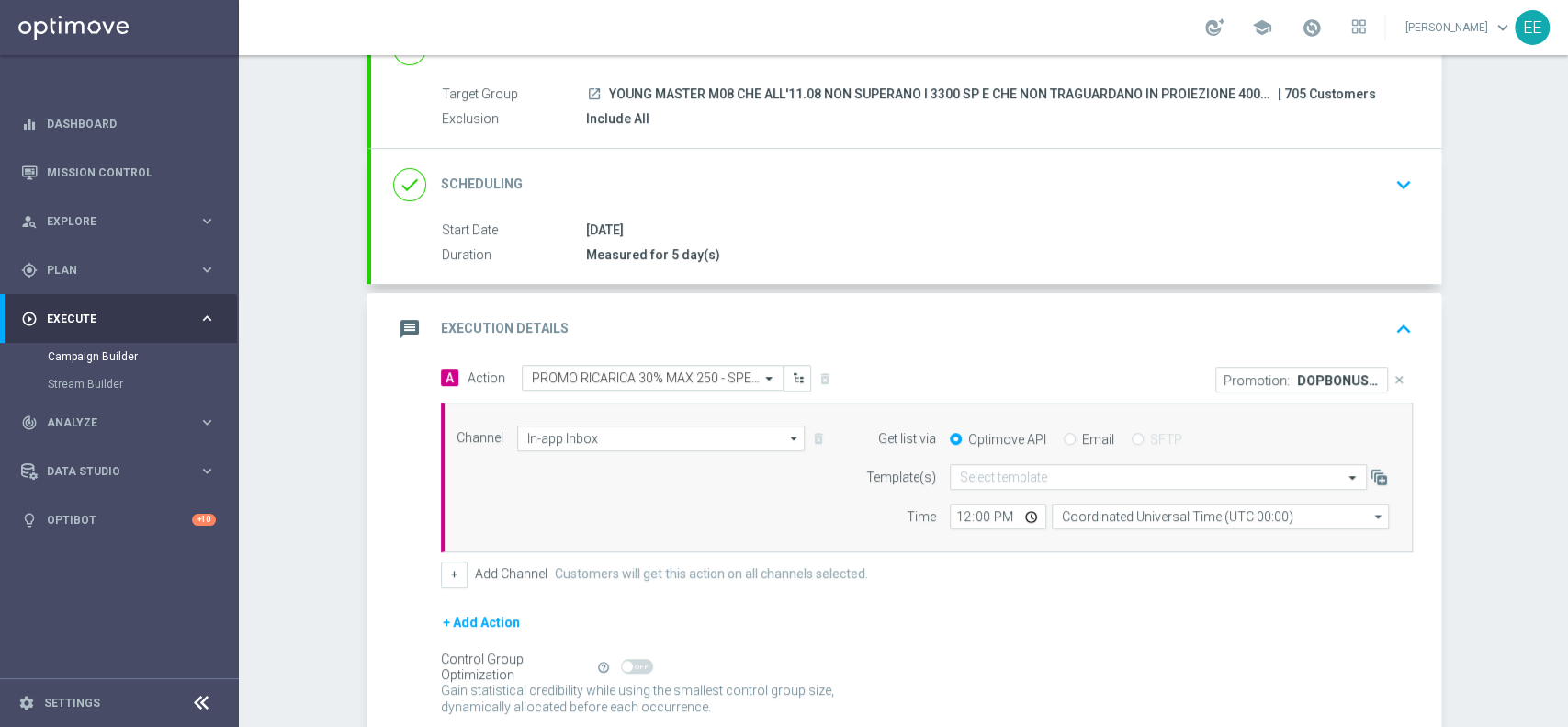
scroll to position [158, 0]
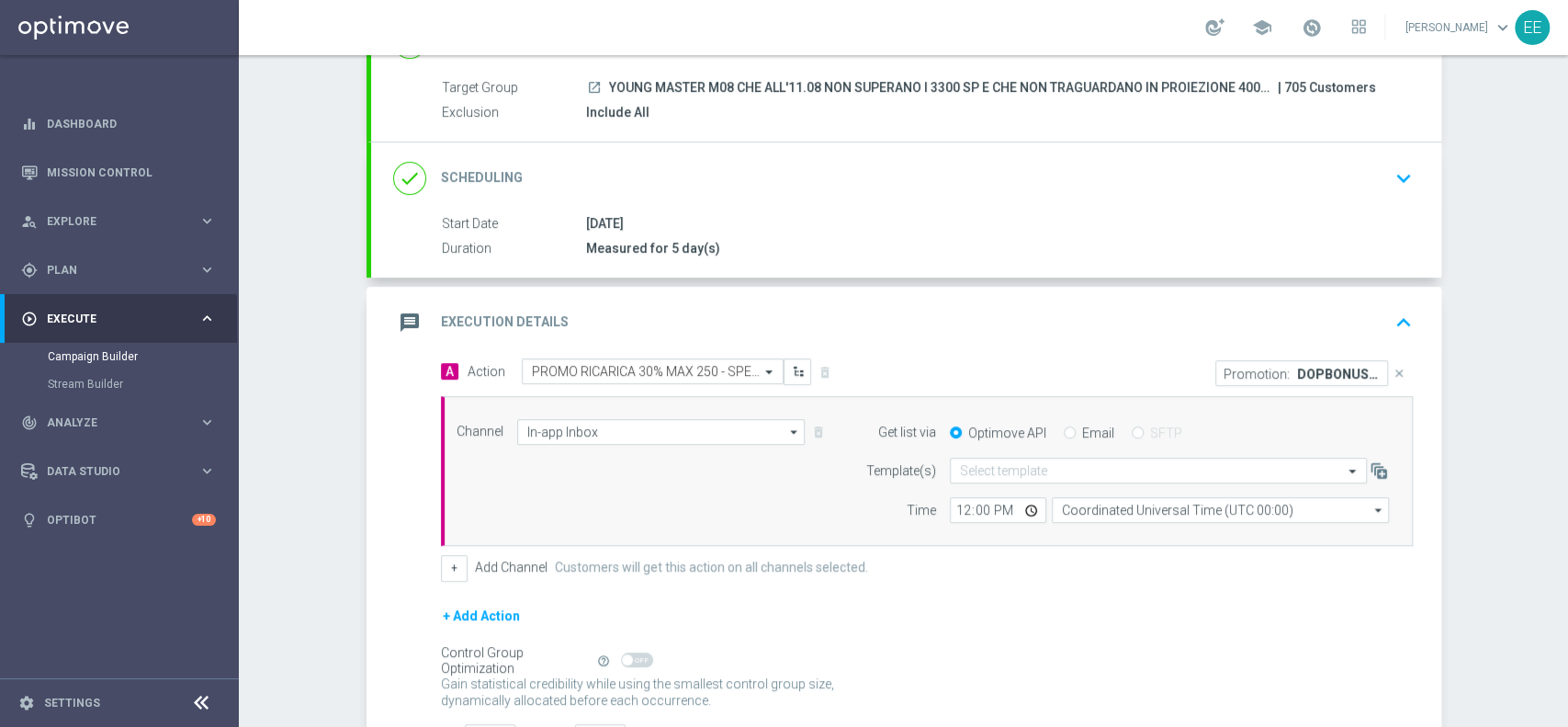
click at [1064, 428] on input "Email" at bounding box center [1069, 434] width 12 height 12
radio input "true"
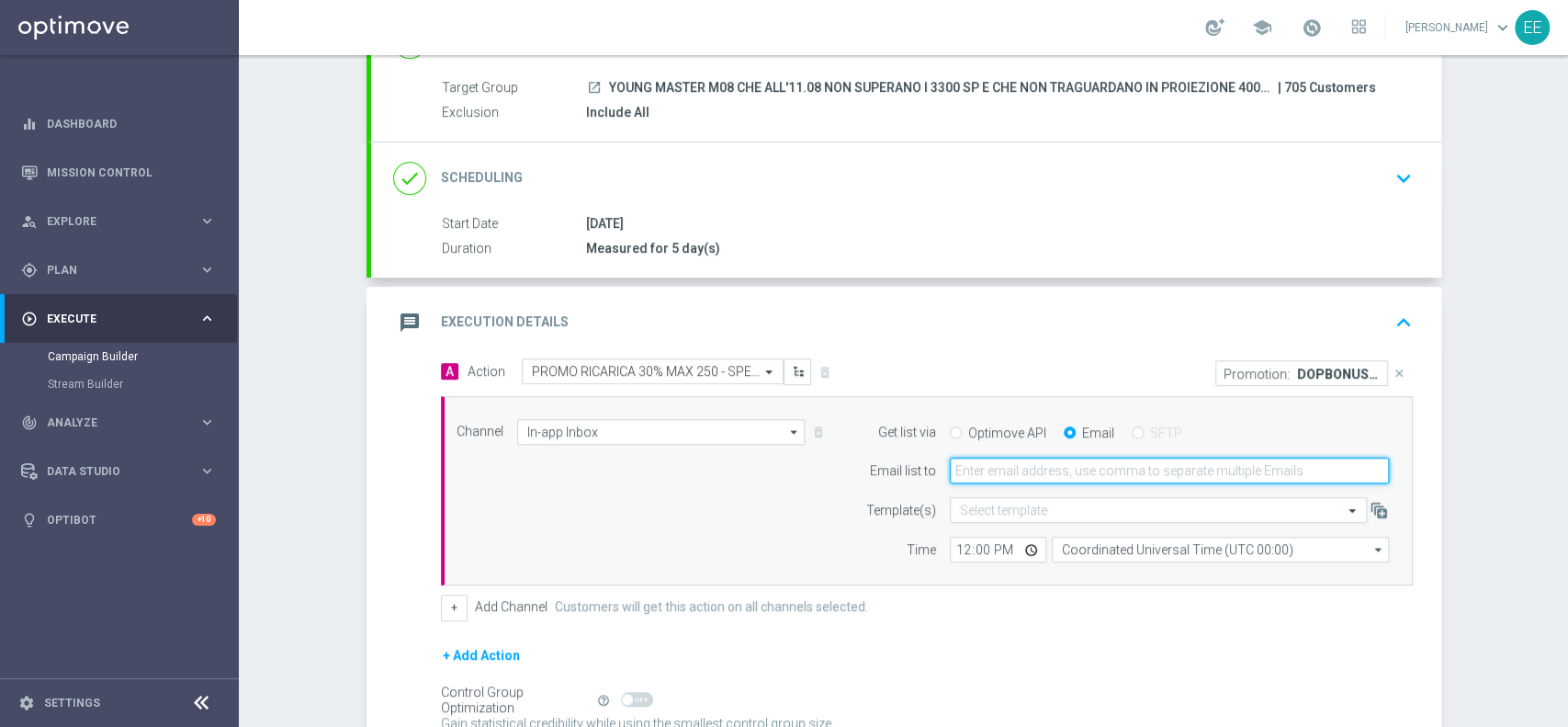
click at [1075, 458] on input "email" at bounding box center [1170, 470] width 439 height 26
type input "[PERSON_NAME][EMAIL_ADDRESS][DOMAIN_NAME]"
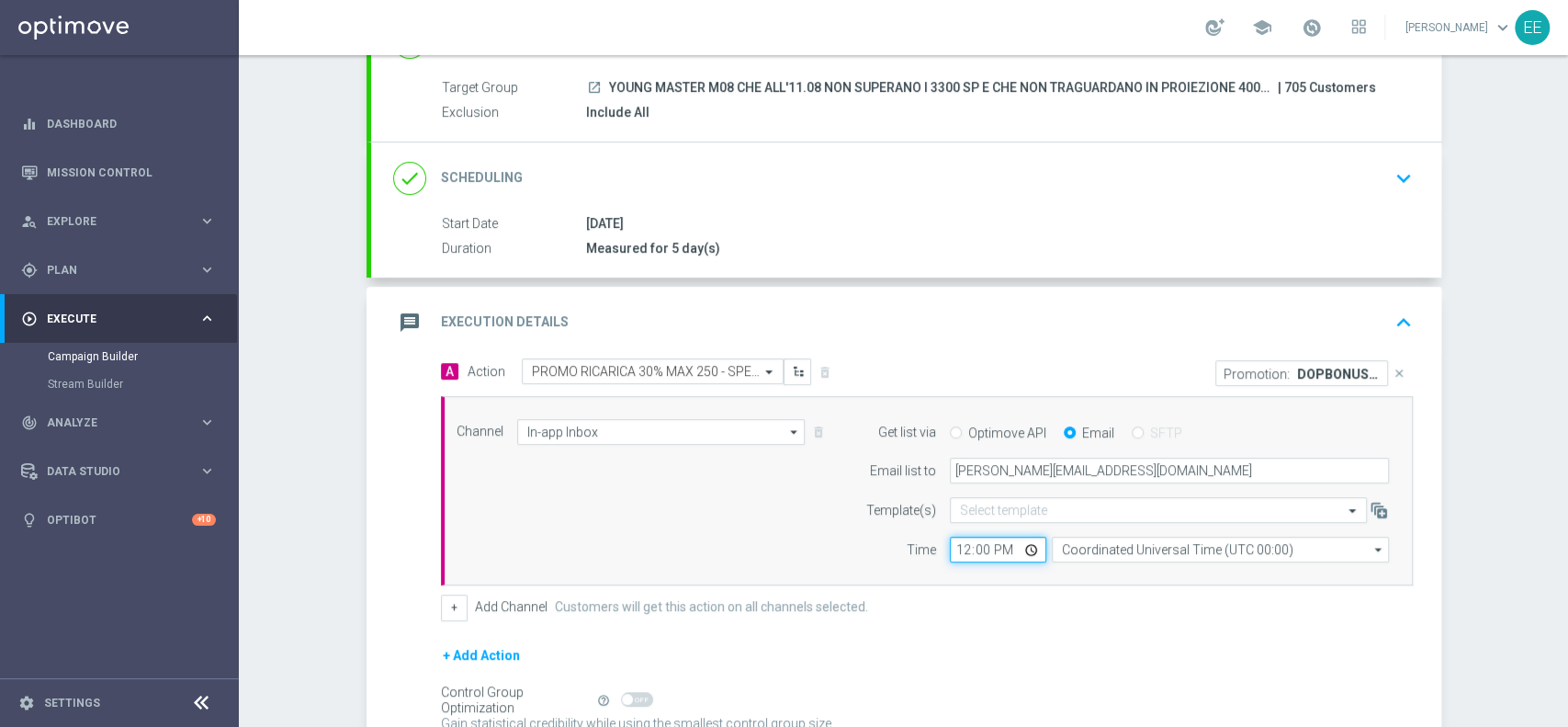
click at [954, 548] on input "12:00" at bounding box center [998, 549] width 96 height 26
type input "17:00"
click at [1009, 651] on div "+ Add Action" at bounding box center [927, 667] width 972 height 46
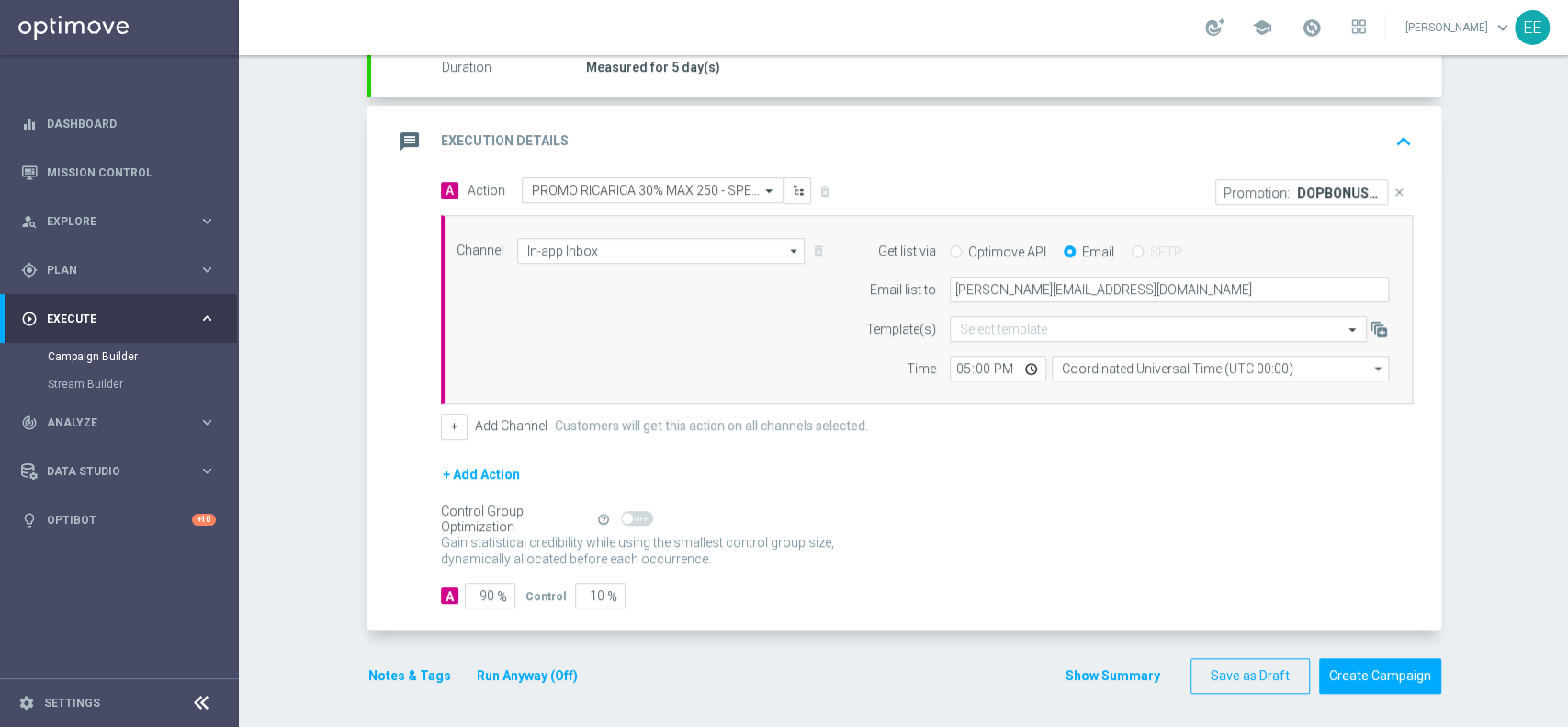
click at [394, 684] on button "Notes & Tags" at bounding box center [410, 676] width 87 height 23
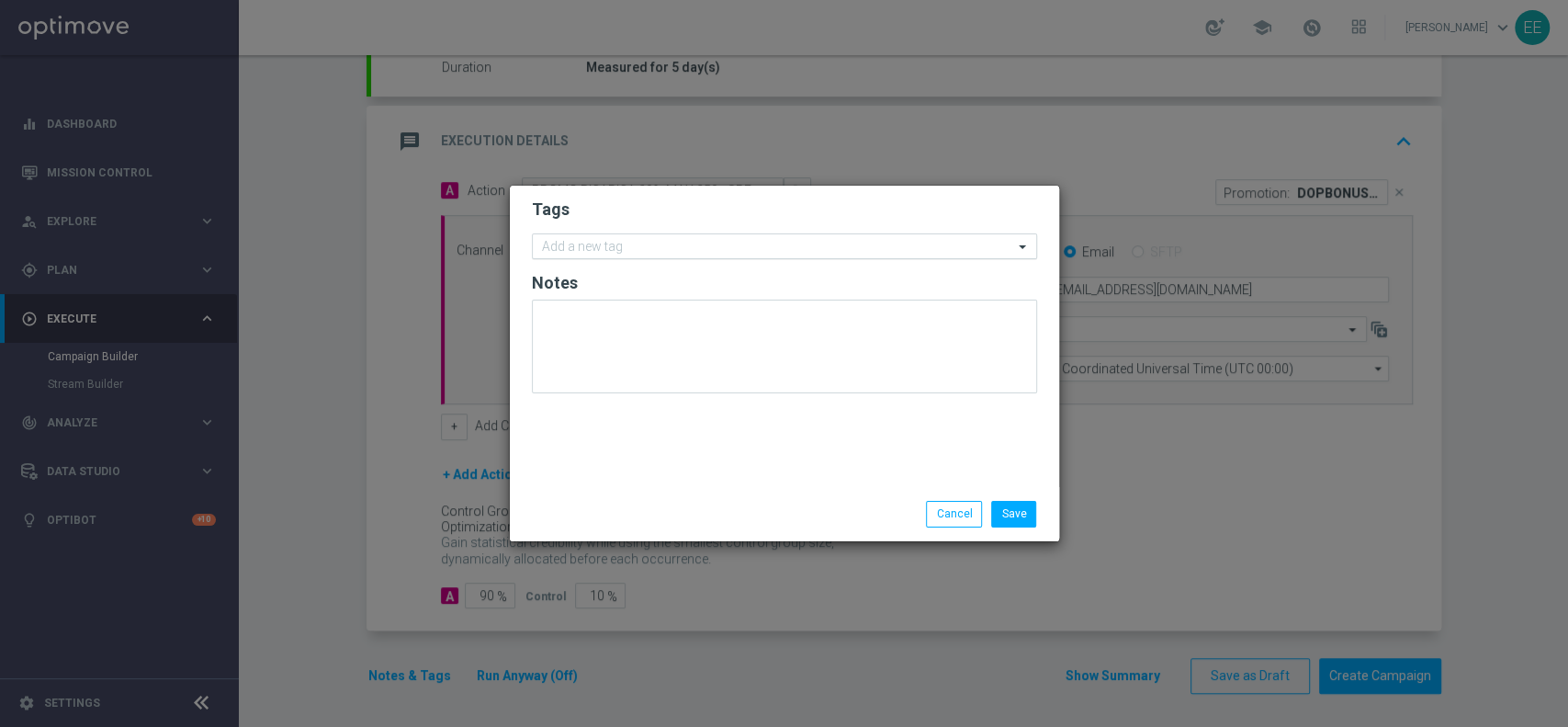
click at [700, 238] on div "Add a new tag" at bounding box center [772, 247] width 480 height 23
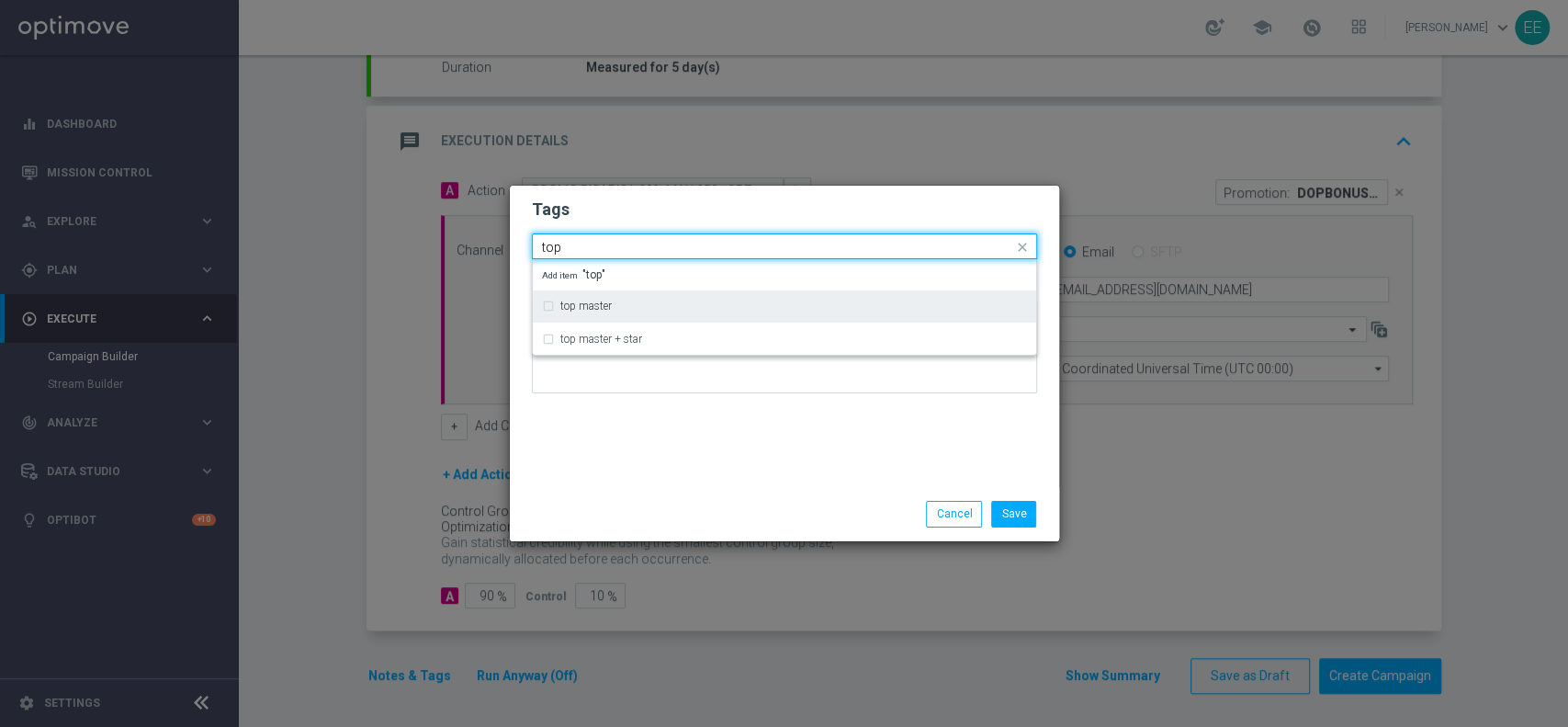
type input "top"
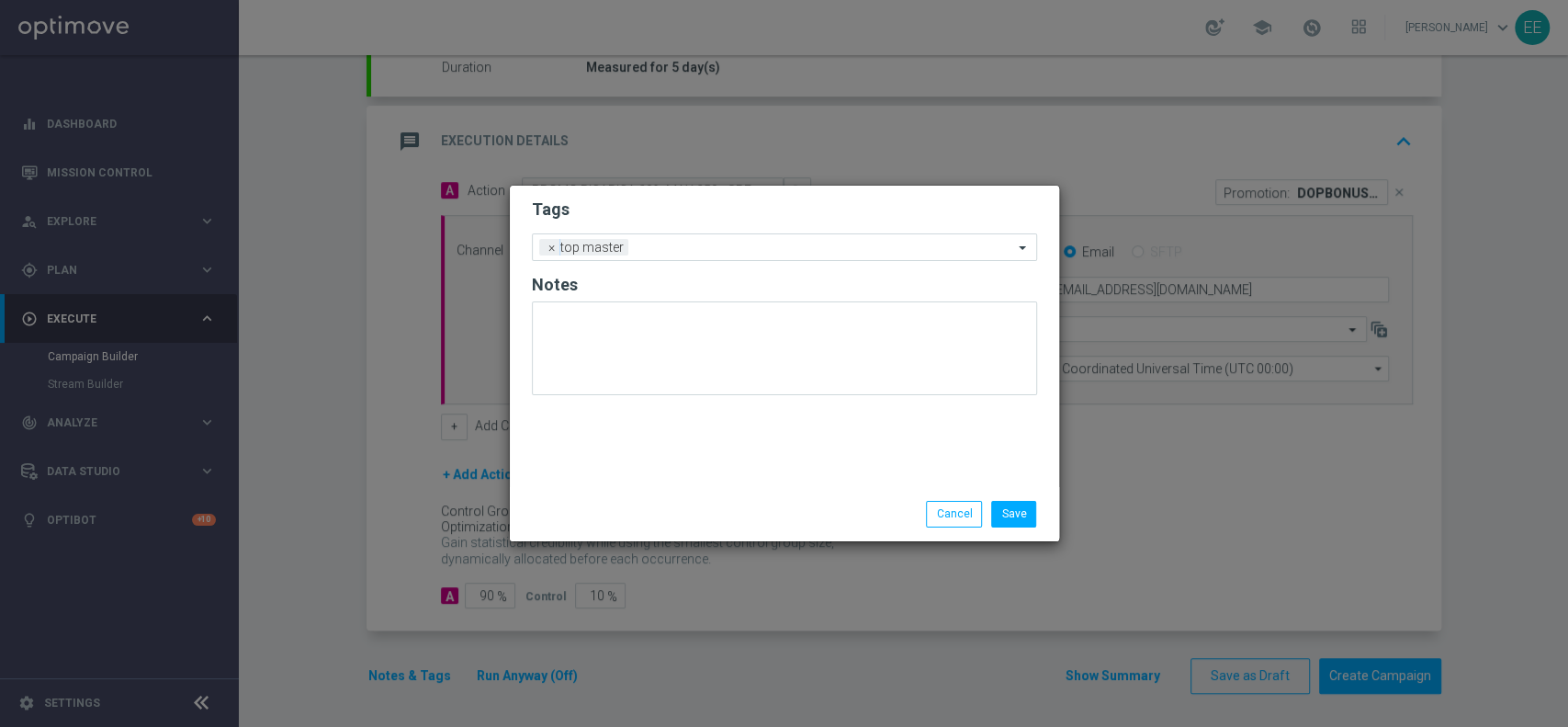
click at [696, 219] on h2 "Tags" at bounding box center [784, 209] width 505 height 22
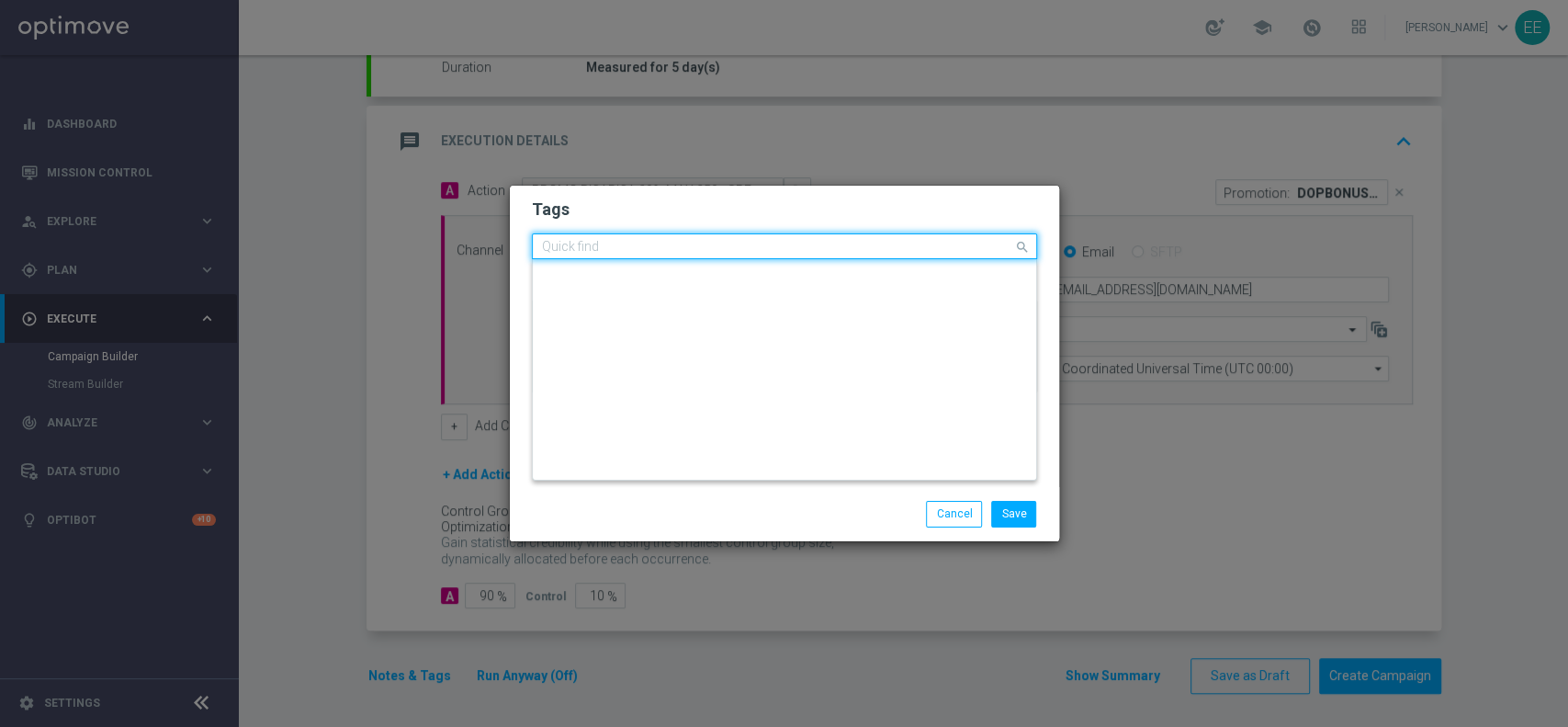
click at [741, 235] on div "Quick find × top master" at bounding box center [772, 247] width 480 height 23
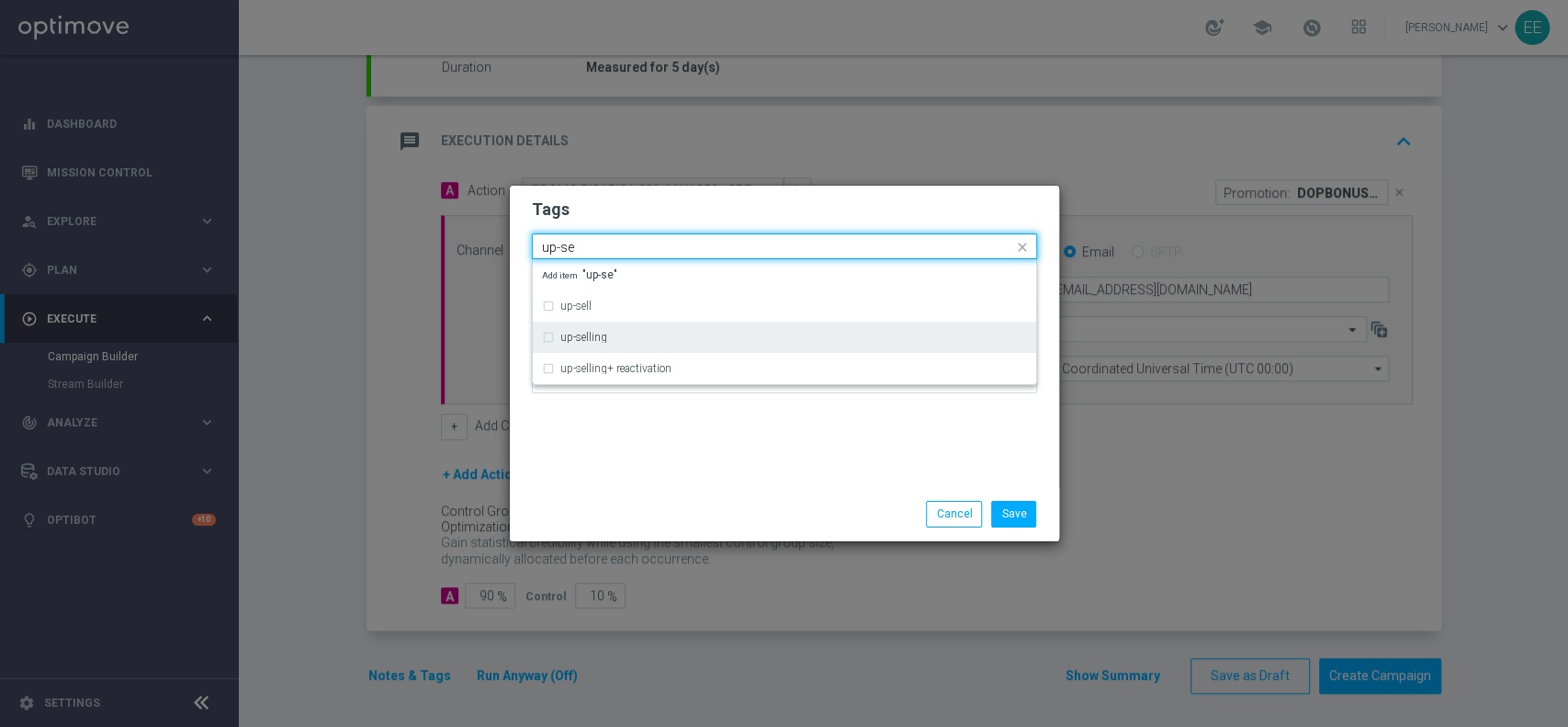
click at [633, 329] on div "up-selling" at bounding box center [784, 337] width 485 height 30
type input "up-se"
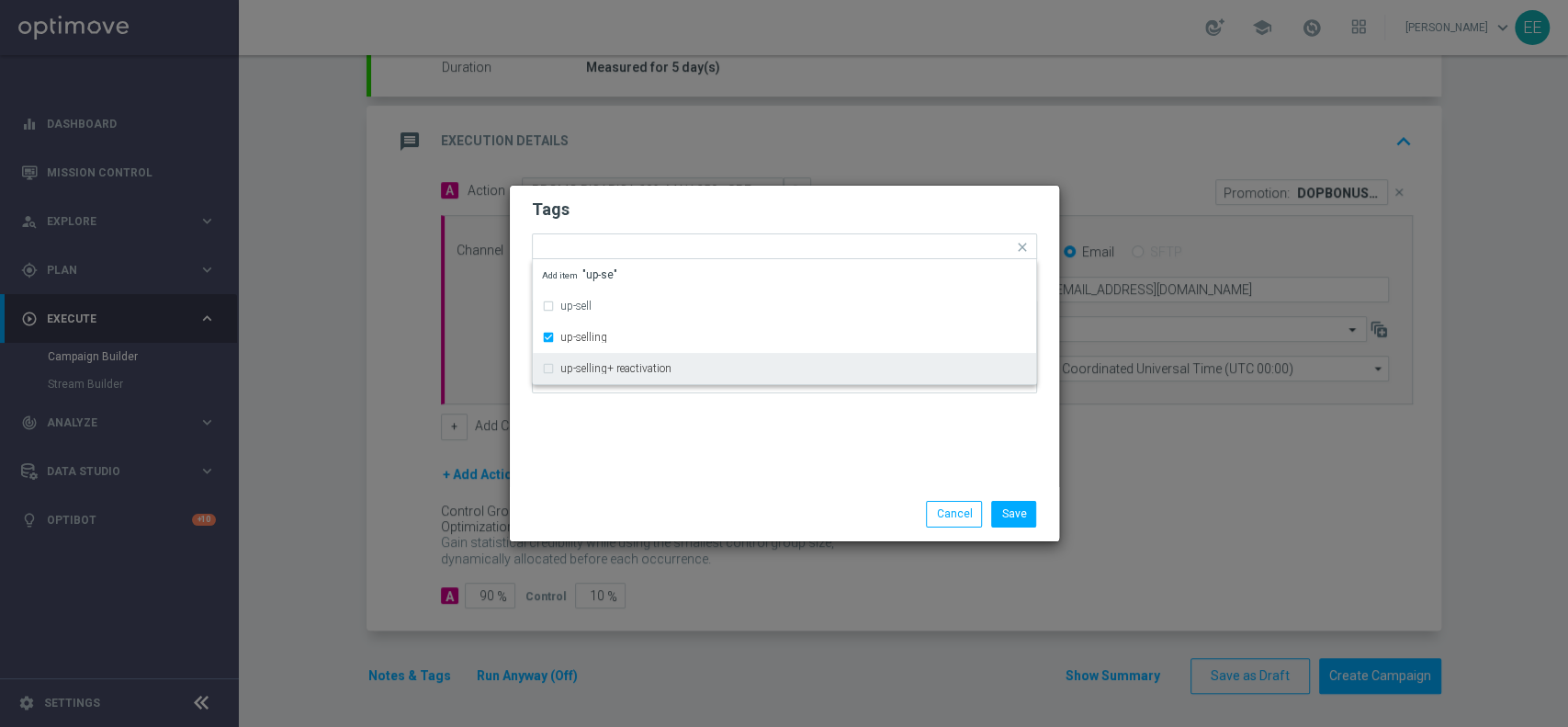
click at [698, 467] on div "Tags Quick find × top master × up-selling up-sell up-selling up-selling+ reacti…" at bounding box center [784, 336] width 550 height 301
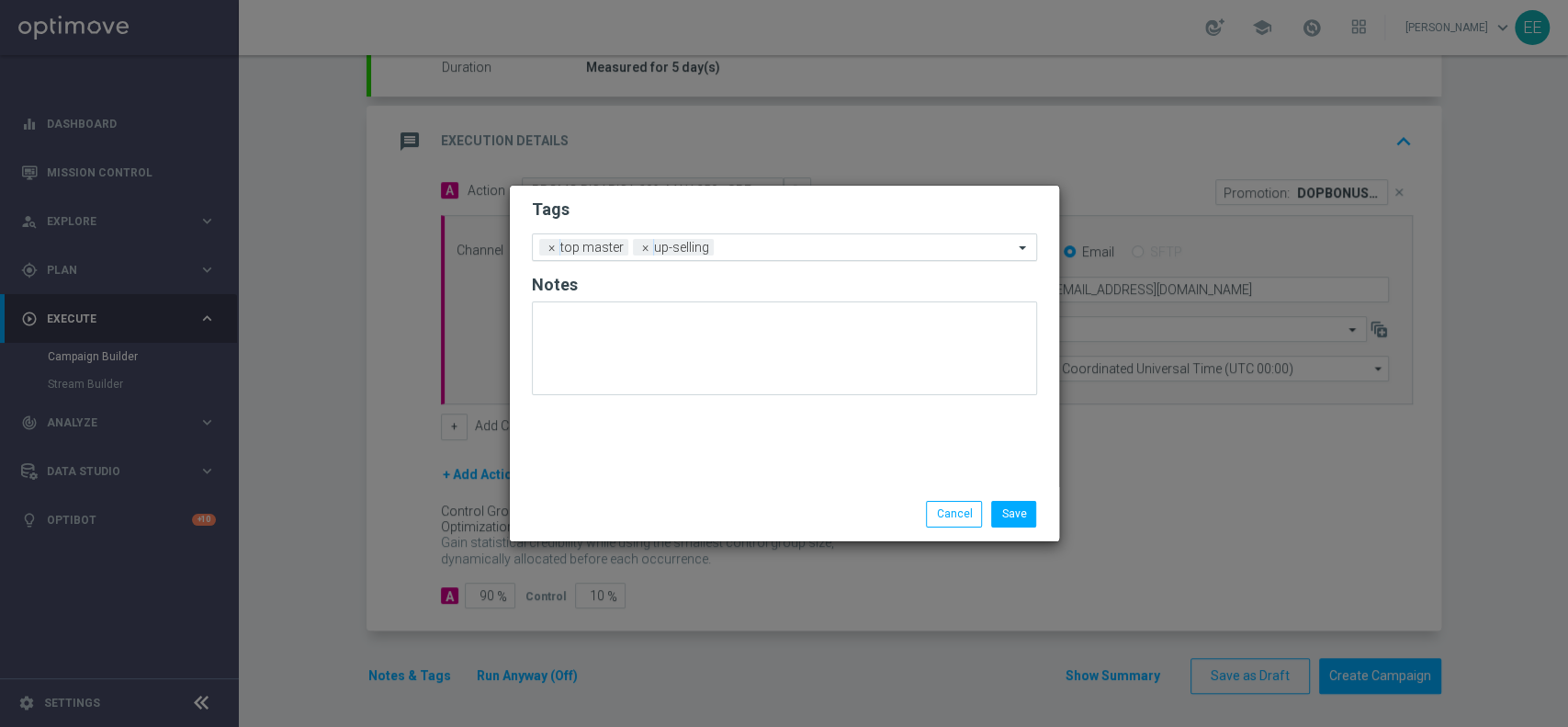
click at [782, 257] on div at bounding box center [865, 249] width 295 height 18
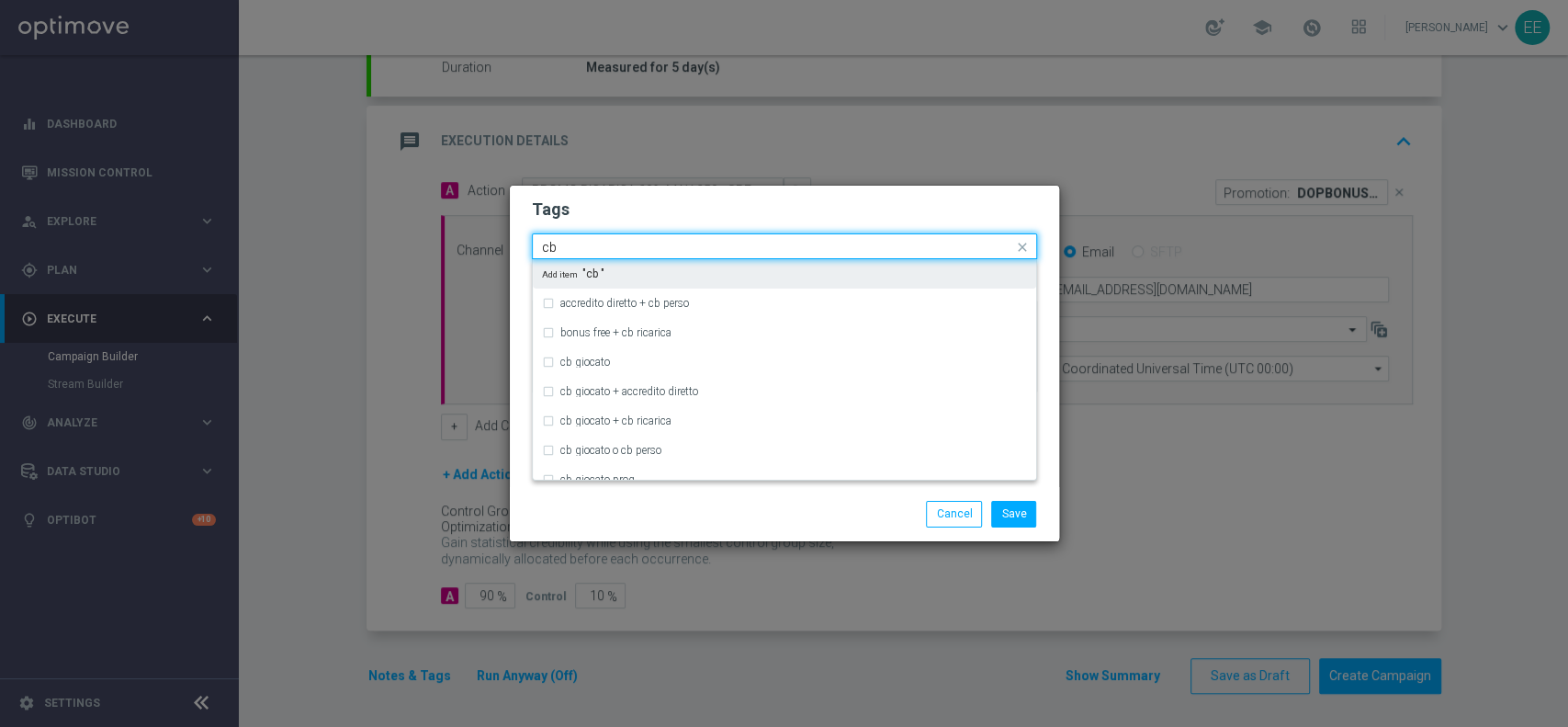
type input "c"
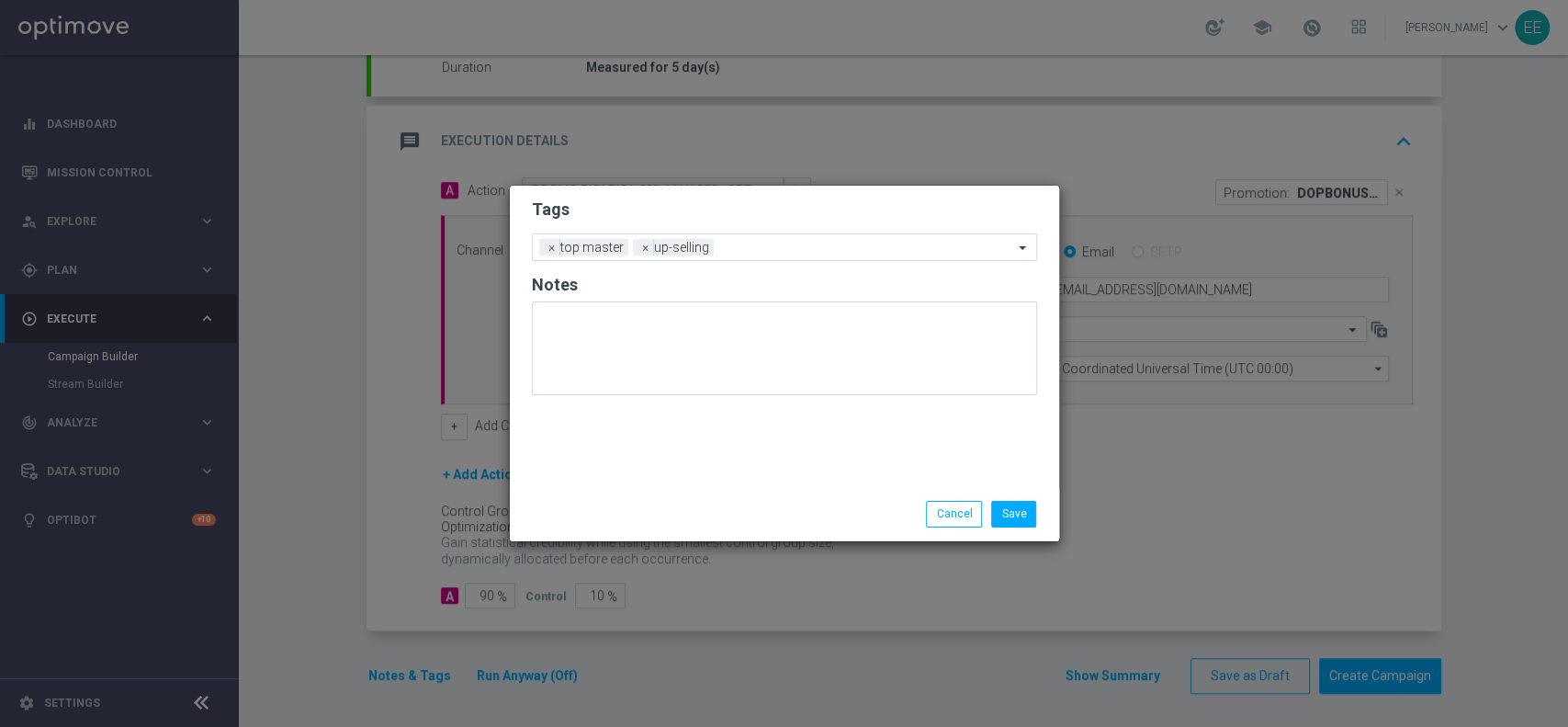
click at [753, 194] on form "Tags Add a new tag × top master × up-selling Notes" at bounding box center [784, 300] width 505 height 215
click at [757, 245] on input "text" at bounding box center [866, 248] width 292 height 15
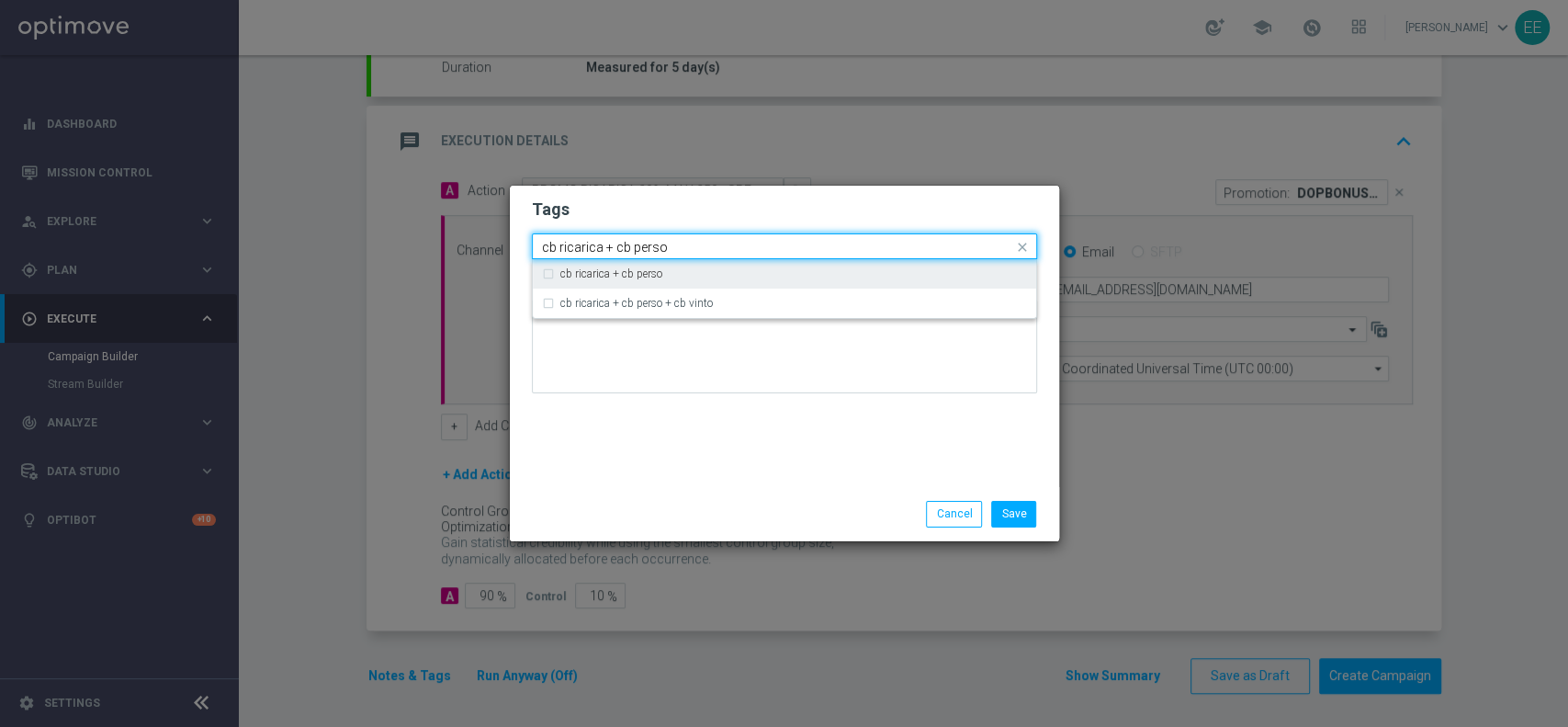
click at [702, 269] on div "cb ricarica + cb perso" at bounding box center [793, 273] width 467 height 11
type input "cb ricarica + cb perso"
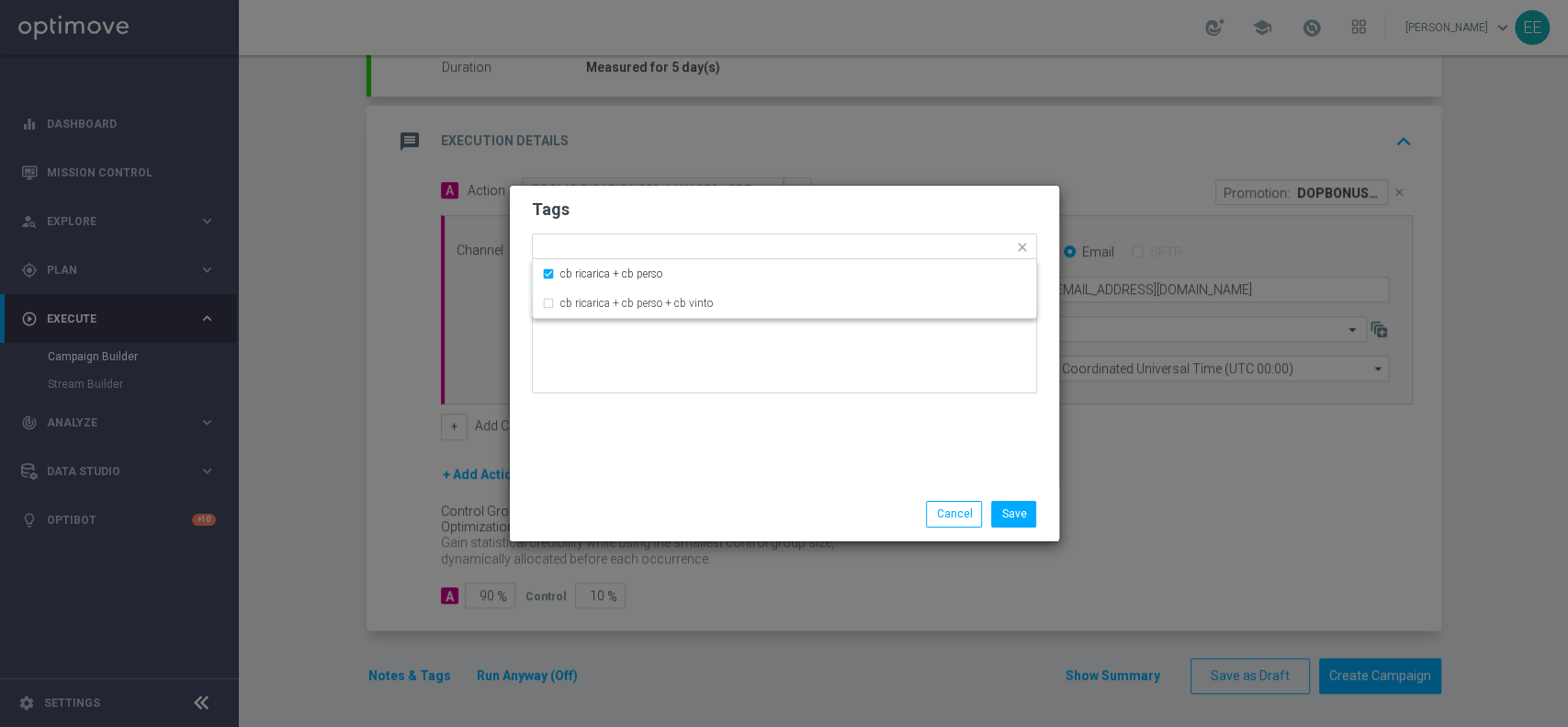
click at [825, 208] on h2 "Tags" at bounding box center [784, 209] width 505 height 22
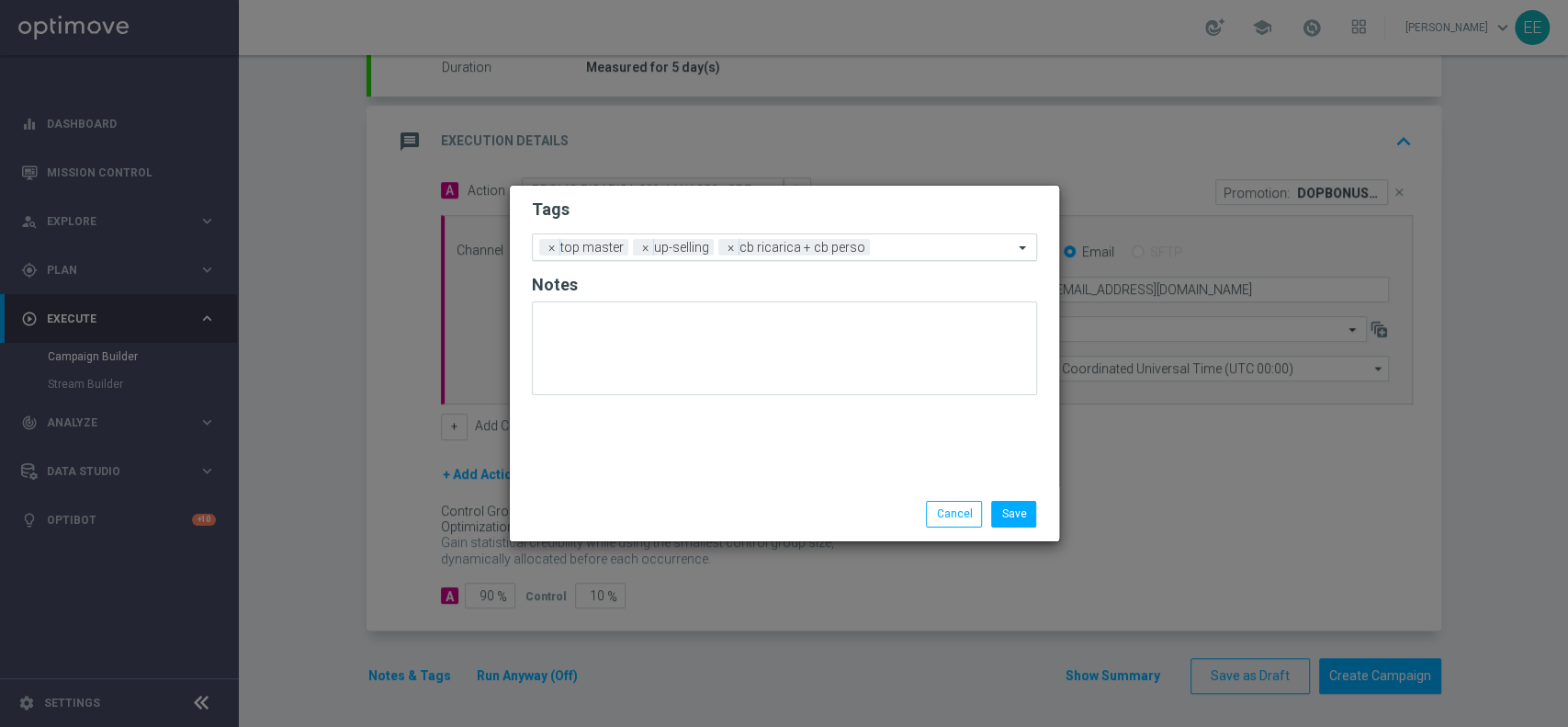
click at [921, 248] on input "text" at bounding box center [944, 248] width 136 height 15
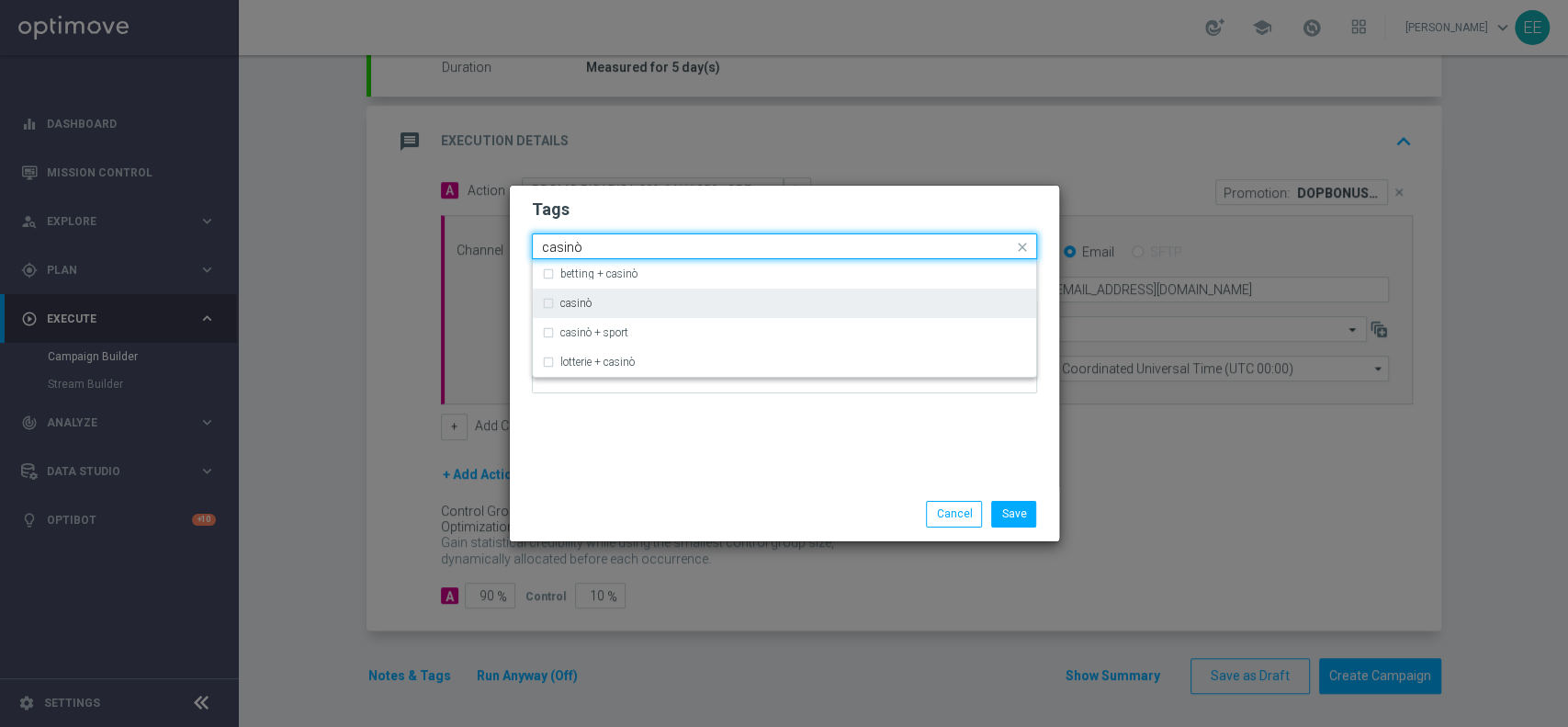
click at [764, 299] on div "casinò" at bounding box center [793, 302] width 467 height 11
type input "casinò"
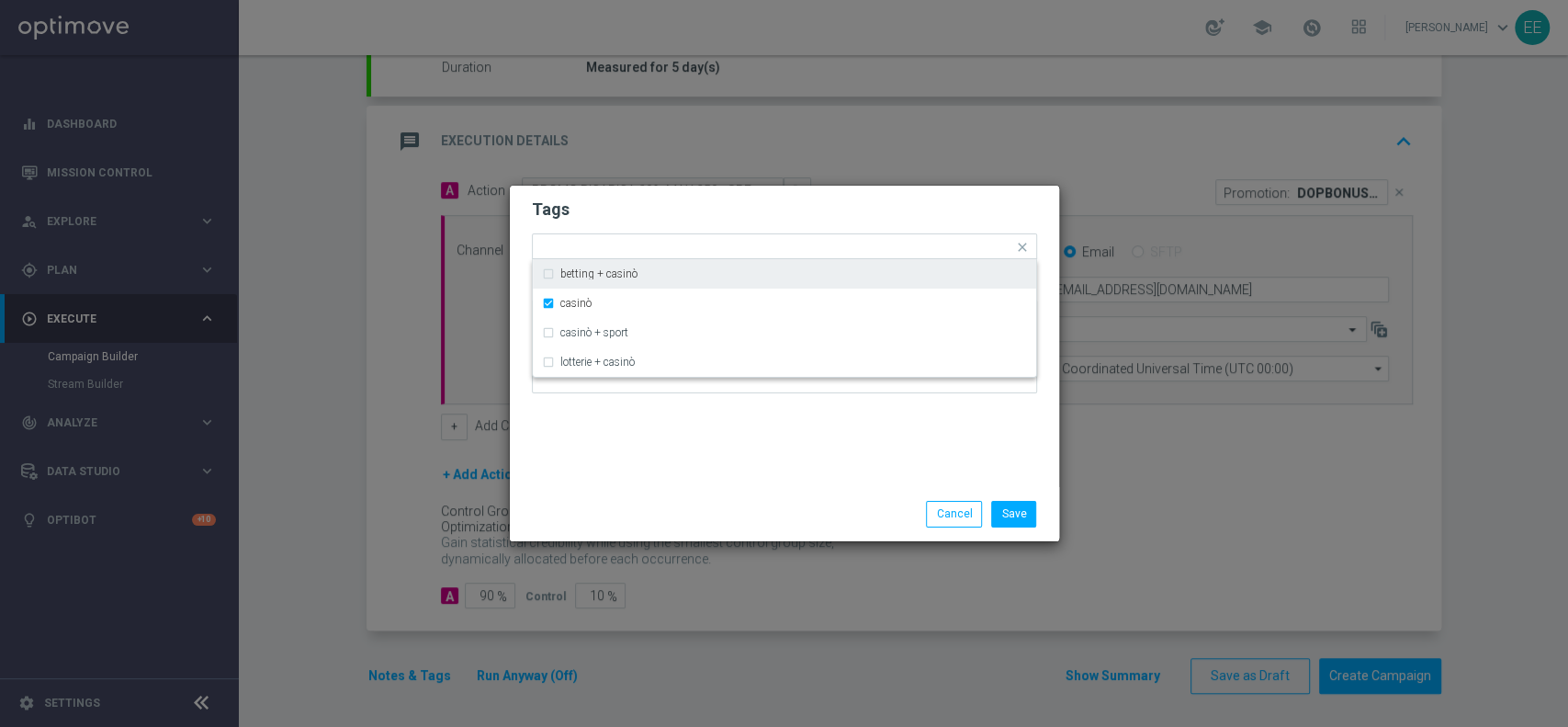
click at [885, 222] on form "Tags Quick find × top master × up-selling × cb ricarica + [PERSON_NAME] × casin…" at bounding box center [784, 299] width 505 height 213
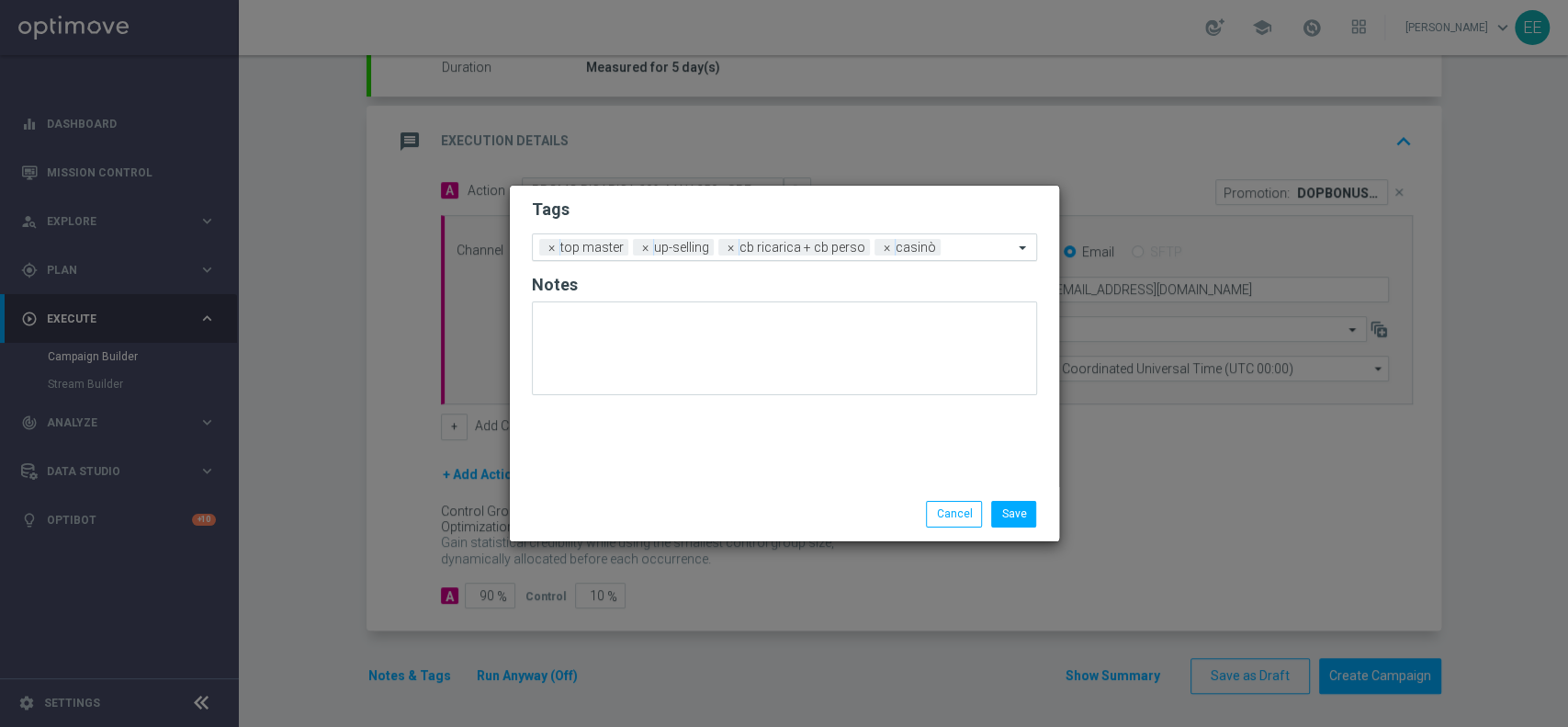
click at [955, 247] on input "text" at bounding box center [981, 248] width 65 height 15
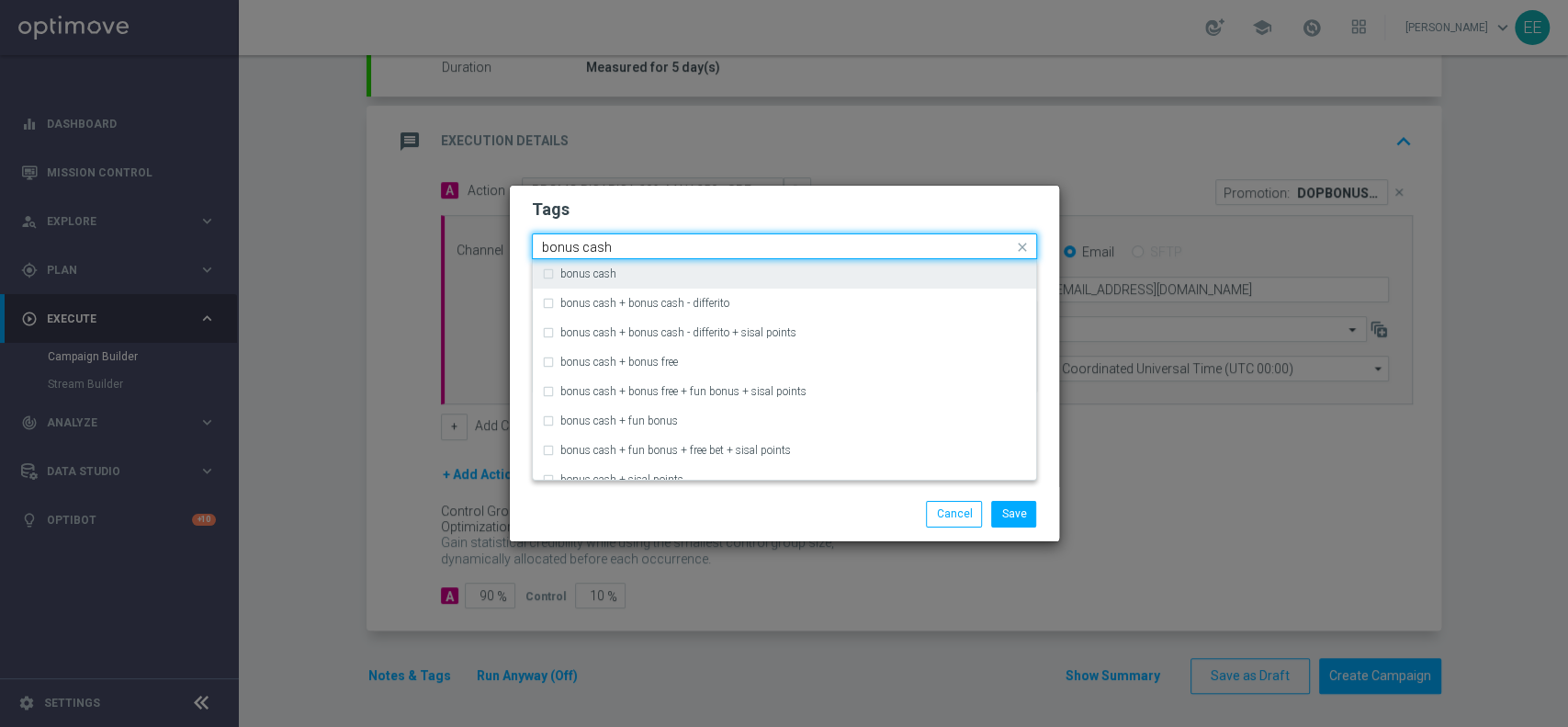
click at [869, 271] on div "bonus cash" at bounding box center [793, 273] width 467 height 11
type input "bonus cash"
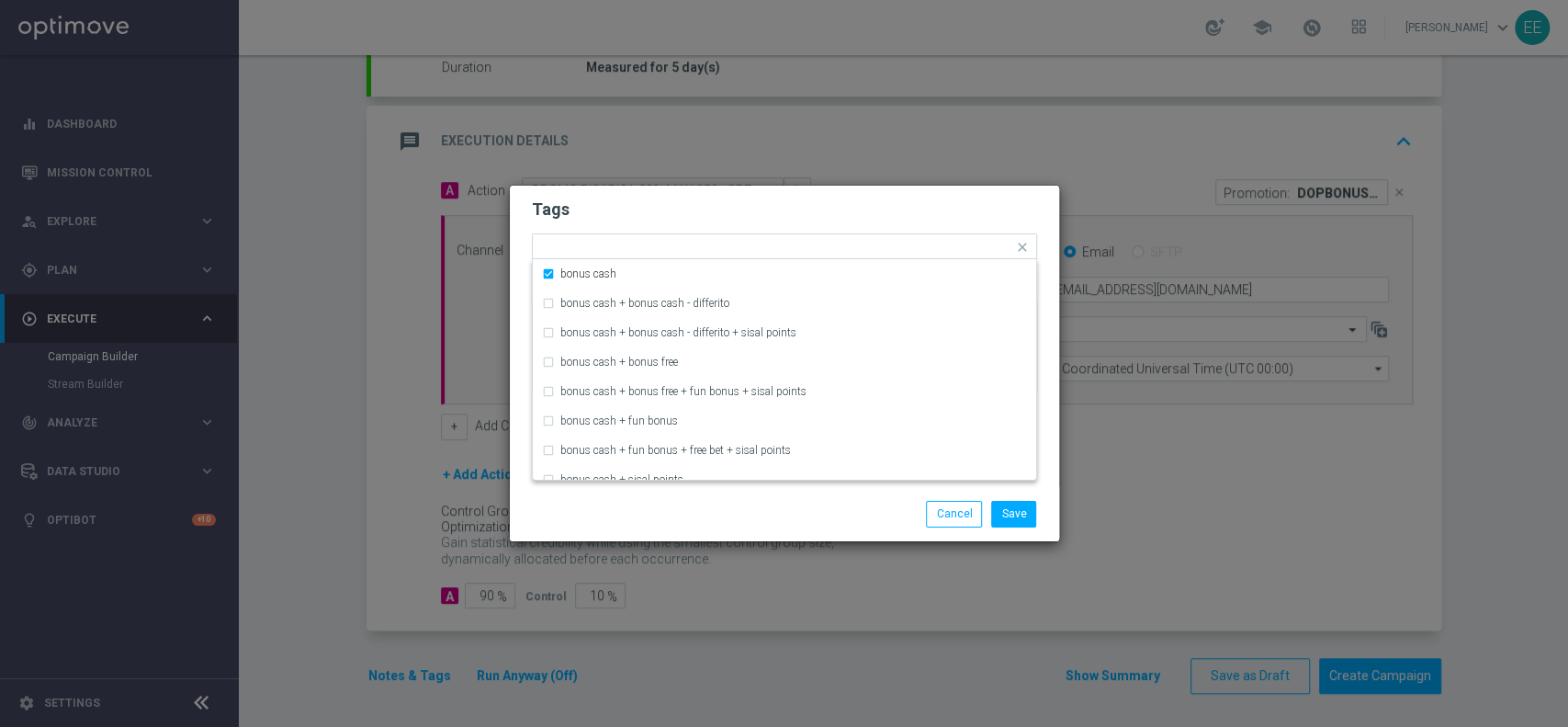
click at [915, 225] on form "Tags Quick find × top master × up-selling × cb ricarica + [PERSON_NAME] × casin…" at bounding box center [784, 299] width 505 height 213
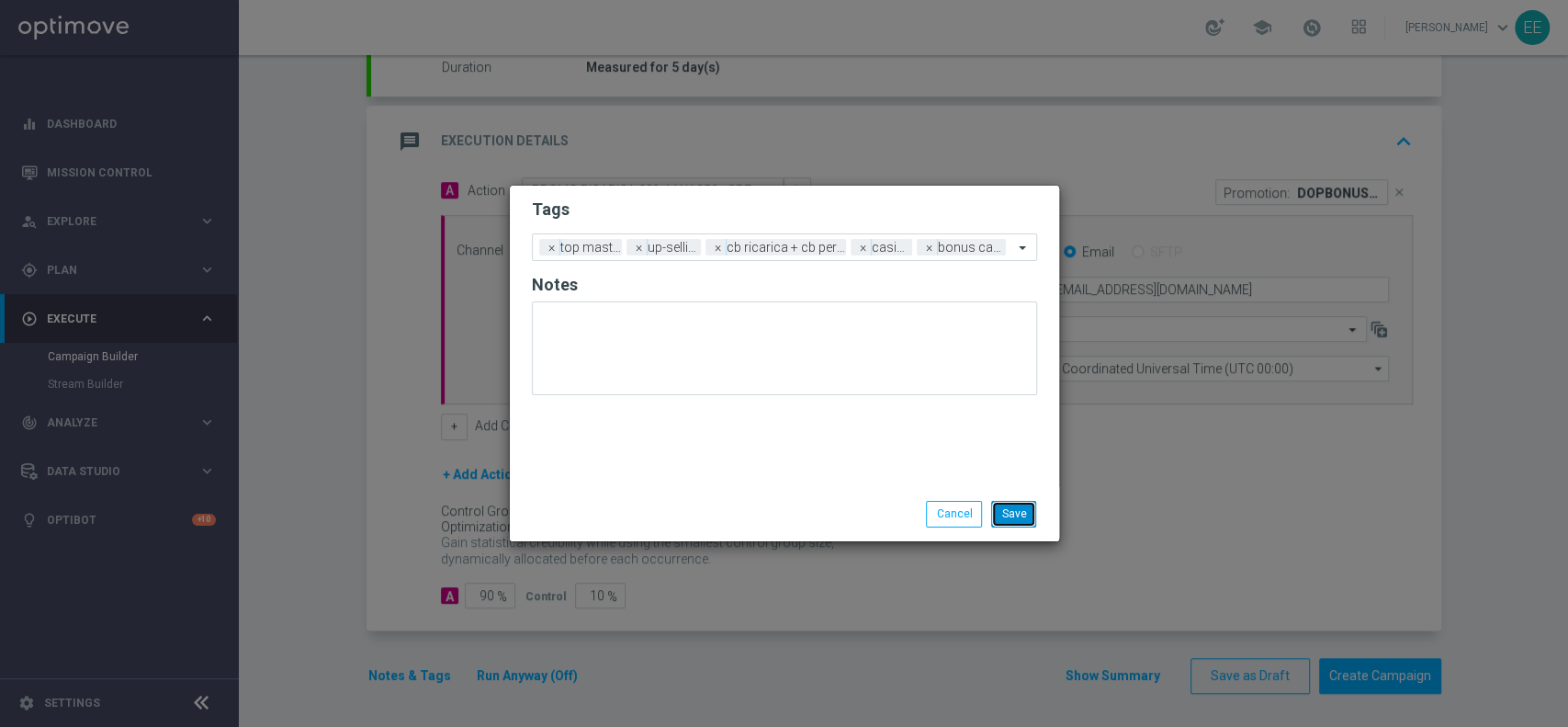
click at [1006, 505] on button "Save" at bounding box center [1014, 513] width 45 height 26
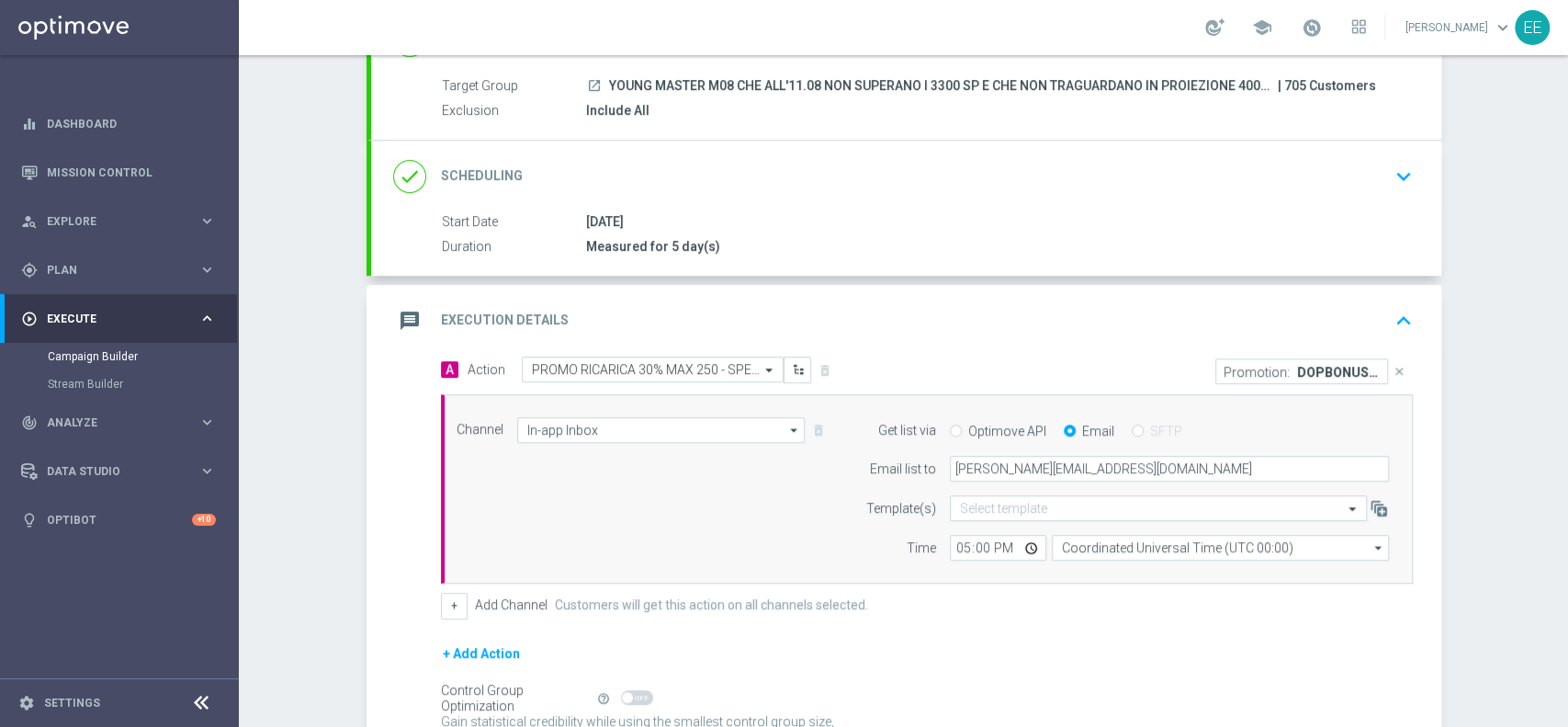
scroll to position [339, 0]
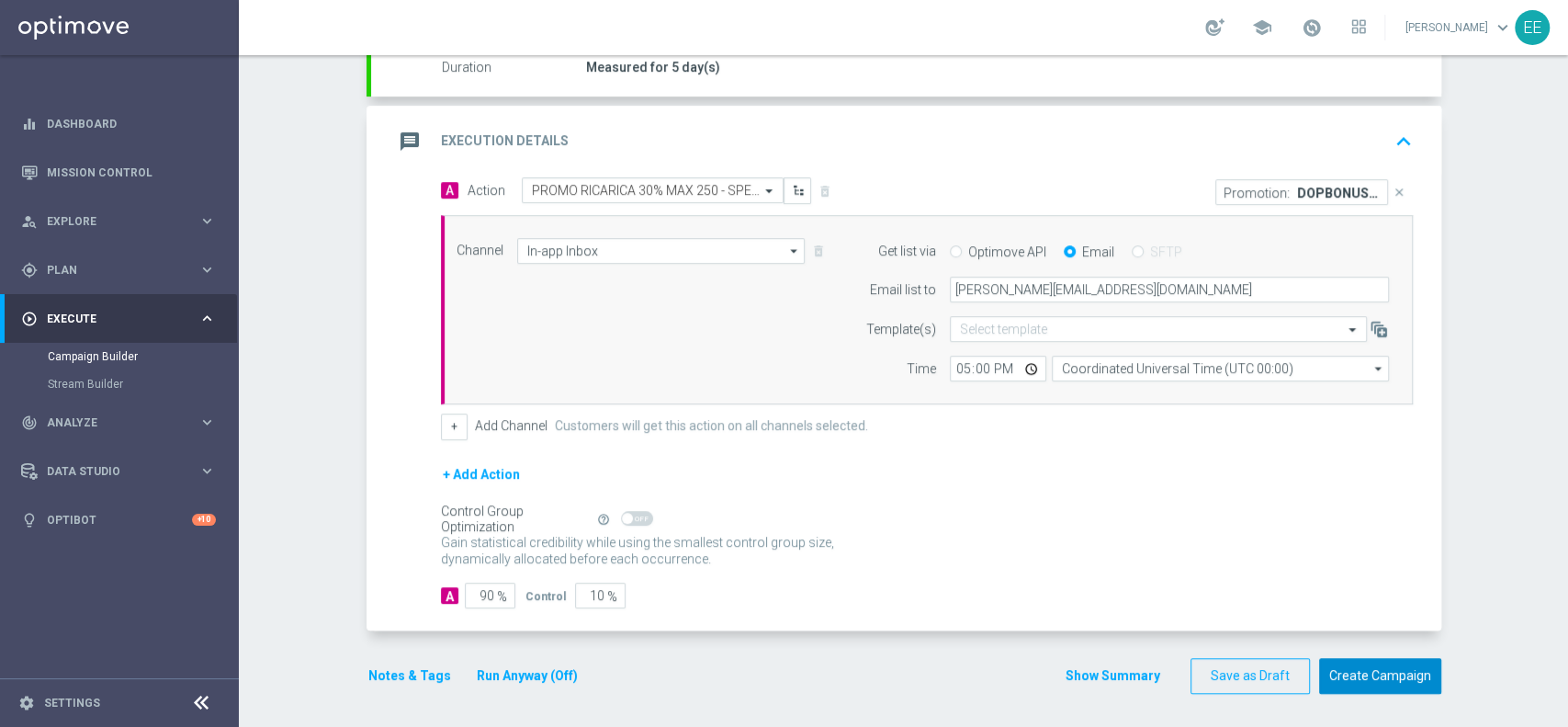
click at [1381, 661] on button "Create Campaign" at bounding box center [1379, 675] width 122 height 36
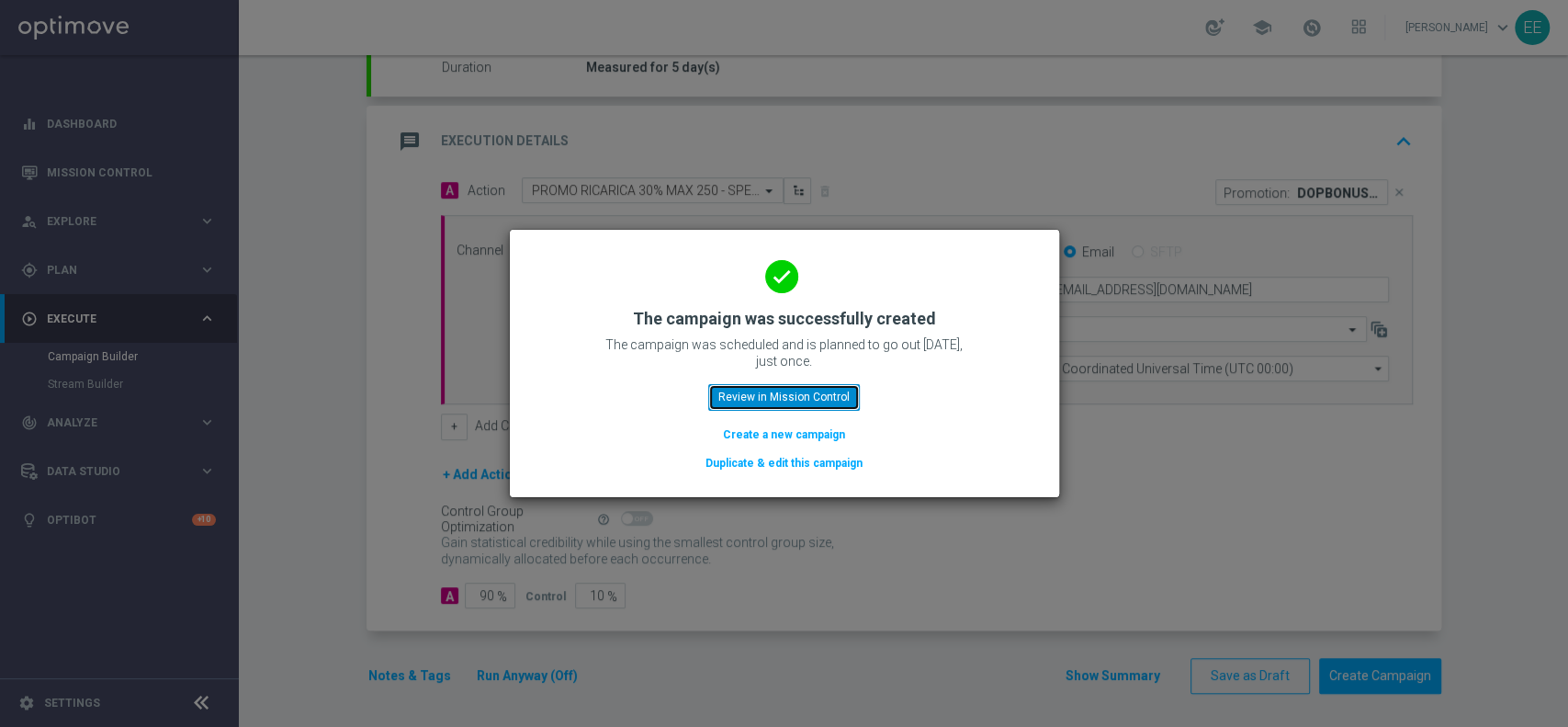
click at [792, 392] on button "Review in Mission Control" at bounding box center [784, 397] width 151 height 26
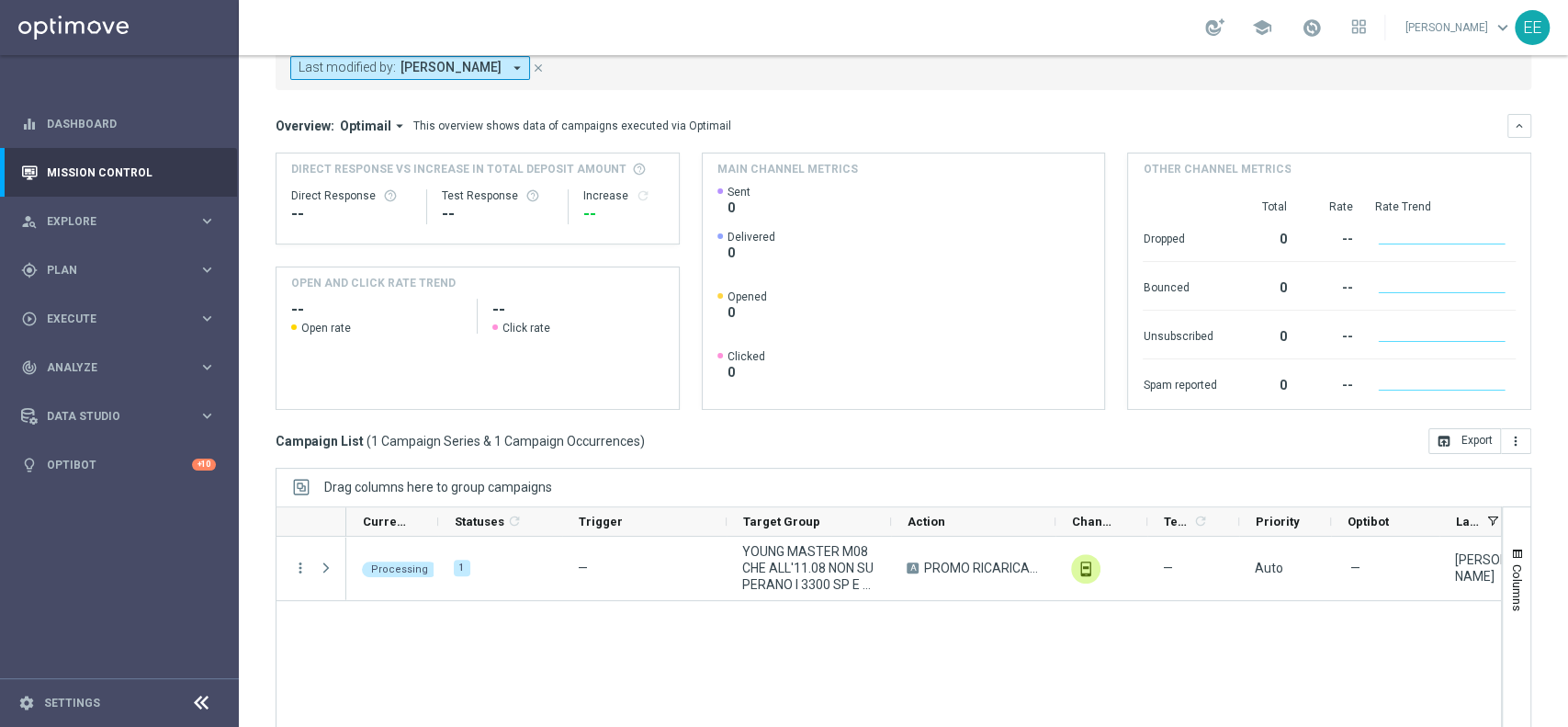
scroll to position [228, 0]
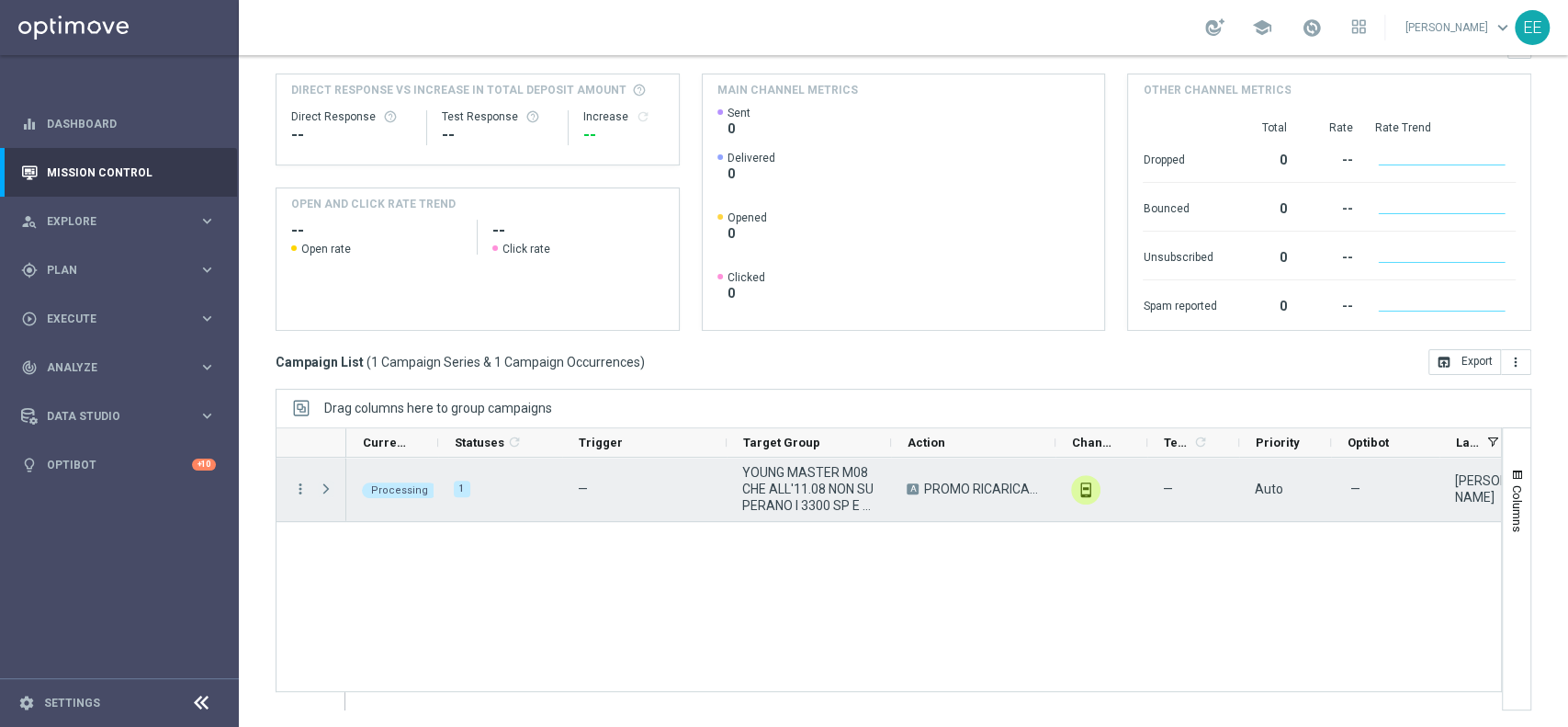
click at [325, 486] on span "Press SPACE to select this row." at bounding box center [325, 488] width 16 height 14
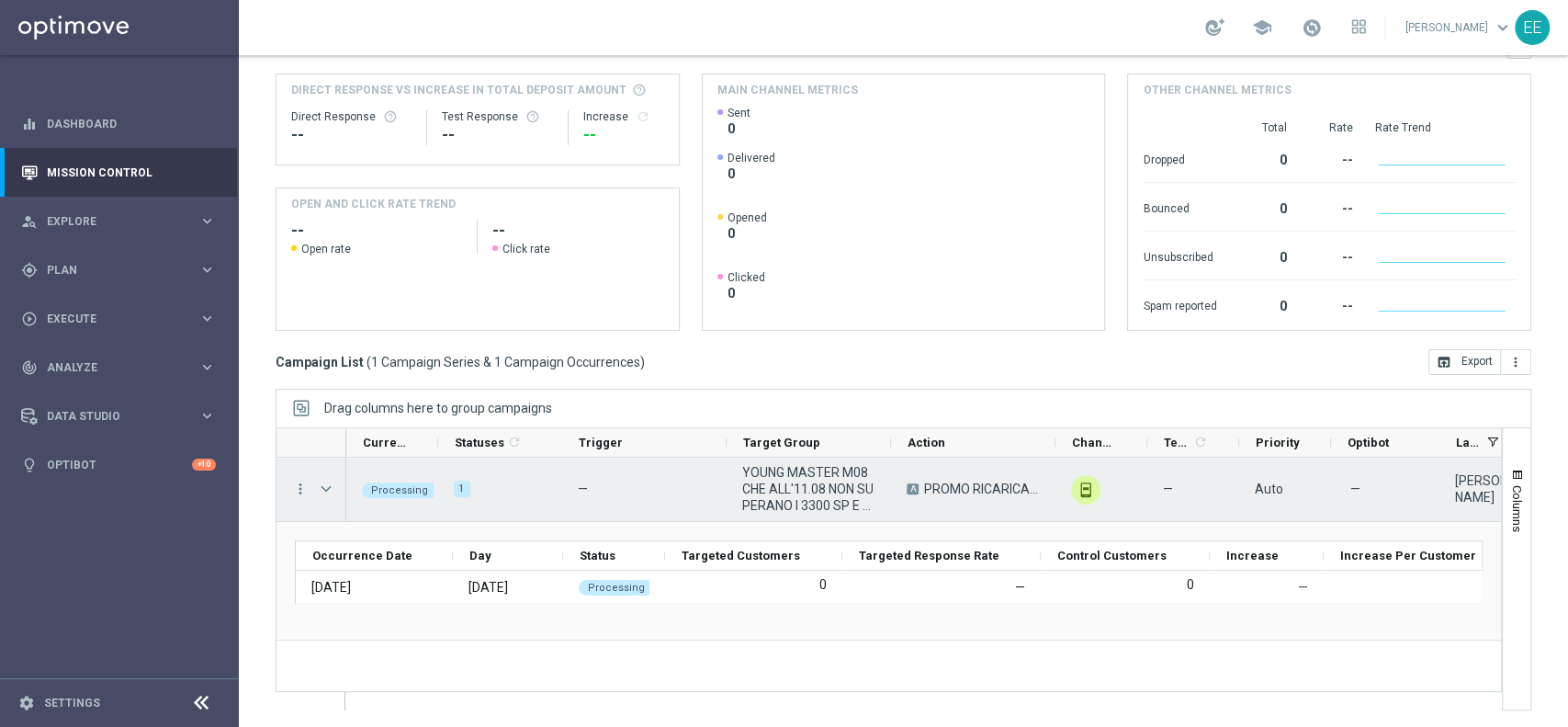
click at [325, 486] on span "Press SPACE to select this row." at bounding box center [325, 488] width 16 height 14
click at [0, 0] on span "Press SPACE to select this row." at bounding box center [0, 0] width 0 height 0
click at [325, 486] on span "Press SPACE to select this row." at bounding box center [325, 488] width 16 height 14
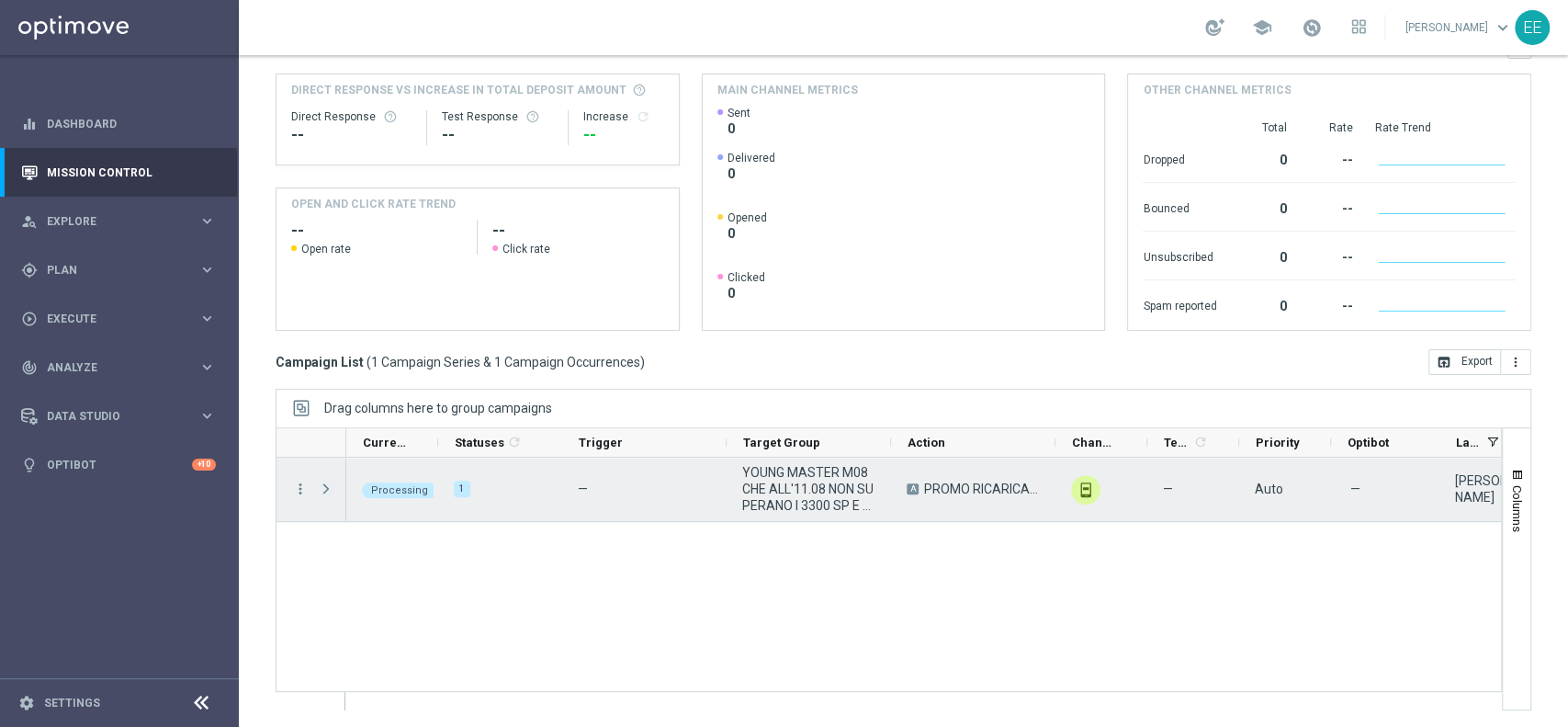
click at [325, 486] on span "Press SPACE to select this row." at bounding box center [325, 488] width 16 height 14
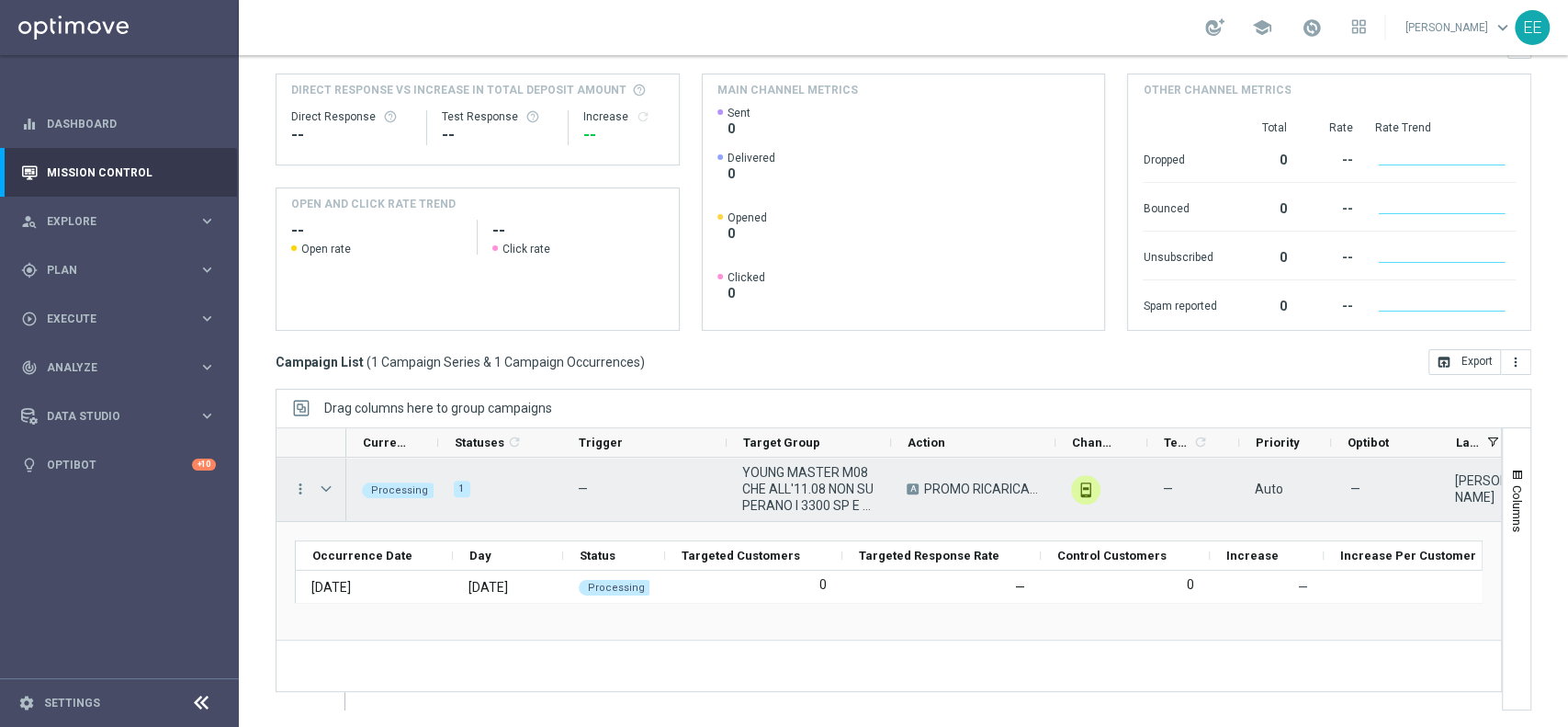
click at [325, 486] on span "Press SPACE to select this row." at bounding box center [325, 488] width 16 height 14
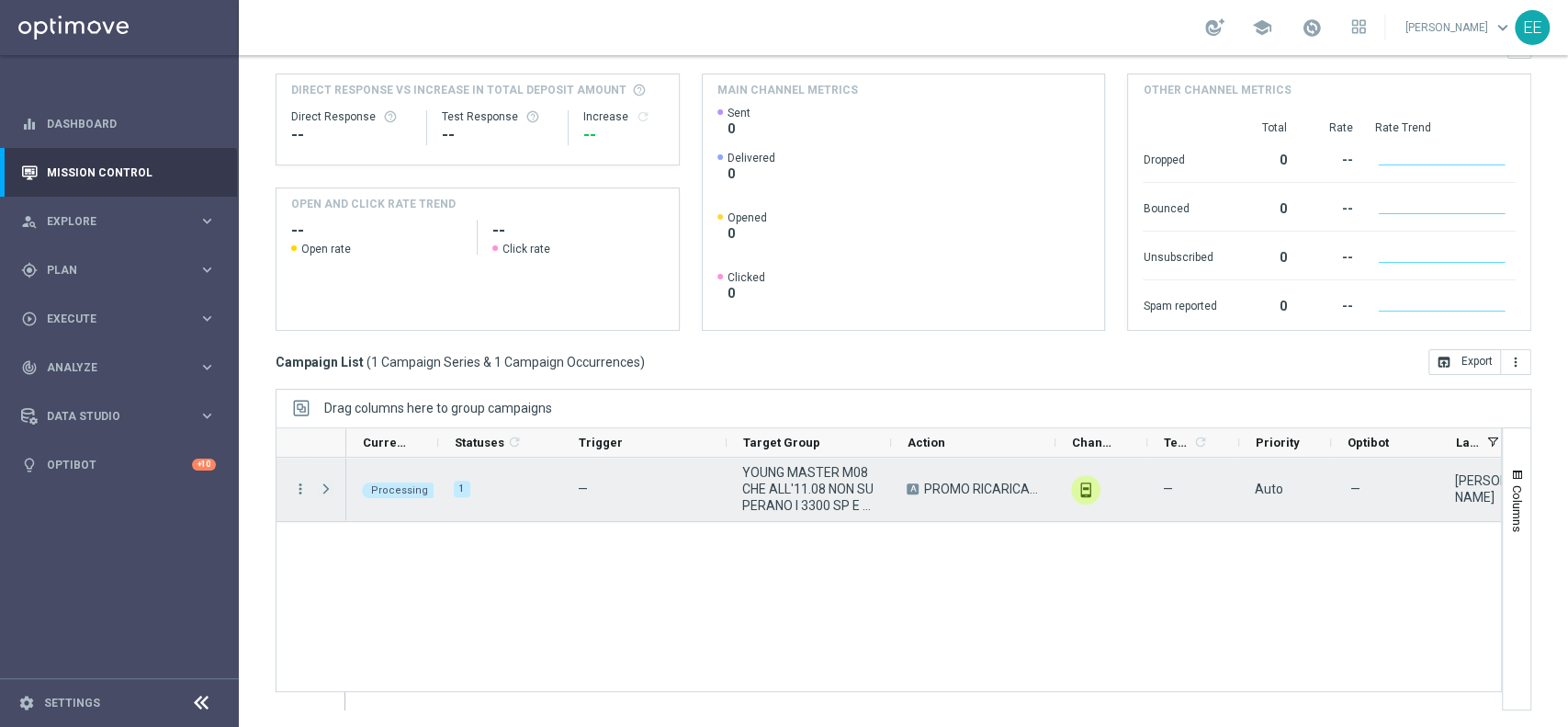
click at [325, 486] on span "Press SPACE to select this row." at bounding box center [325, 488] width 16 height 14
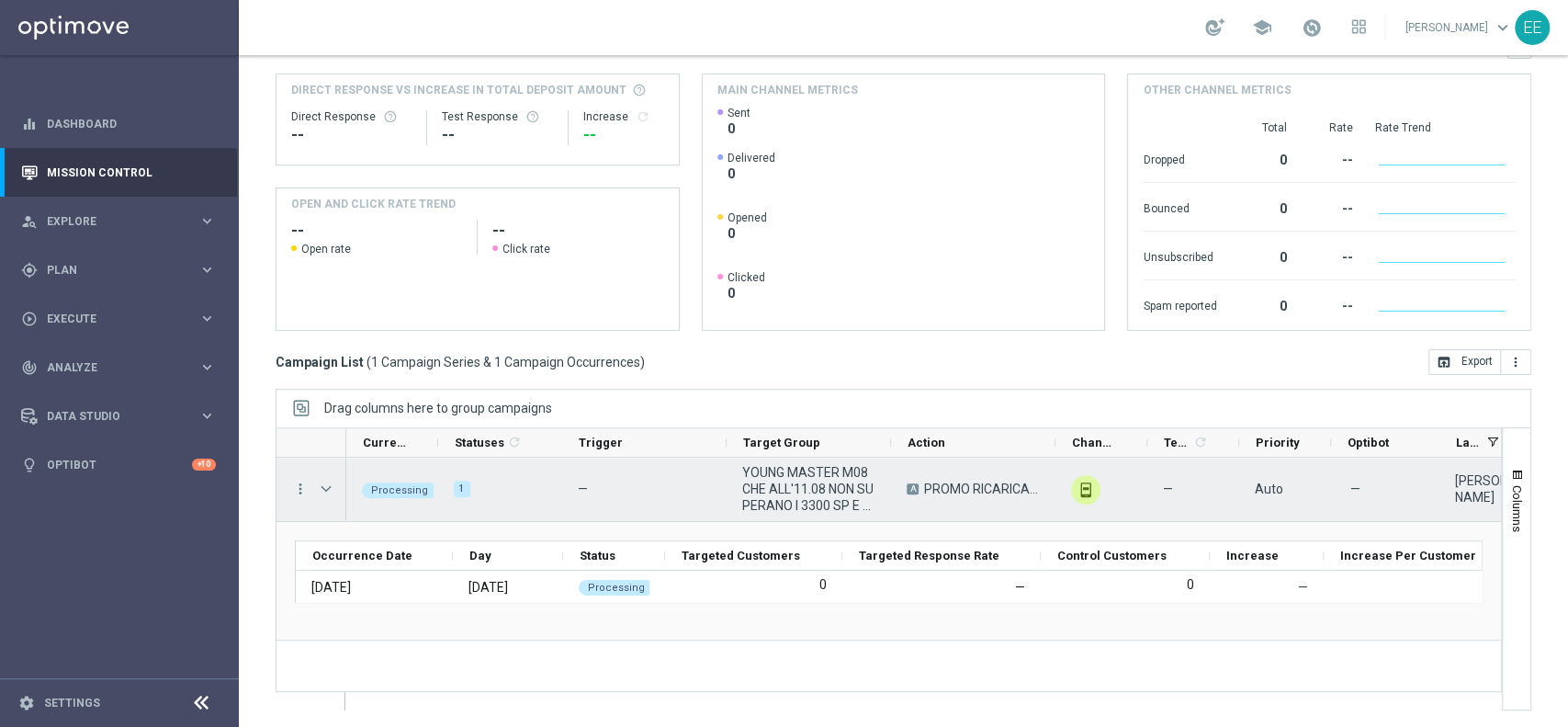
click at [325, 486] on span "Press SPACE to select this row." at bounding box center [325, 488] width 16 height 14
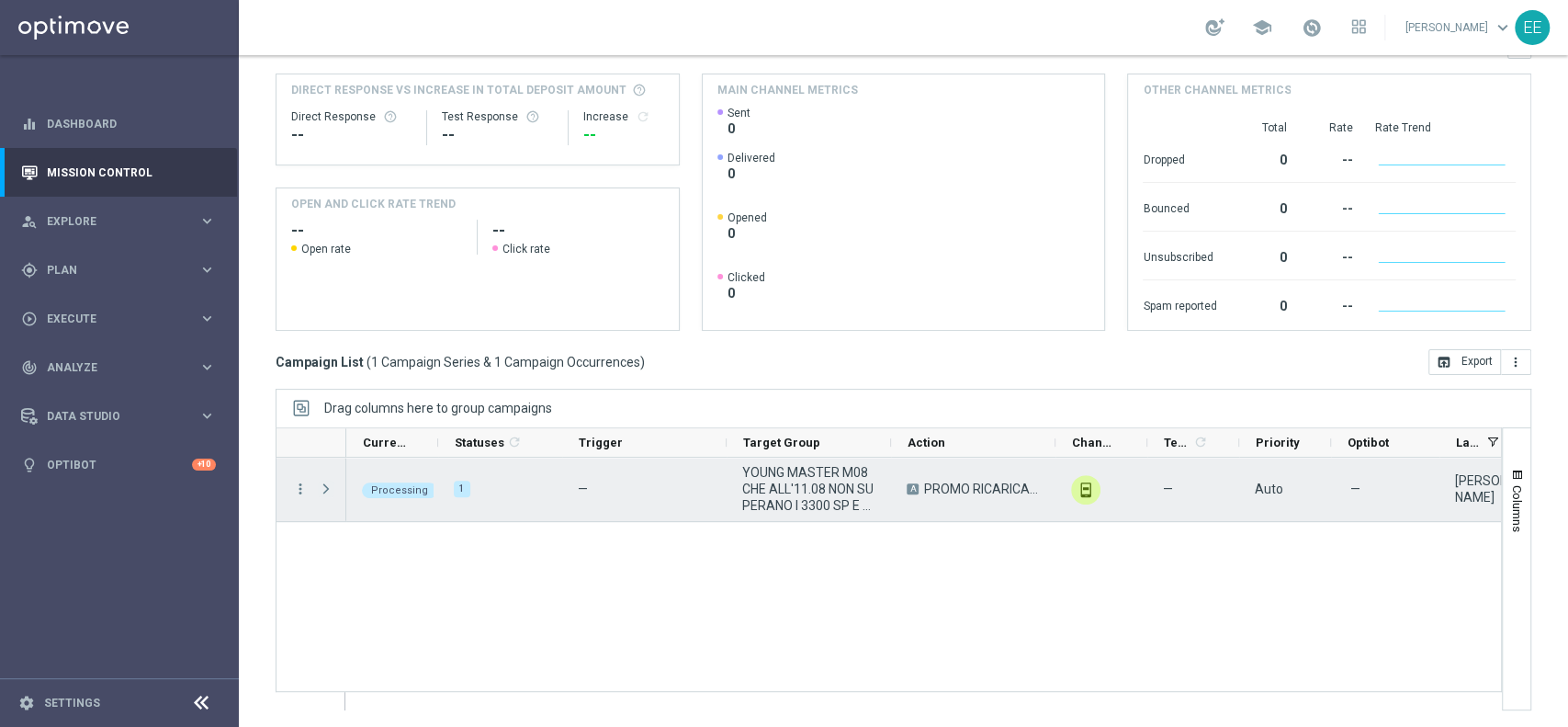
click at [325, 486] on span "Press SPACE to select this row." at bounding box center [325, 488] width 16 height 14
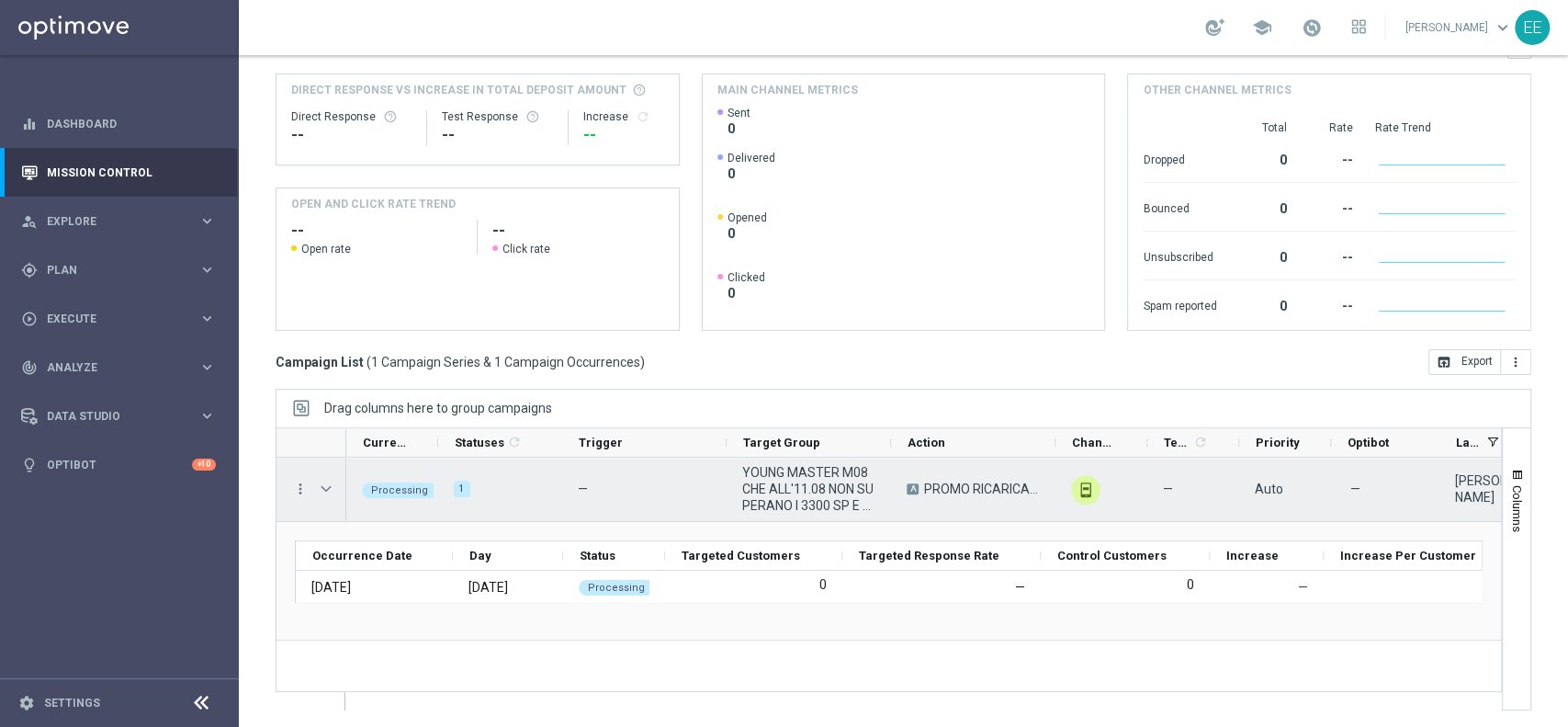
click at [325, 486] on span "Press SPACE to select this row." at bounding box center [325, 488] width 16 height 14
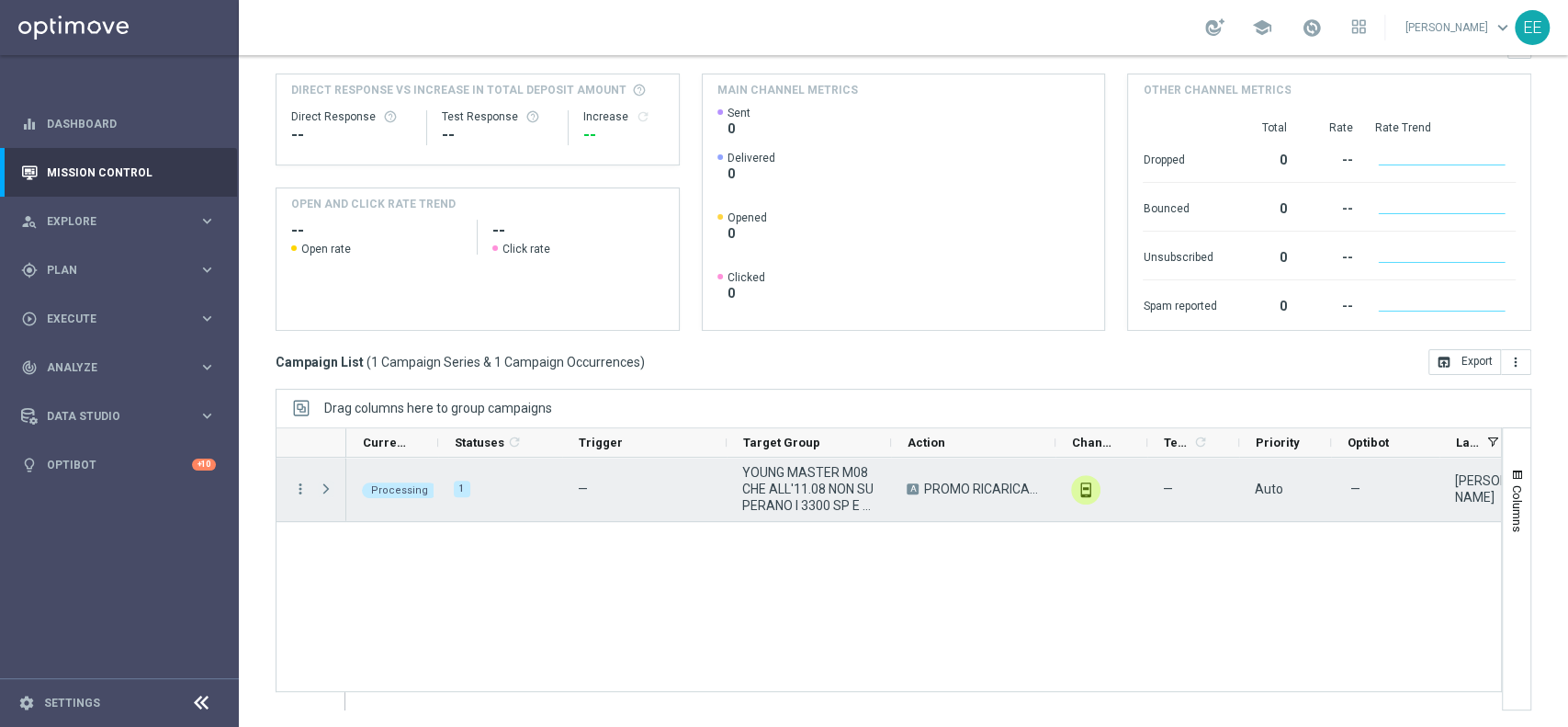
click at [325, 486] on span "Press SPACE to select this row." at bounding box center [325, 488] width 16 height 14
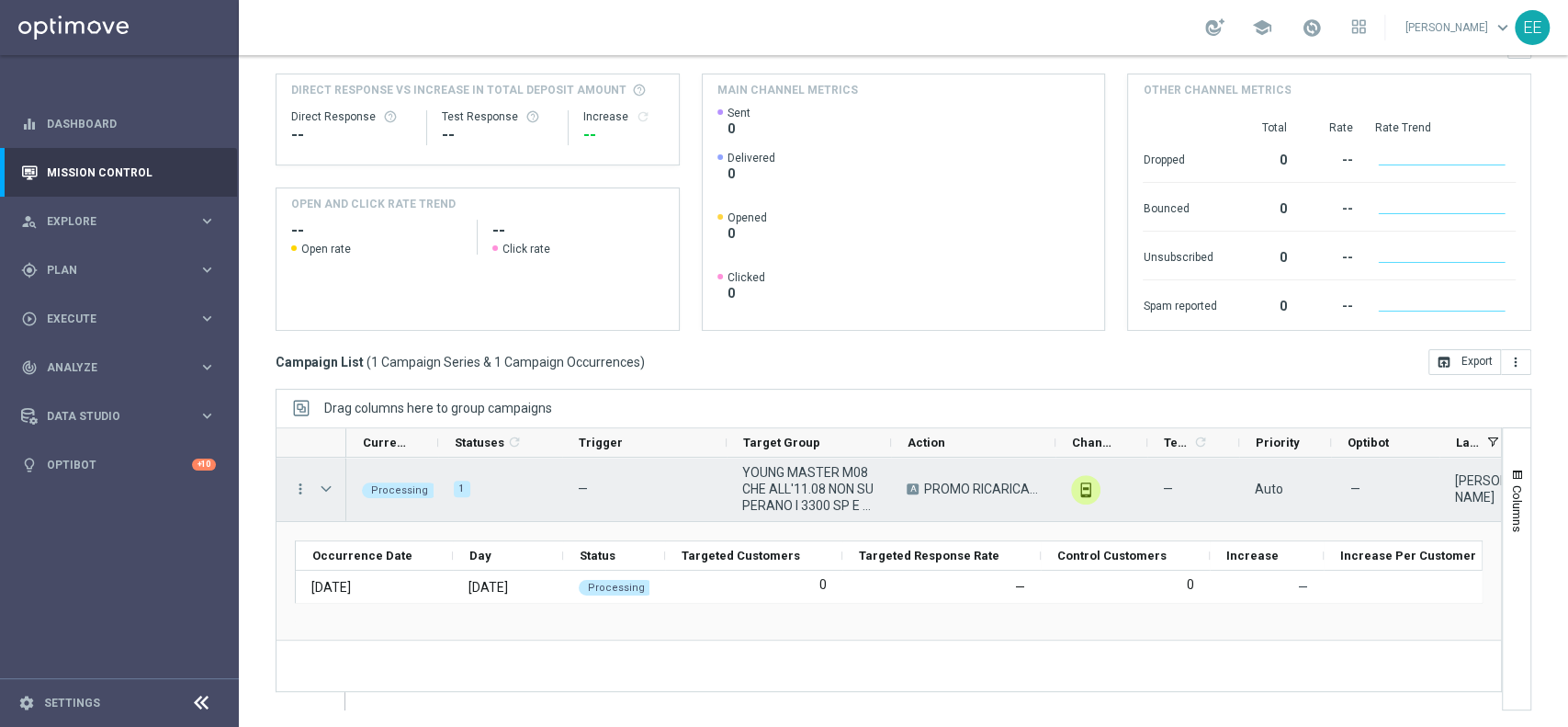
click at [325, 486] on span "Press SPACE to select this row." at bounding box center [325, 488] width 16 height 14
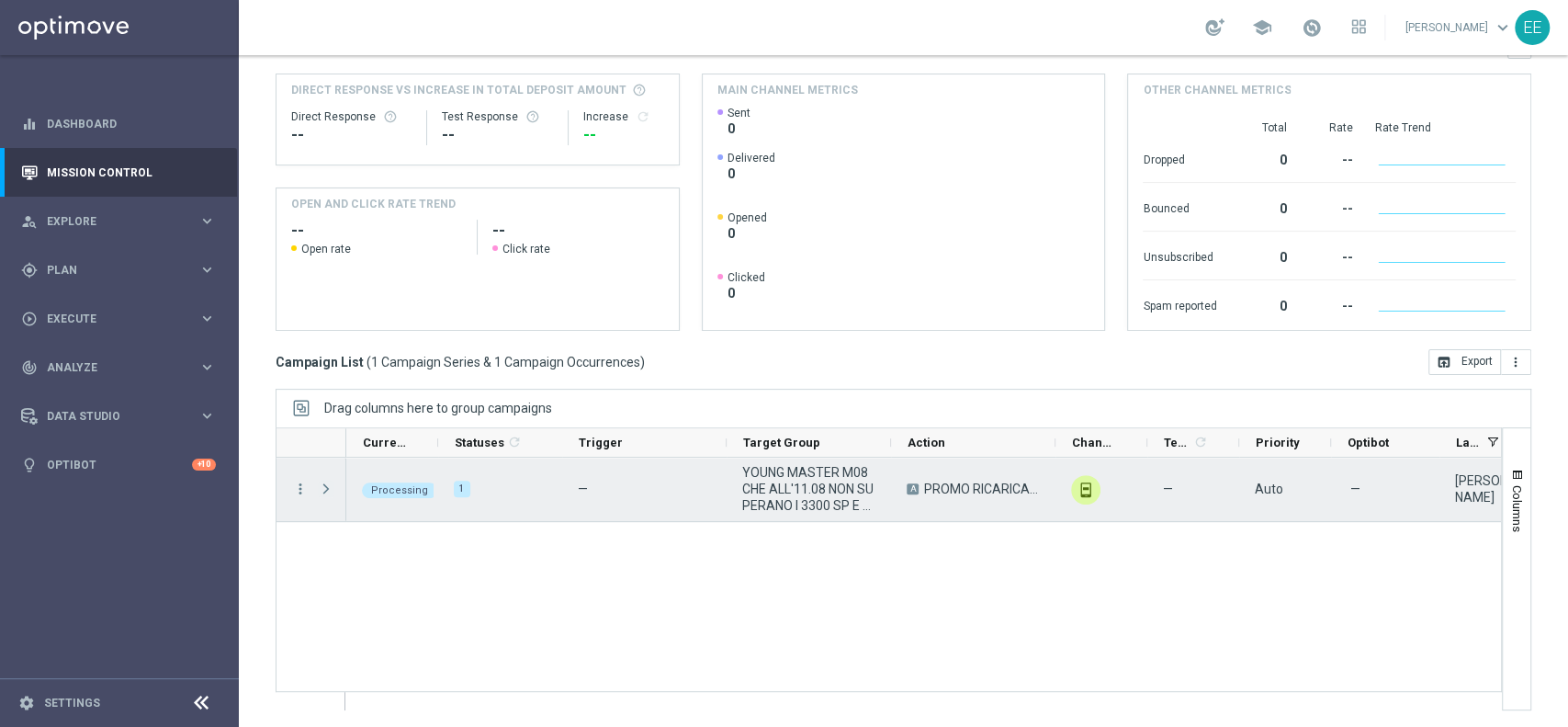
click at [325, 486] on span "Press SPACE to select this row." at bounding box center [325, 488] width 16 height 14
click at [0, 0] on span "Press SPACE to select this row." at bounding box center [0, 0] width 0 height 0
click at [325, 486] on span "Press SPACE to select this row." at bounding box center [325, 488] width 16 height 14
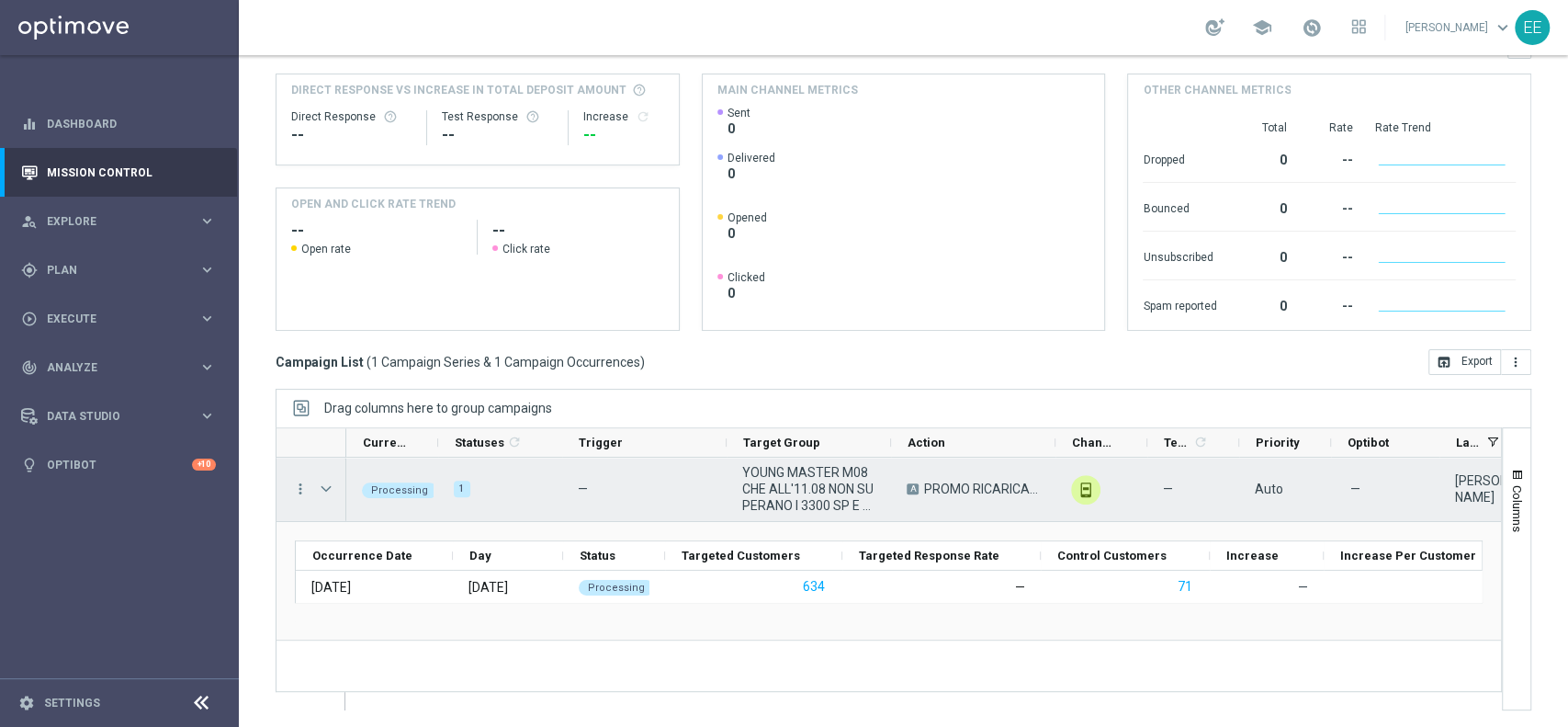
click at [763, 490] on span "YOUNG MASTER M08 CHE ALL'11.08 NON SUPERANO I 3300 SP E CHE NON TRAGUARDANO IN …" at bounding box center [809, 489] width 133 height 50
click at [325, 485] on span "Press SPACE to select this row." at bounding box center [325, 488] width 16 height 14
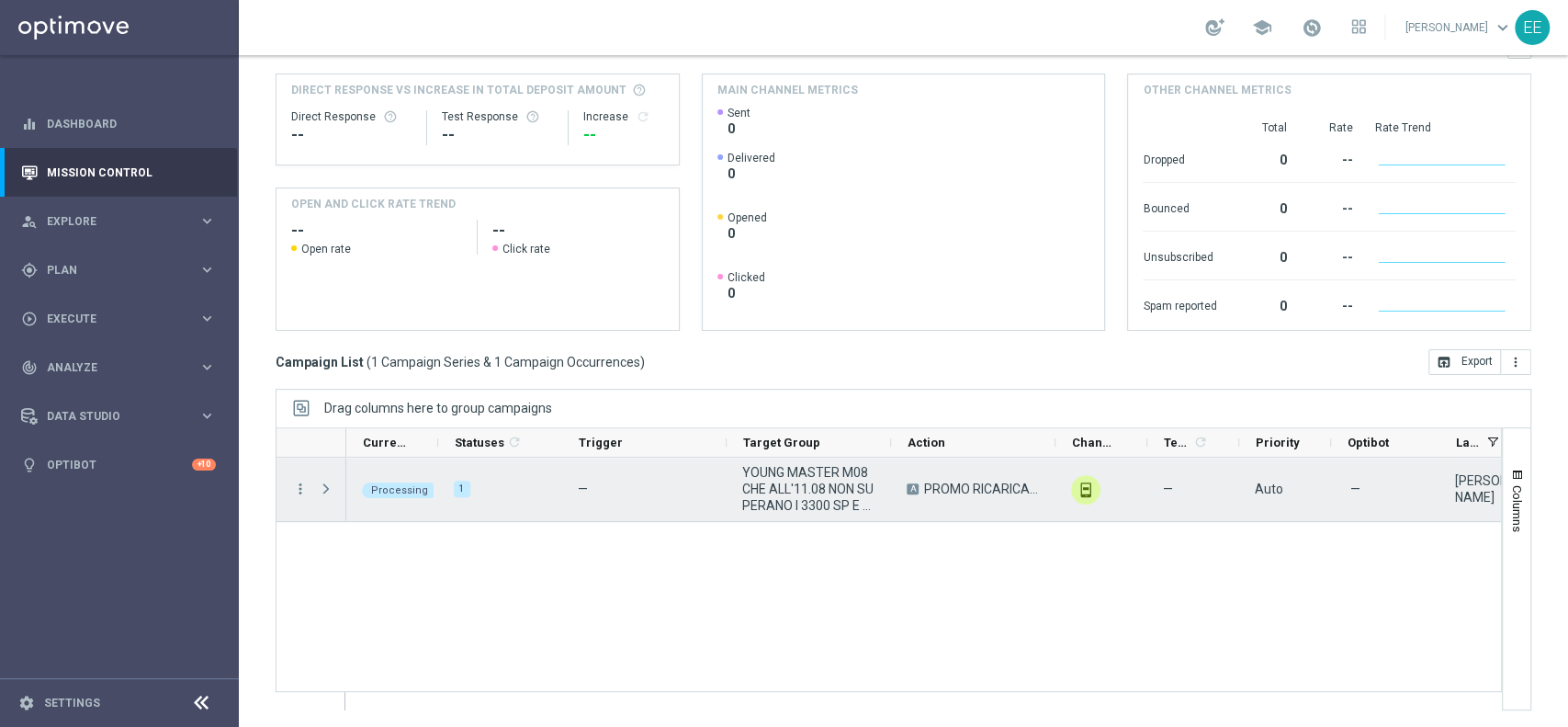
click at [325, 485] on span "Press SPACE to select this row." at bounding box center [325, 488] width 16 height 14
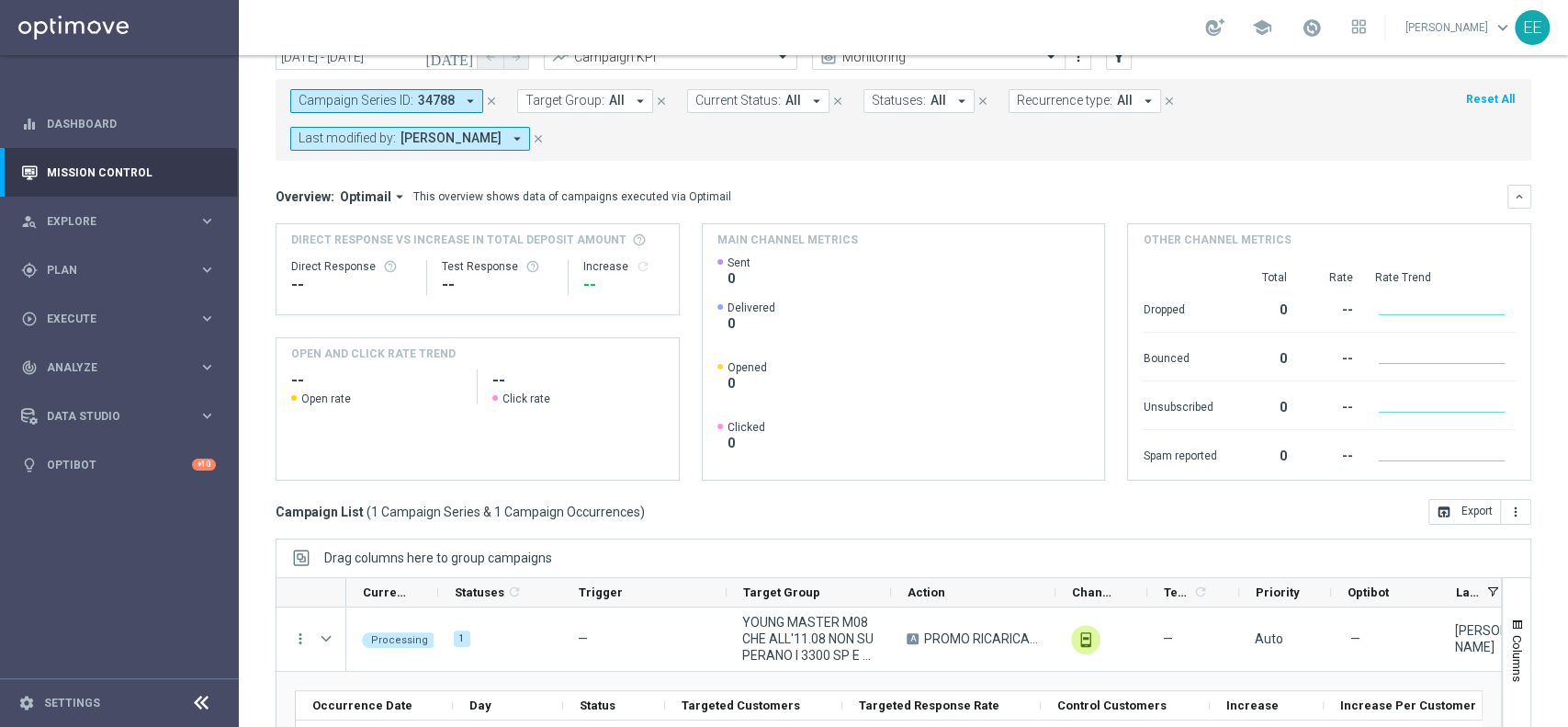
scroll to position [71, 0]
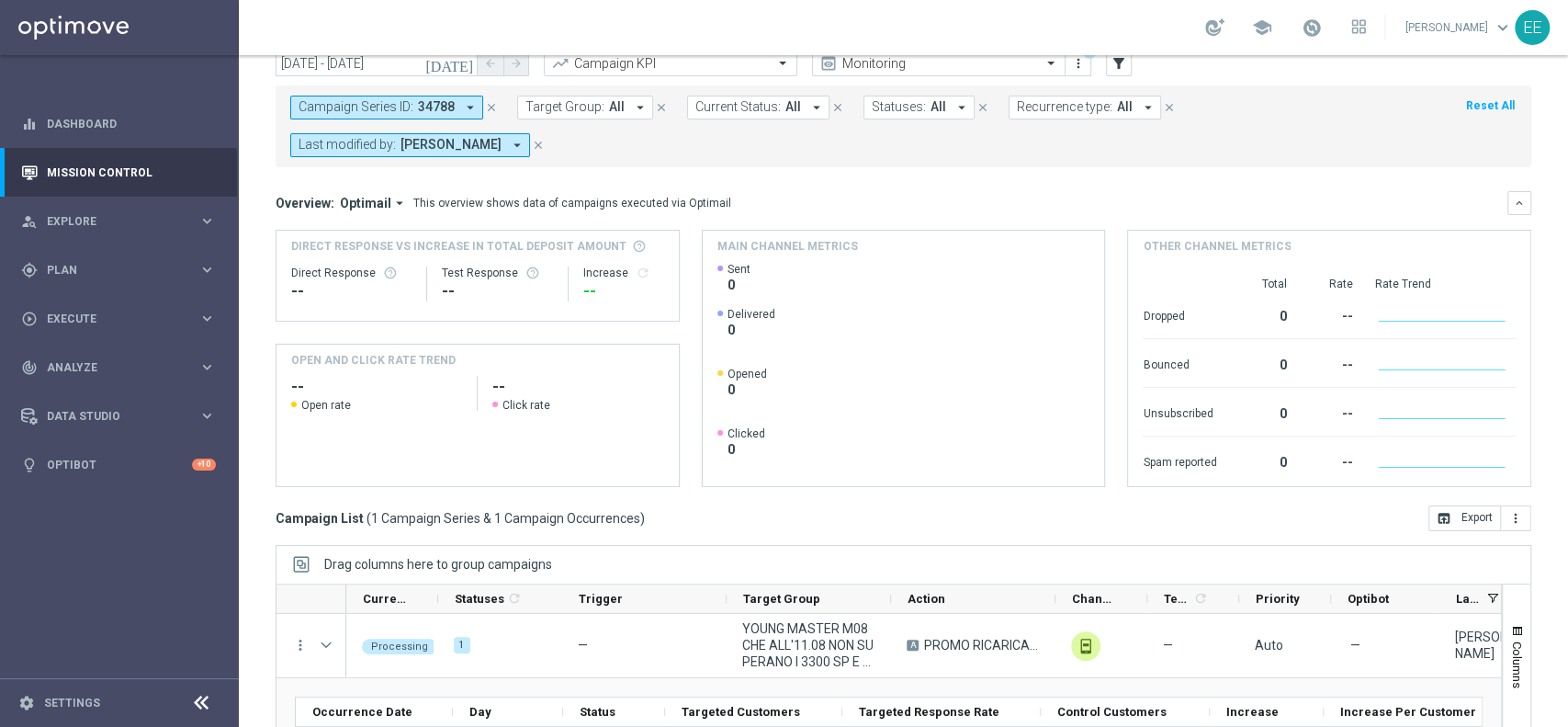
click at [496, 110] on button "close" at bounding box center [491, 107] width 16 height 20
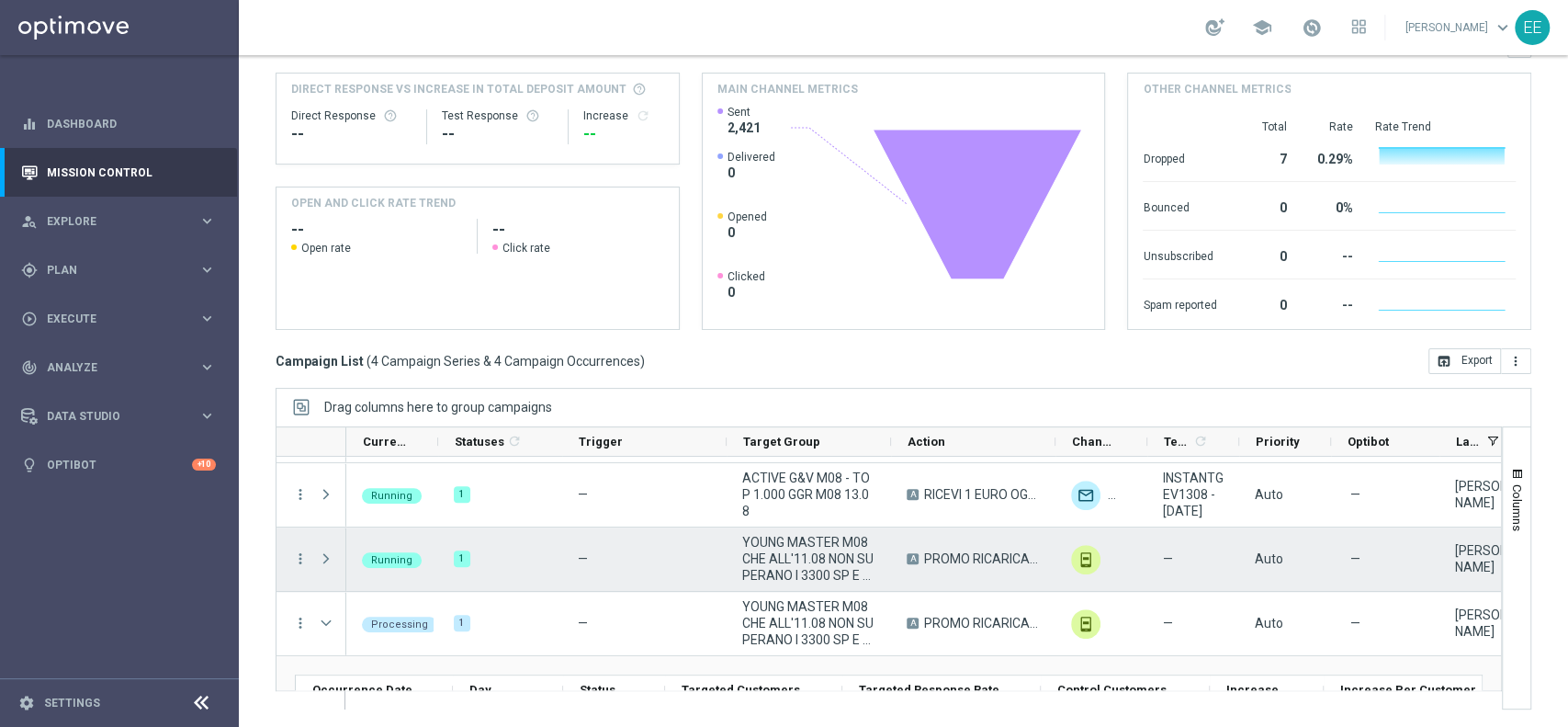
scroll to position [56, 0]
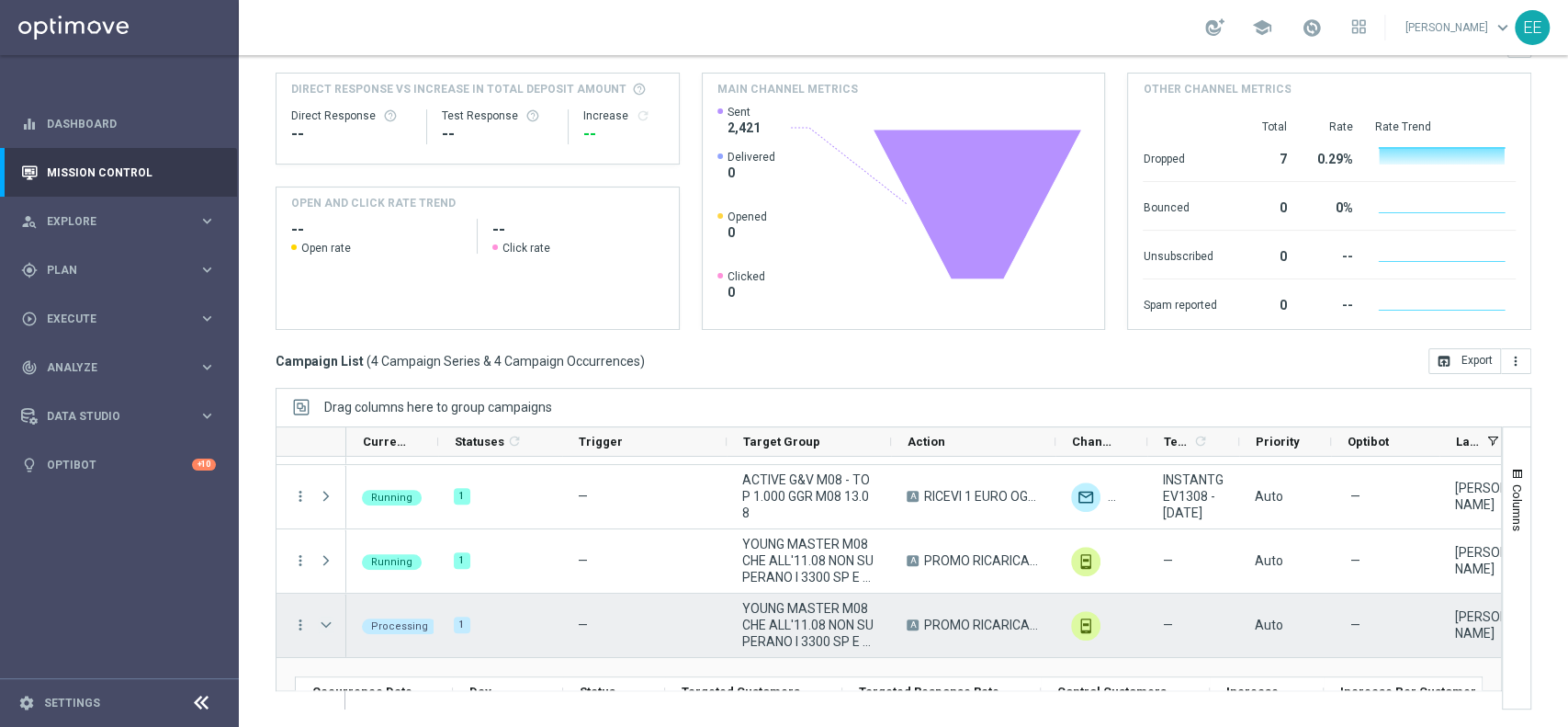
click at [321, 617] on span "Press SPACE to select this row." at bounding box center [325, 624] width 16 height 14
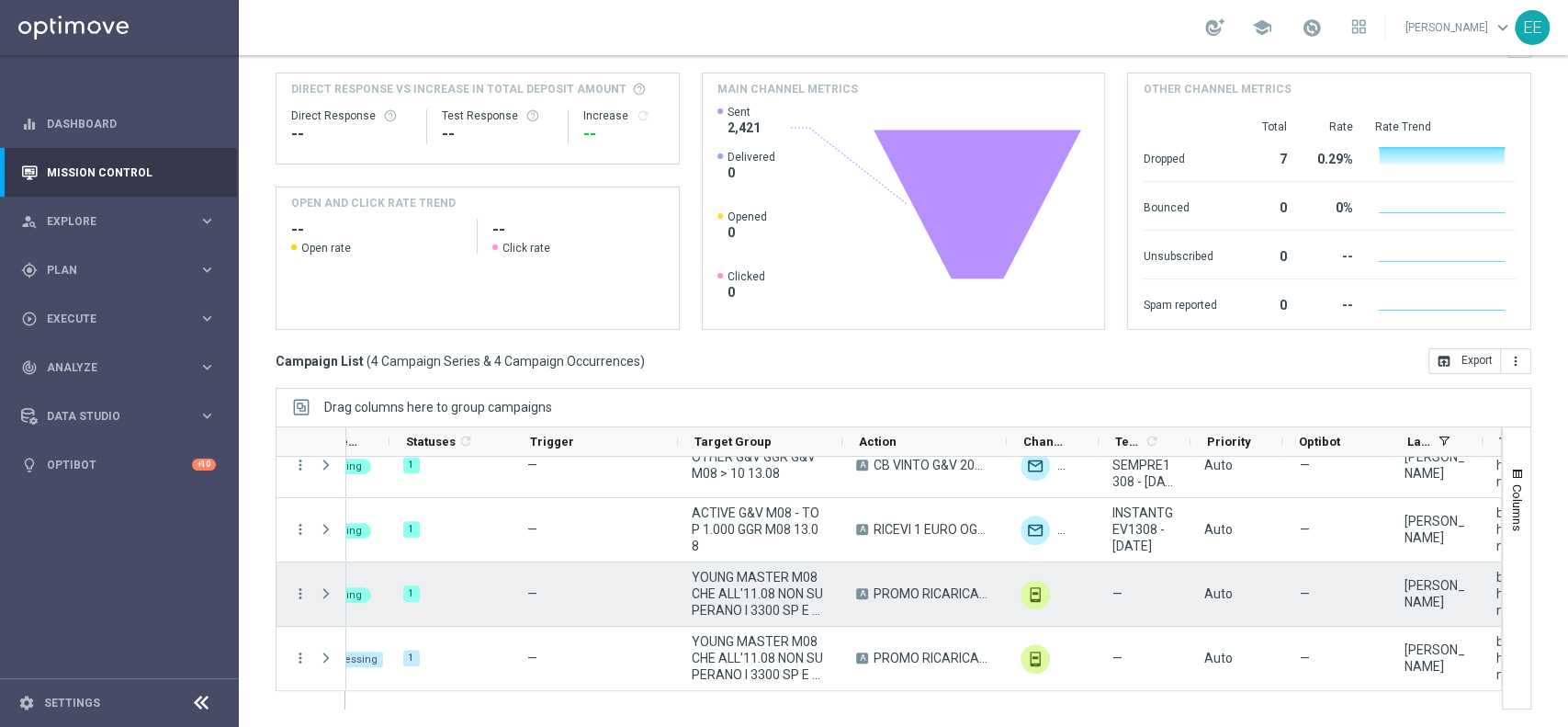
scroll to position [0, 49]
